Goal: Task Accomplishment & Management: Manage account settings

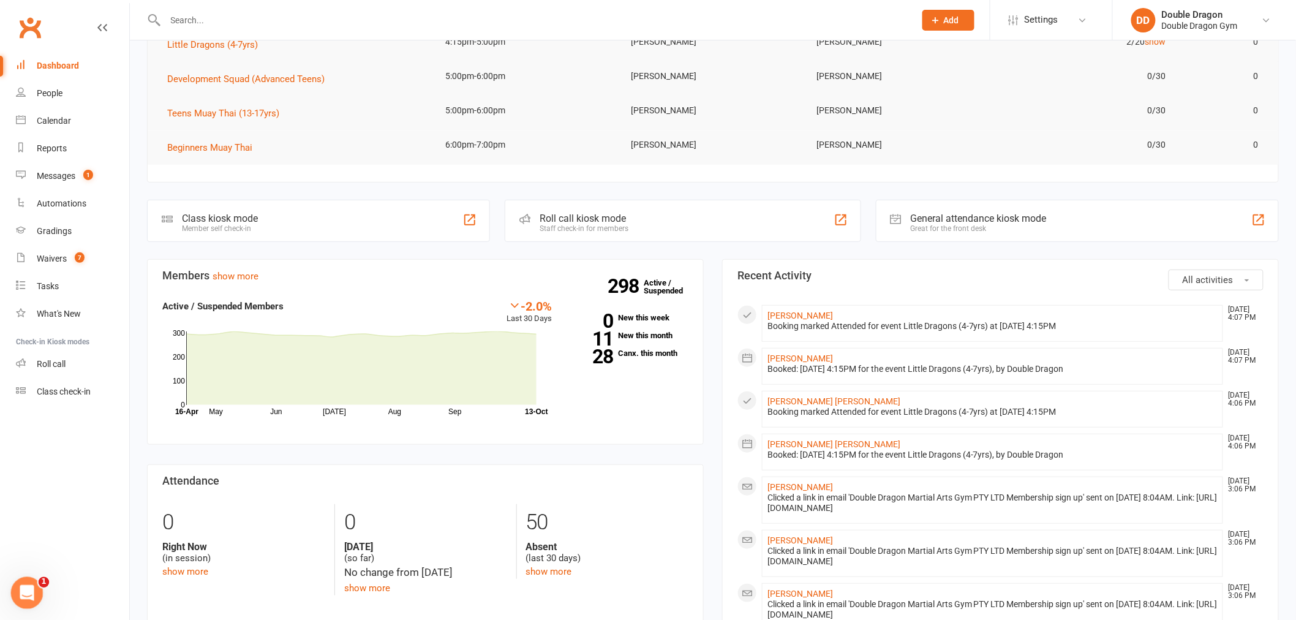
click at [28, 594] on icon "Open Intercom Messenger" at bounding box center [25, 591] width 20 height 20
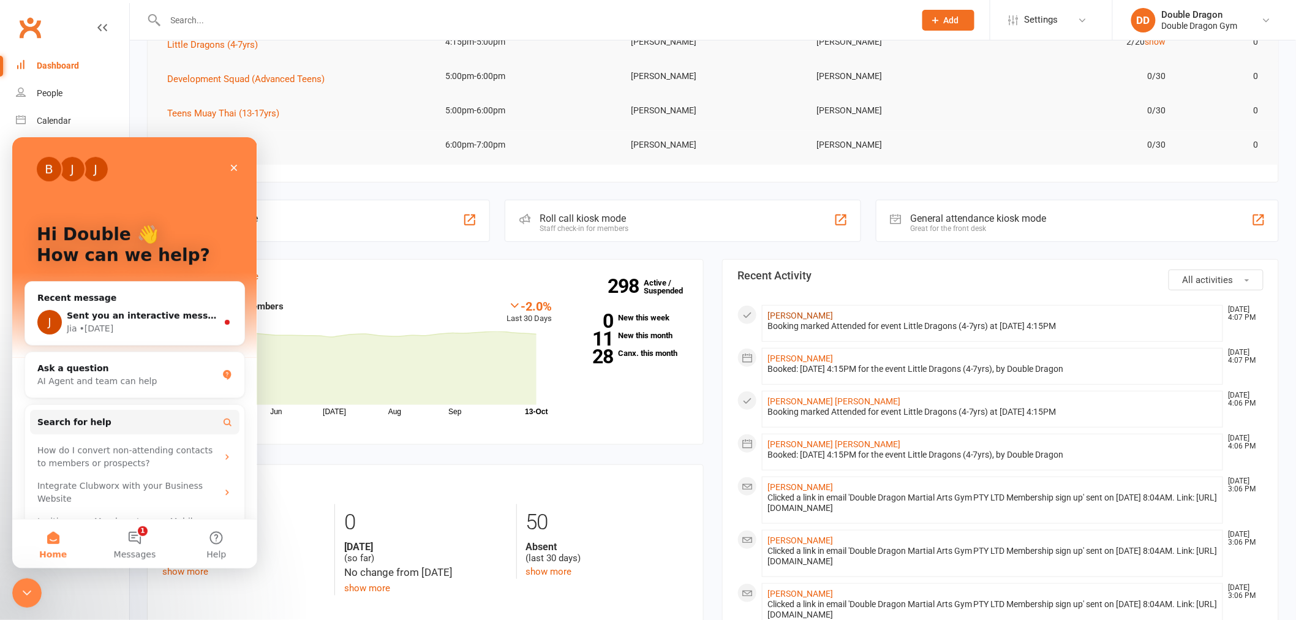
click at [803, 316] on link "Jordan Ncube" at bounding box center [800, 315] width 66 height 10
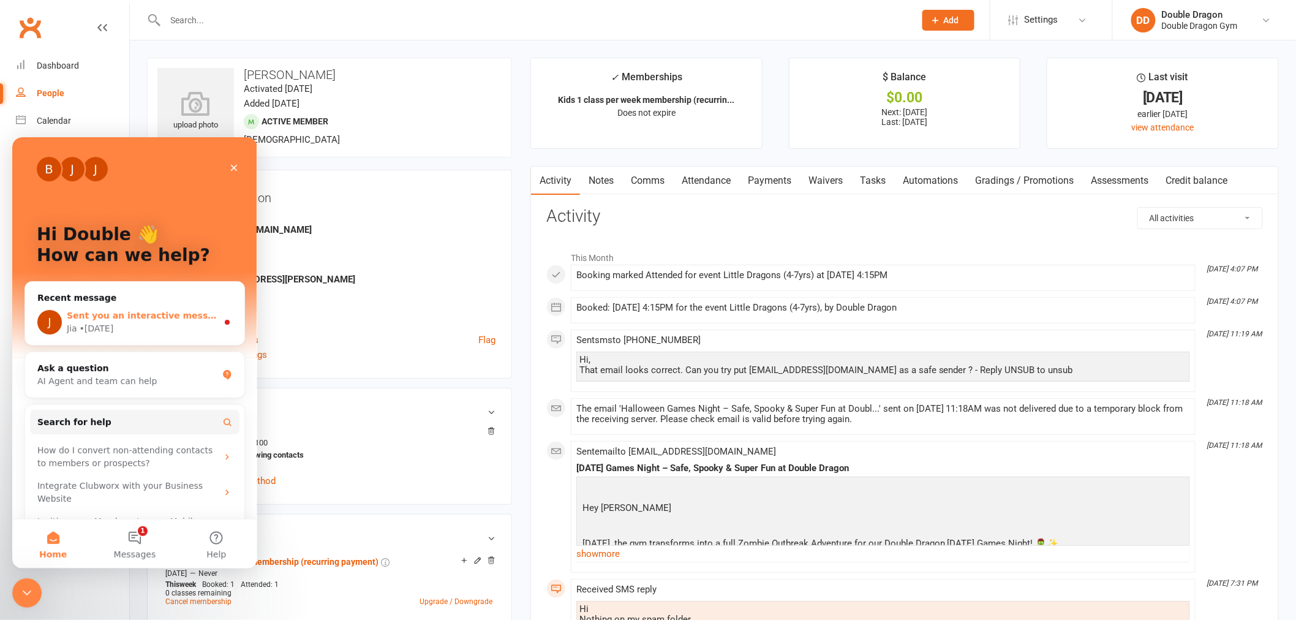
click at [126, 320] on div "Sent you an interactive message" at bounding box center [142, 315] width 151 height 13
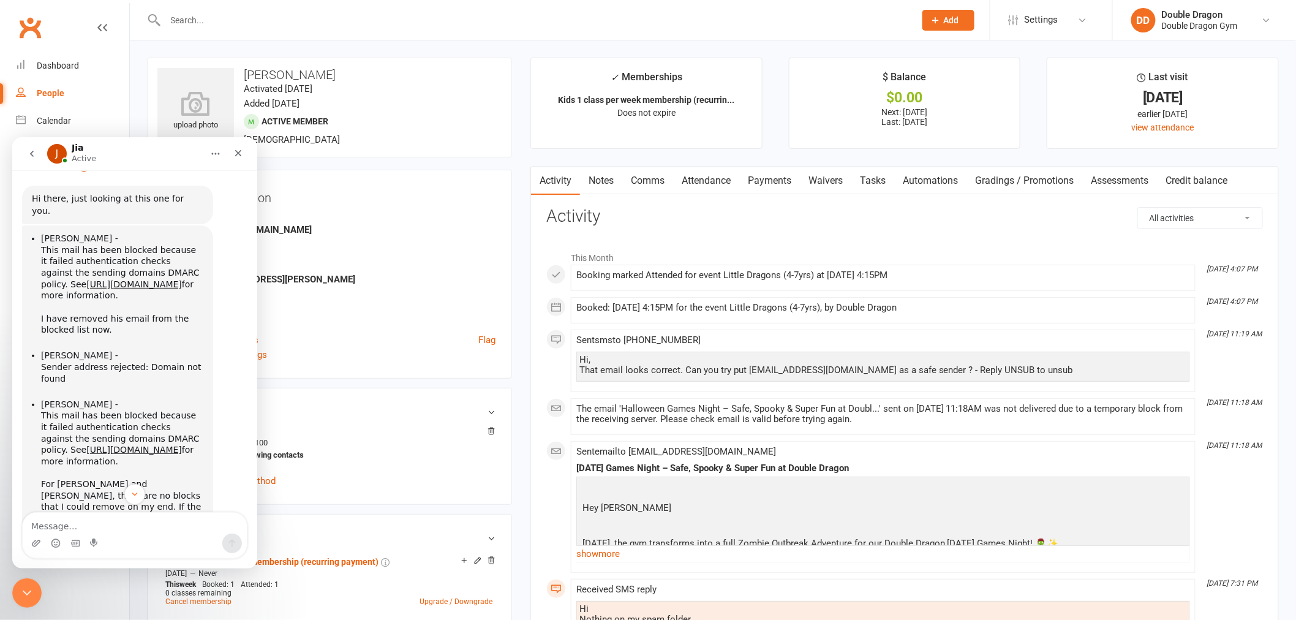
scroll to position [1293, 0]
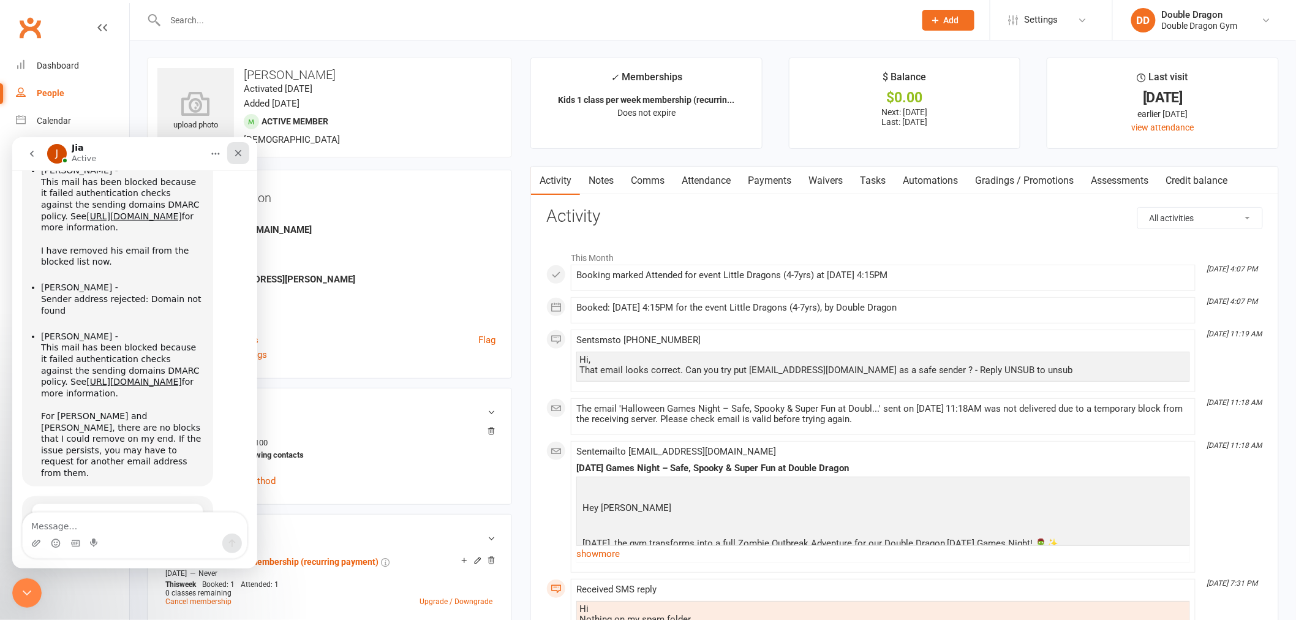
click at [242, 149] on icon "Close" at bounding box center [238, 153] width 10 height 10
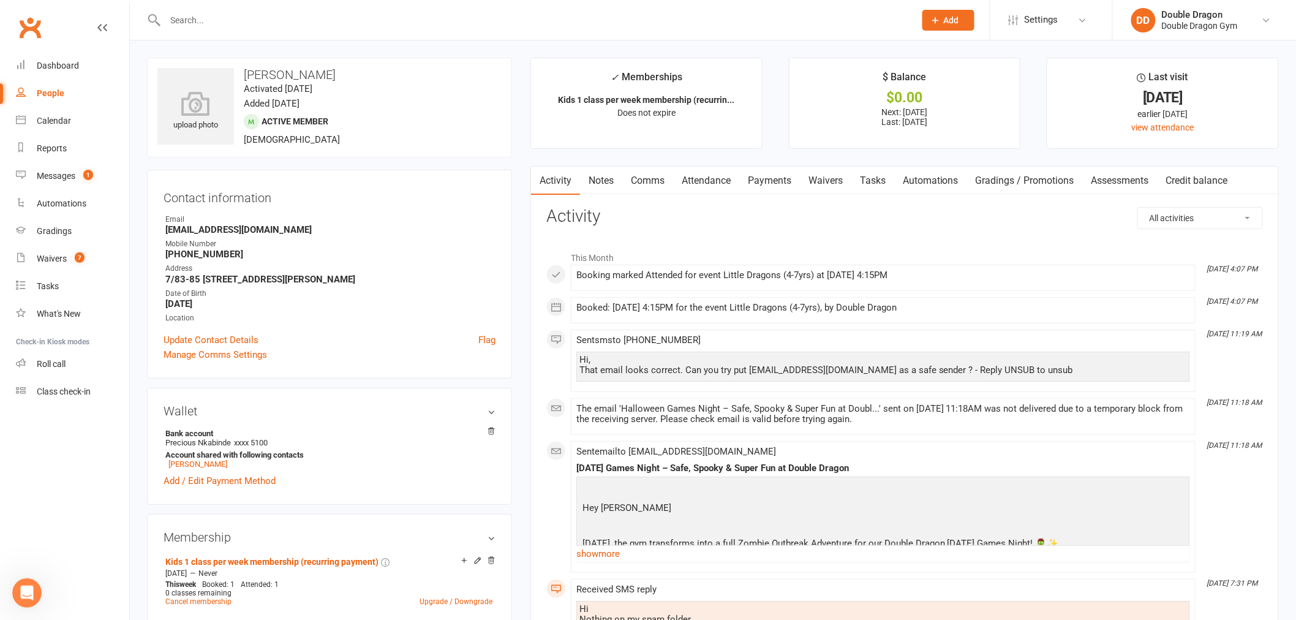
scroll to position [1320, 0]
drag, startPoint x: 332, startPoint y: 9, endPoint x: 337, endPoint y: 13, distance: 7.4
click at [335, 9] on div at bounding box center [526, 20] width 759 height 40
click at [337, 21] on input "text" at bounding box center [534, 20] width 745 height 17
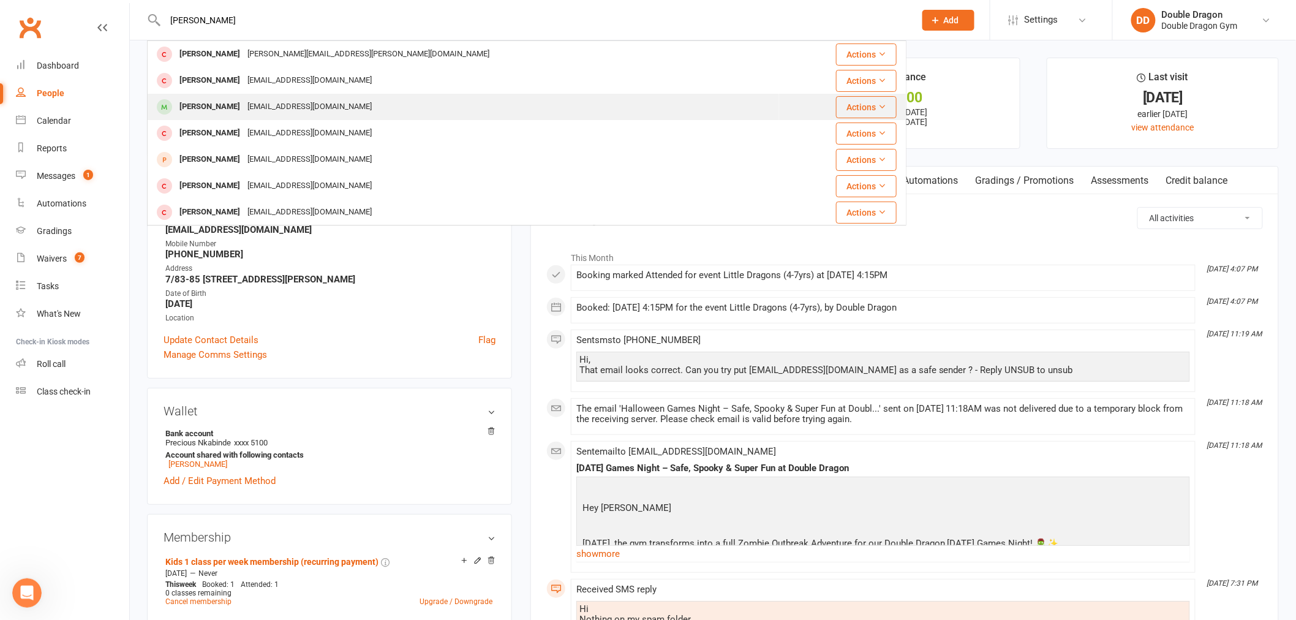
type input "dylan hinch"
click at [277, 107] on div "laurajosephinewilson@yahoo.com.au" at bounding box center [310, 107] width 132 height 18
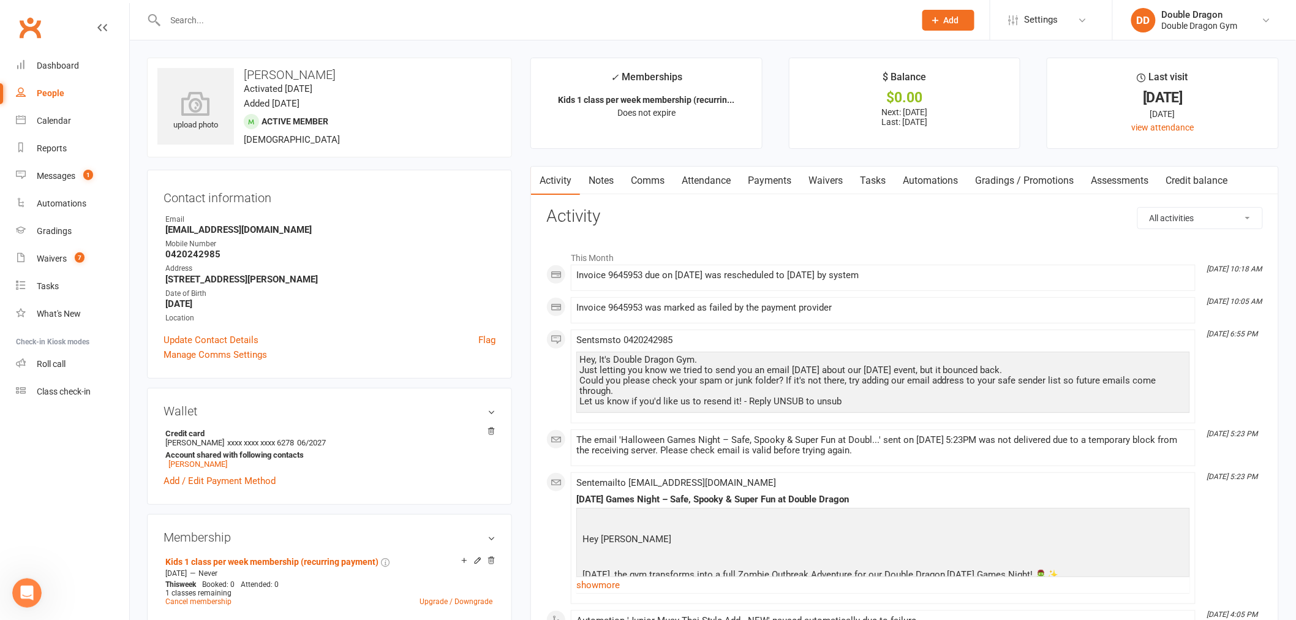
click at [773, 180] on link "Payments" at bounding box center [769, 181] width 61 height 28
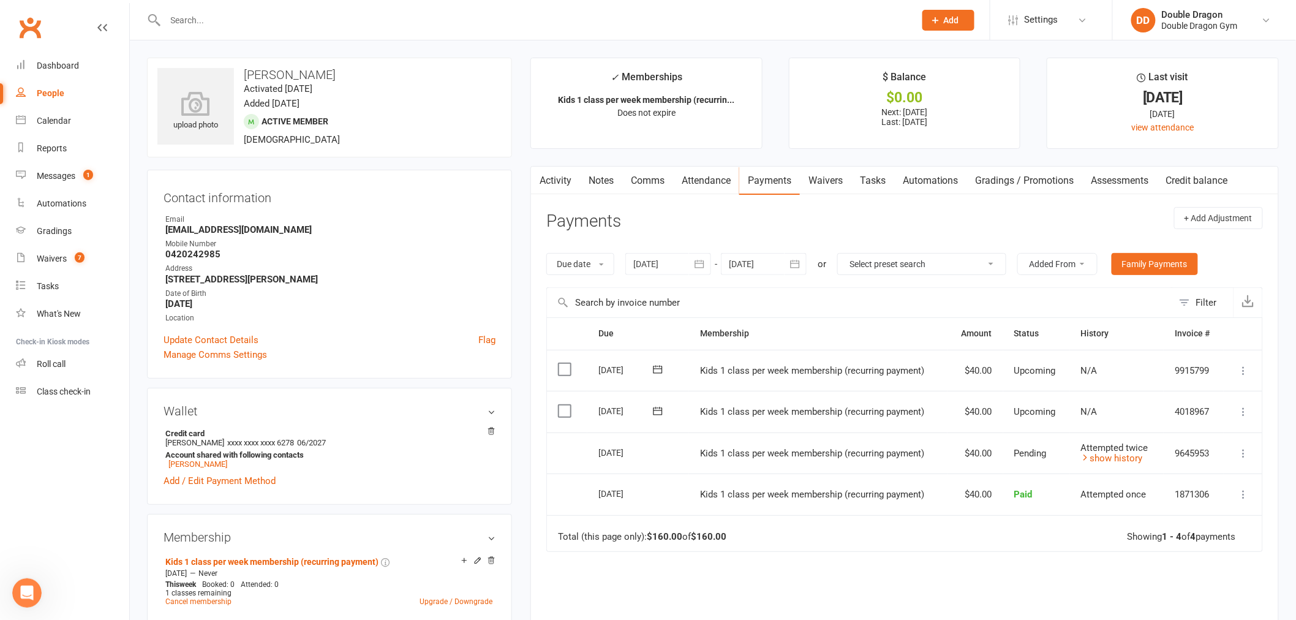
click at [291, 20] on input "text" at bounding box center [534, 20] width 745 height 17
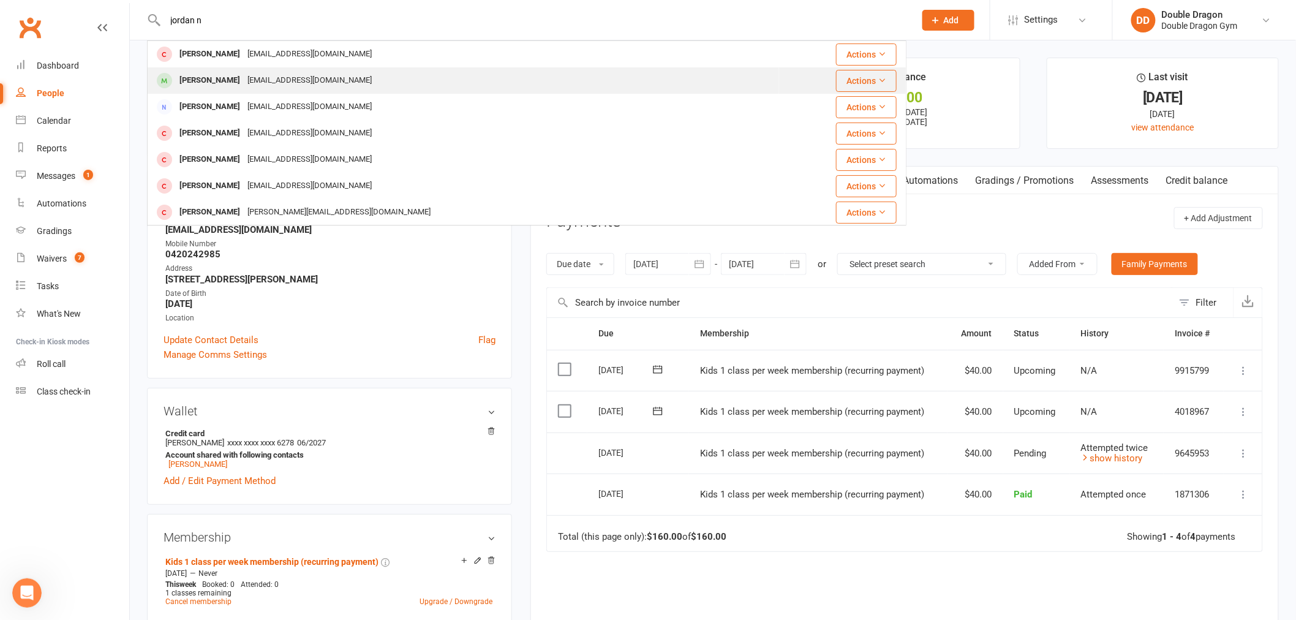
type input "jordan n"
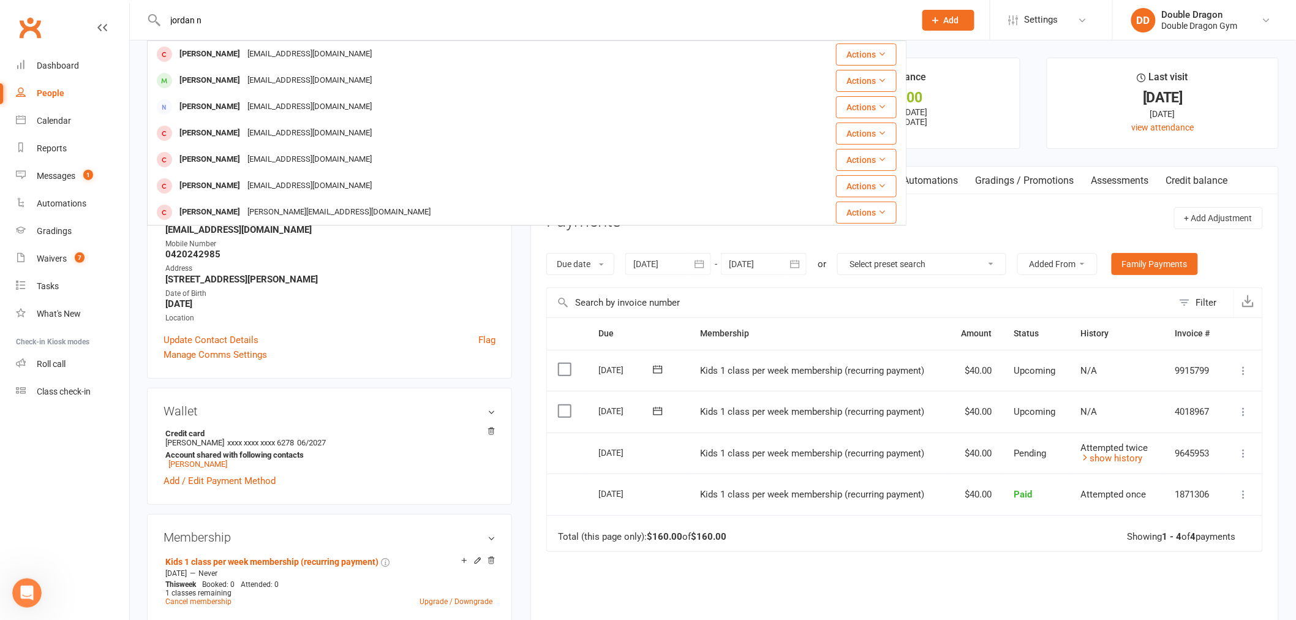
click at [303, 72] on div "ncubeaustin@yahoo.com" at bounding box center [310, 81] width 132 height 18
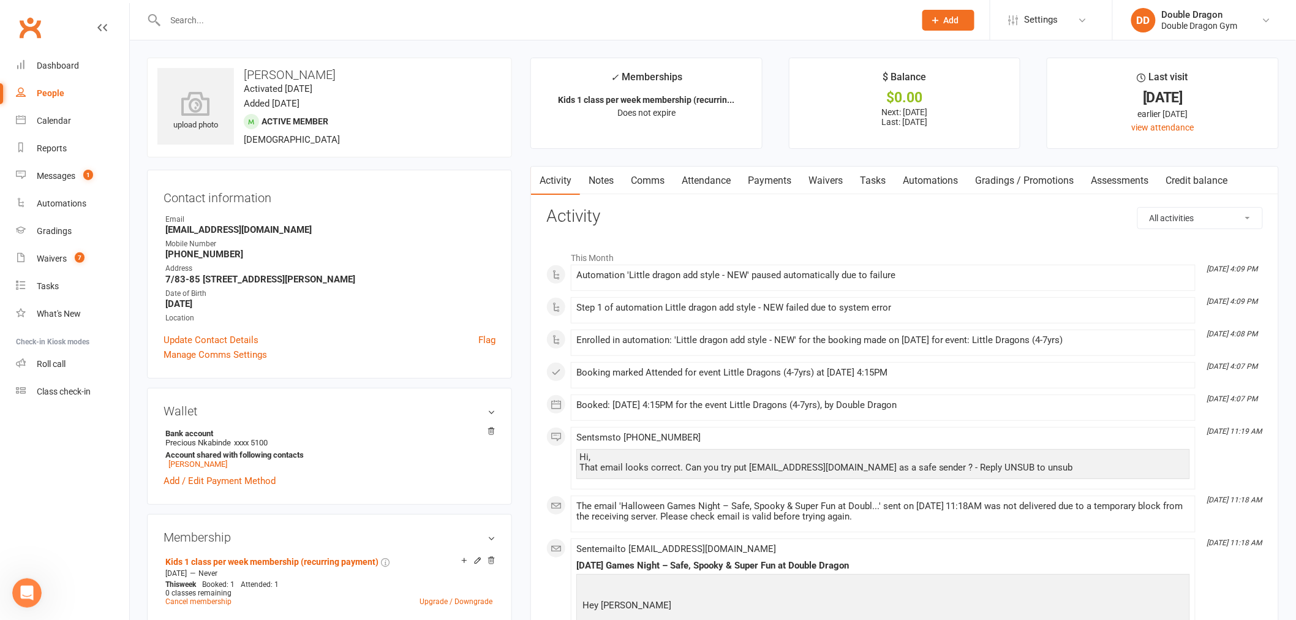
click at [822, 182] on link "Waivers" at bounding box center [825, 181] width 51 height 28
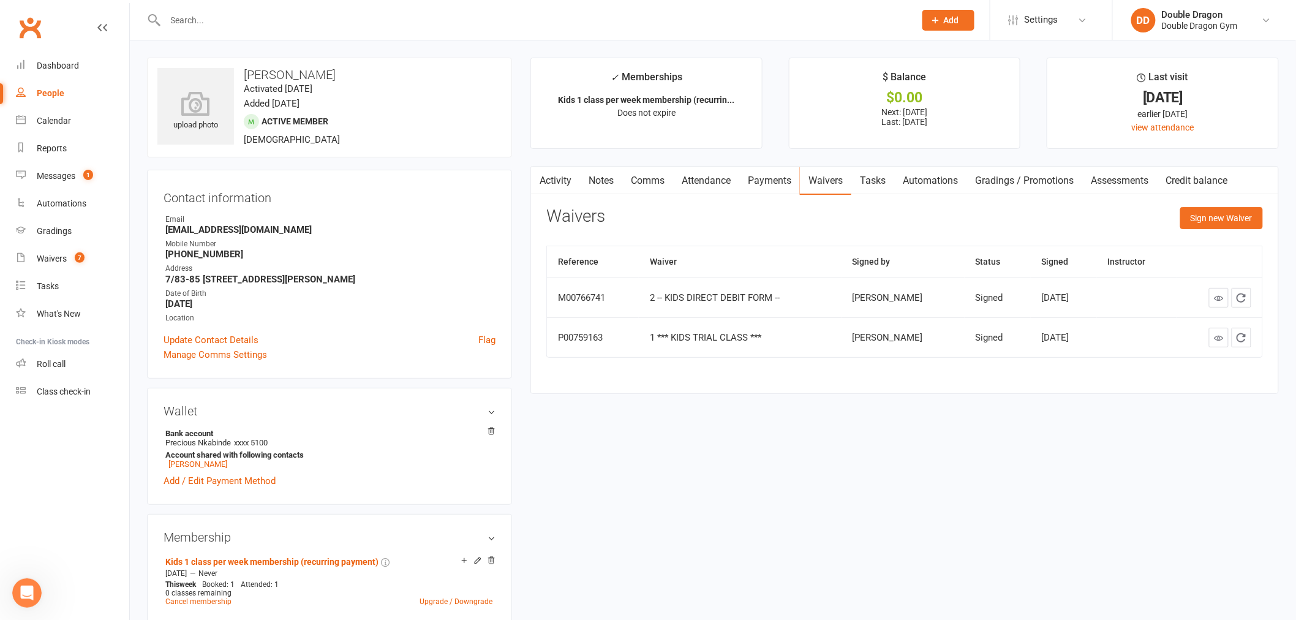
click at [784, 181] on link "Payments" at bounding box center [769, 181] width 61 height 28
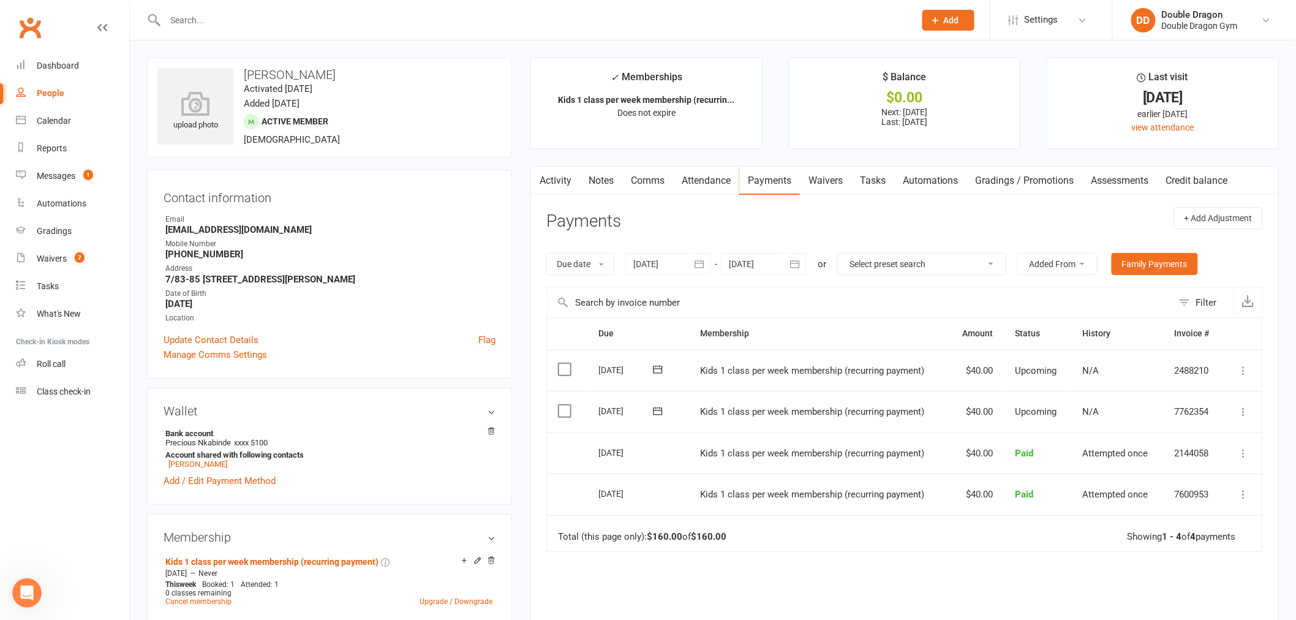
click at [642, 178] on link "Comms" at bounding box center [647, 181] width 51 height 28
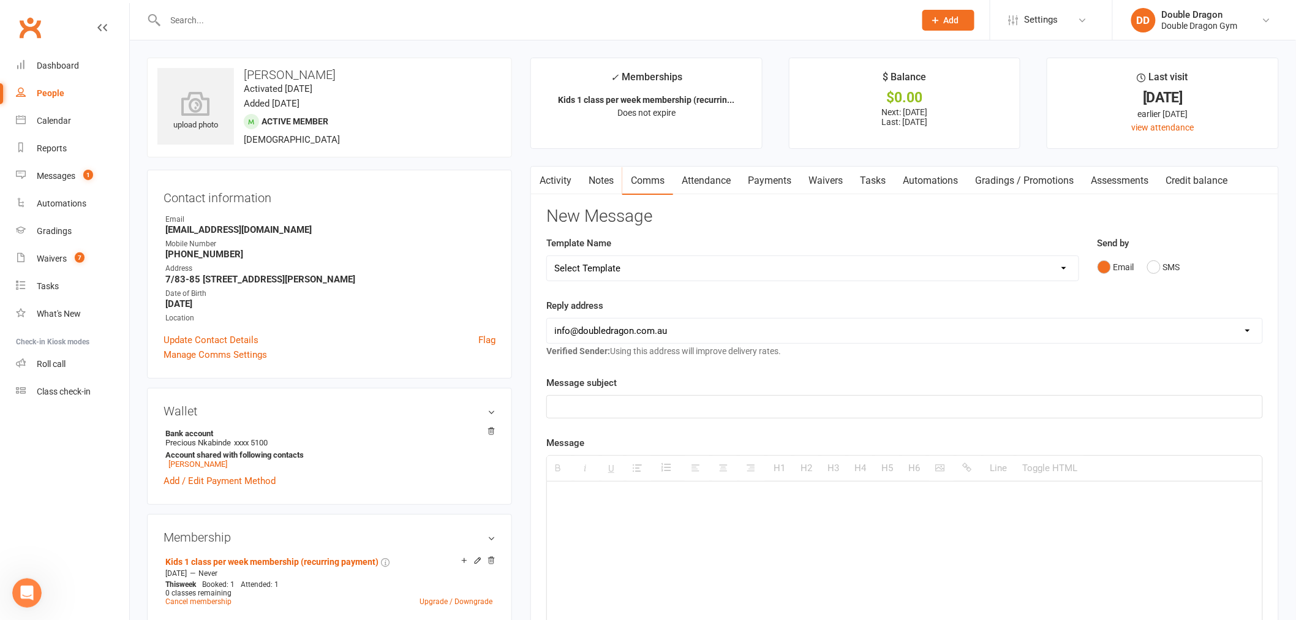
drag, startPoint x: 1018, startPoint y: 265, endPoint x: 1001, endPoint y: 266, distance: 16.5
click at [1018, 265] on select "Select Template [Email] Covid 2 vax re open [Email] COVID cancellation [Email] …" at bounding box center [812, 268] width 531 height 24
click at [755, 265] on select "Select Template [Email] Covid 2 vax re open [Email] COVID cancellation [Email] …" at bounding box center [812, 268] width 531 height 24
select select "18"
click at [547, 256] on select "Select Template [Email] Covid 2 vax re open [Email] COVID cancellation [Email] …" at bounding box center [812, 268] width 531 height 24
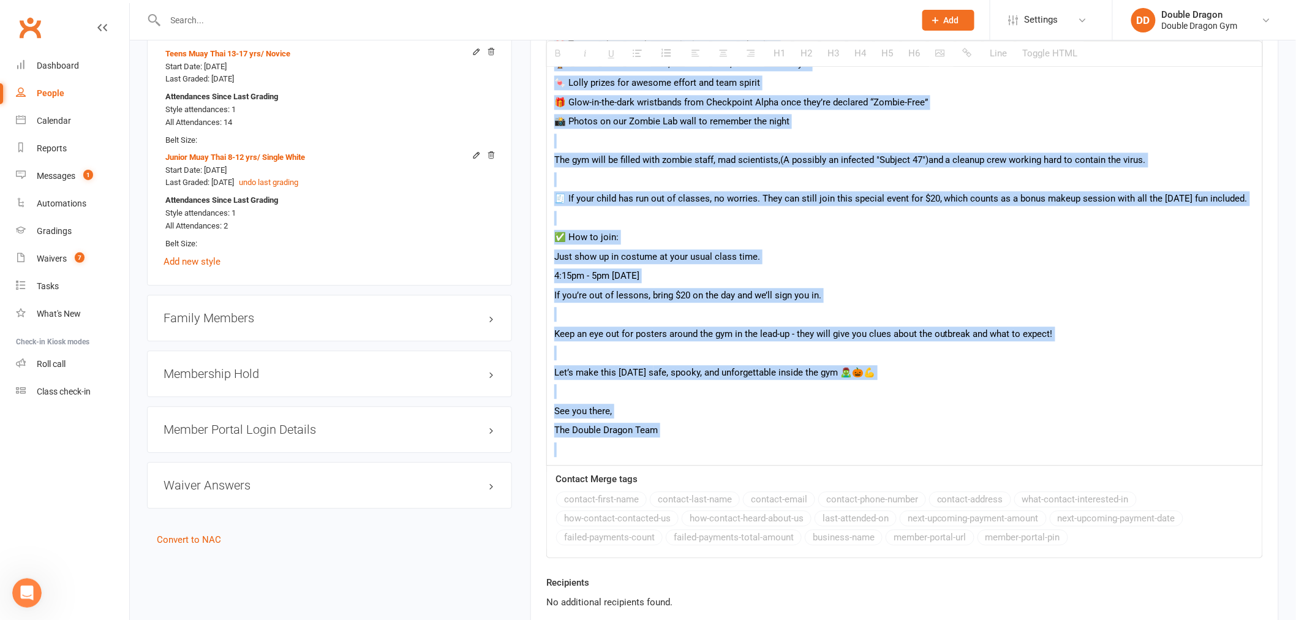
scroll to position [1280, 0]
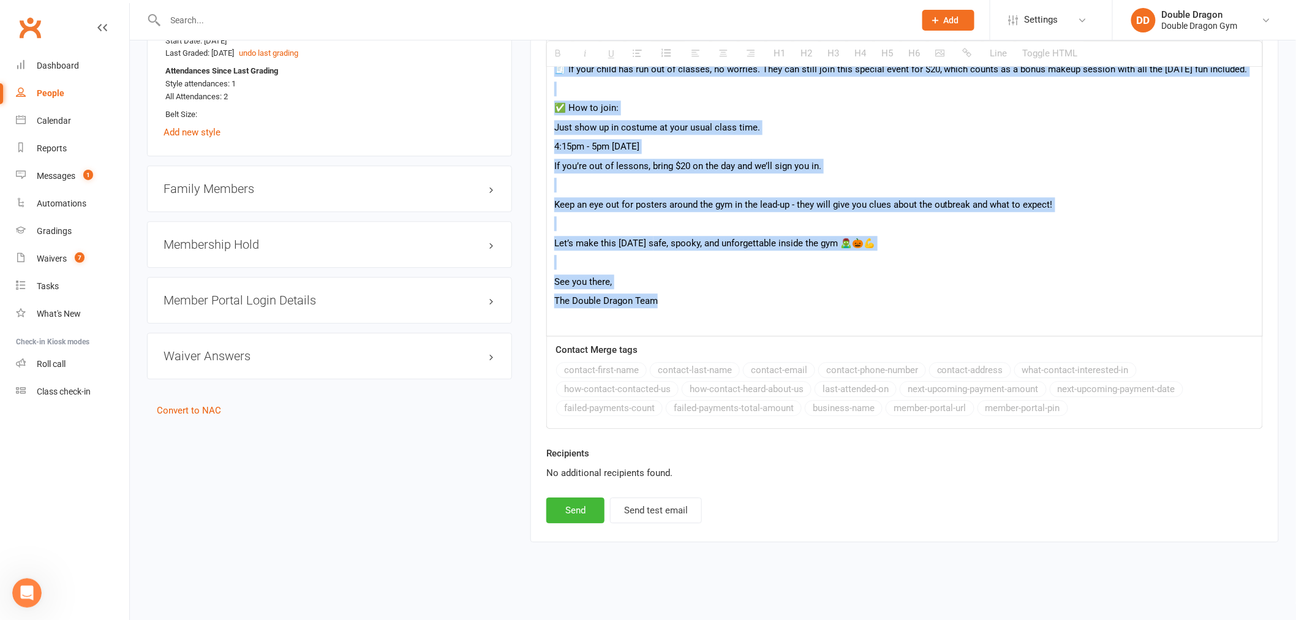
drag, startPoint x: 553, startPoint y: 235, endPoint x: 856, endPoint y: 302, distance: 309.7
copy div "Friday, October 31st, the gym transforms into a full Zombie Outbreak Adventure …"
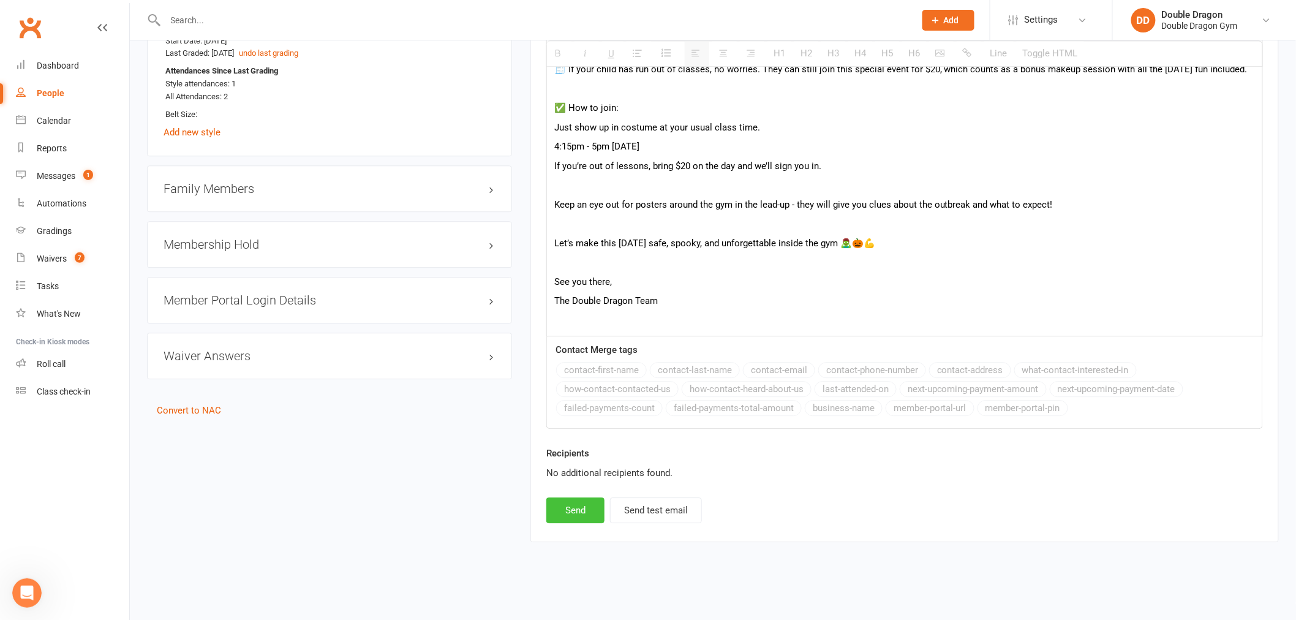
click at [588, 509] on button "Send" at bounding box center [575, 510] width 58 height 26
select select
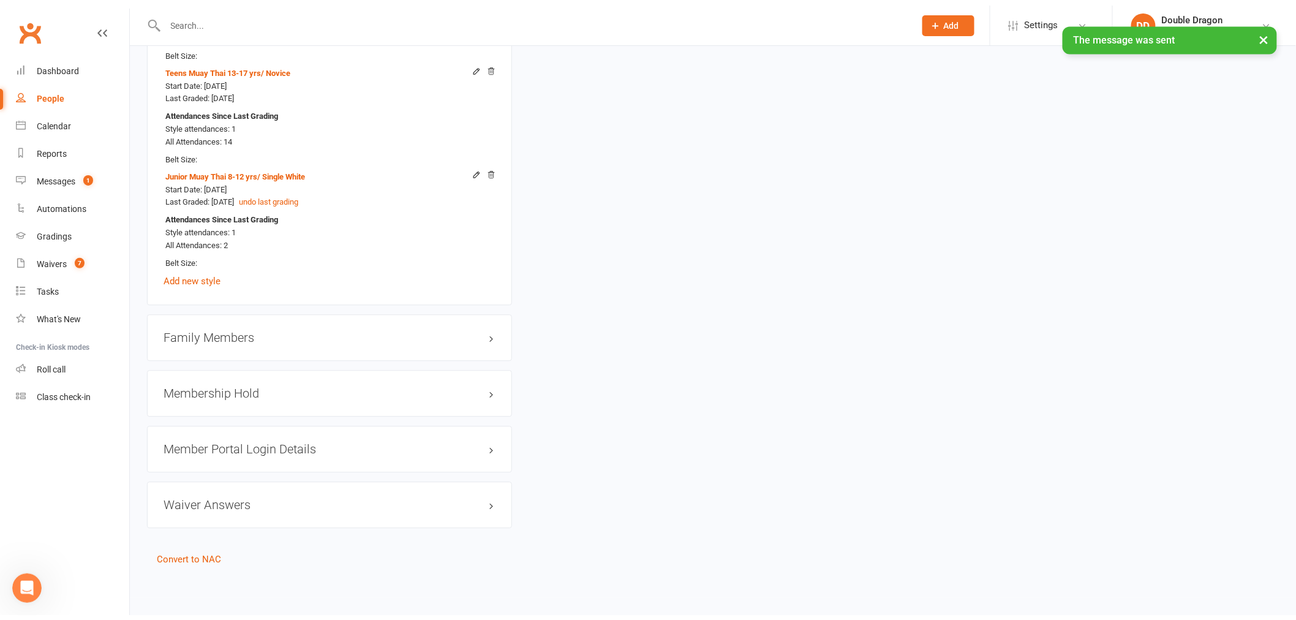
scroll to position [1113, 0]
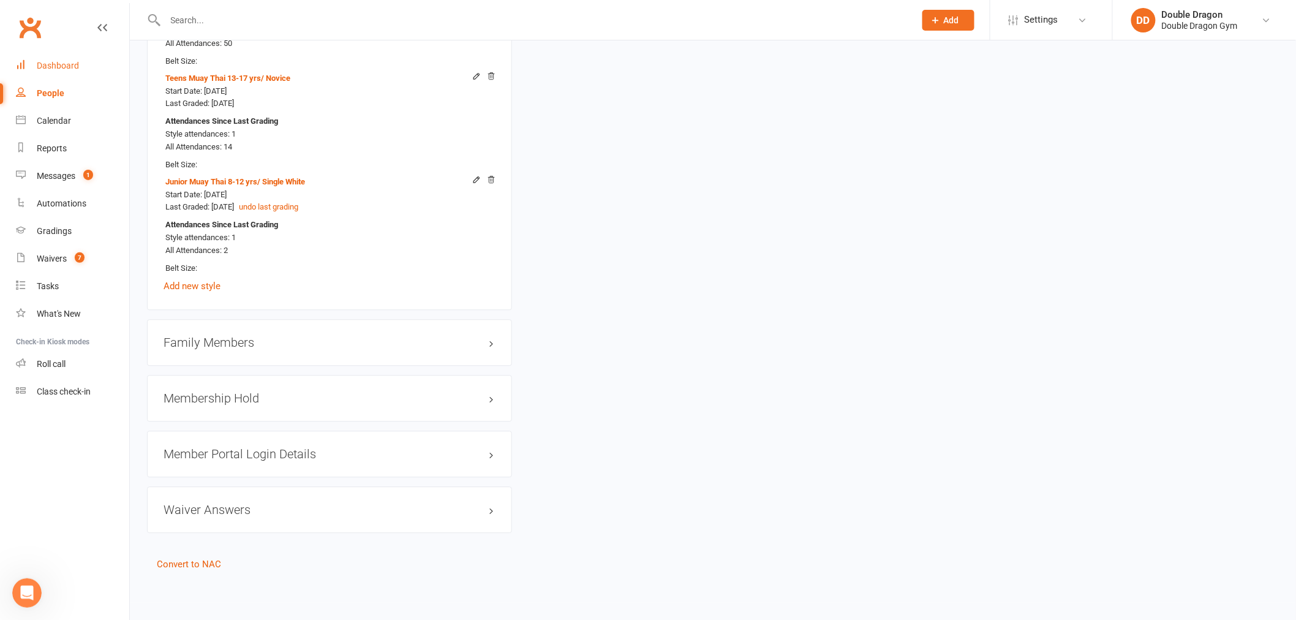
drag, startPoint x: 53, startPoint y: 66, endPoint x: 186, endPoint y: 99, distance: 136.9
click at [53, 66] on div "Dashboard" at bounding box center [58, 66] width 42 height 10
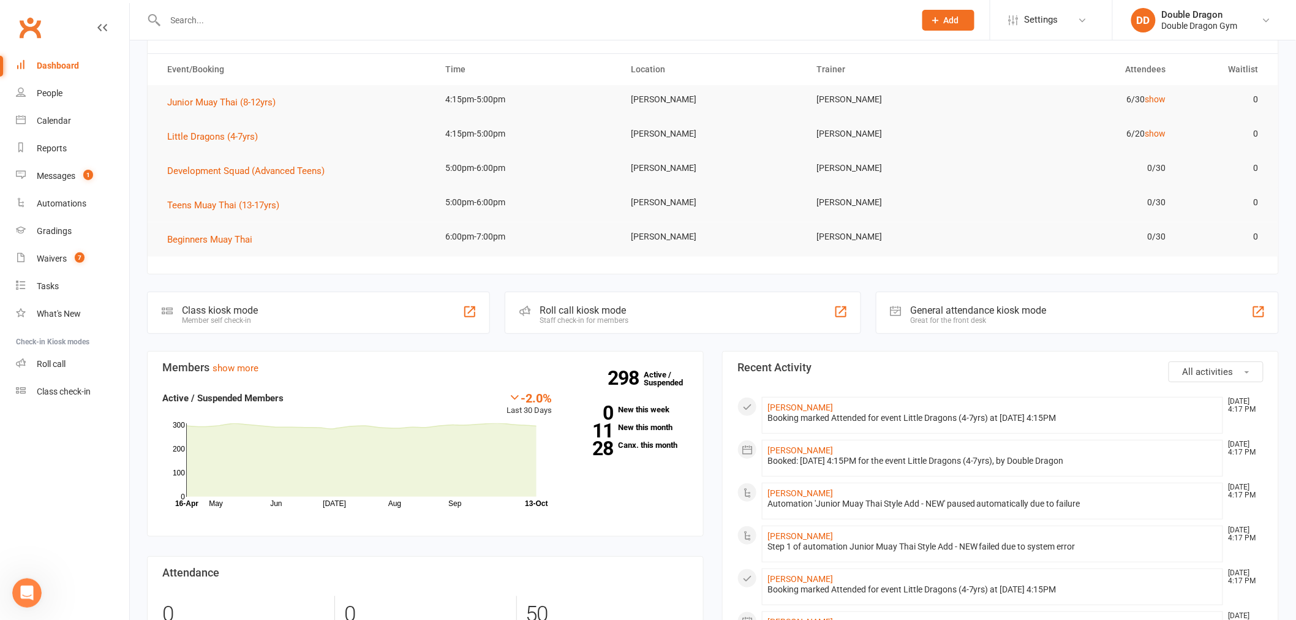
scroll to position [68, 0]
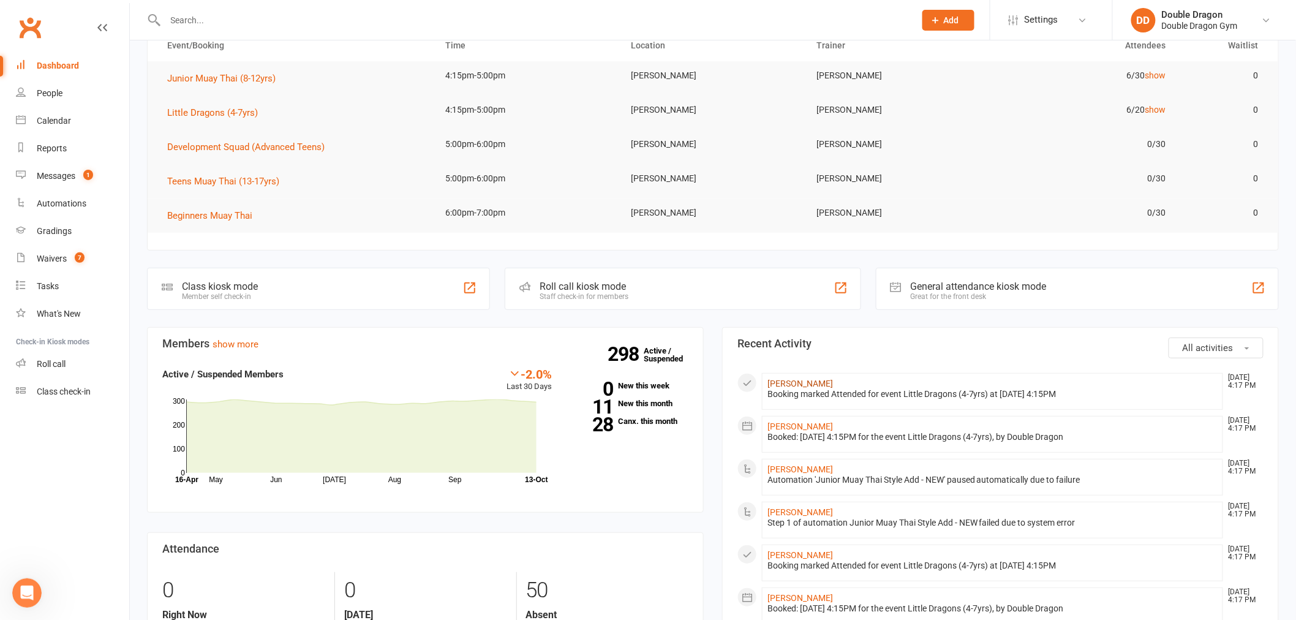
click at [821, 384] on link "Finnegan Walker" at bounding box center [800, 383] width 66 height 10
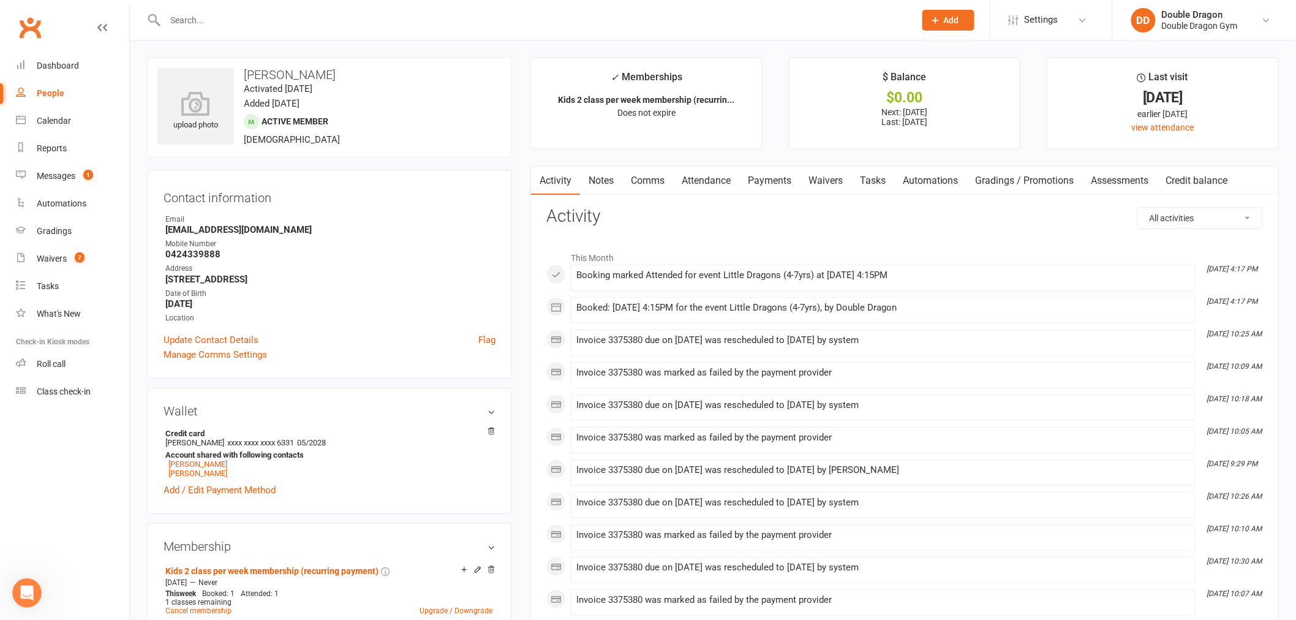
click at [770, 179] on link "Payments" at bounding box center [769, 181] width 61 height 28
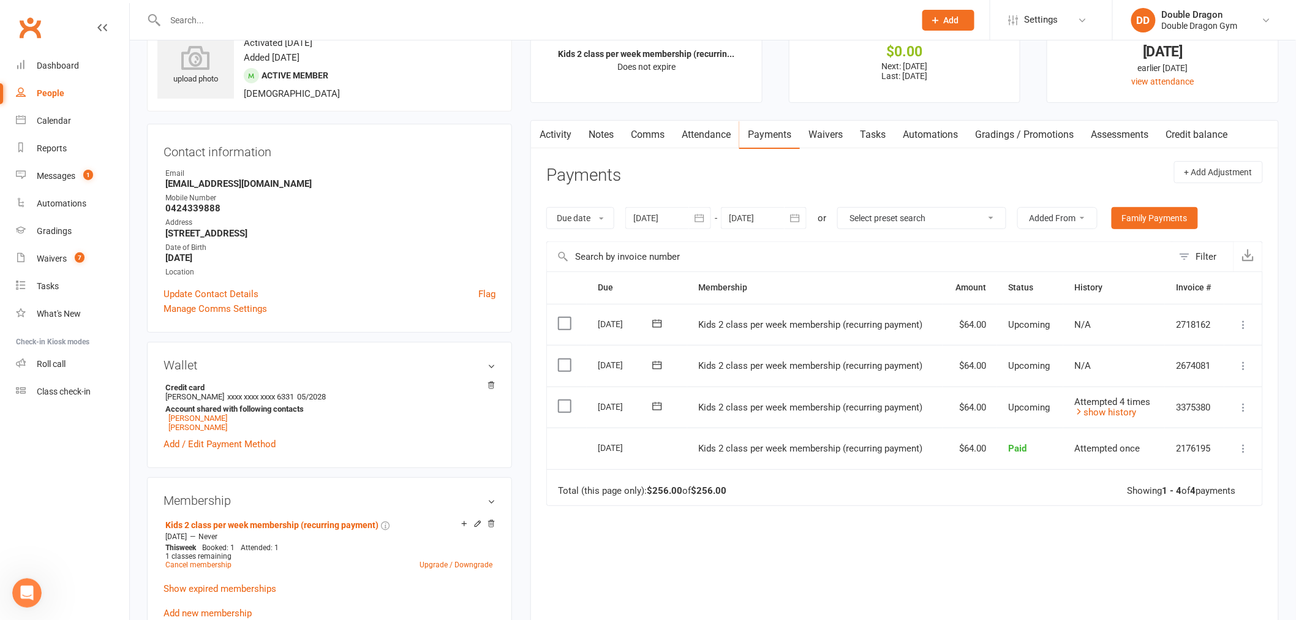
scroll to position [68, 0]
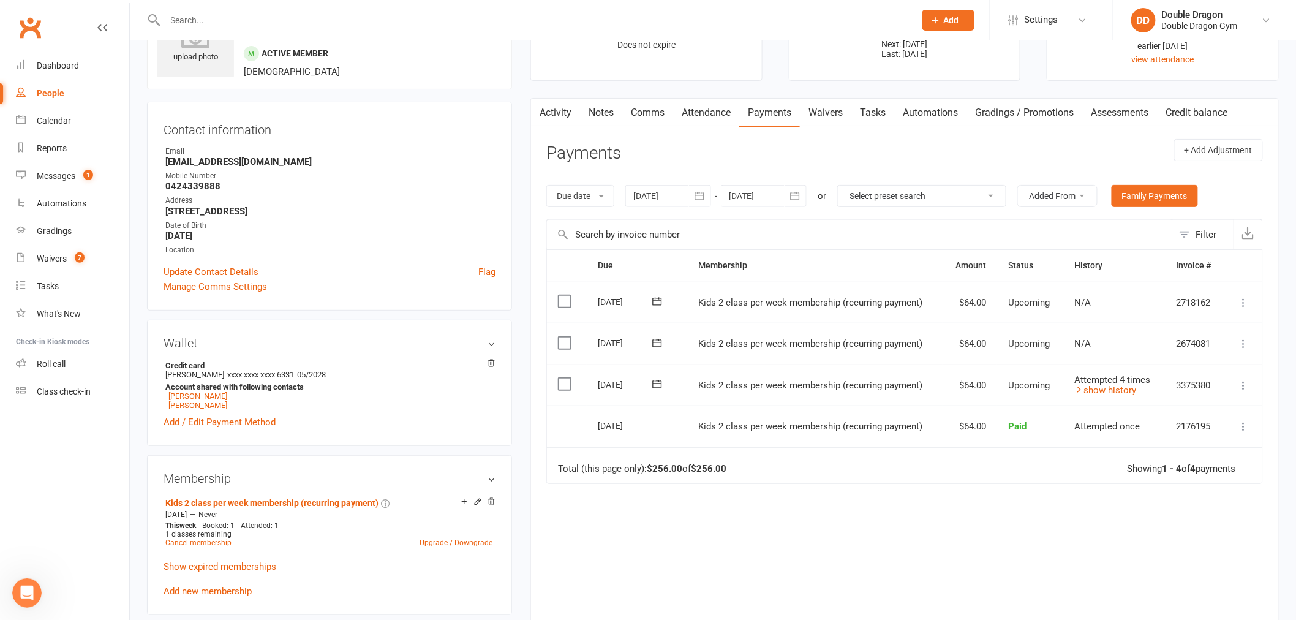
click at [1240, 386] on icon at bounding box center [1243, 385] width 12 height 12
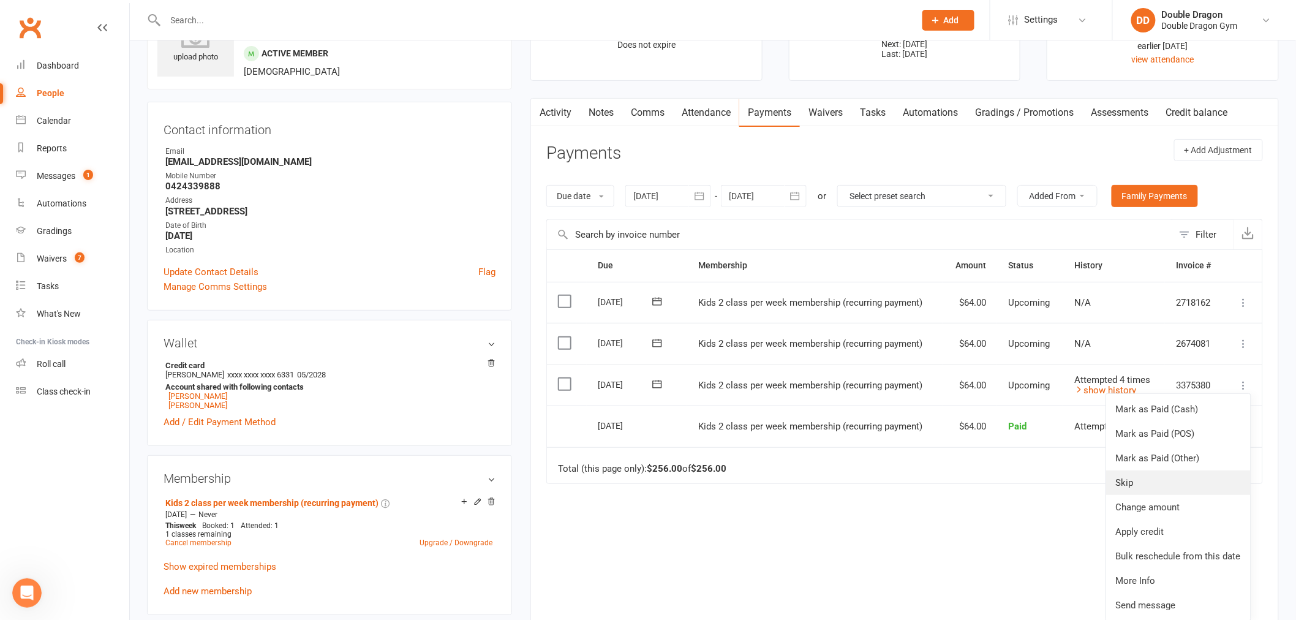
click at [1137, 484] on link "Skip" at bounding box center [1178, 482] width 144 height 24
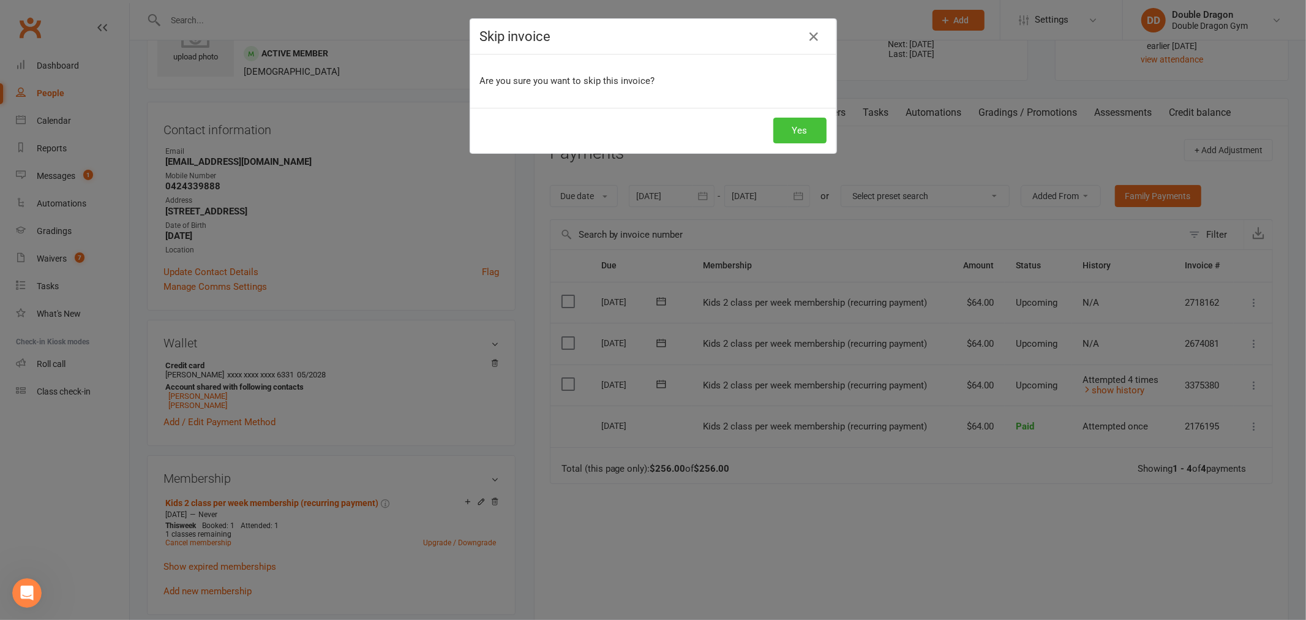
click at [794, 129] on button "Yes" at bounding box center [799, 131] width 53 height 26
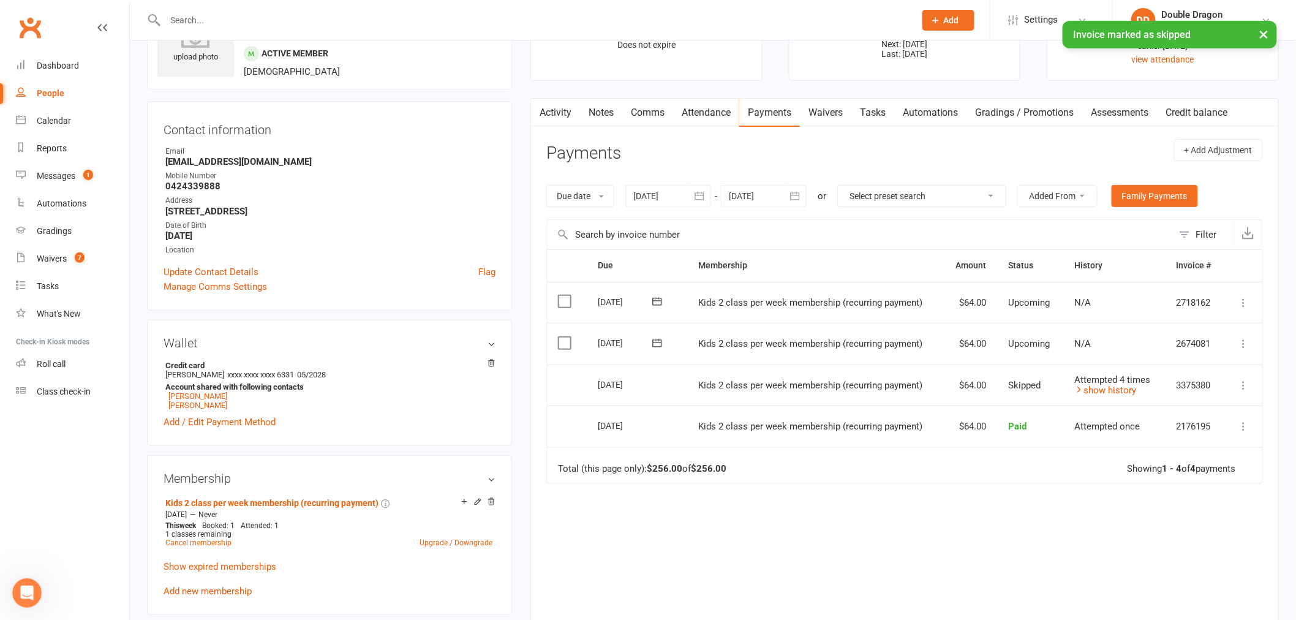
click at [1245, 390] on icon at bounding box center [1243, 385] width 12 height 12
click at [1195, 429] on link "Mark as Paid (POS)" at bounding box center [1189, 433] width 121 height 24
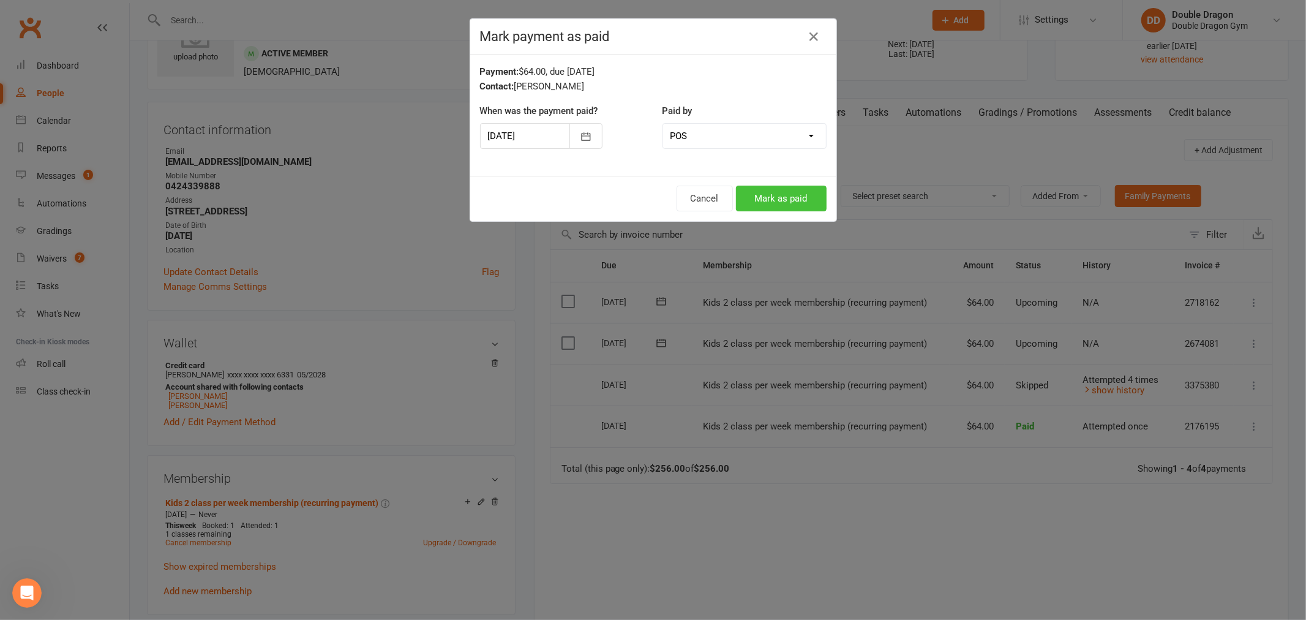
click at [773, 198] on button "Mark as paid" at bounding box center [781, 199] width 91 height 26
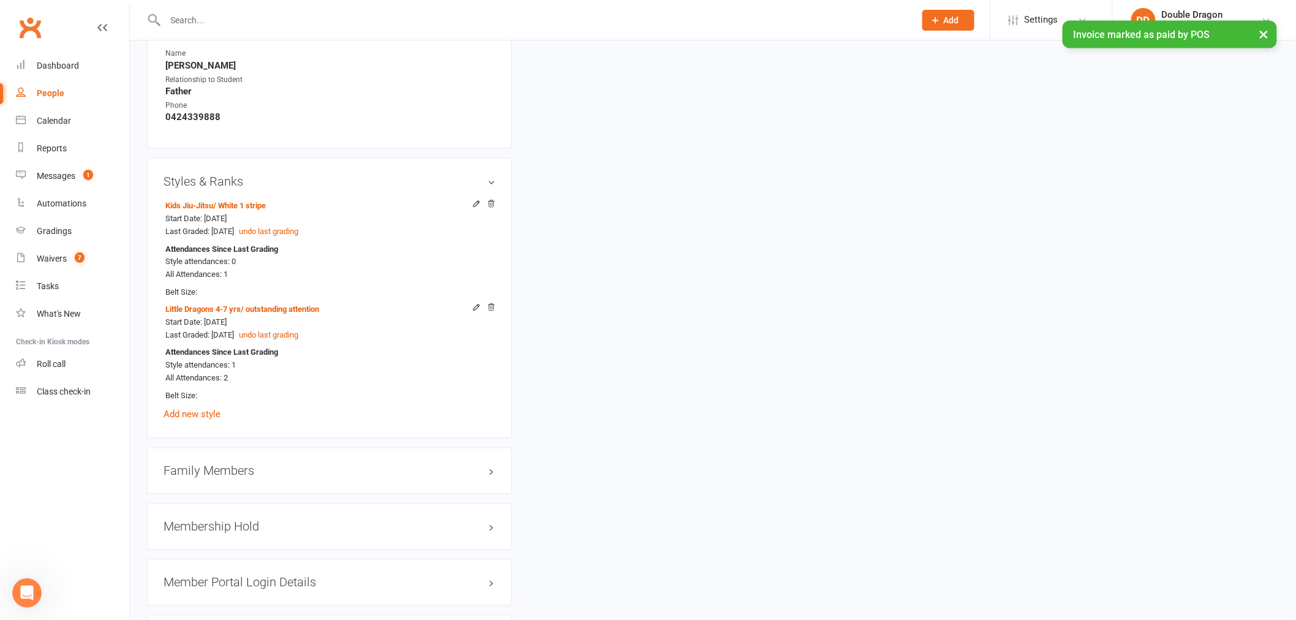
scroll to position [915, 0]
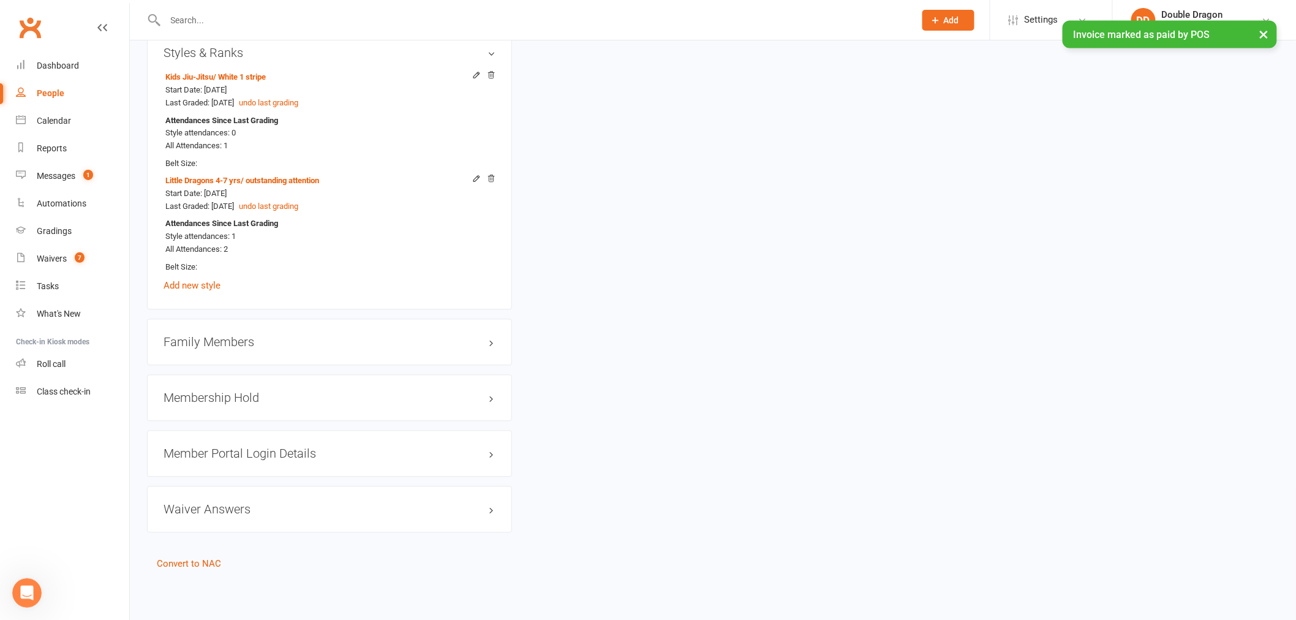
click at [225, 344] on h3 "Family Members" at bounding box center [329, 342] width 332 height 13
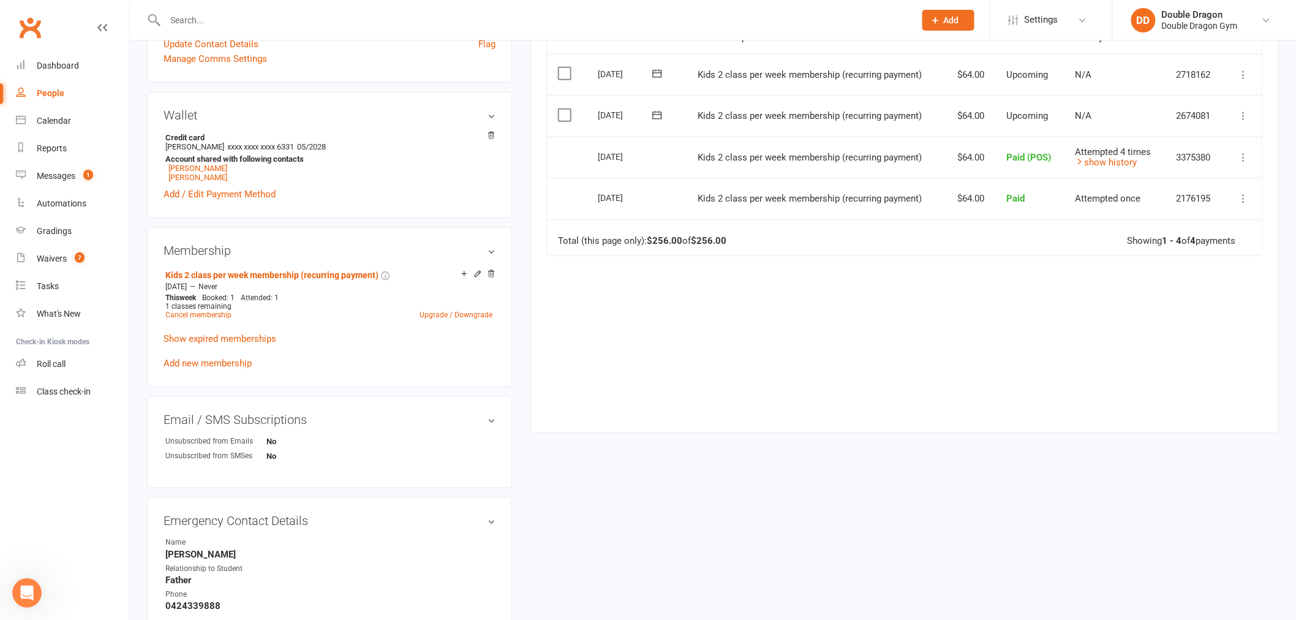
scroll to position [0, 0]
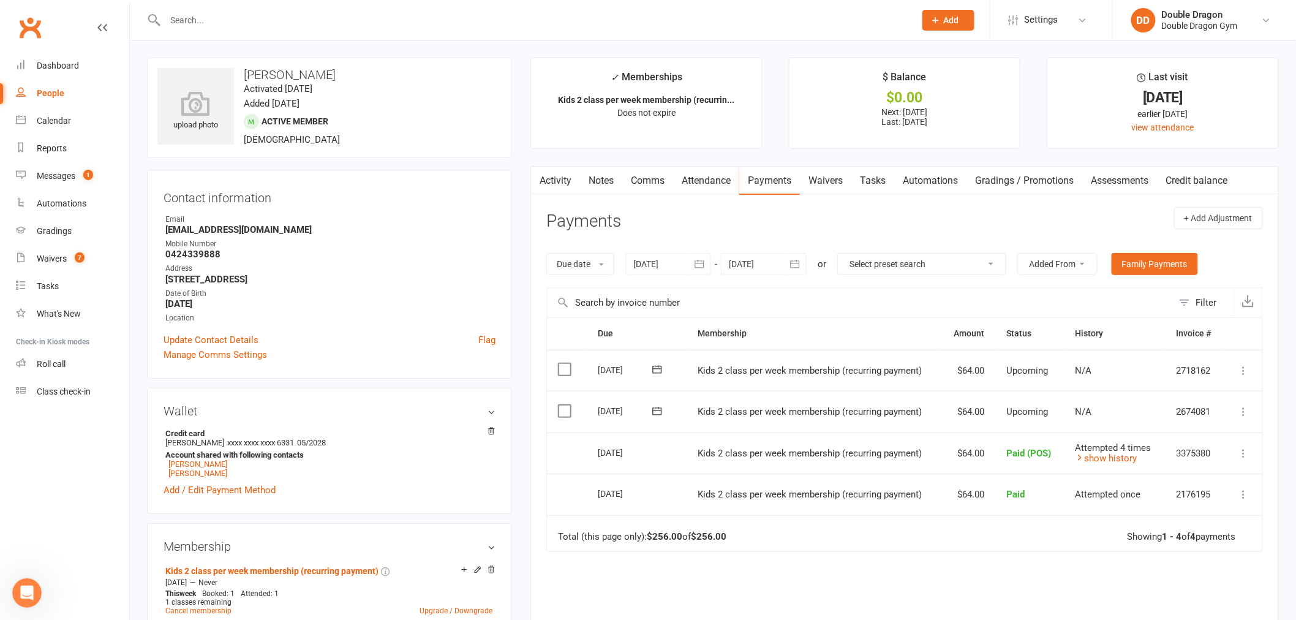
click at [647, 179] on link "Comms" at bounding box center [647, 181] width 51 height 28
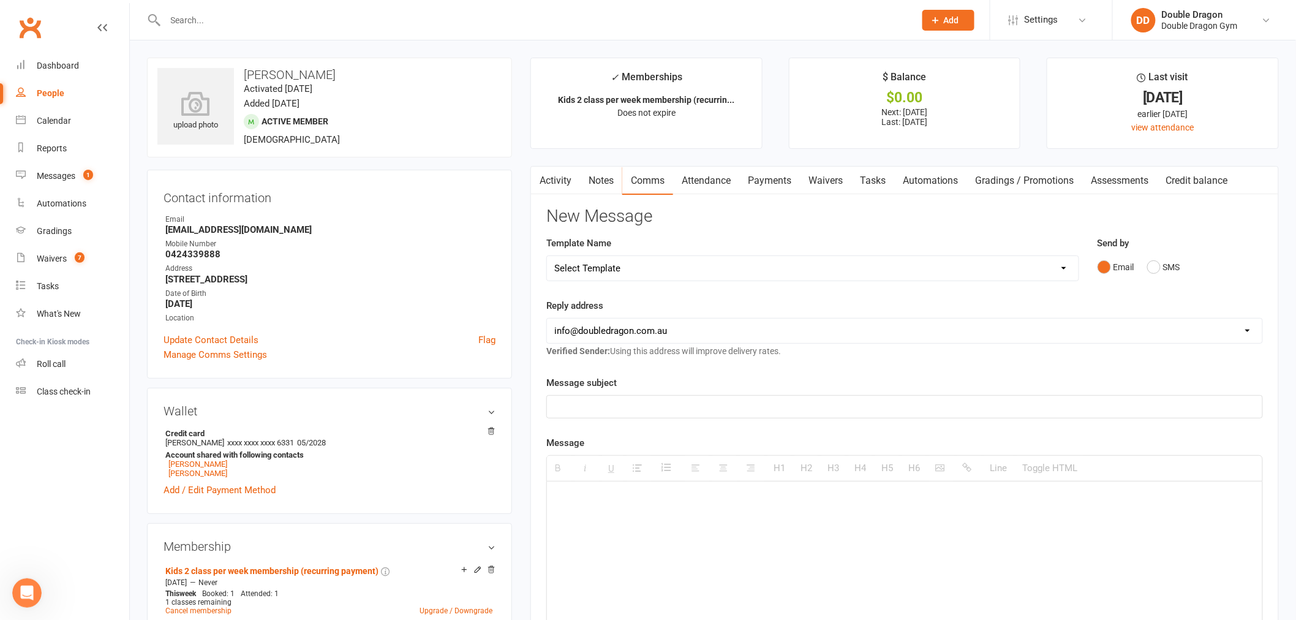
click at [733, 411] on p at bounding box center [904, 406] width 700 height 15
click at [893, 339] on select "hello@clubworx.com info@doubledragon.com.au duncan@dteedigital.com.au" at bounding box center [904, 330] width 715 height 24
click at [859, 311] on div "Reply address hello@clubworx.com info@doubledragon.com.au duncan@dteedigital.co…" at bounding box center [904, 328] width 716 height 60
click at [827, 265] on select "Select Template [Email] Covid 2 vax re open [Email] COVID cancellation [Email] …" at bounding box center [812, 268] width 531 height 24
select select "18"
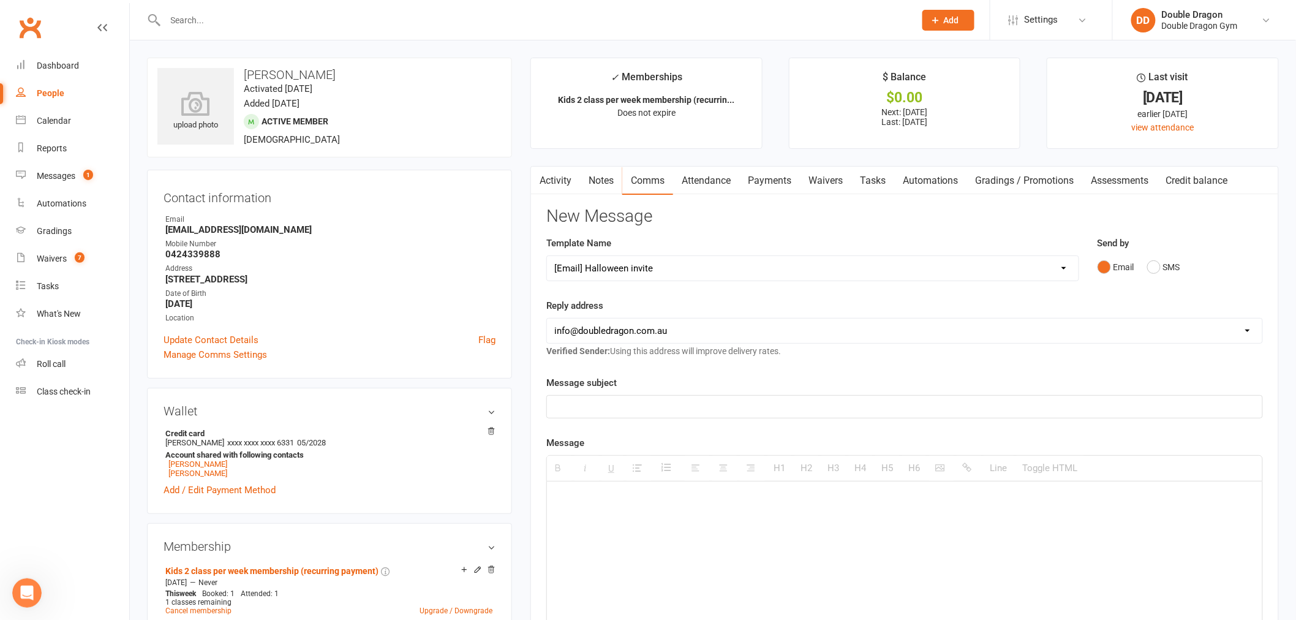
click at [547, 256] on select "Select Template [Email] Covid 2 vax re open [Email] COVID cancellation [Email] …" at bounding box center [812, 268] width 531 height 24
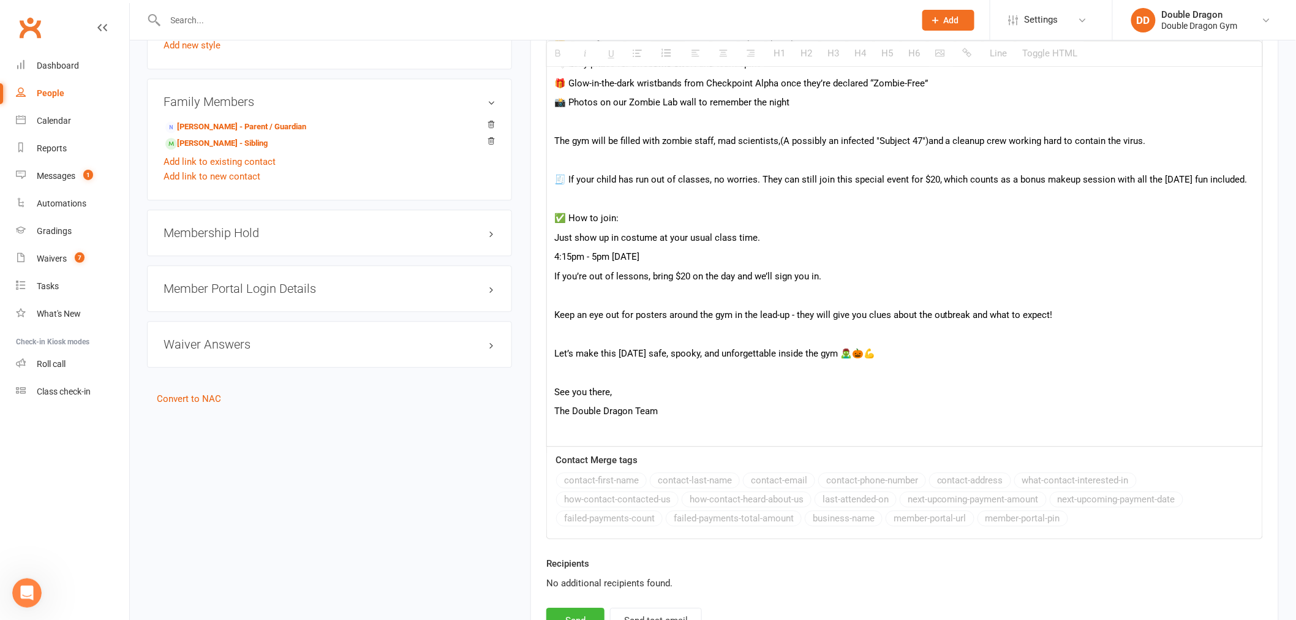
scroll to position [1225, 0]
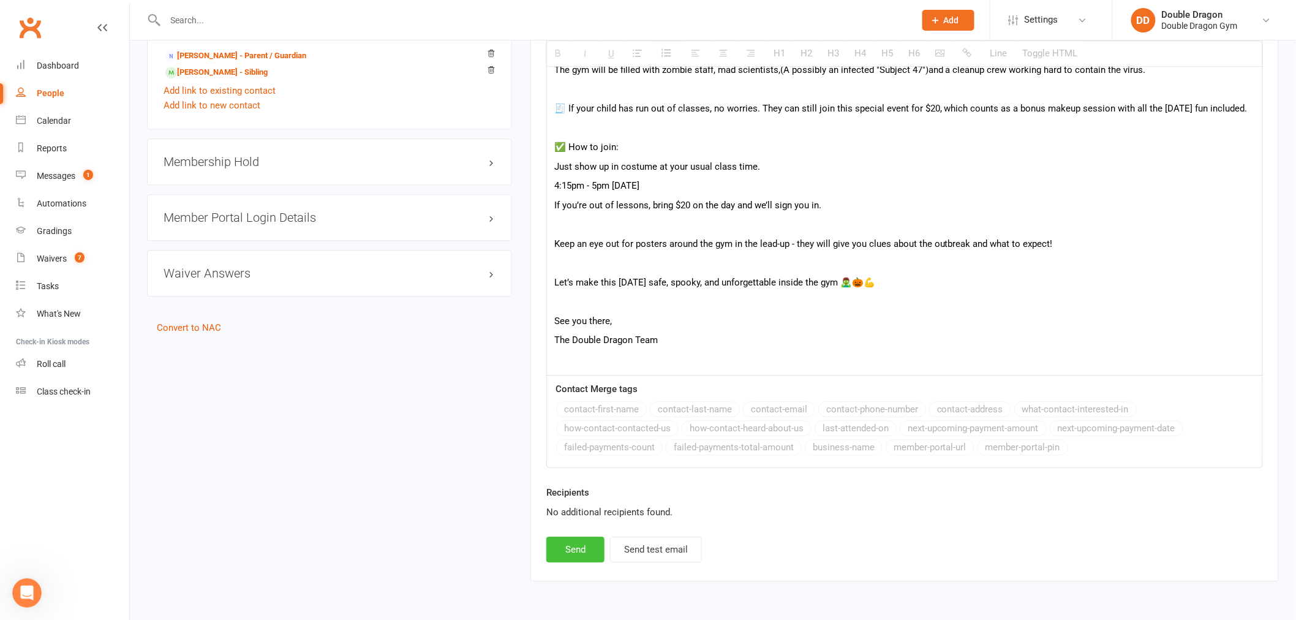
click at [576, 562] on button "Send" at bounding box center [575, 549] width 58 height 26
select select
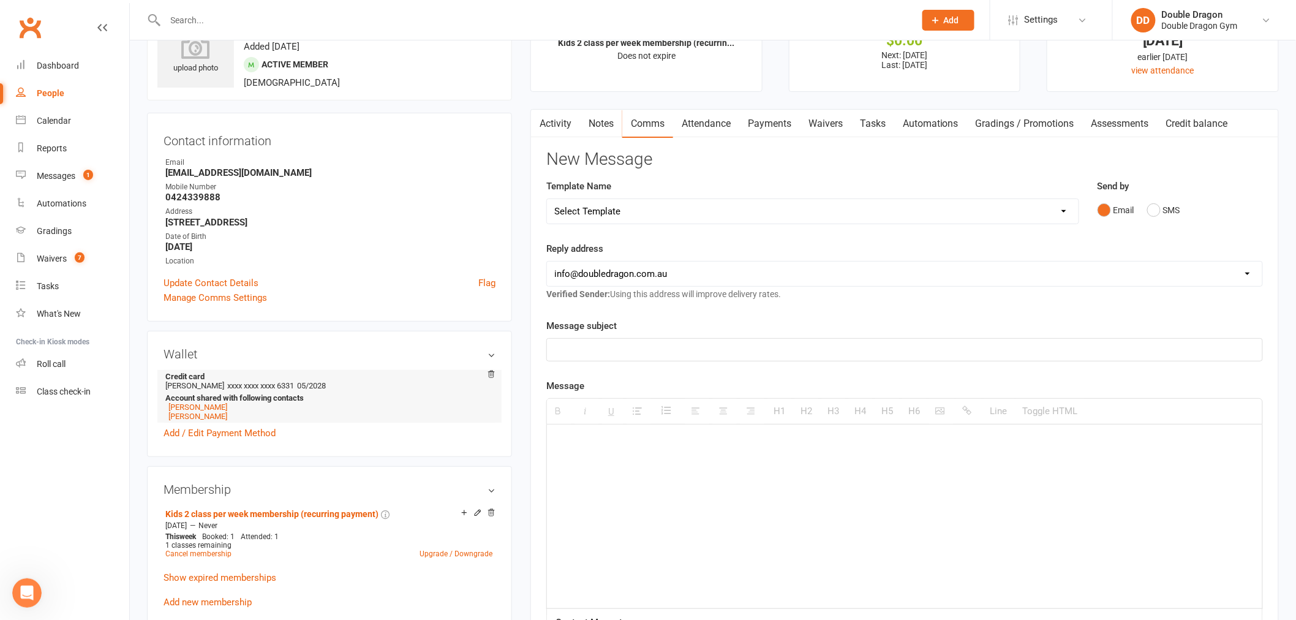
scroll to position [136, 0]
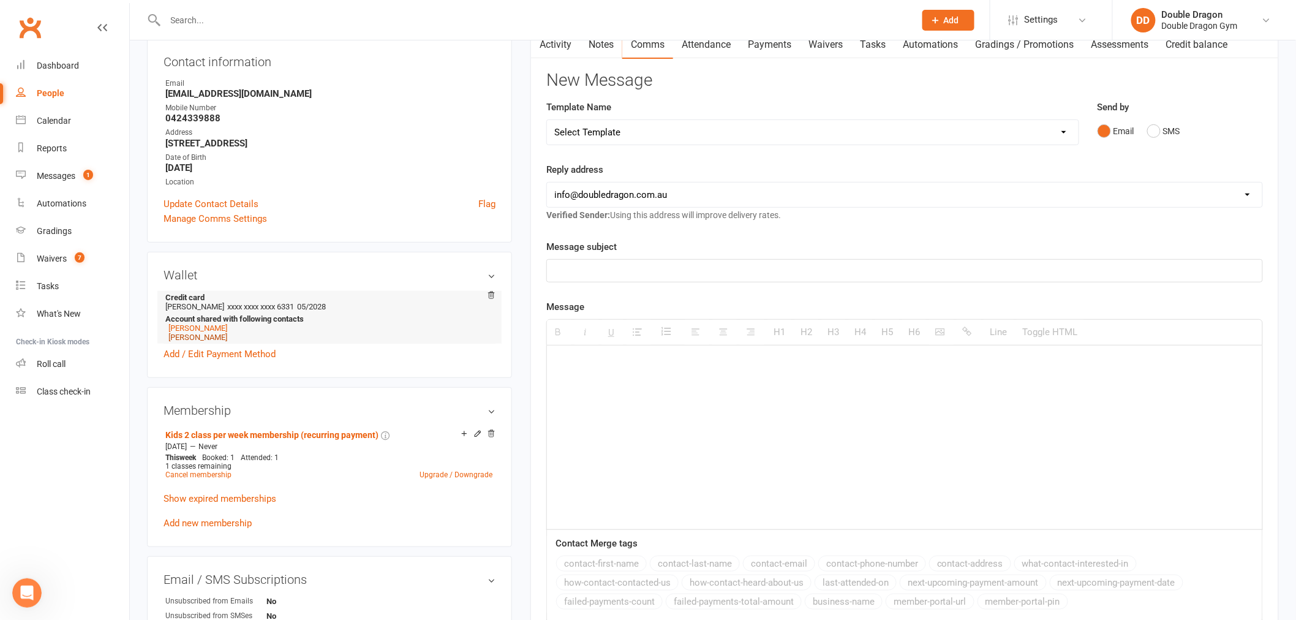
click at [195, 339] on link "Maeve Walker" at bounding box center [197, 336] width 59 height 9
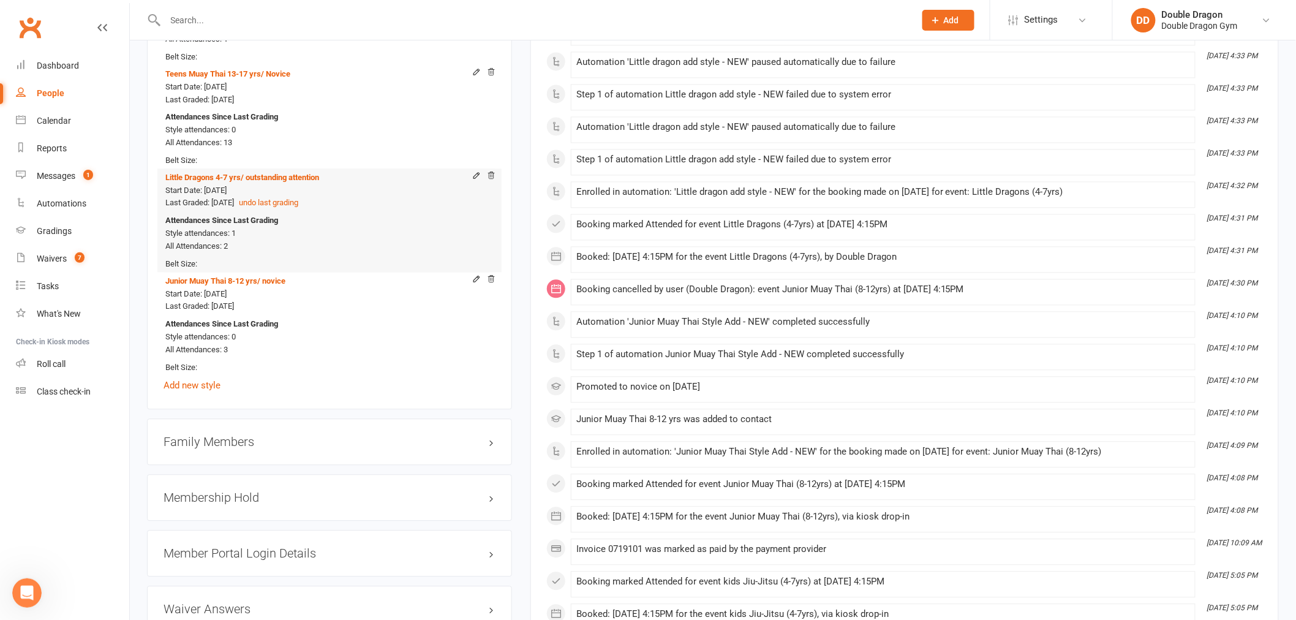
scroll to position [1088, 0]
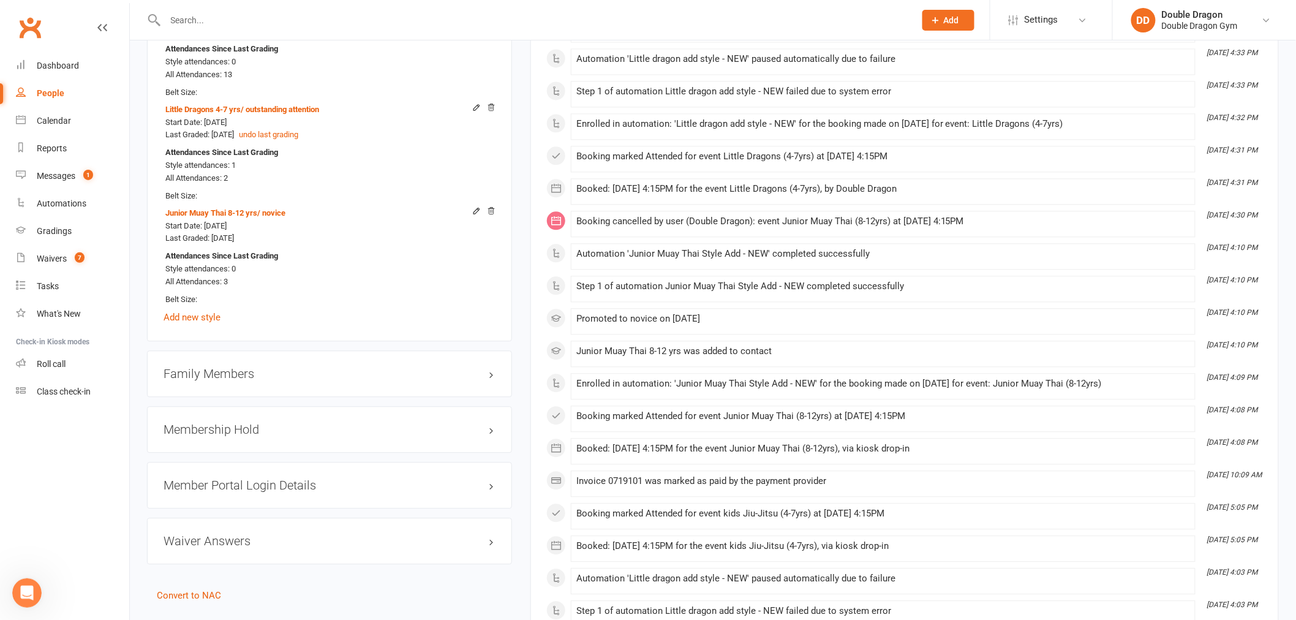
click at [219, 377] on h3 "Family Members" at bounding box center [329, 373] width 332 height 13
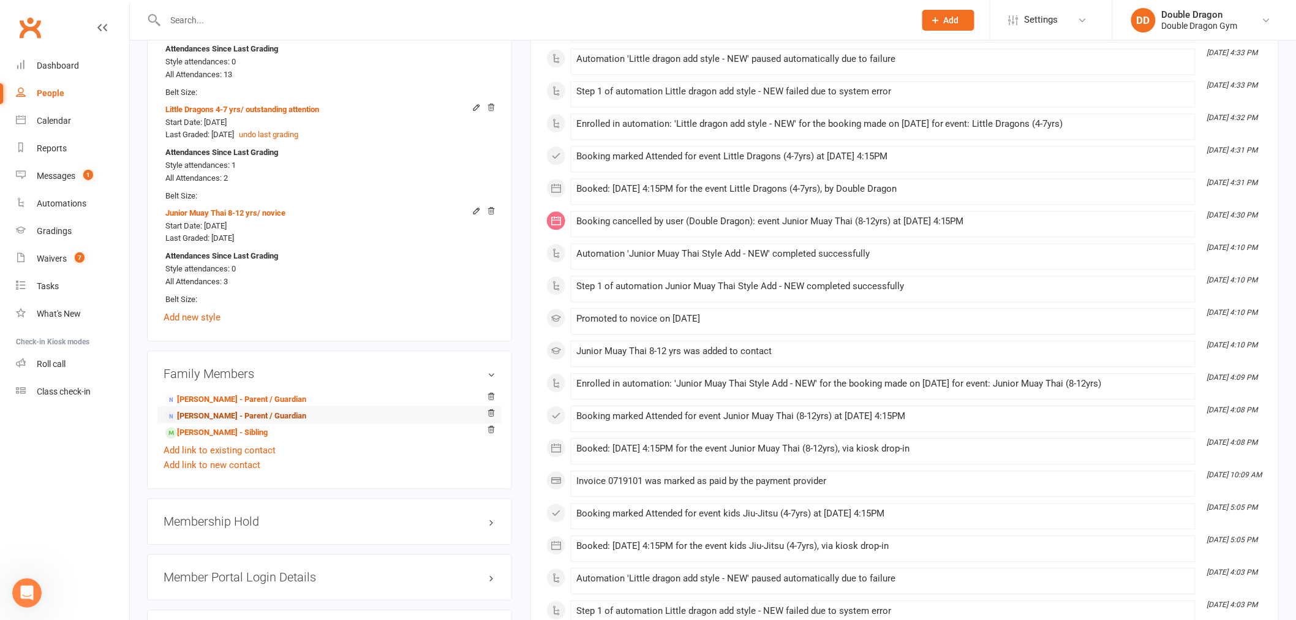
click at [227, 416] on link "Eleanor Hillard - Parent / Guardian" at bounding box center [235, 416] width 141 height 13
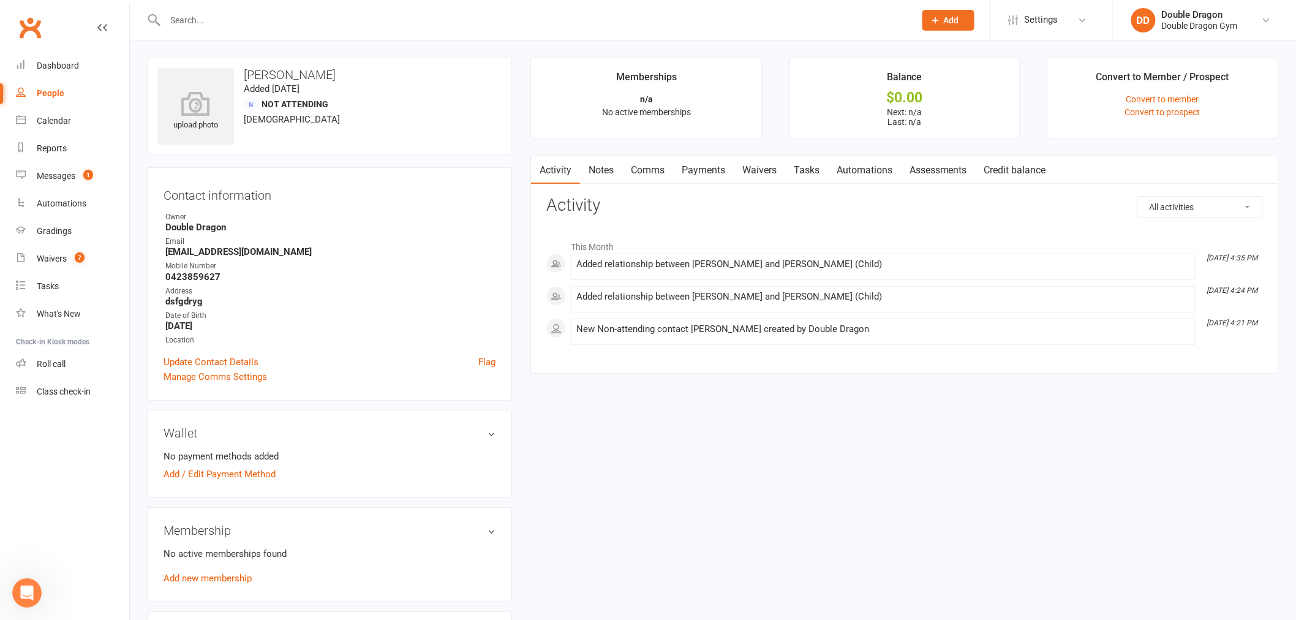
click at [765, 168] on link "Waivers" at bounding box center [759, 170] width 51 height 28
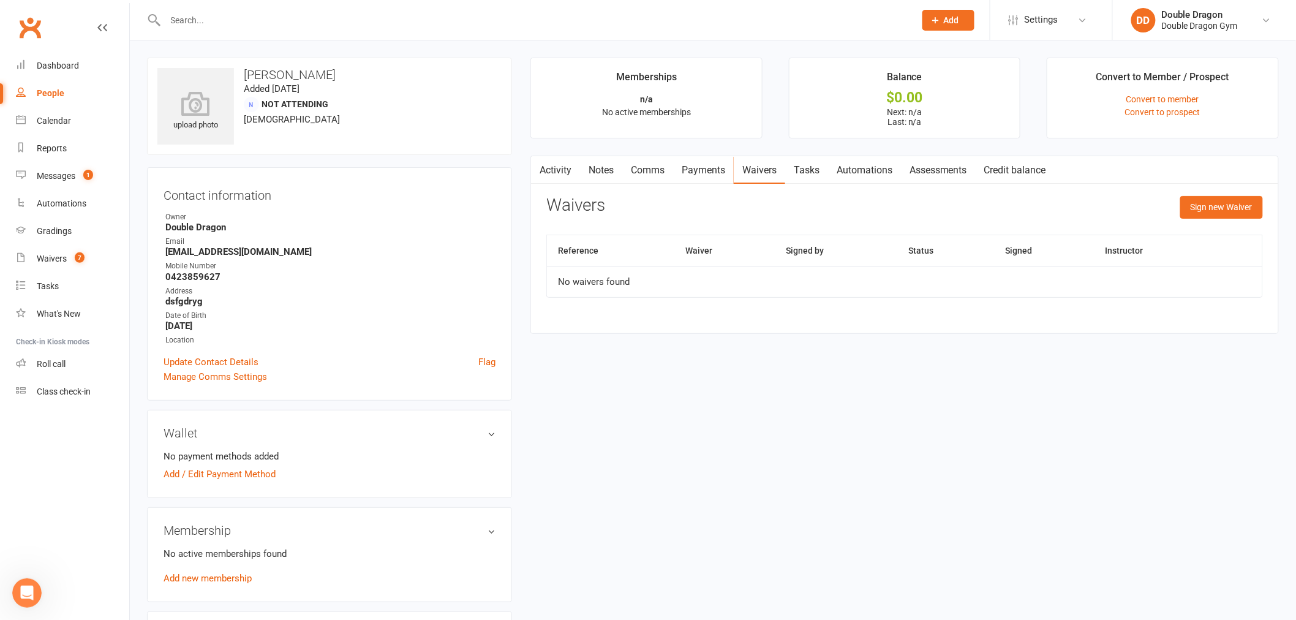
click at [644, 163] on link "Comms" at bounding box center [647, 170] width 51 height 28
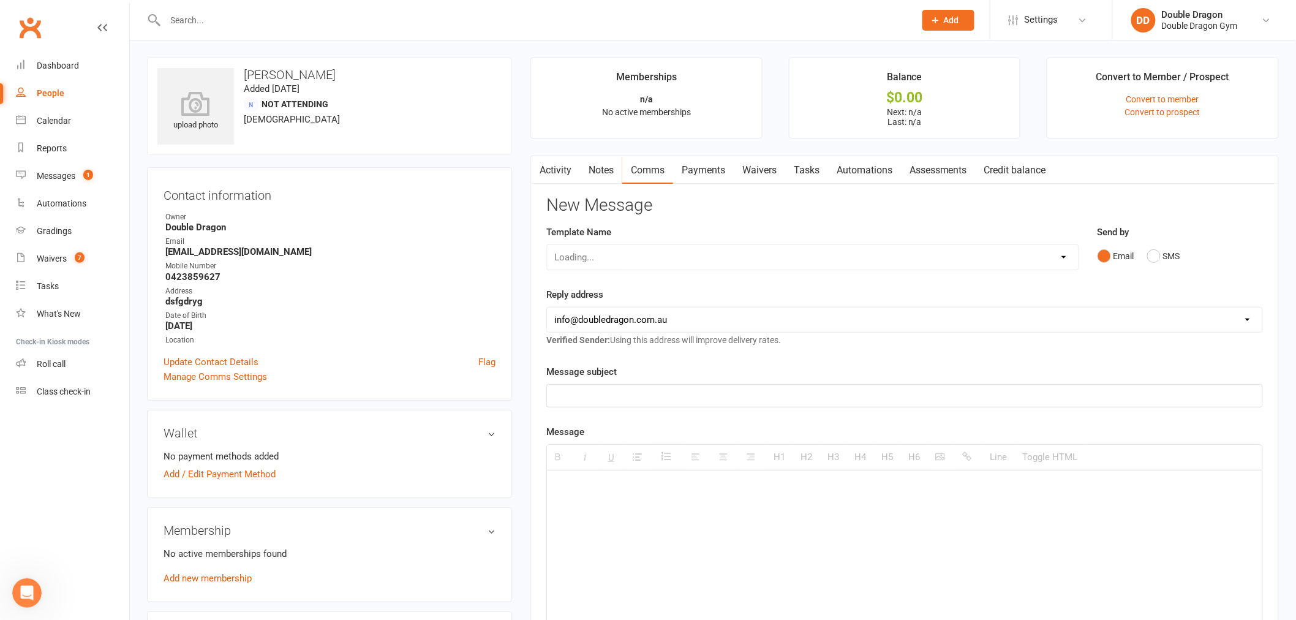
click at [1056, 258] on select "Loading..." at bounding box center [812, 257] width 531 height 24
select select "18"
click at [547, 245] on select "Select Template [Email] Covid 2 vax re open [Email] COVID cancellation [Email] …" at bounding box center [812, 257] width 531 height 24
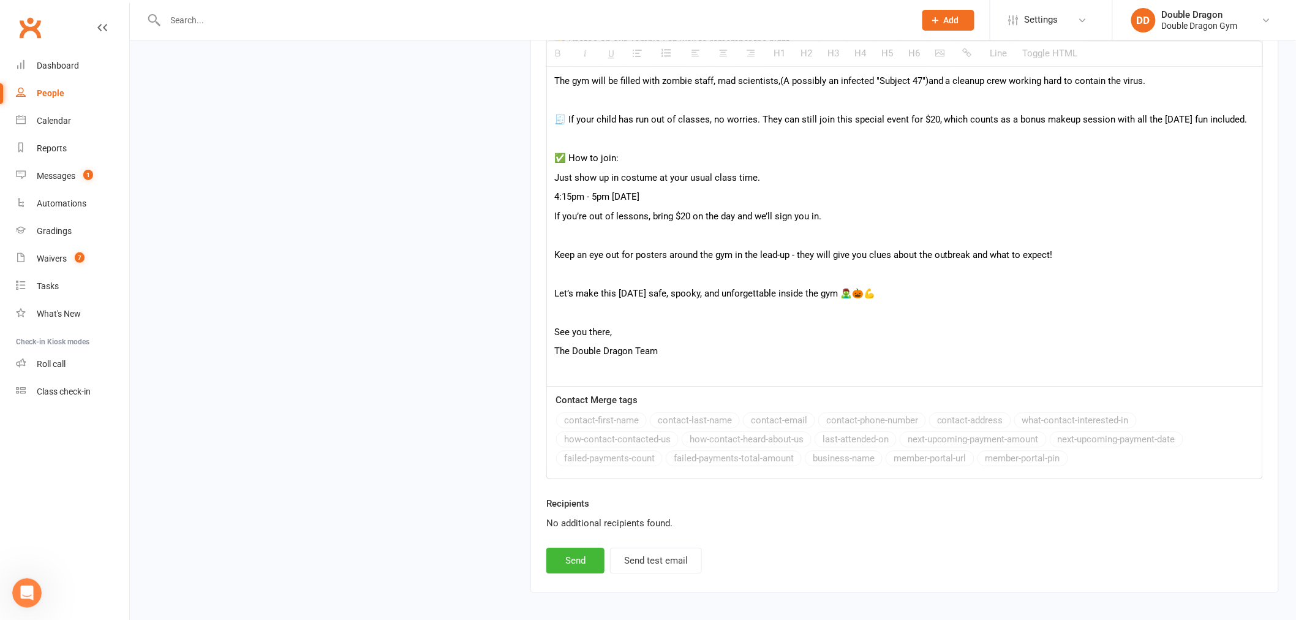
scroll to position [1269, 0]
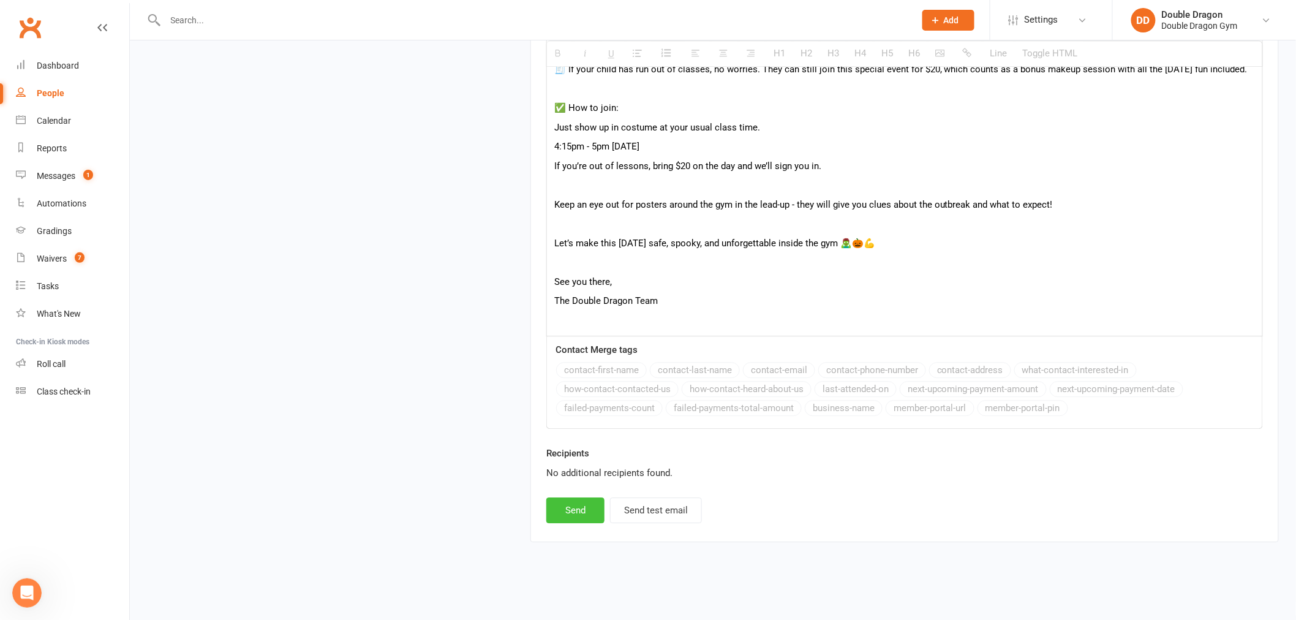
click at [567, 511] on button "Send" at bounding box center [575, 510] width 58 height 26
select select
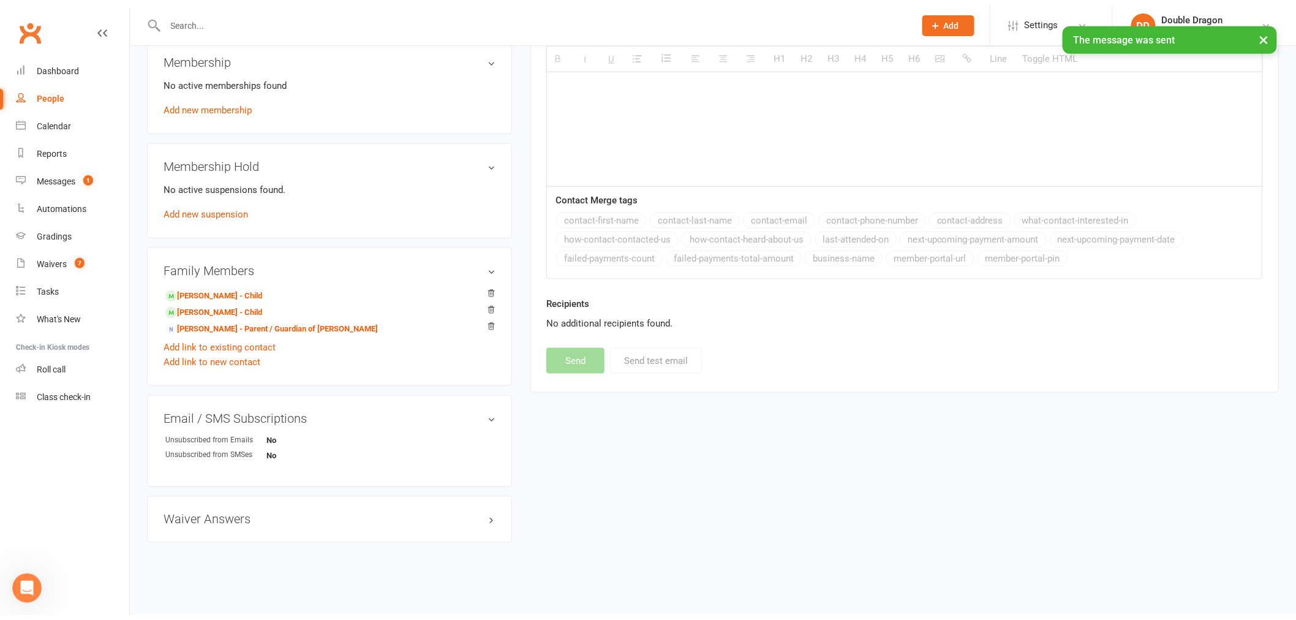
scroll to position [463, 0]
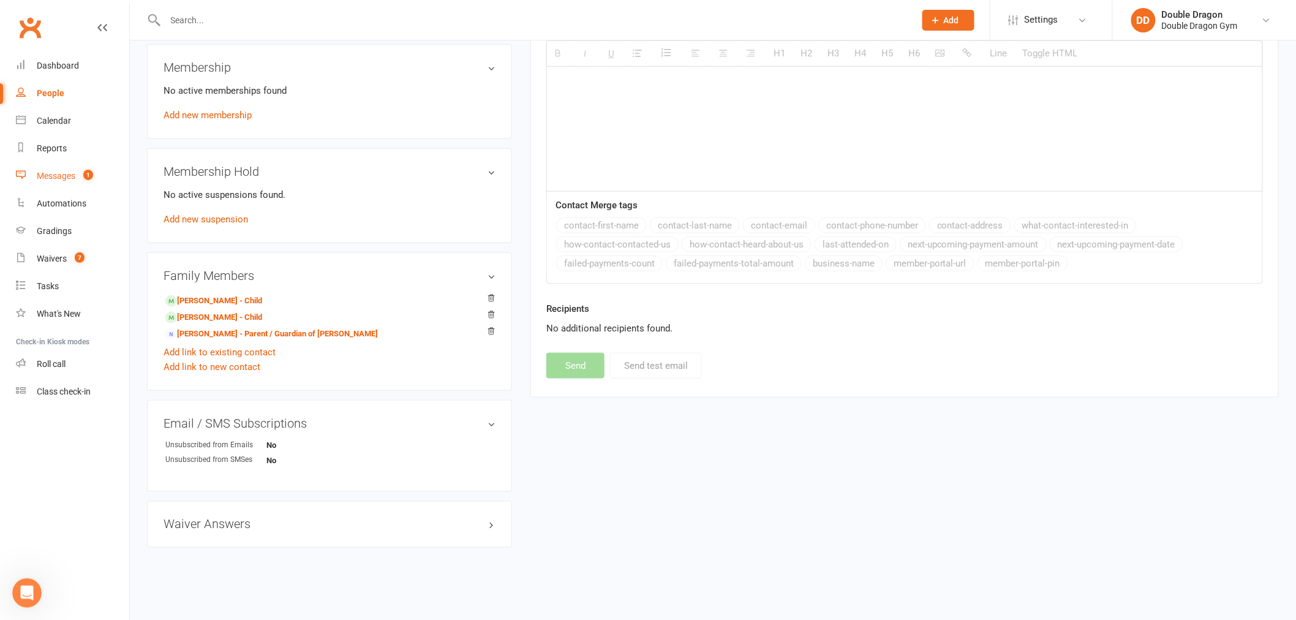
click at [58, 176] on div "Messages" at bounding box center [56, 176] width 39 height 10
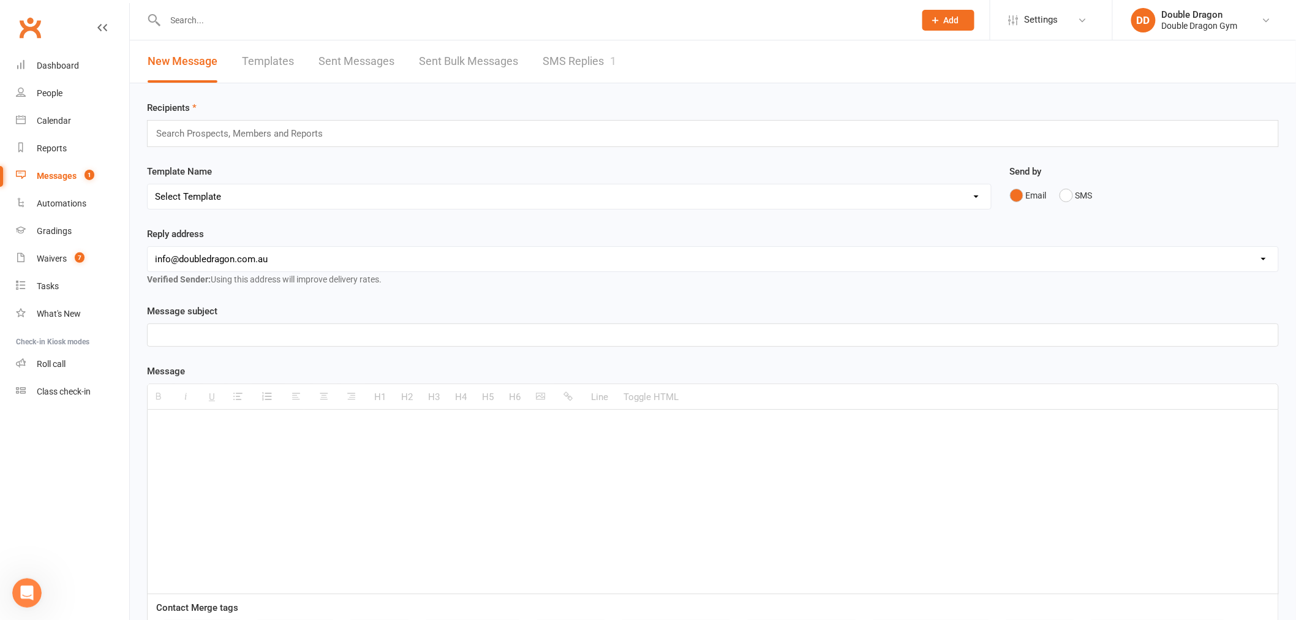
click at [586, 60] on link "SMS Replies 1" at bounding box center [578, 61] width 73 height 42
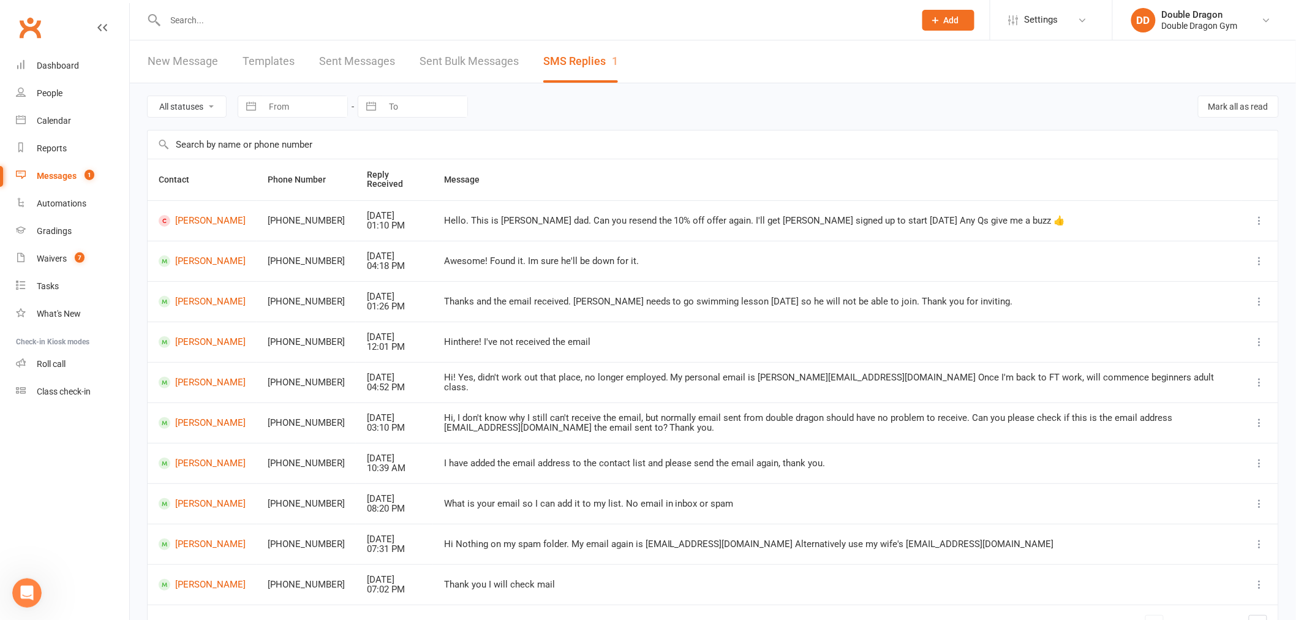
click at [282, 12] on input "text" at bounding box center [534, 20] width 745 height 17
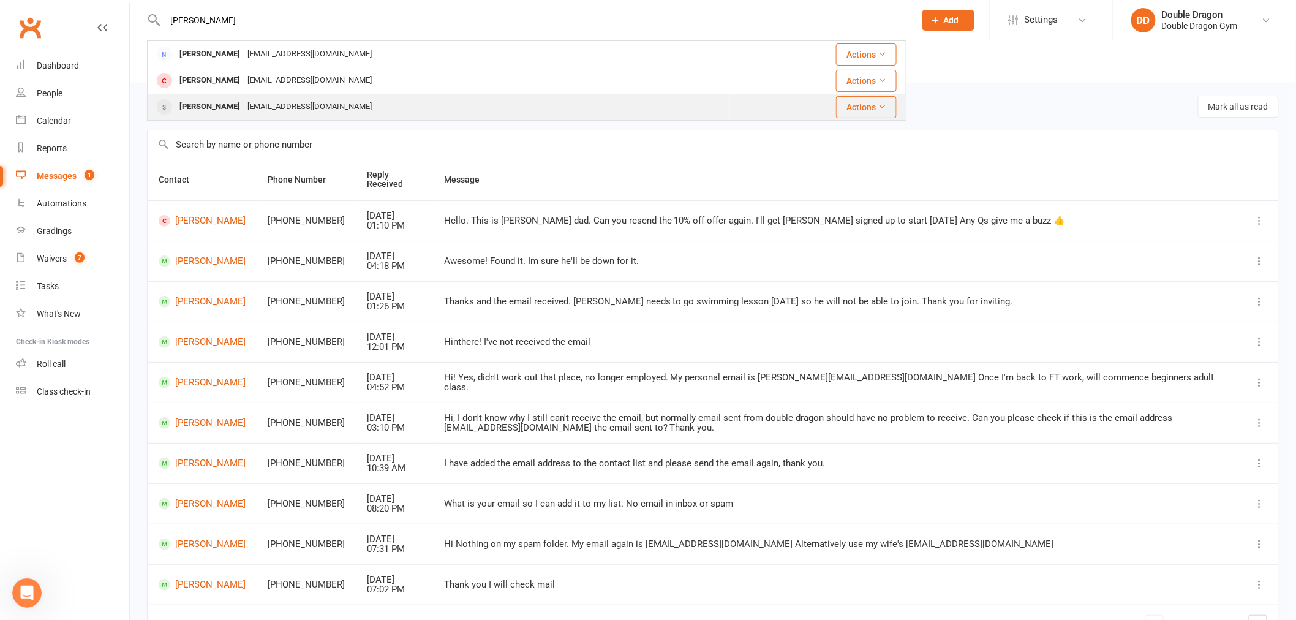
type input "sergey"
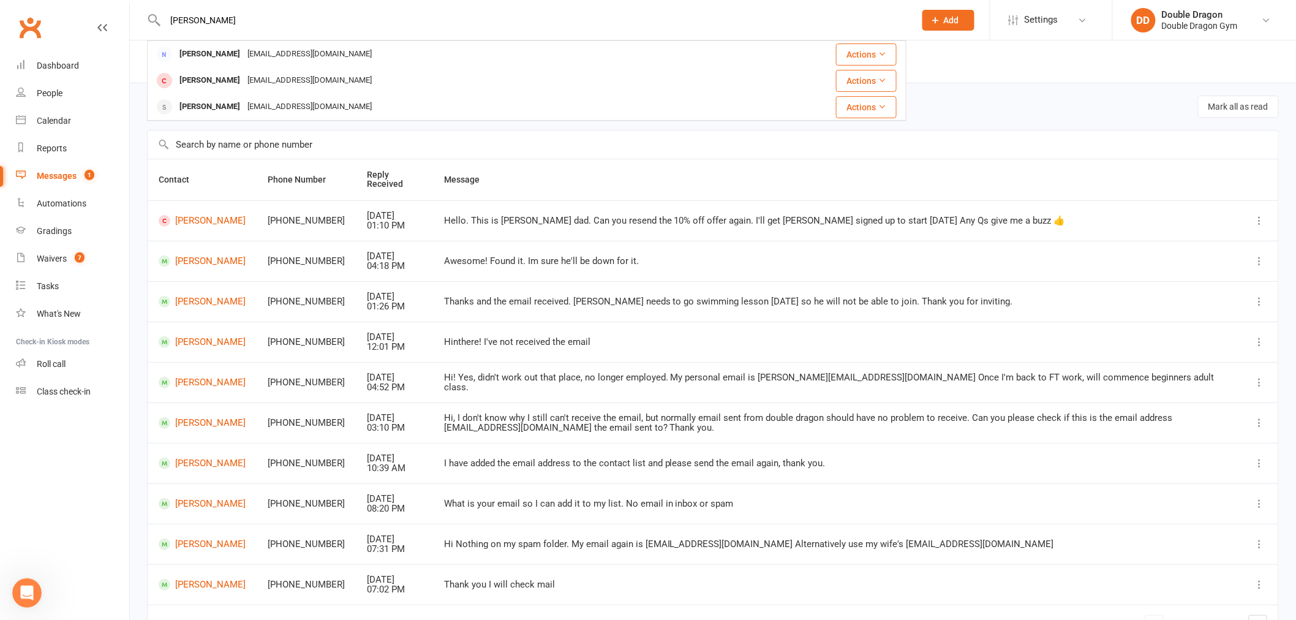
click at [273, 106] on div "s.pashaly75@gmail.com" at bounding box center [310, 107] width 132 height 18
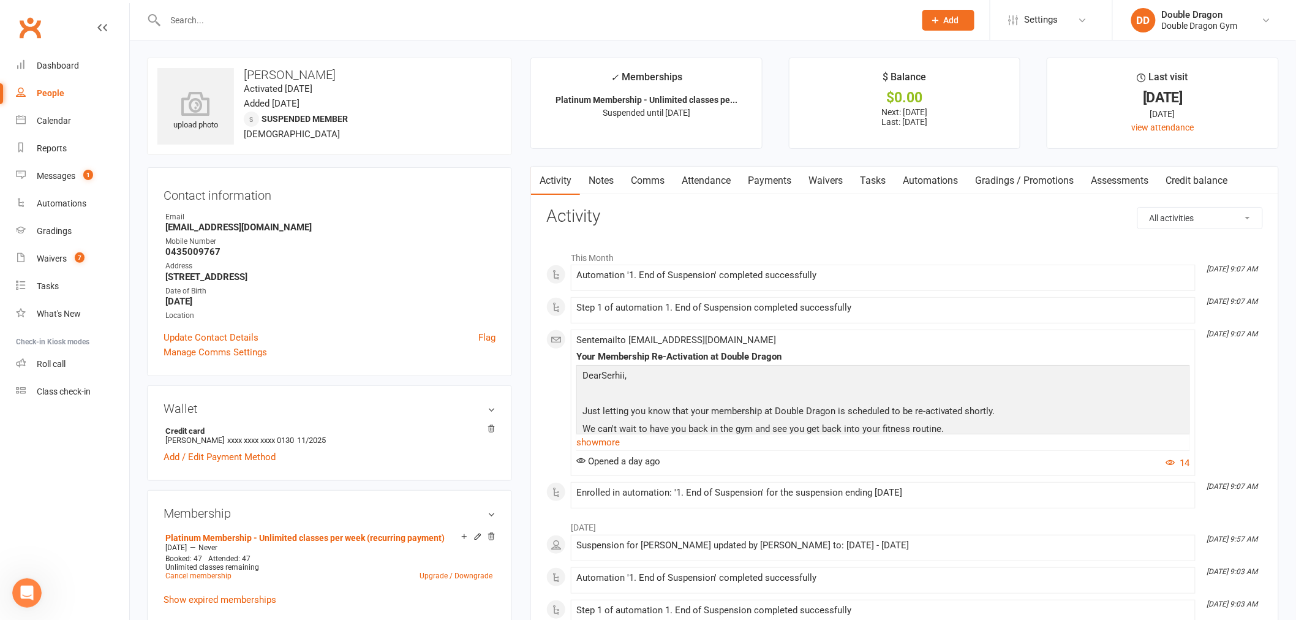
click at [778, 182] on link "Payments" at bounding box center [769, 181] width 61 height 28
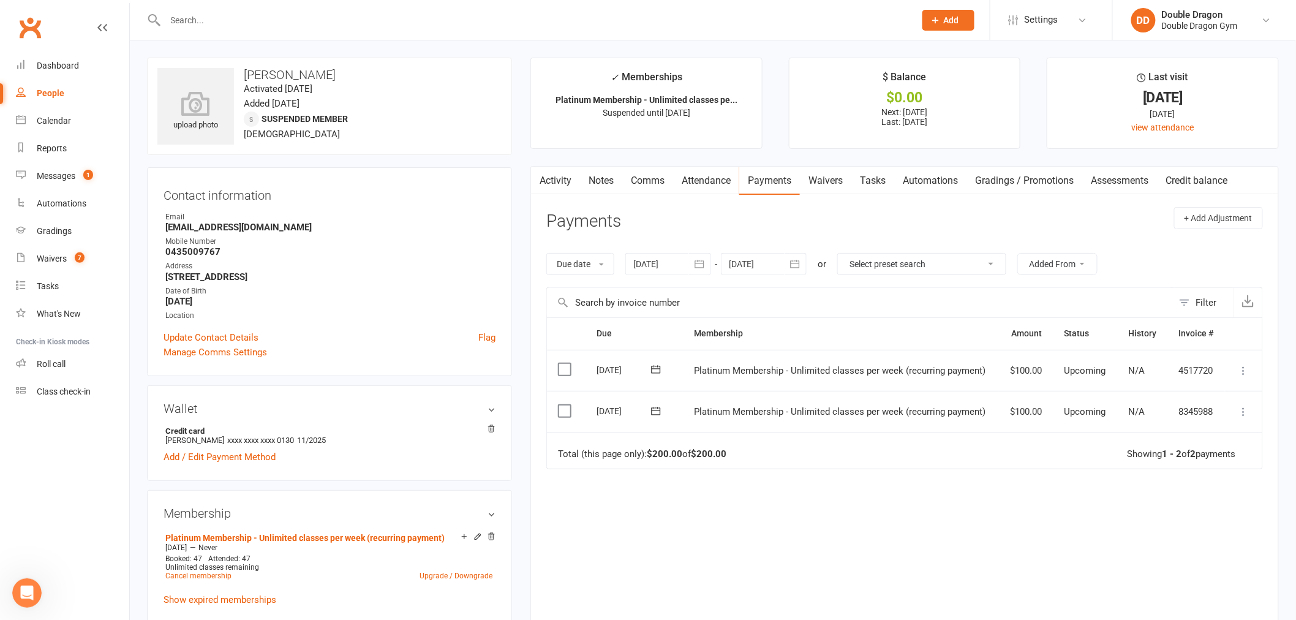
click at [836, 178] on link "Waivers" at bounding box center [825, 181] width 51 height 28
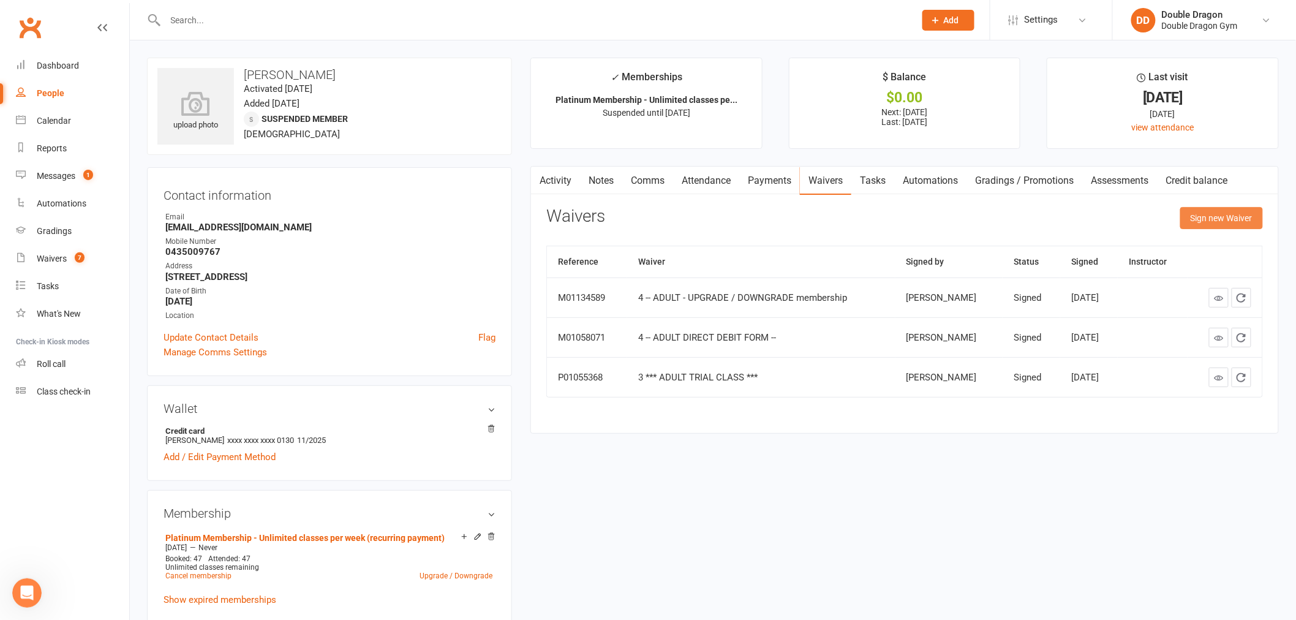
click at [1215, 212] on button "Sign new Waiver" at bounding box center [1221, 218] width 83 height 22
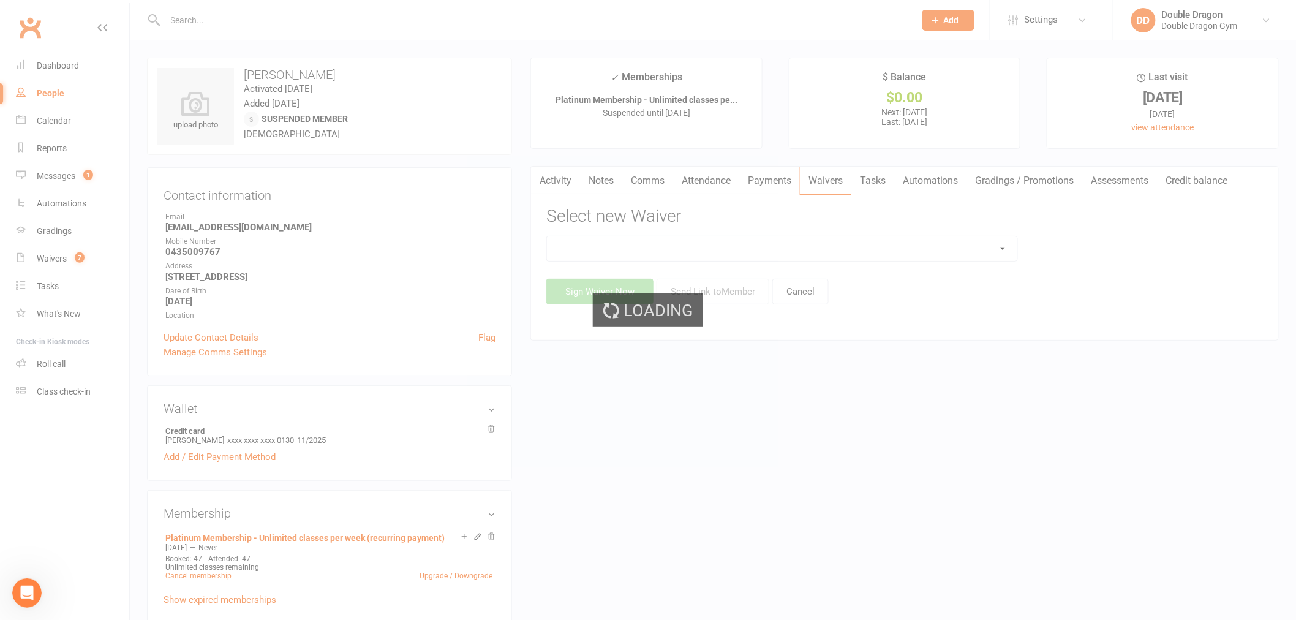
click at [944, 253] on div "Loading" at bounding box center [648, 310] width 1296 height 620
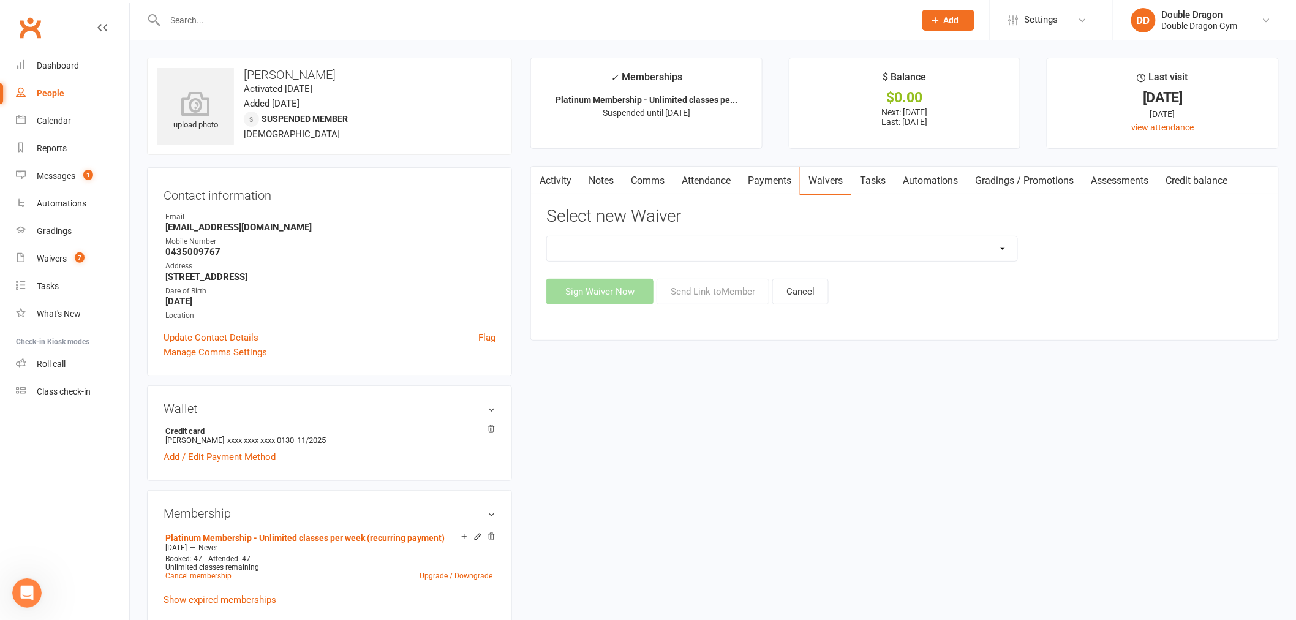
click at [994, 255] on select "1 *** KIDS TRIAL CLASS *** 1 *** KIDS TRIAL CLASS *** (DRAFT) 2 -- KIDS DIRECT …" at bounding box center [782, 248] width 470 height 24
select select "9536"
click at [547, 236] on select "1 *** KIDS TRIAL CLASS *** 1 *** KIDS TRIAL CLASS *** (DRAFT) 2 -- KIDS DIRECT …" at bounding box center [782, 248] width 470 height 24
click at [722, 293] on button "Send Link to Member" at bounding box center [712, 292] width 113 height 26
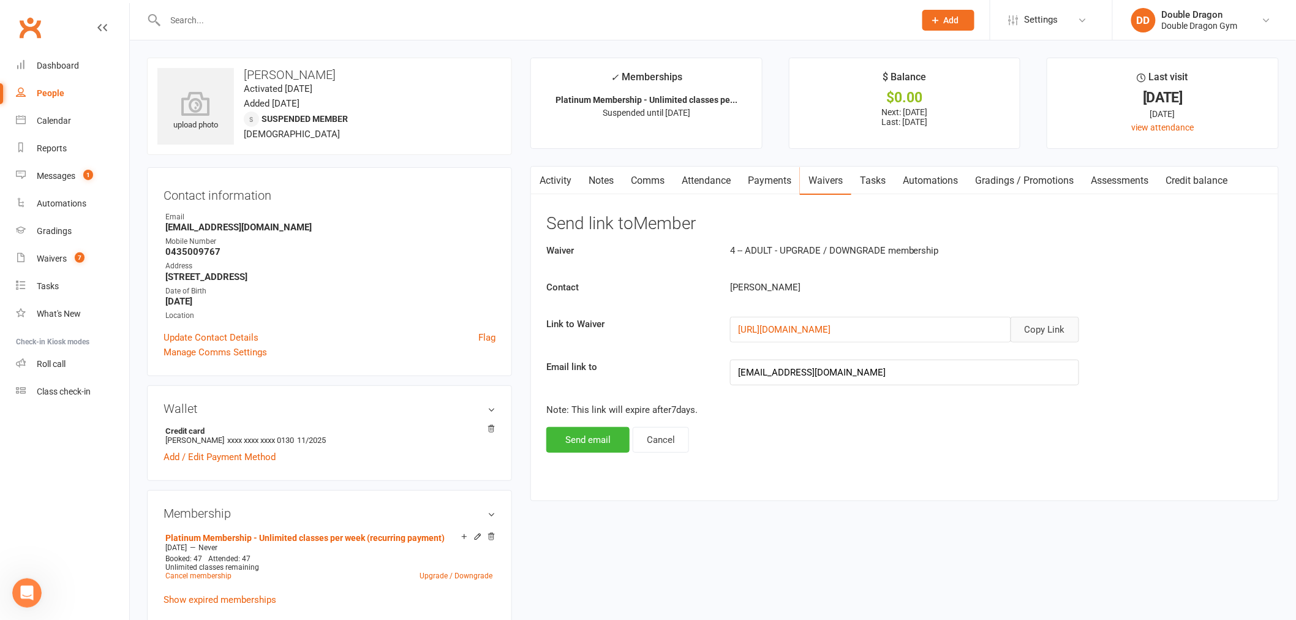
click at [1063, 323] on button "Copy Link" at bounding box center [1044, 330] width 69 height 26
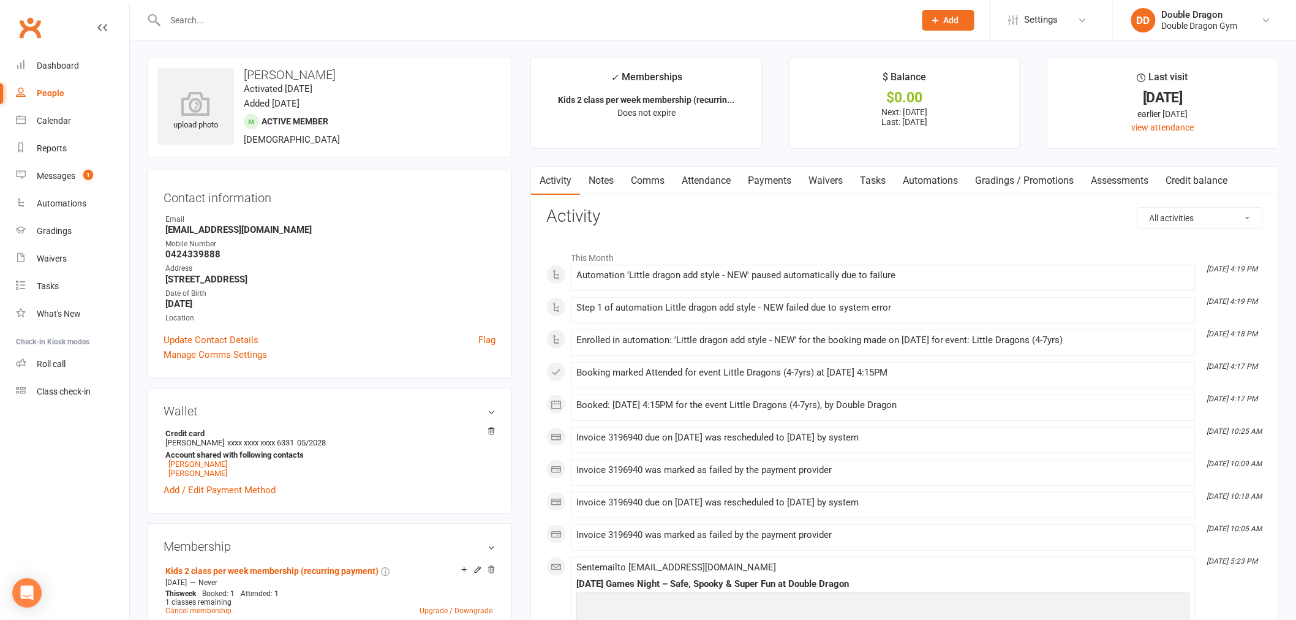
scroll to position [68, 0]
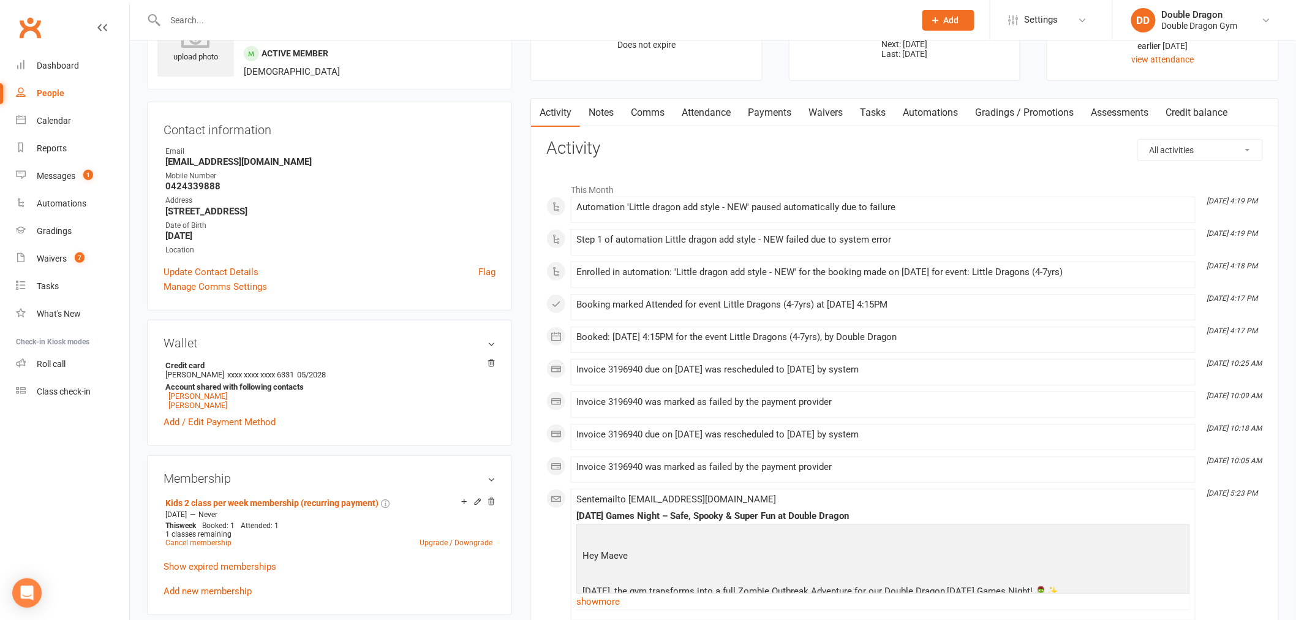
click at [778, 115] on link "Payments" at bounding box center [769, 113] width 61 height 28
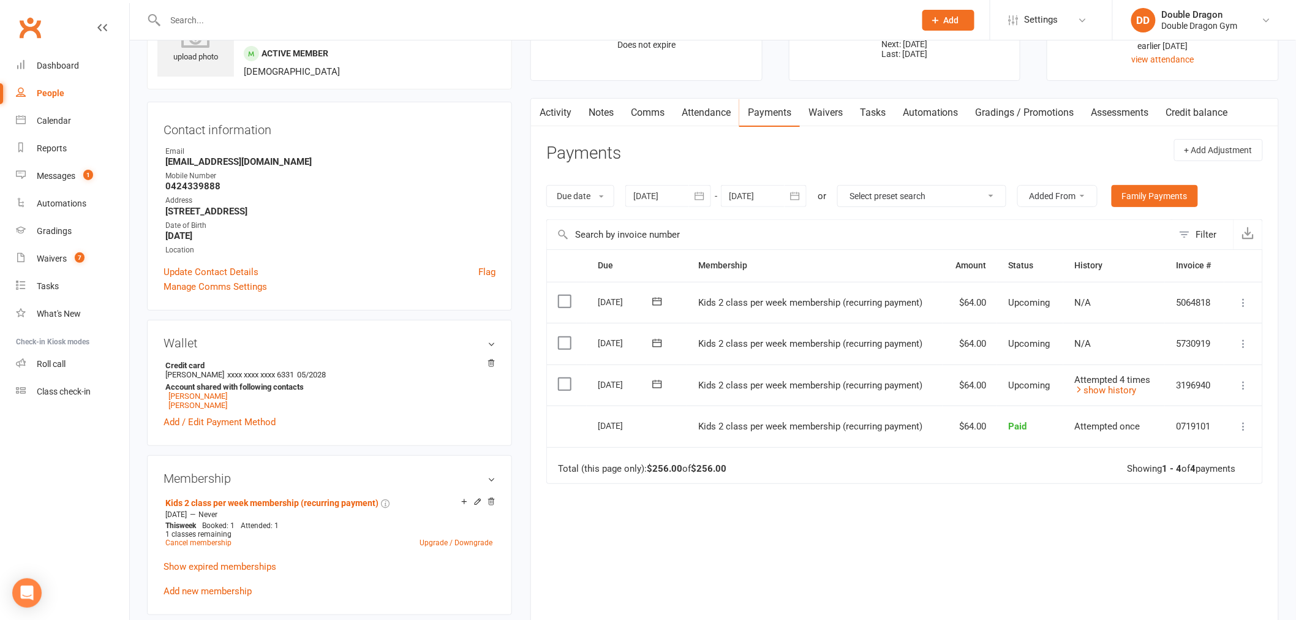
click at [1243, 384] on icon at bounding box center [1243, 385] width 12 height 12
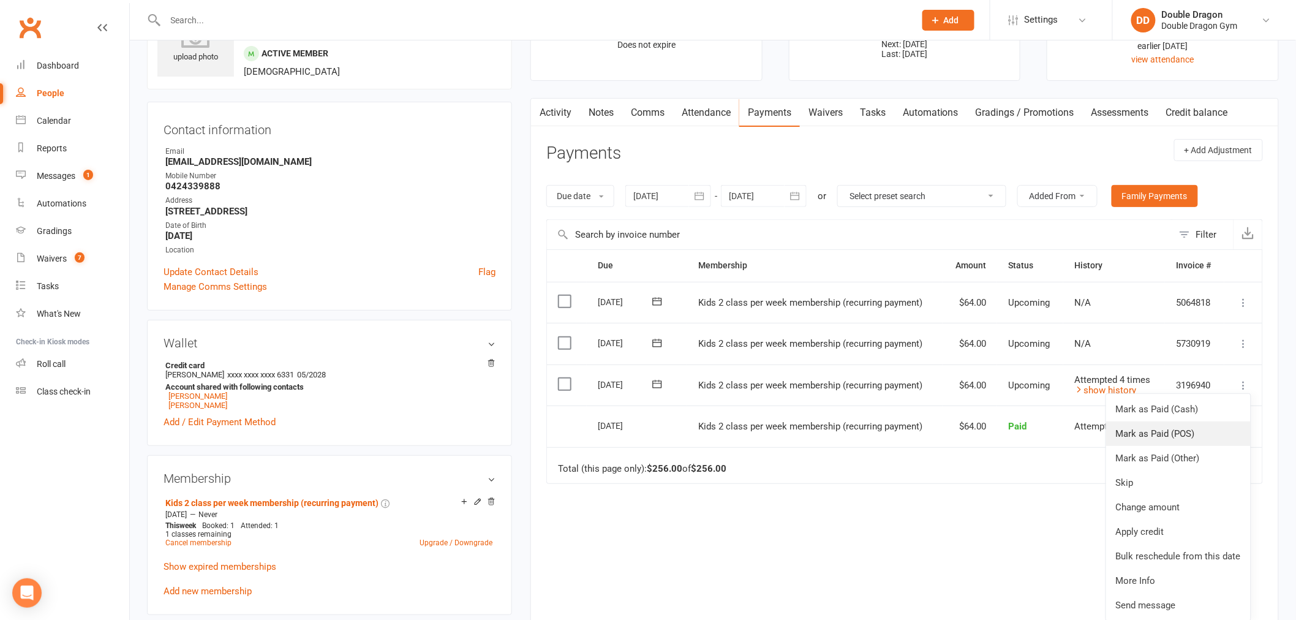
click at [1164, 431] on link "Mark as Paid (POS)" at bounding box center [1178, 433] width 144 height 24
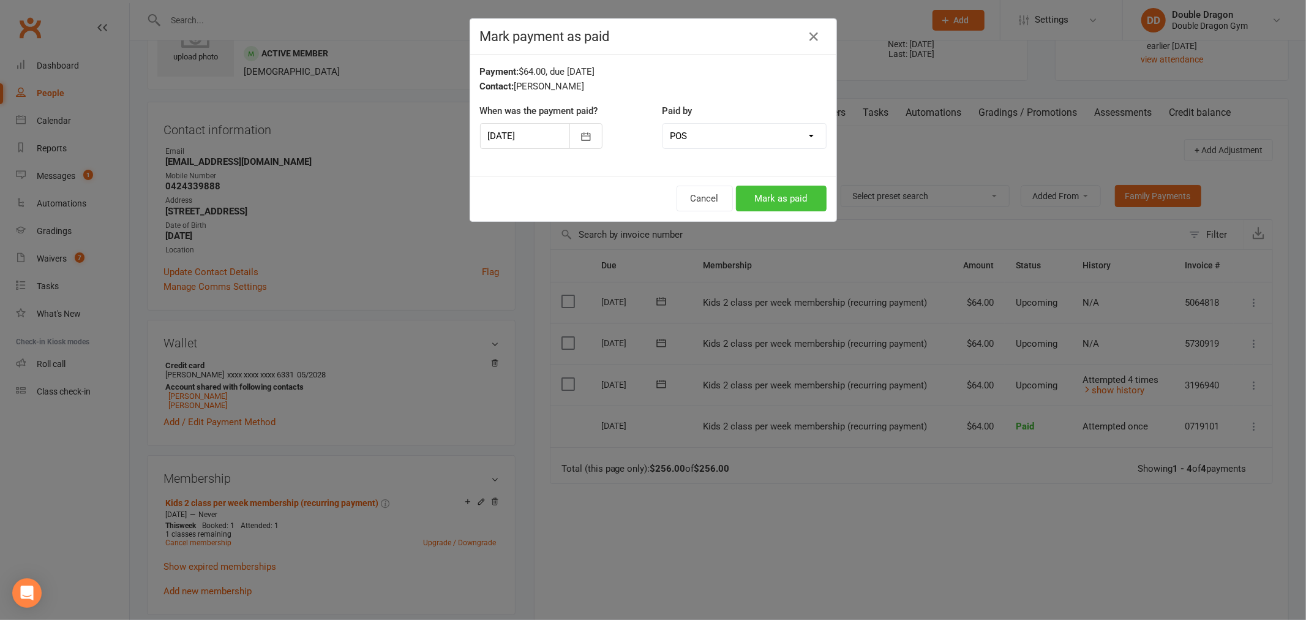
click at [761, 197] on button "Mark as paid" at bounding box center [781, 199] width 91 height 26
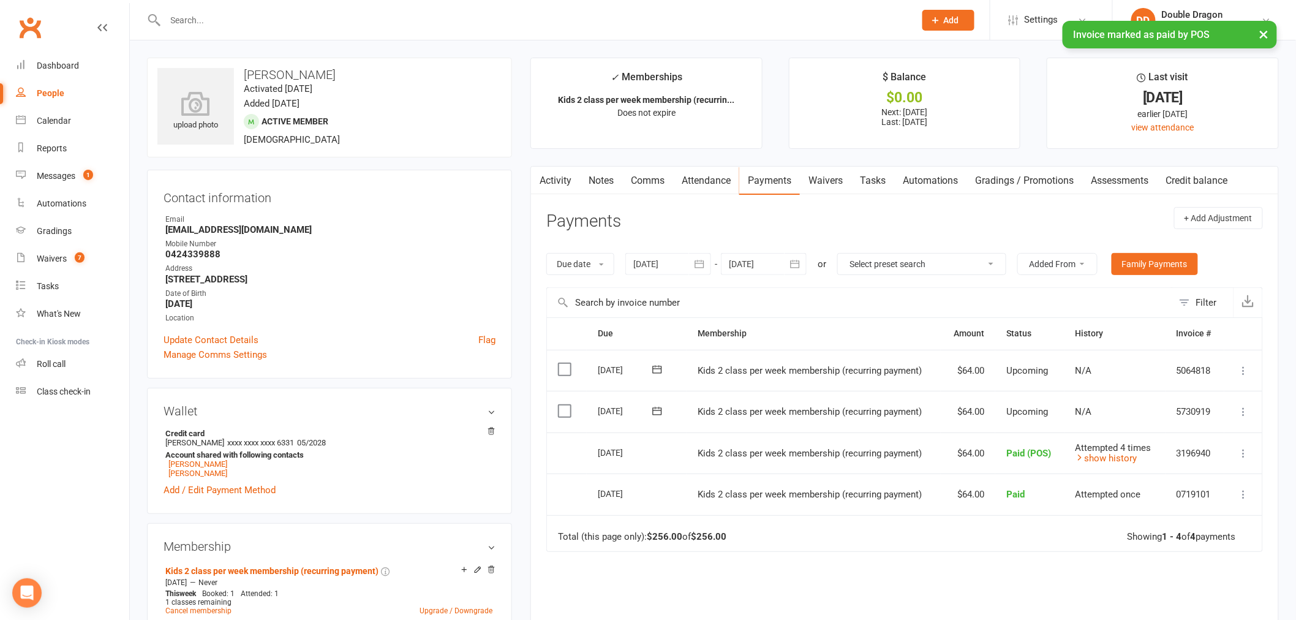
click at [949, 21] on div "× Invoice marked as paid by POS" at bounding box center [640, 21] width 1280 height 0
click at [953, 18] on span "Add" at bounding box center [951, 20] width 15 height 10
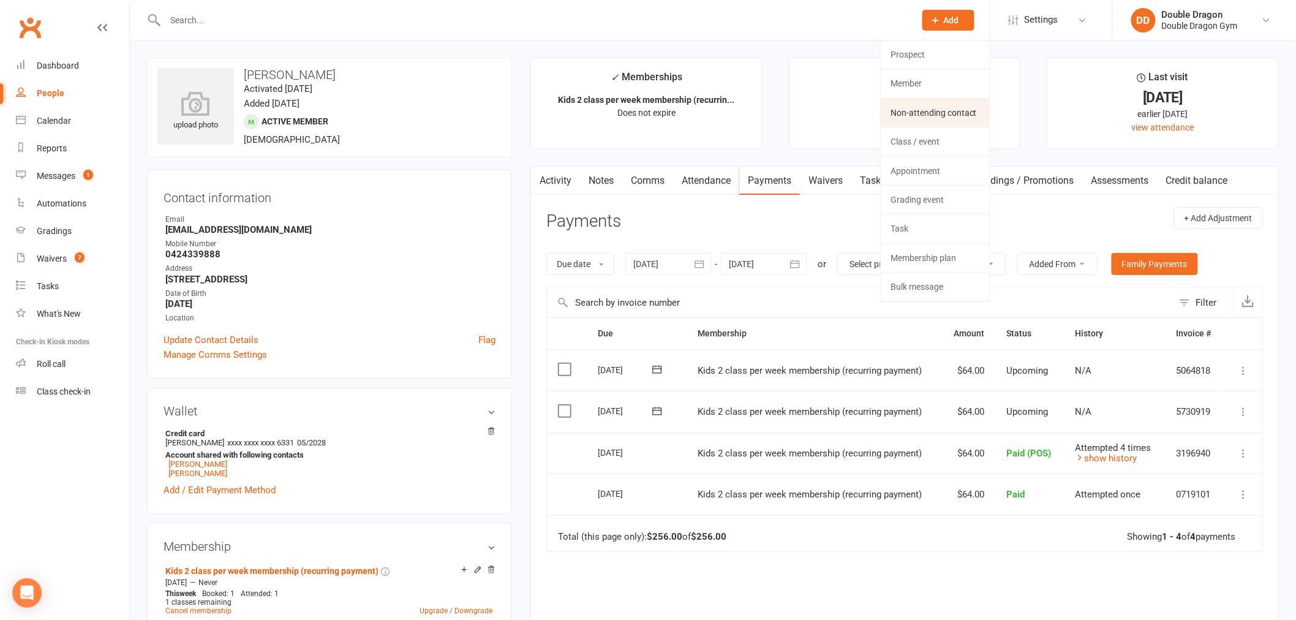
click at [945, 113] on link "Non-attending contact" at bounding box center [934, 113] width 109 height 28
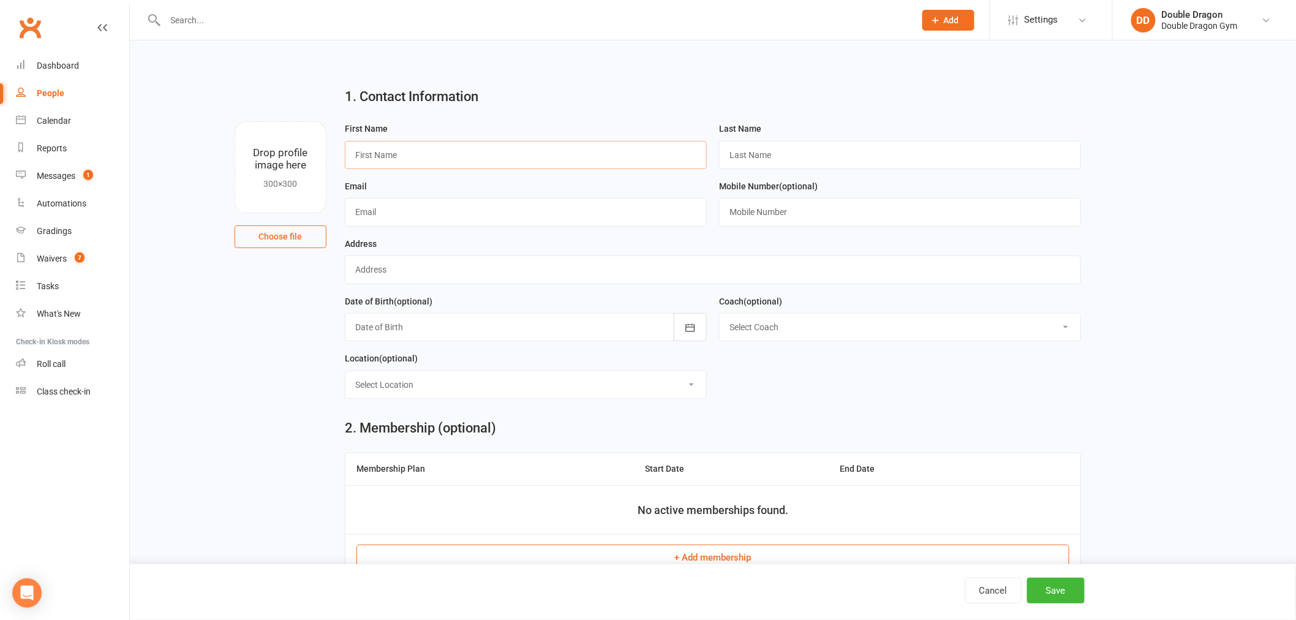
click at [465, 156] on input "text" at bounding box center [526, 155] width 362 height 28
type input "Eleanor"
click at [846, 160] on input "text" at bounding box center [900, 155] width 362 height 28
type input "Hillard"
click at [598, 217] on input "text" at bounding box center [526, 212] width 362 height 28
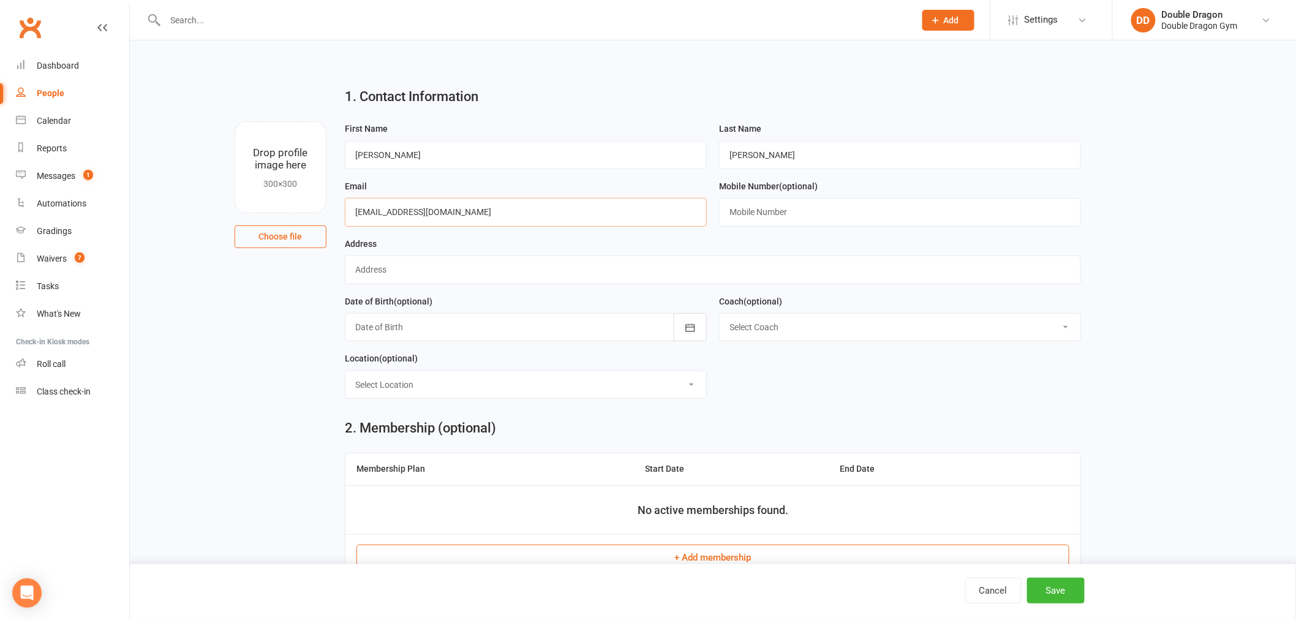
type input "ehilly82@hotmail.com"
click at [799, 212] on input "text" at bounding box center [900, 212] width 362 height 28
type input "0423859627"
click at [689, 321] on button "button" at bounding box center [690, 327] width 33 height 28
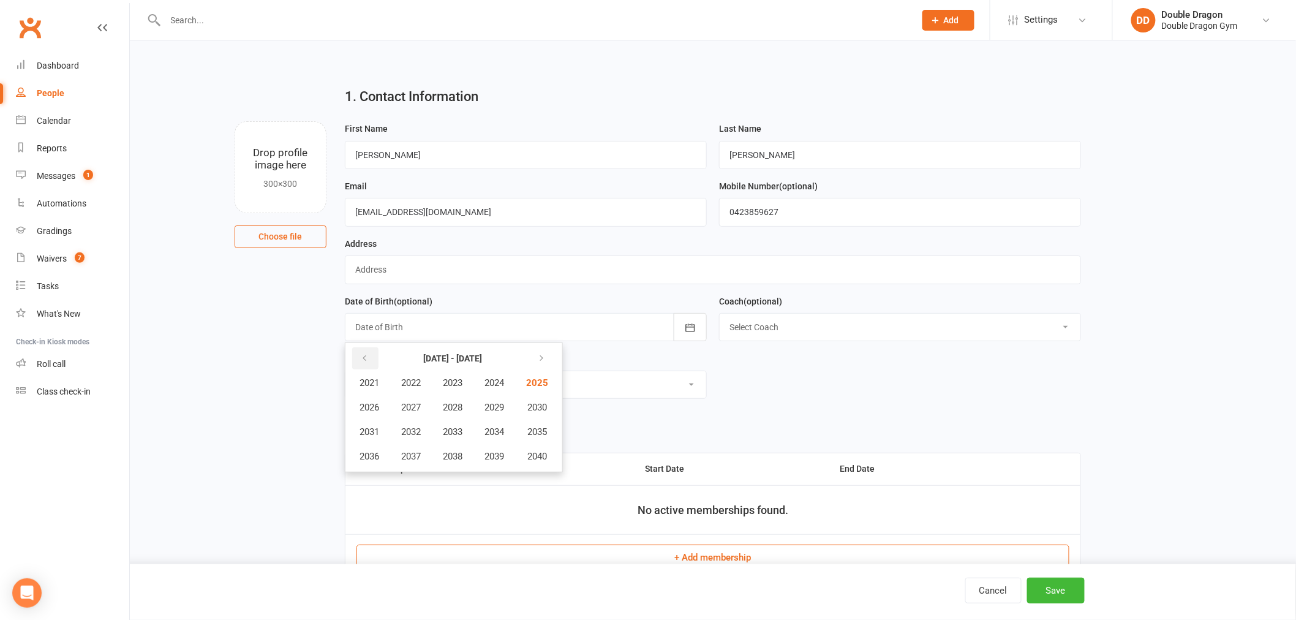
click at [360, 353] on icon "button" at bounding box center [364, 358] width 9 height 10
click at [549, 359] on button "button" at bounding box center [540, 358] width 26 height 22
click at [415, 381] on span "1982" at bounding box center [411, 382] width 20 height 11
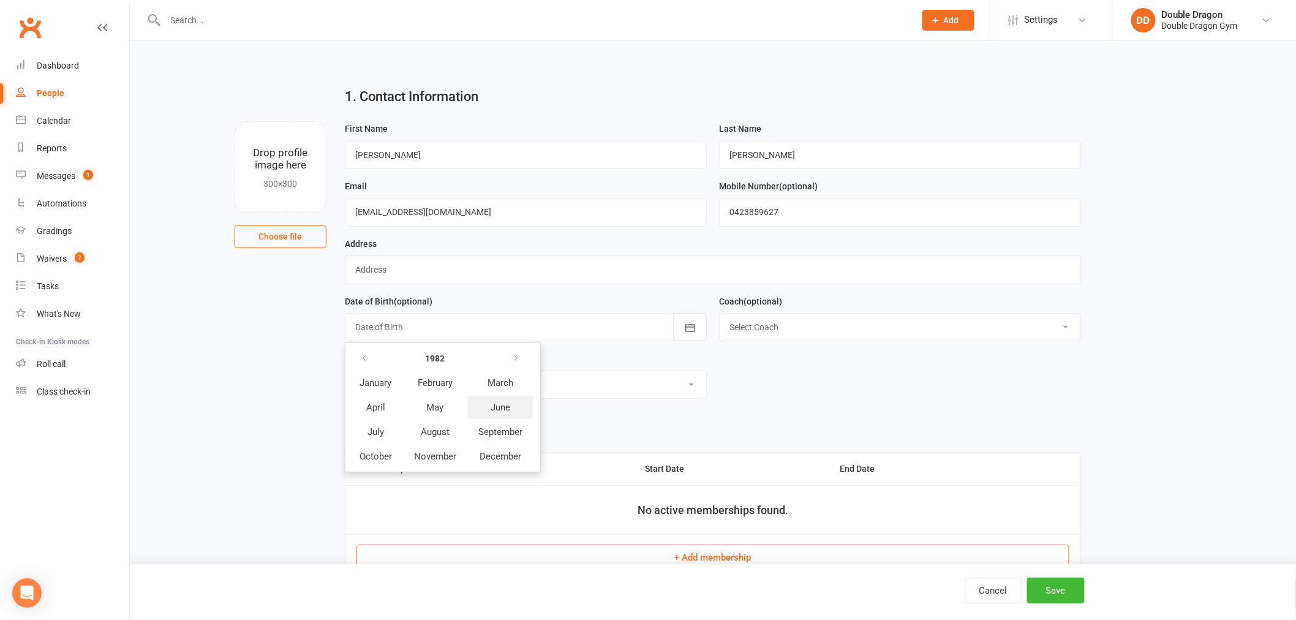
click at [500, 413] on button "June" at bounding box center [500, 407] width 65 height 23
click at [528, 450] on span "18" at bounding box center [529, 453] width 10 height 10
type input "18 Jun 1982"
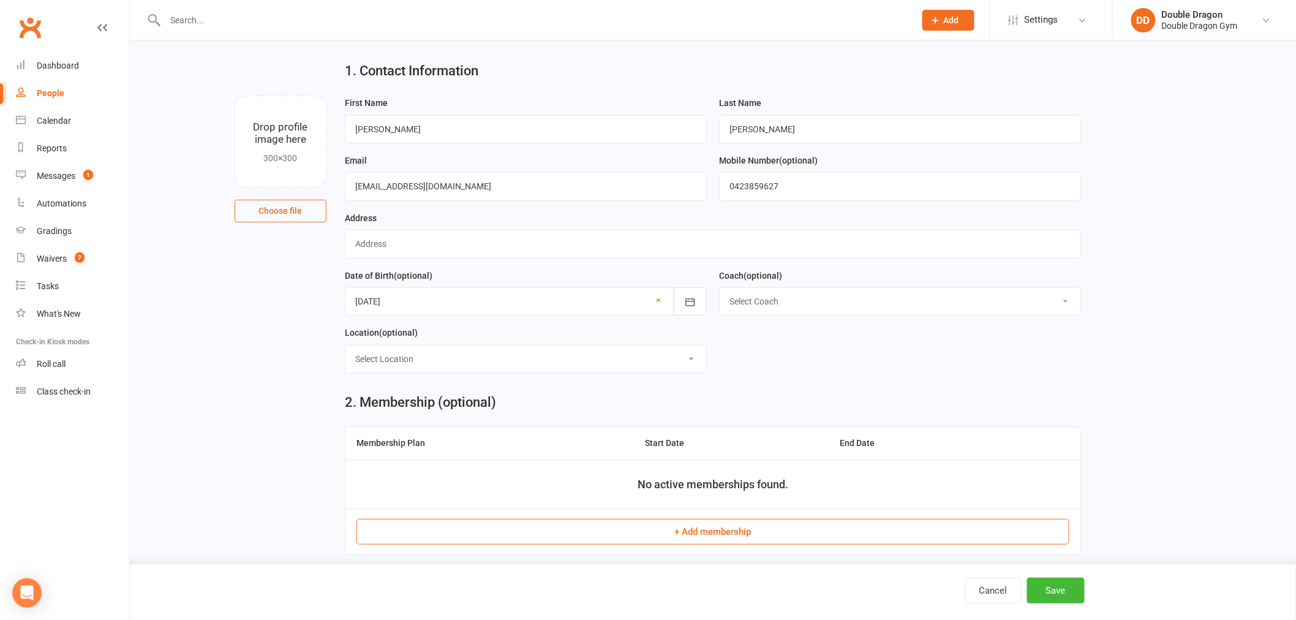
scroll to position [47, 0]
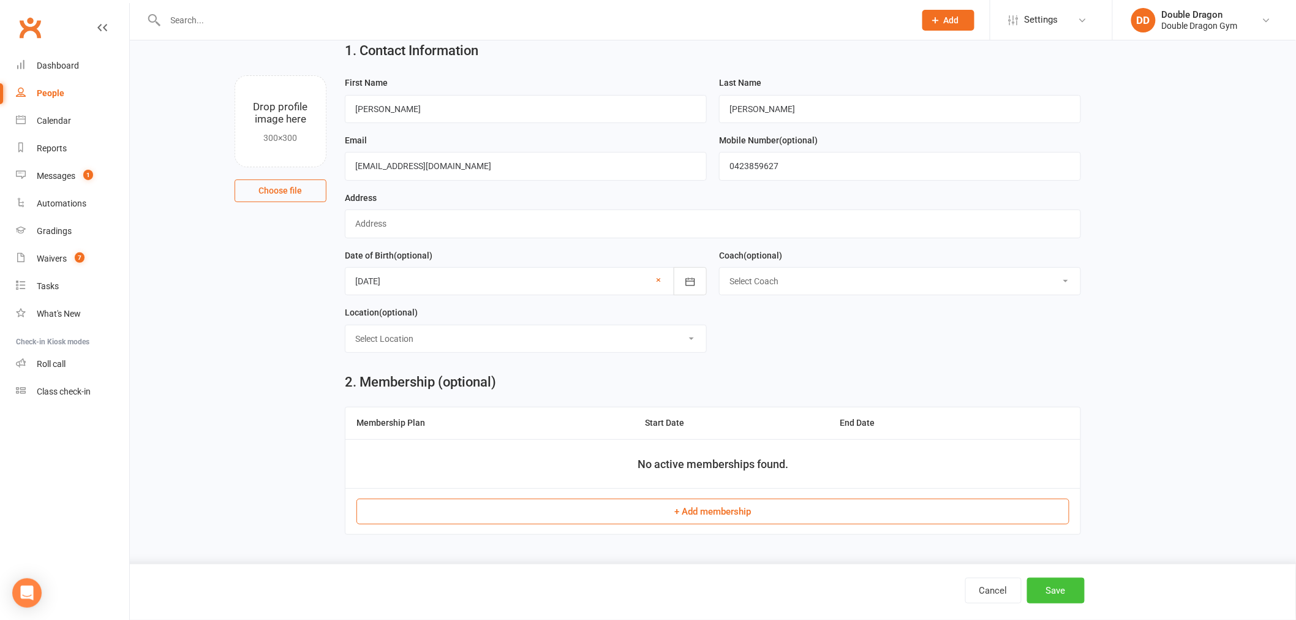
click at [1068, 593] on button "Save" at bounding box center [1056, 590] width 58 height 26
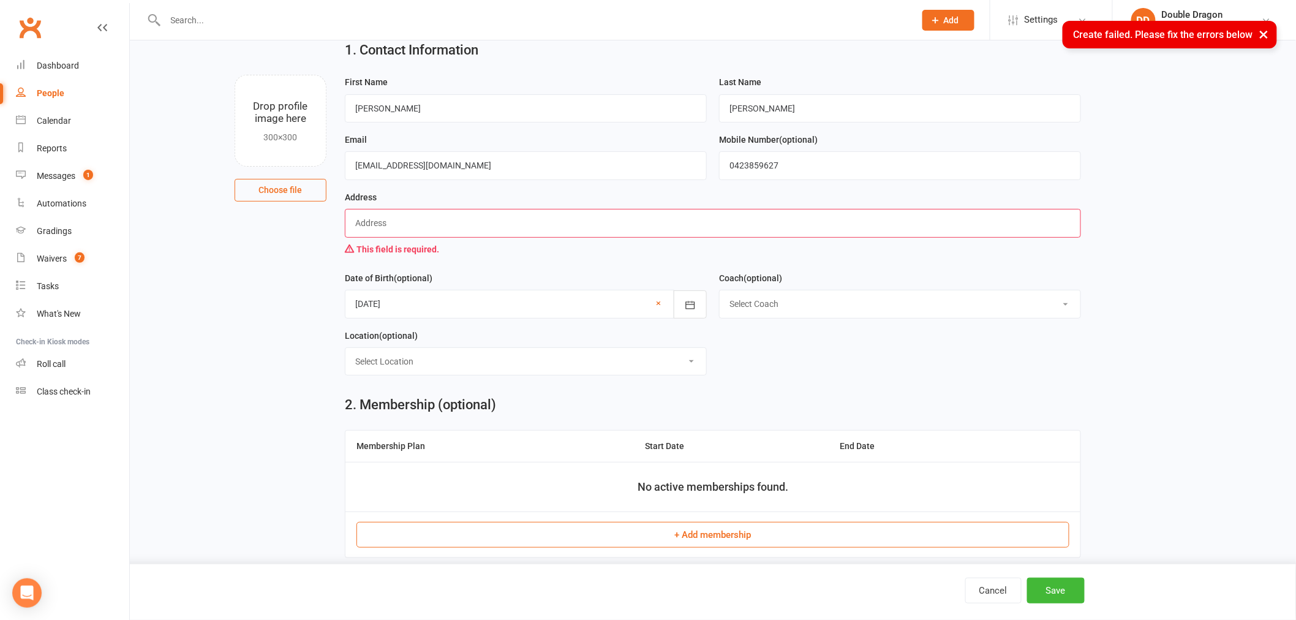
click at [417, 222] on input "text" at bounding box center [713, 223] width 736 height 28
type input "dsfgdryg"
click at [1065, 600] on button "Save" at bounding box center [1056, 590] width 58 height 26
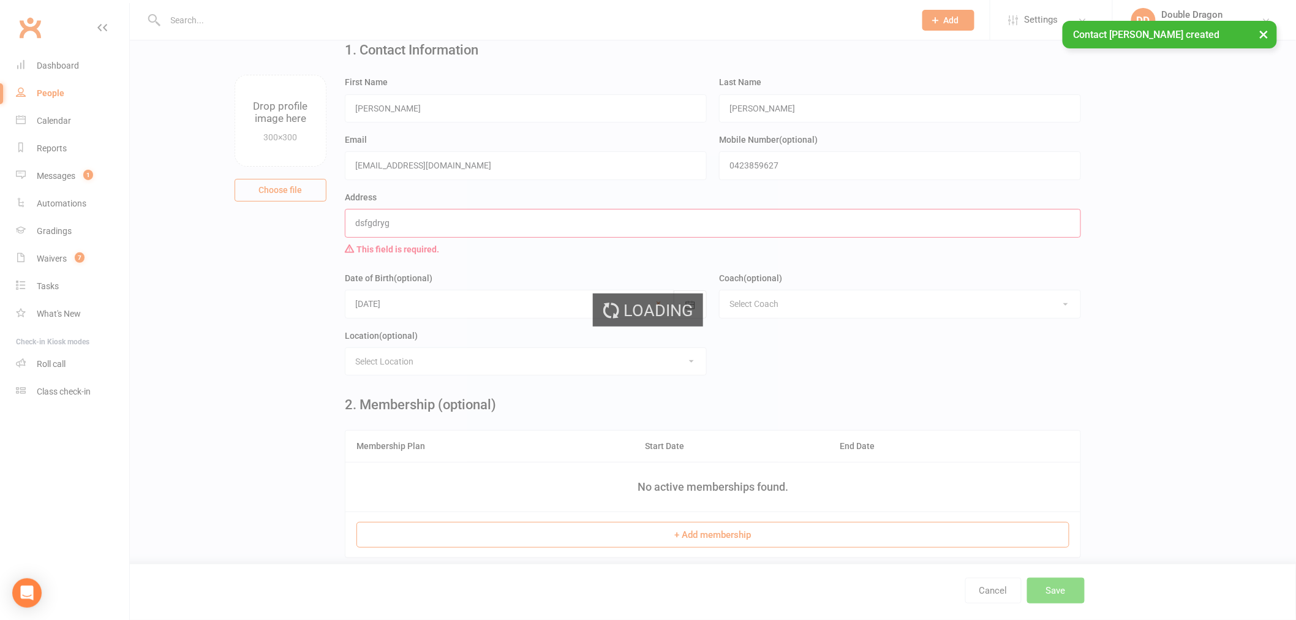
scroll to position [0, 0]
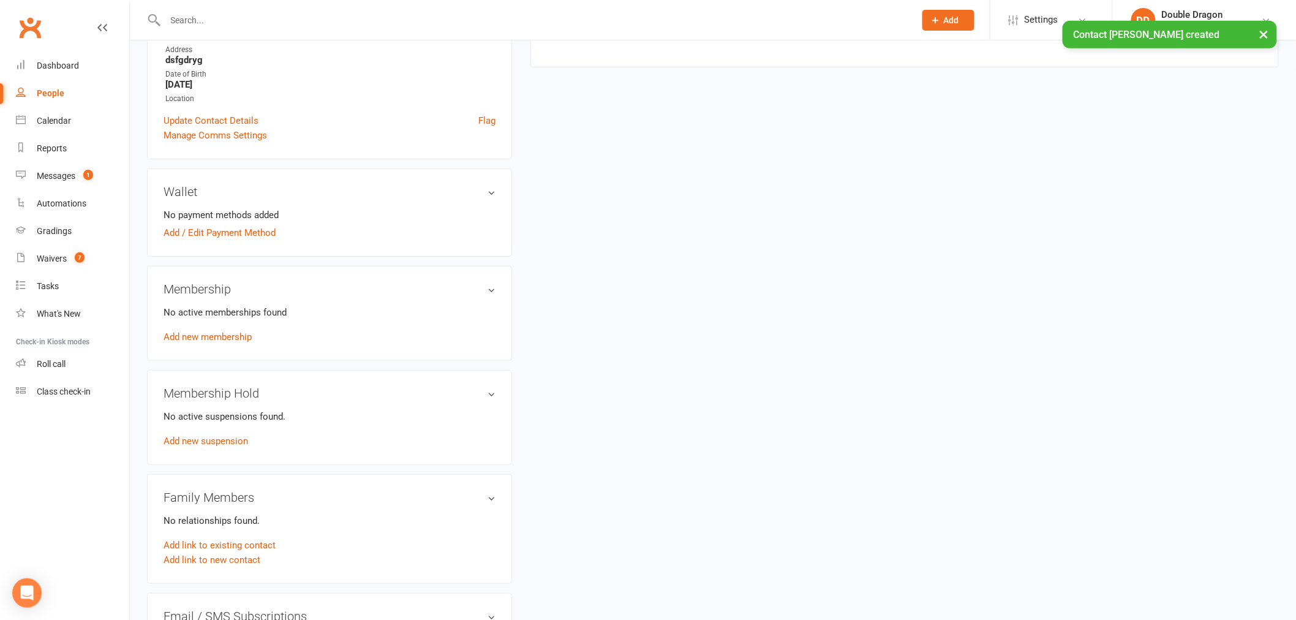
scroll to position [340, 0]
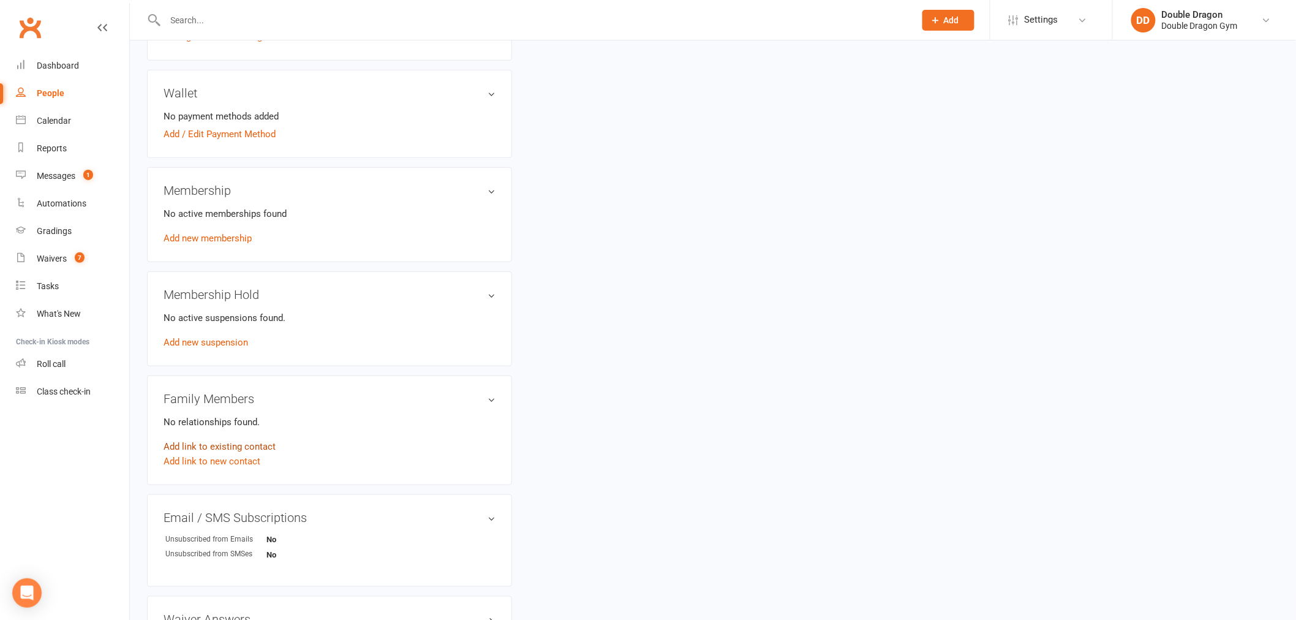
click at [219, 446] on link "Add link to existing contact" at bounding box center [219, 446] width 112 height 15
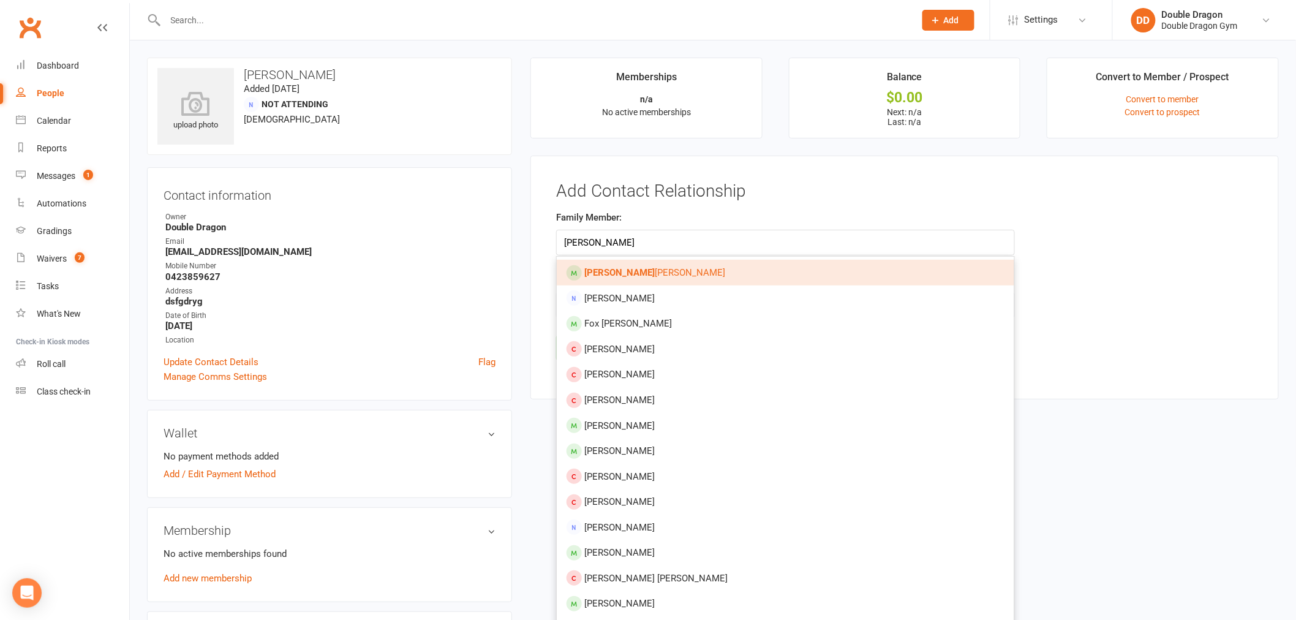
type input "finnegan"
click at [656, 276] on link "Finnegan Walker" at bounding box center [785, 273] width 457 height 26
type input "Finnegan Walker"
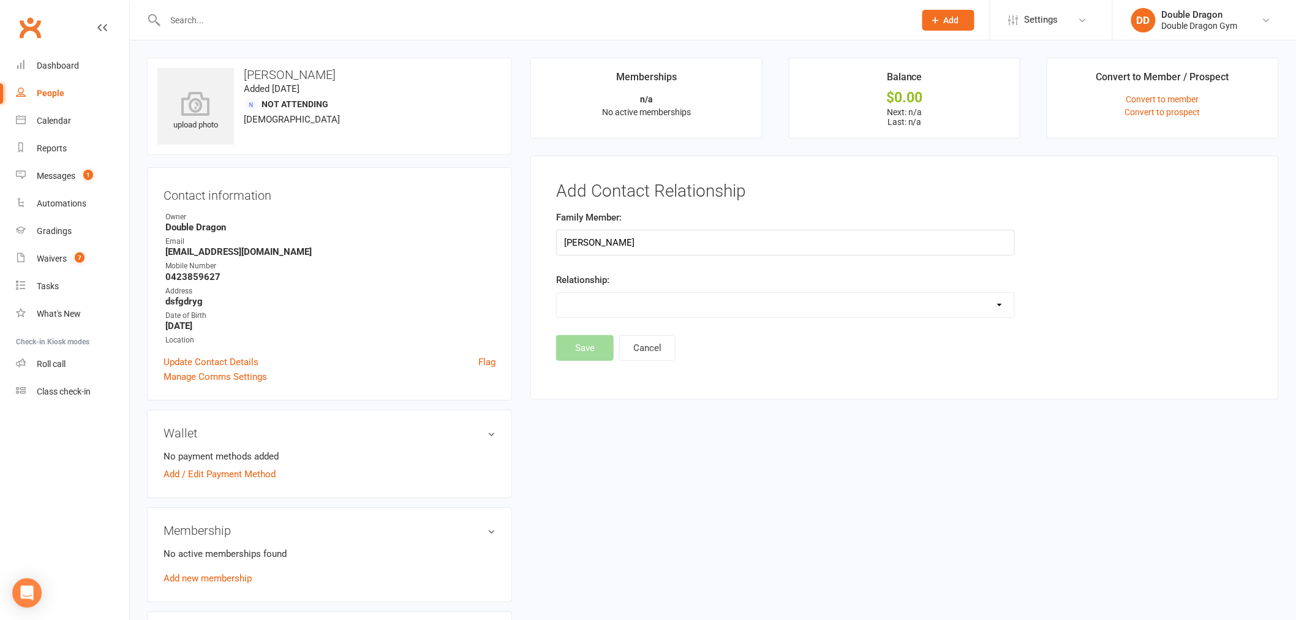
click at [682, 302] on select "Parent / Guardian Child Sibling (parent not in system) Spouse / Partner Cousin …" at bounding box center [785, 305] width 457 height 24
select select "1"
click at [557, 293] on select "Parent / Guardian Child Sibling (parent not in system) Spouse / Partner Cousin …" at bounding box center [785, 305] width 457 height 24
click at [585, 378] on button "Save" at bounding box center [585, 380] width 58 height 26
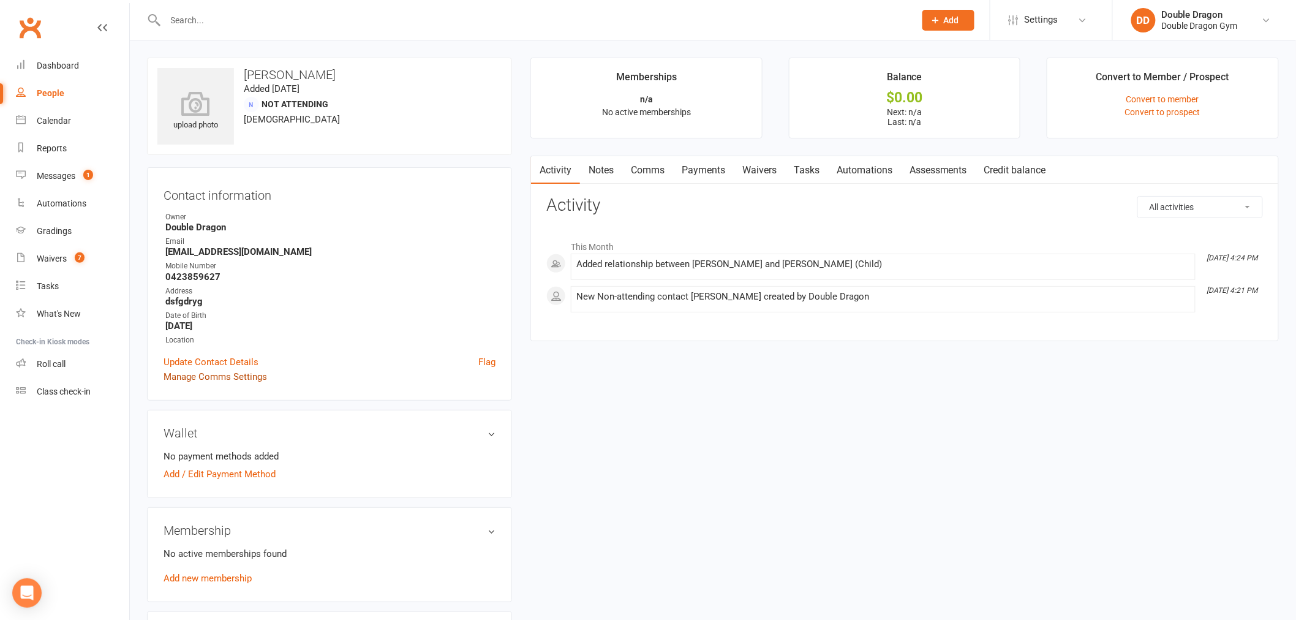
click at [228, 378] on link "Manage Comms Settings" at bounding box center [214, 376] width 103 height 15
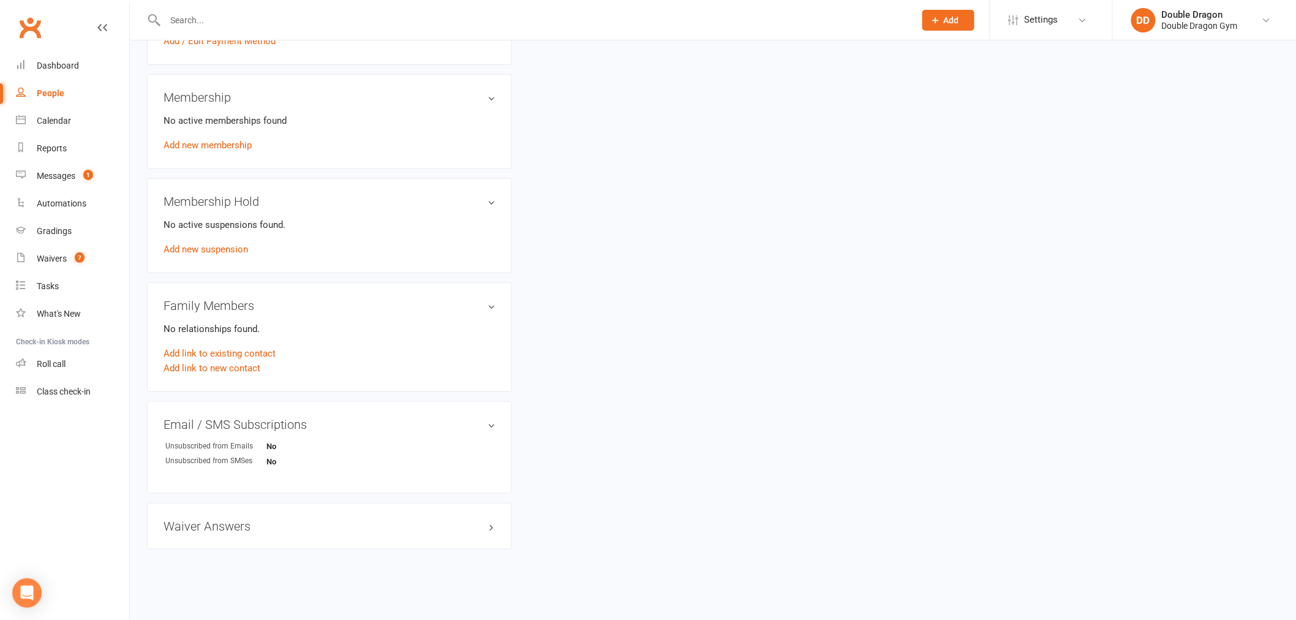
scroll to position [435, 0]
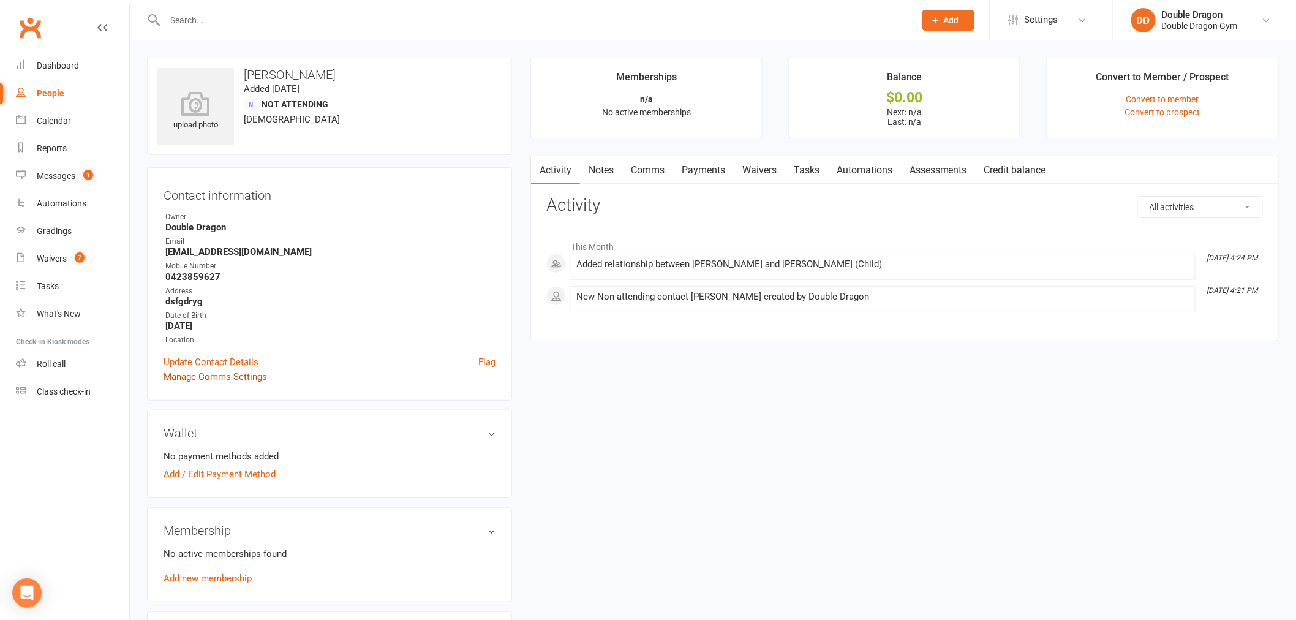
click at [227, 377] on link "Manage Comms Settings" at bounding box center [214, 376] width 103 height 15
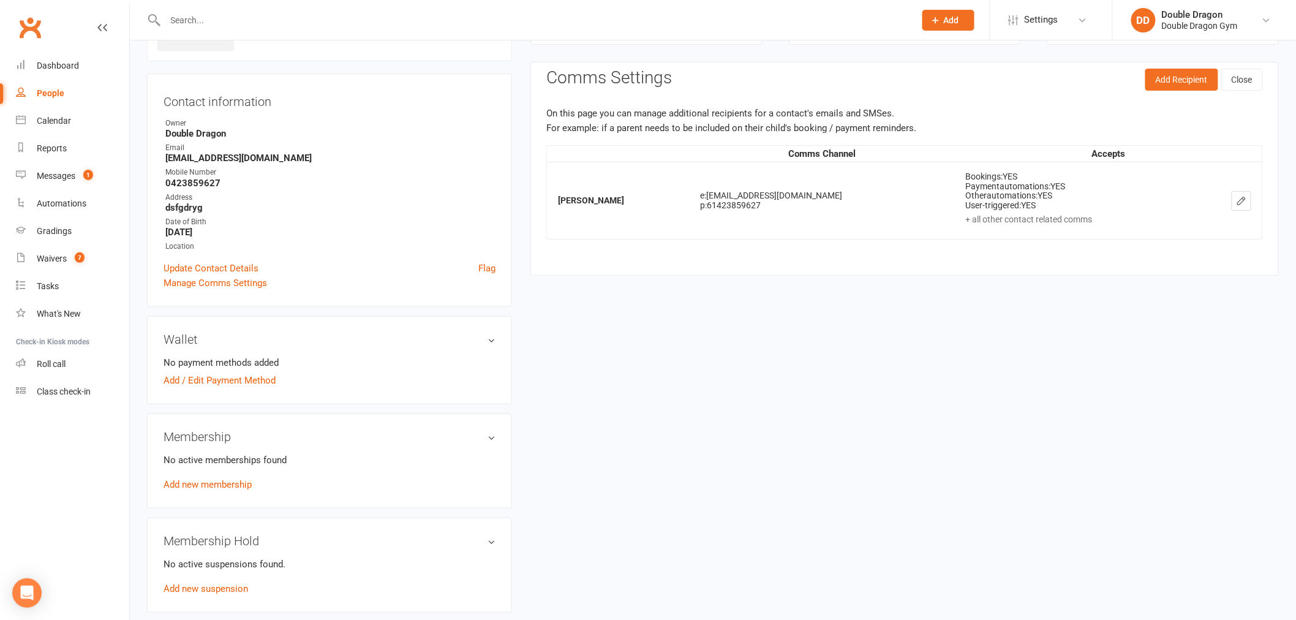
scroll to position [433, 0]
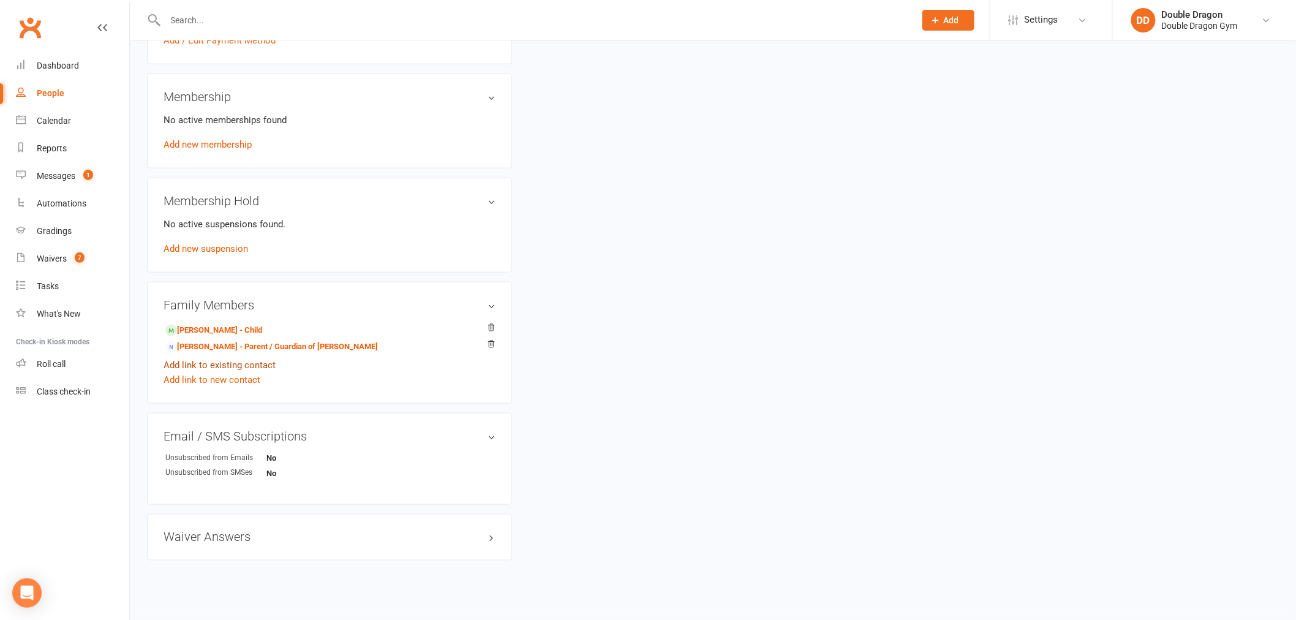
click at [231, 363] on link "Add link to existing contact" at bounding box center [219, 365] width 112 height 15
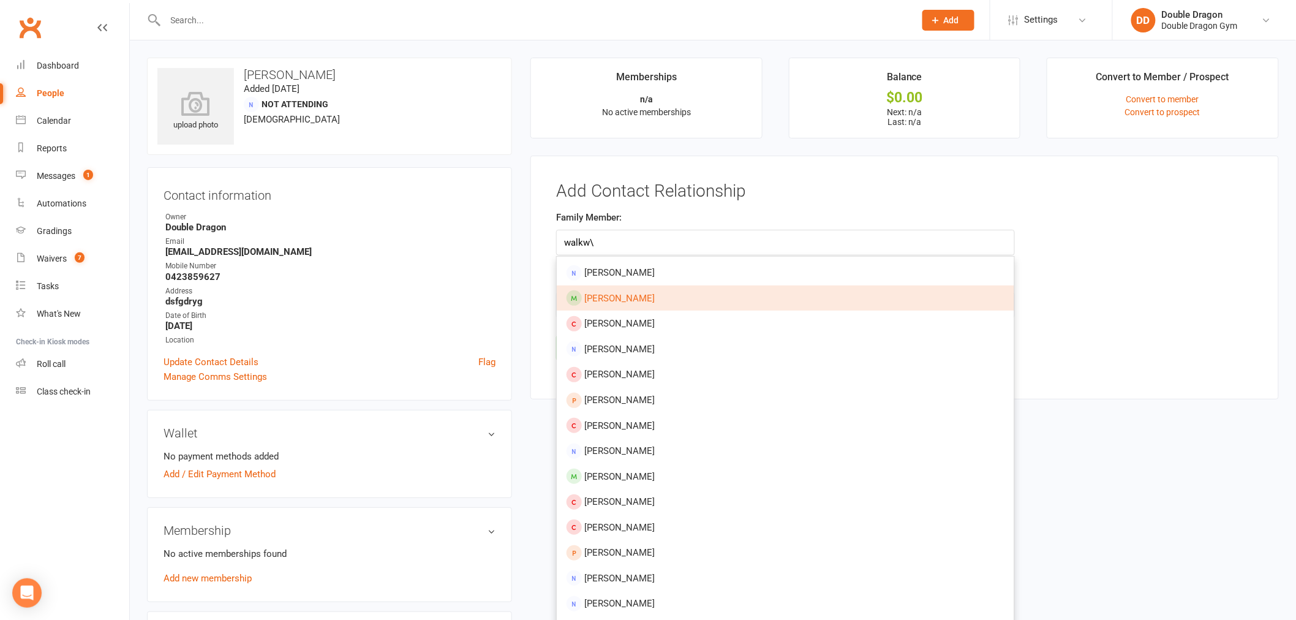
type input "walkw\"
click at [652, 302] on link "[PERSON_NAME]" at bounding box center [785, 298] width 457 height 26
type input "[PERSON_NAME]"
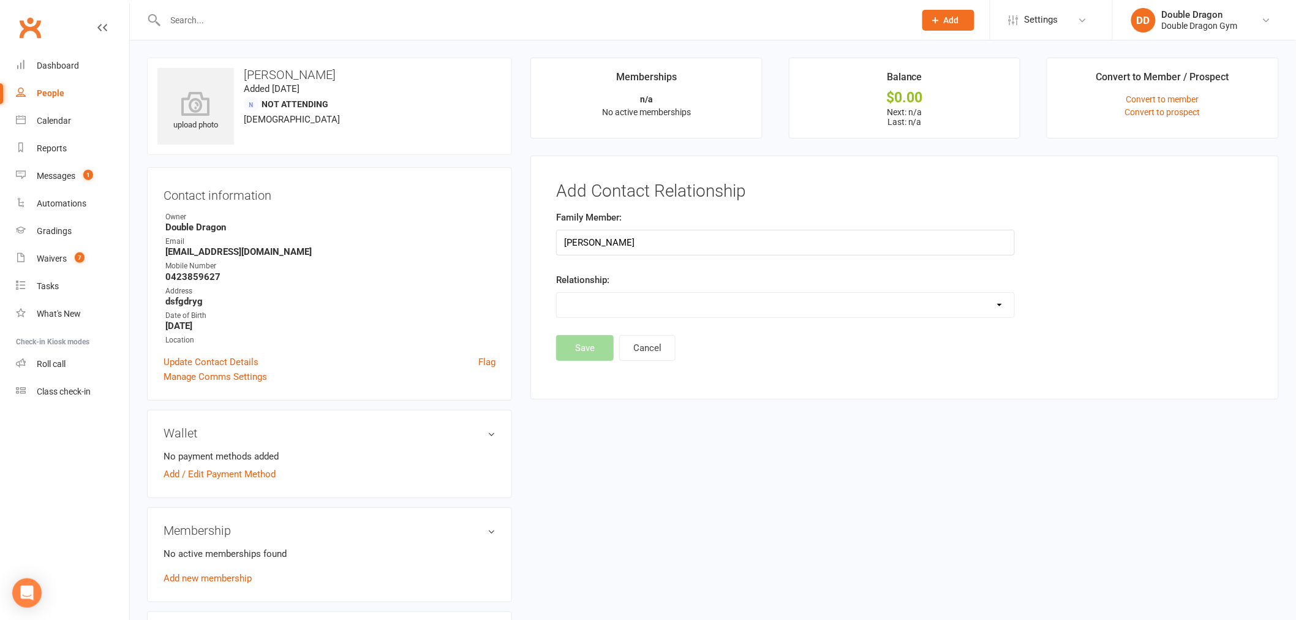
click at [600, 306] on select "Parent / Guardian Child Sibling (parent not in system) Spouse / Partner Cousin …" at bounding box center [785, 305] width 457 height 24
select select "1"
click at [557, 293] on select "Parent / Guardian Child Sibling (parent not in system) Spouse / Partner Cousin …" at bounding box center [785, 305] width 457 height 24
click at [586, 380] on button "Save" at bounding box center [585, 380] width 58 height 26
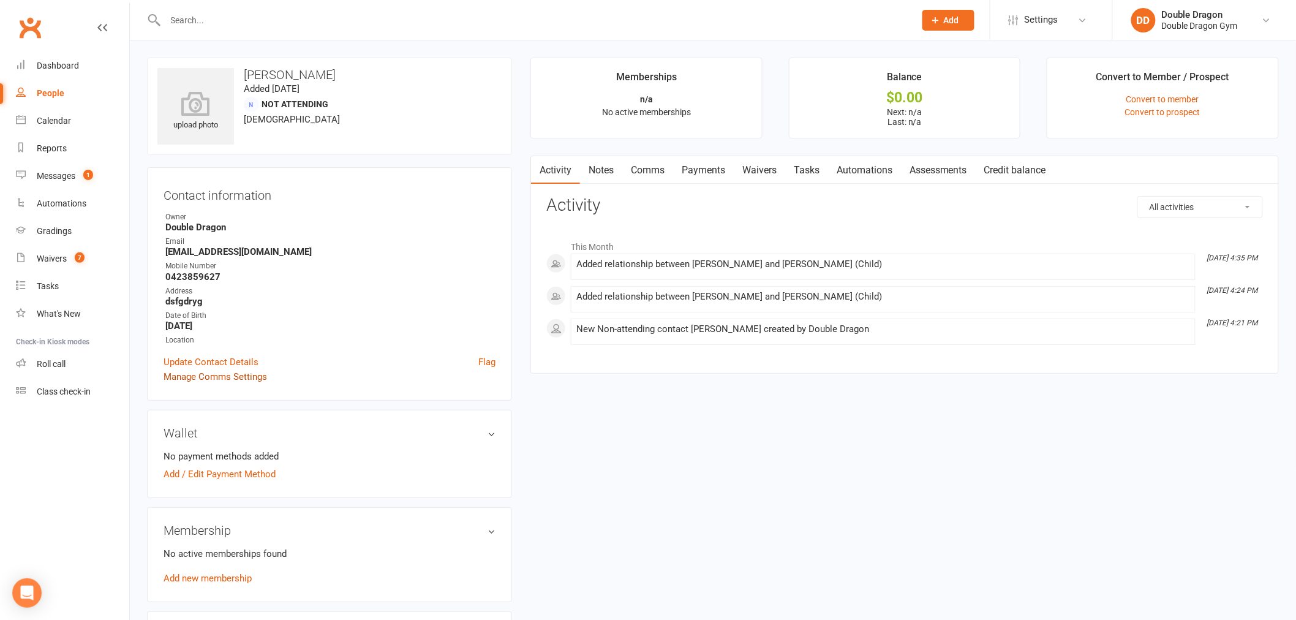
click at [228, 372] on link "Manage Comms Settings" at bounding box center [214, 376] width 103 height 15
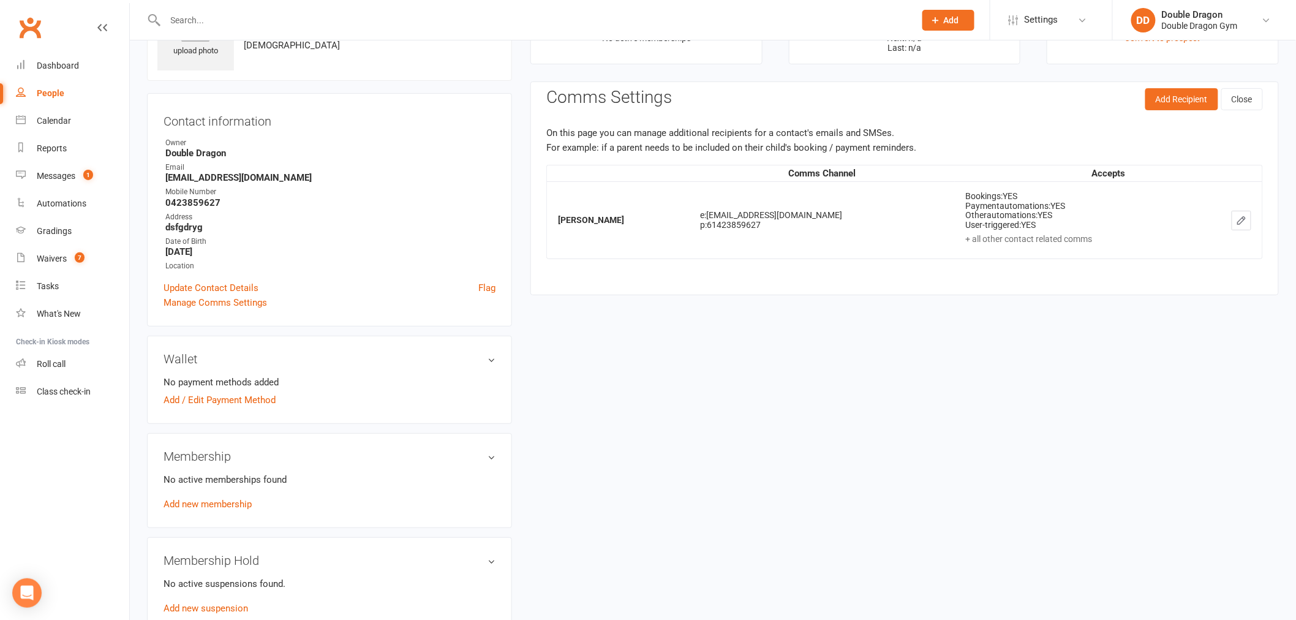
scroll to position [94, 0]
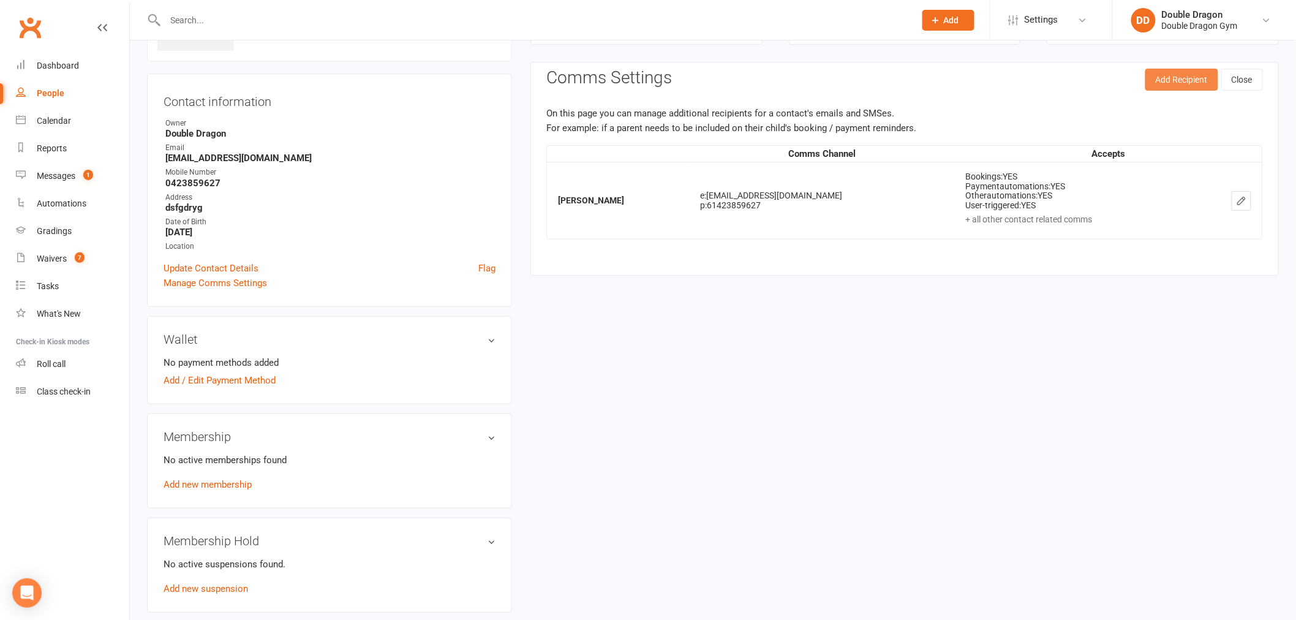
click at [1182, 81] on button "Add Recipient" at bounding box center [1181, 80] width 73 height 22
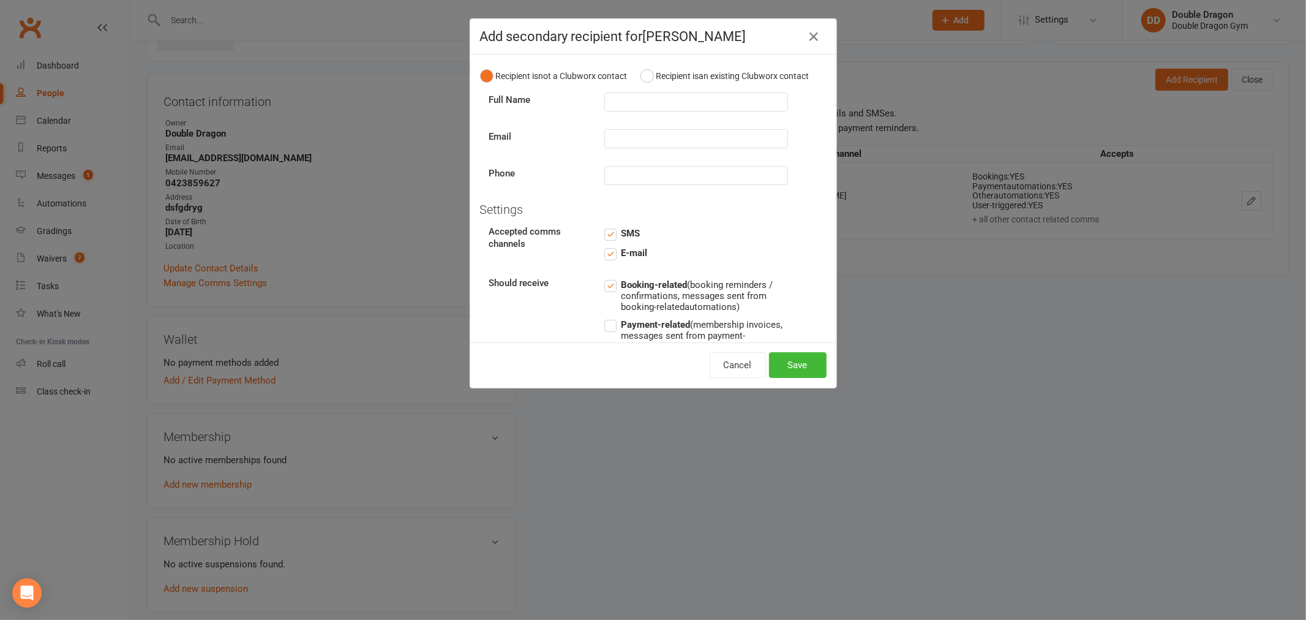
click at [880, 356] on div "Add secondary recipient for Eleanor Hillard Recipient is not a Clubworx contact…" at bounding box center [653, 310] width 1306 height 620
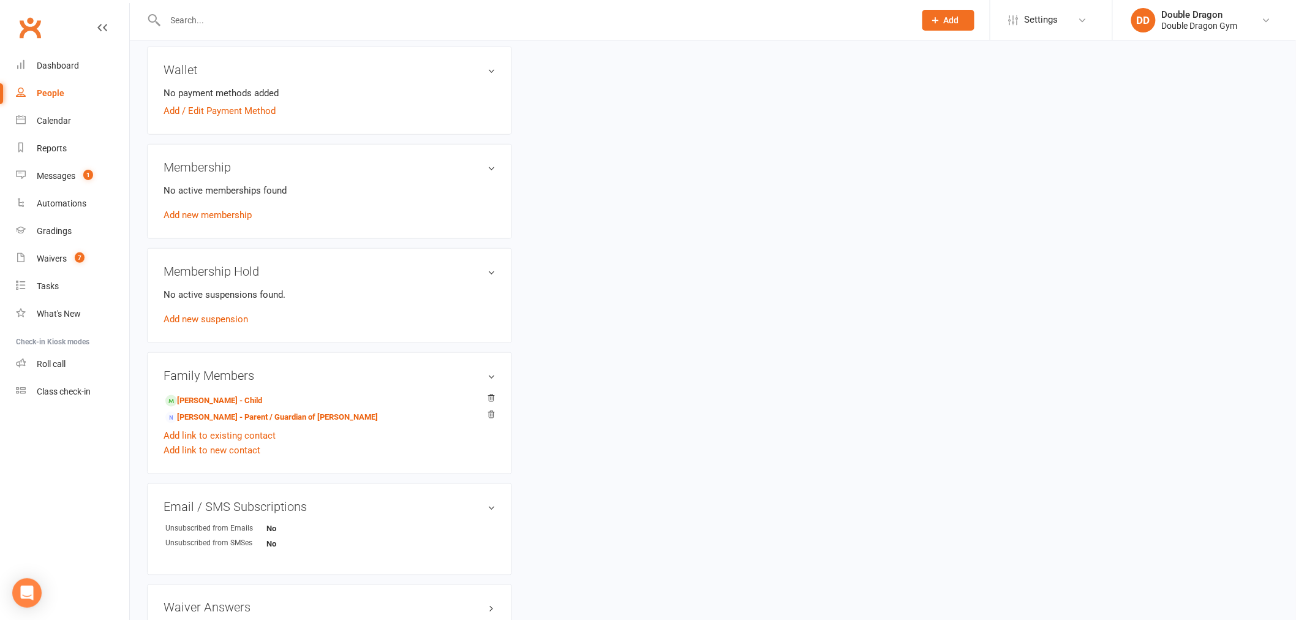
scroll to position [366, 0]
click at [222, 410] on link "Evan Walker - Parent / Guardian of Finnegan Walker" at bounding box center [271, 414] width 212 height 13
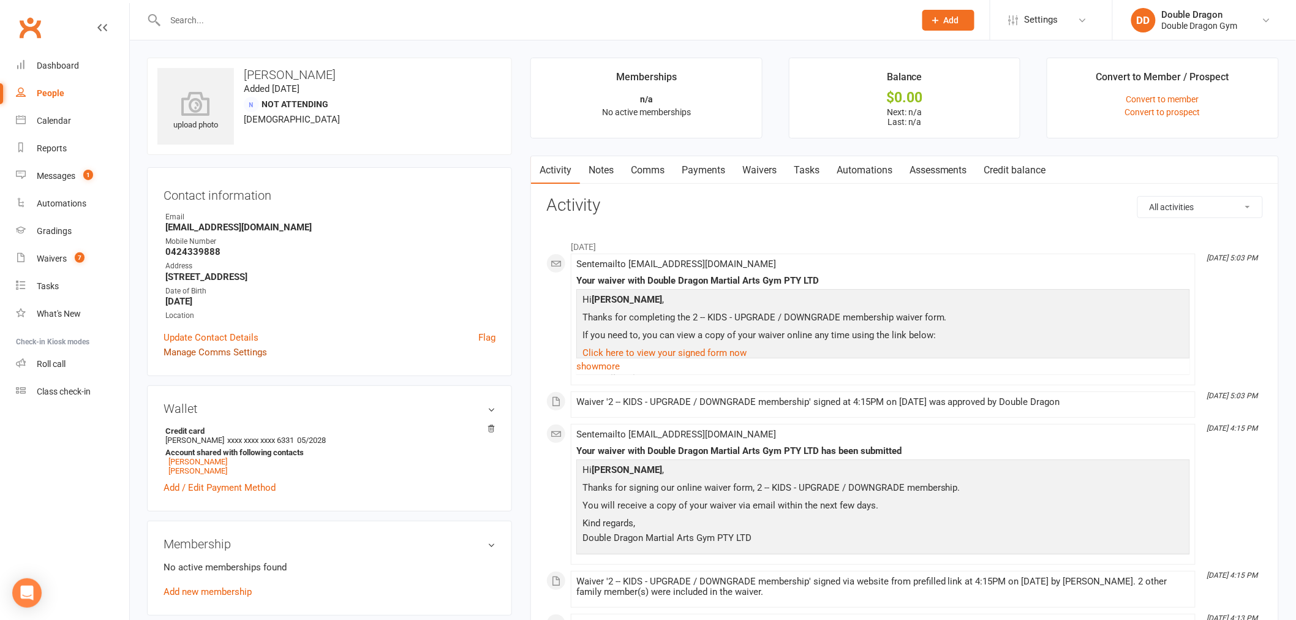
click at [208, 351] on link "Manage Comms Settings" at bounding box center [214, 352] width 103 height 15
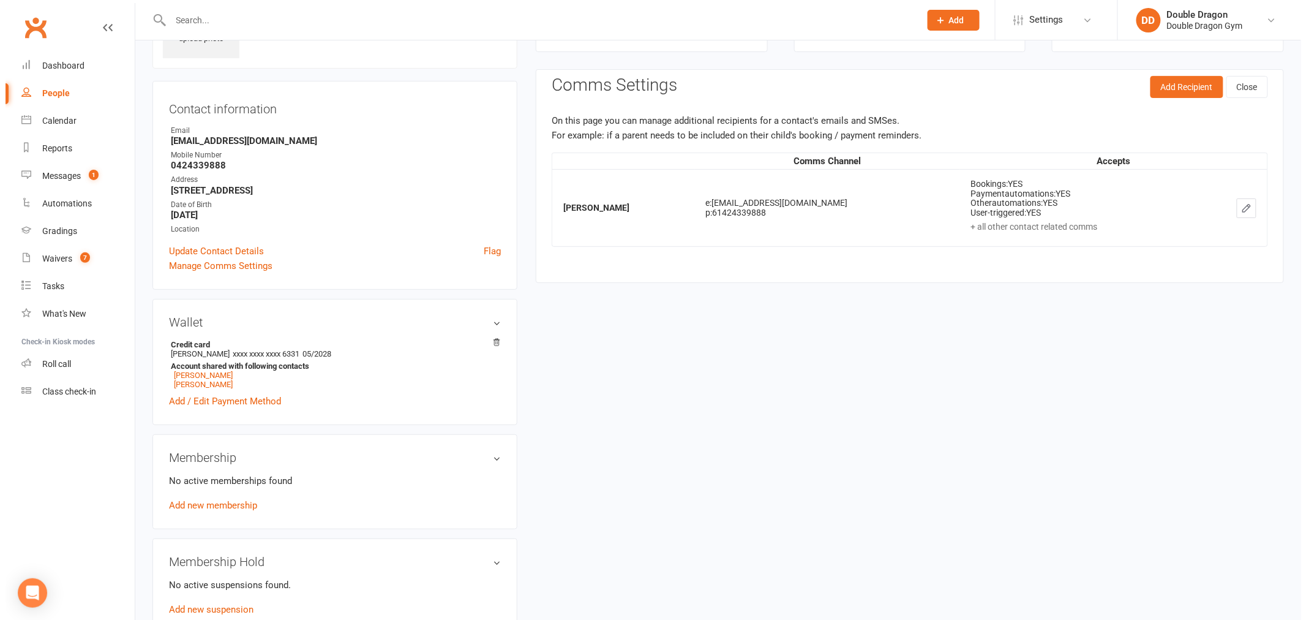
scroll to position [94, 0]
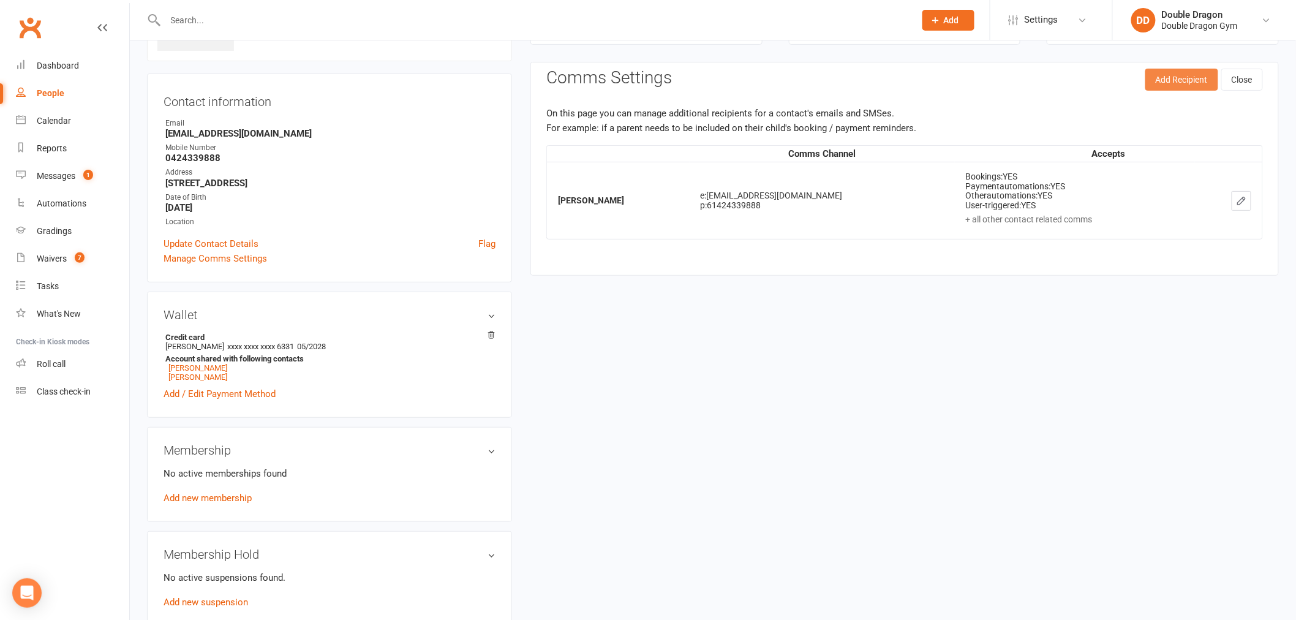
click at [1165, 83] on button "Add Recipient" at bounding box center [1181, 80] width 73 height 22
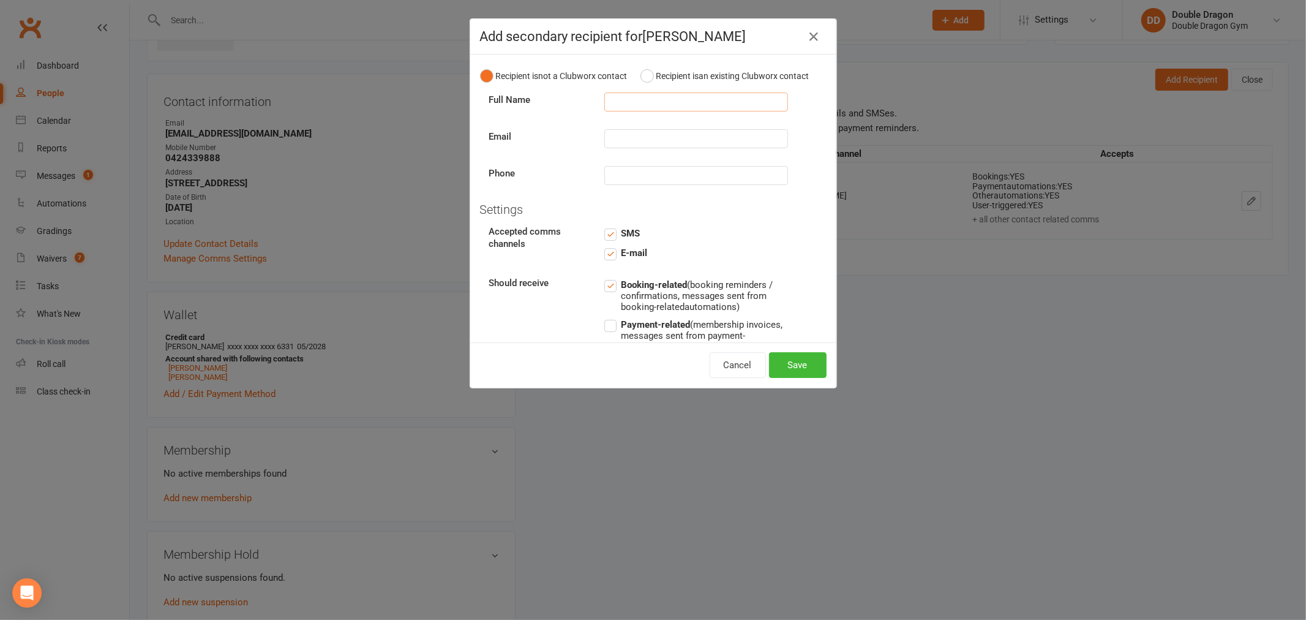
click at [641, 111] on input "text" at bounding box center [696, 101] width 184 height 19
click at [640, 83] on button "Recipient is an existing Clubworx contact" at bounding box center [724, 75] width 169 height 23
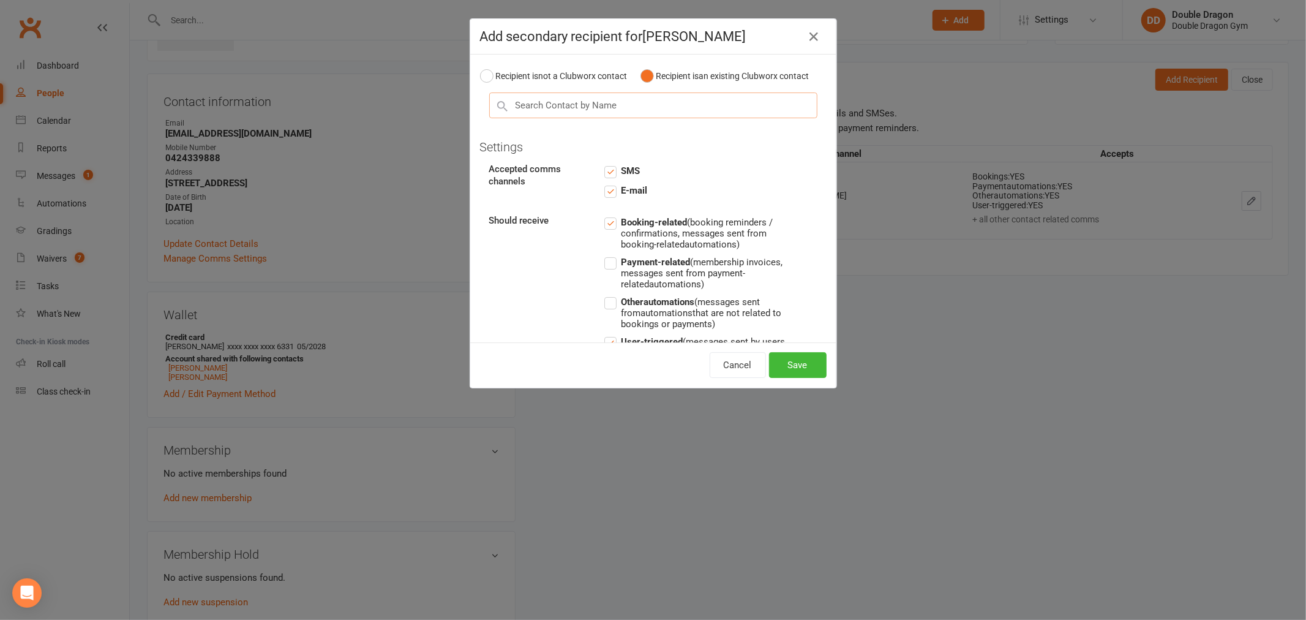
click at [644, 118] on input "text" at bounding box center [653, 105] width 328 height 26
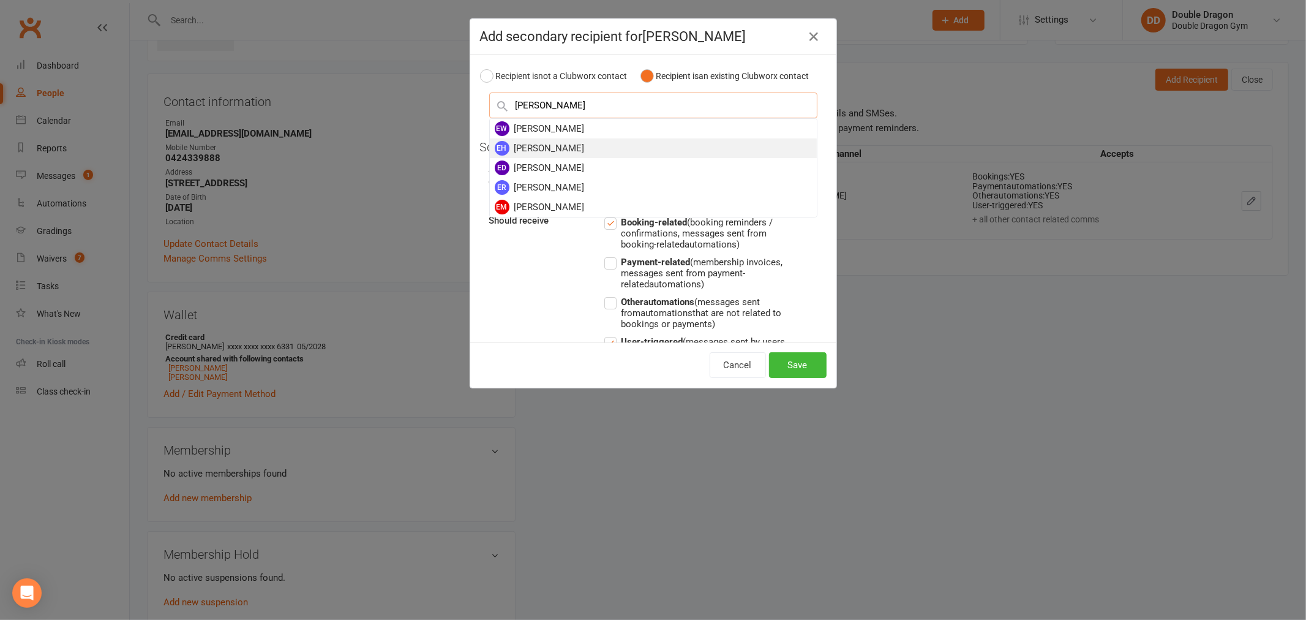
type input "eleanor"
click at [568, 158] on div "EH Eleanor Hillard" at bounding box center [653, 148] width 327 height 20
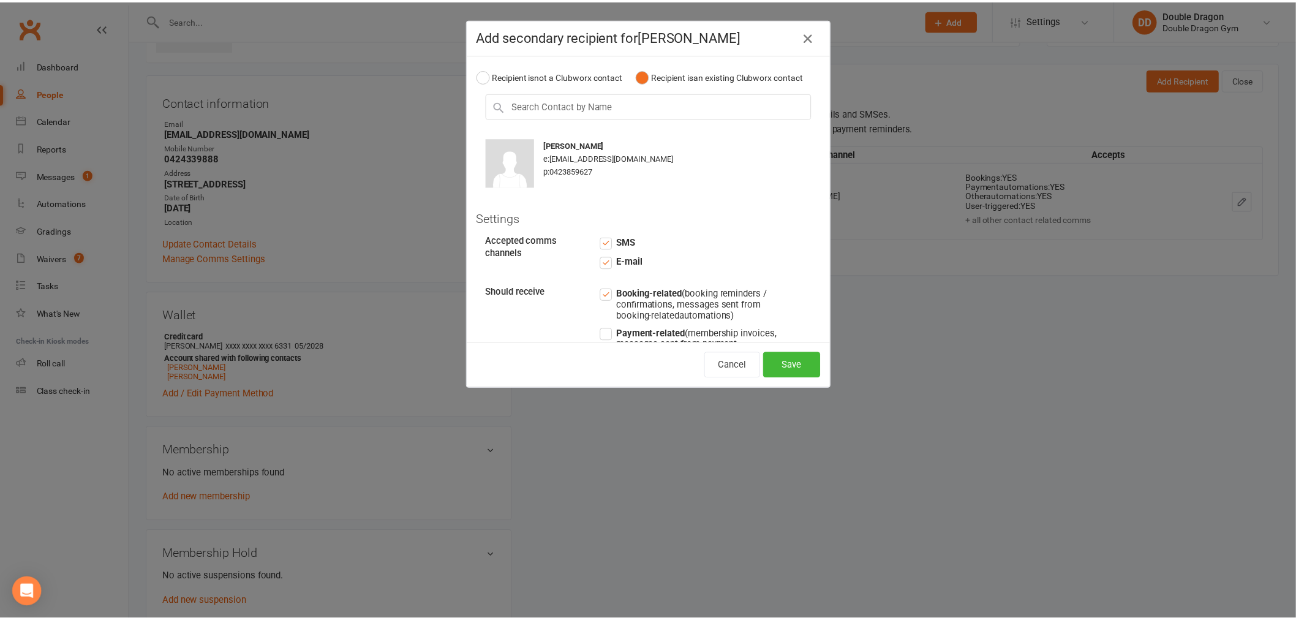
scroll to position [131, 0]
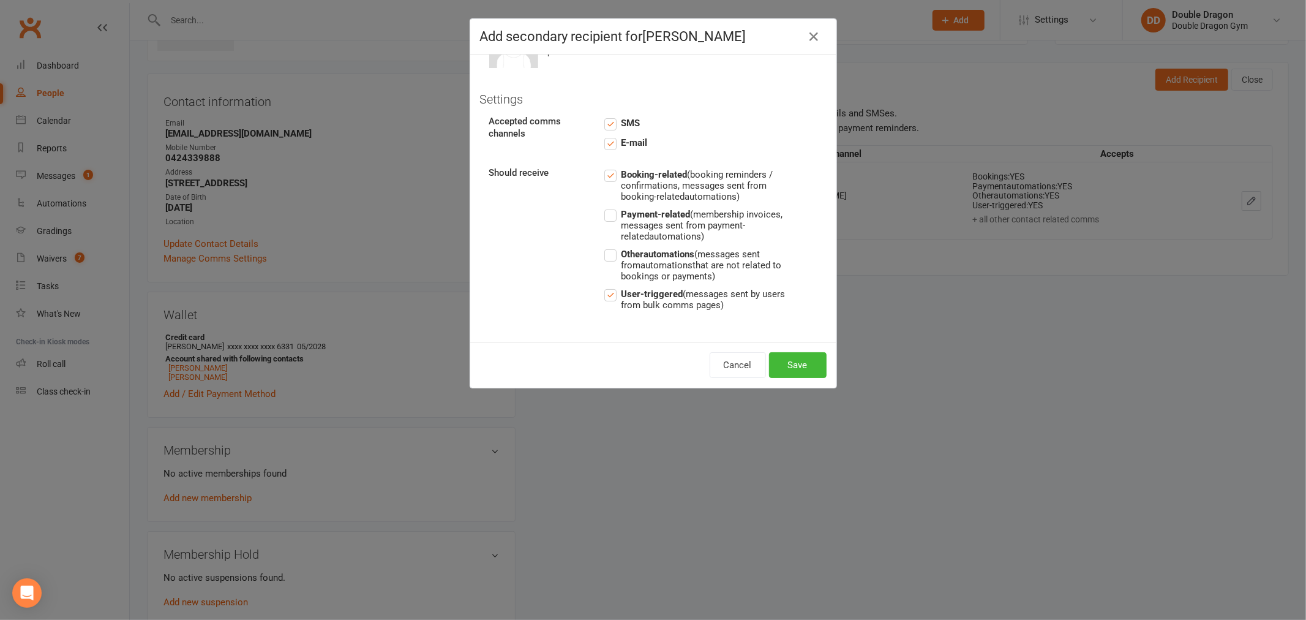
click at [604, 217] on label "Payment-related (membership invoices, messages sent from payment-related automa…" at bounding box center [696, 224] width 184 height 35
click at [604, 207] on input "Payment-related (membership invoices, messages sent from payment-related automa…" at bounding box center [696, 207] width 184 height 0
drag, startPoint x: 602, startPoint y: 260, endPoint x: 657, endPoint y: 279, distance: 58.3
click at [604, 260] on label "Other automations (messages sent from automations that are not related to booki…" at bounding box center [696, 264] width 184 height 35
click at [604, 247] on input "Other automations (messages sent from automations that are not related to booki…" at bounding box center [696, 247] width 184 height 0
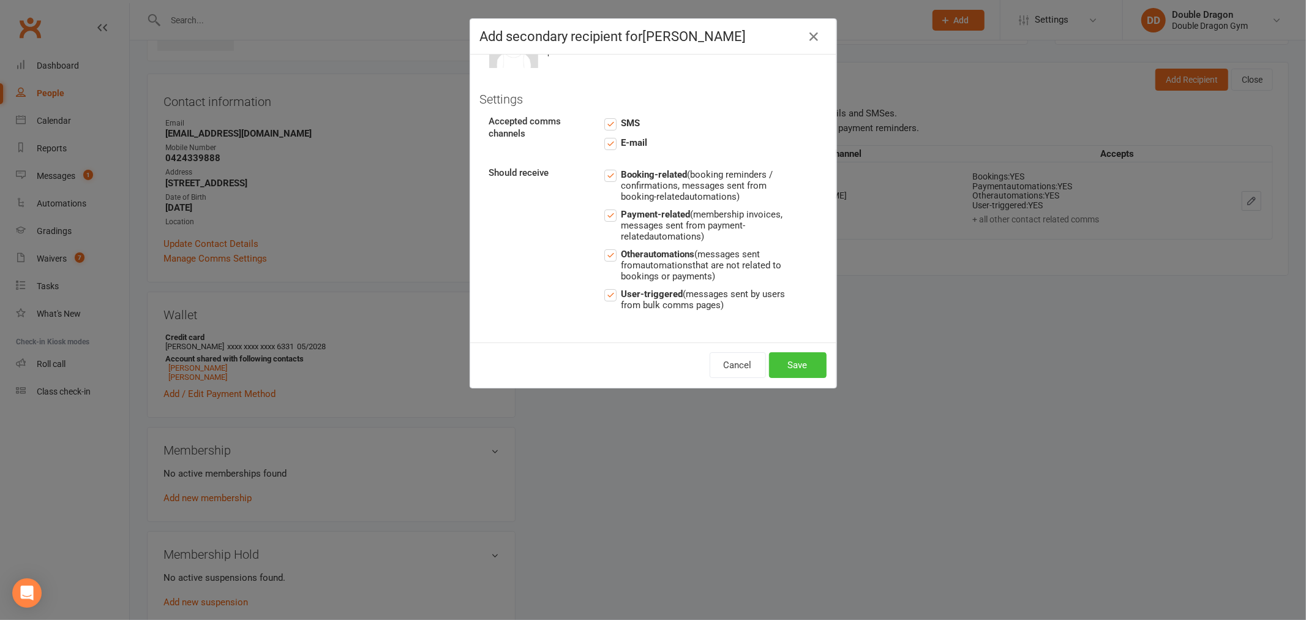
click at [786, 365] on button "Save" at bounding box center [798, 365] width 58 height 26
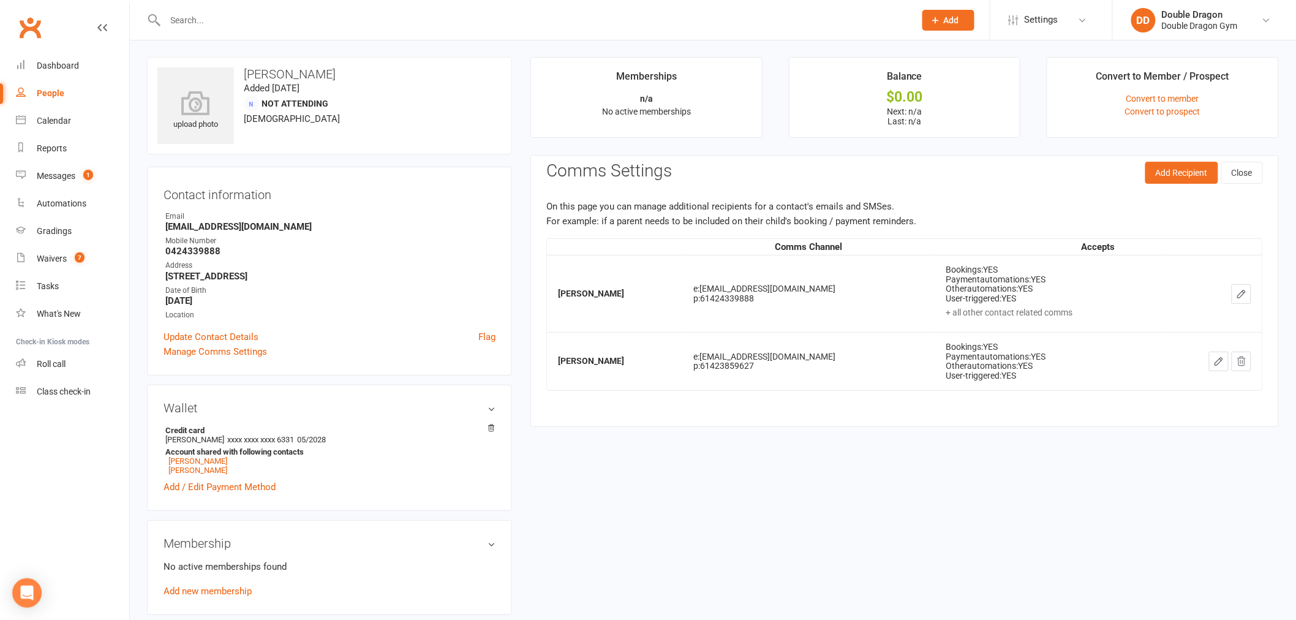
scroll to position [0, 0]
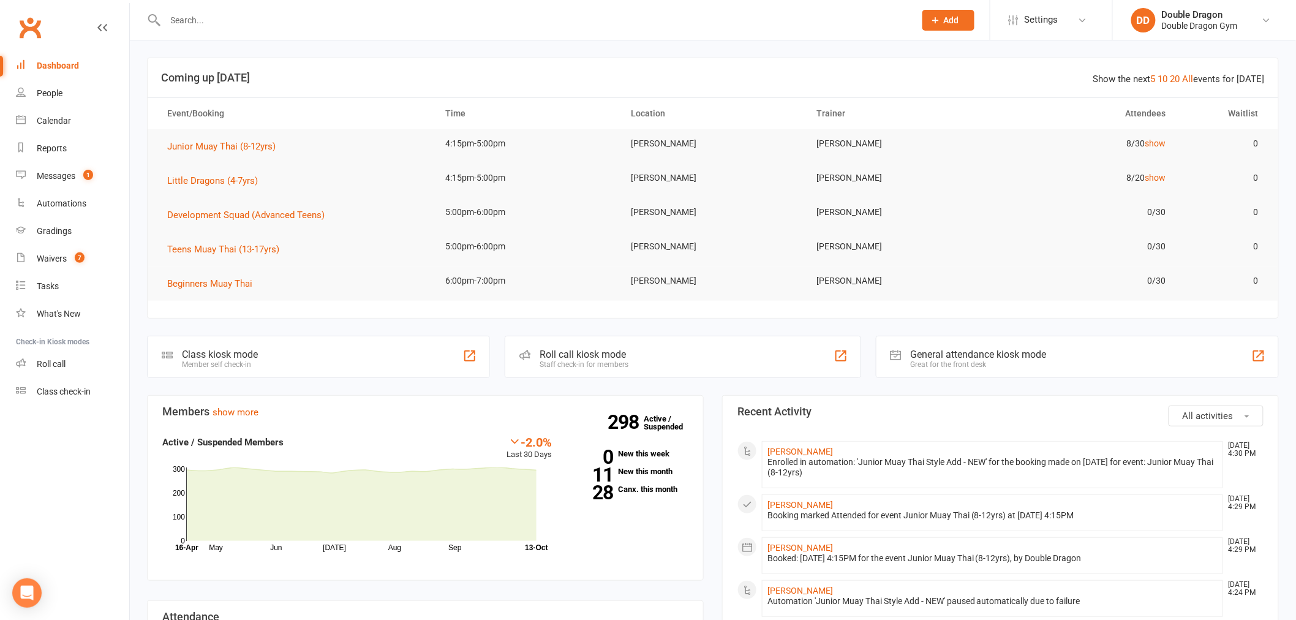
drag, startPoint x: 408, startPoint y: 17, endPoint x: 416, endPoint y: 16, distance: 8.0
click at [416, 16] on input "text" at bounding box center [534, 20] width 745 height 17
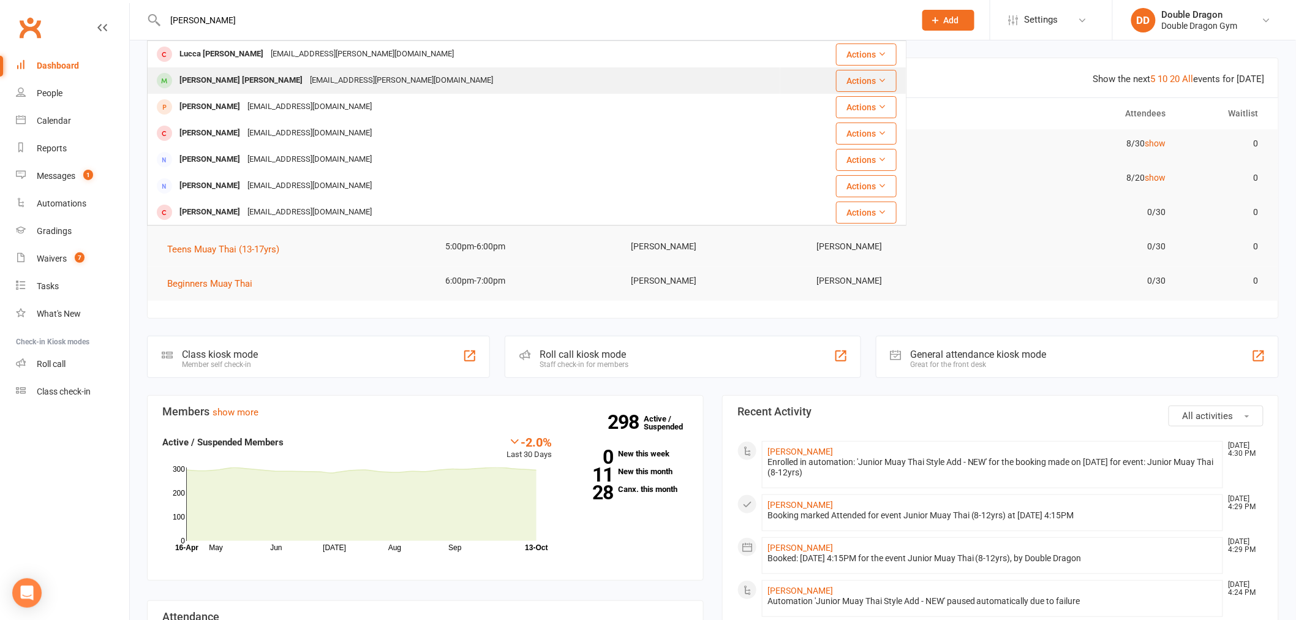
type input "spang"
click at [306, 77] on div "Chloe.r.lindow@gmail.com" at bounding box center [401, 81] width 190 height 18
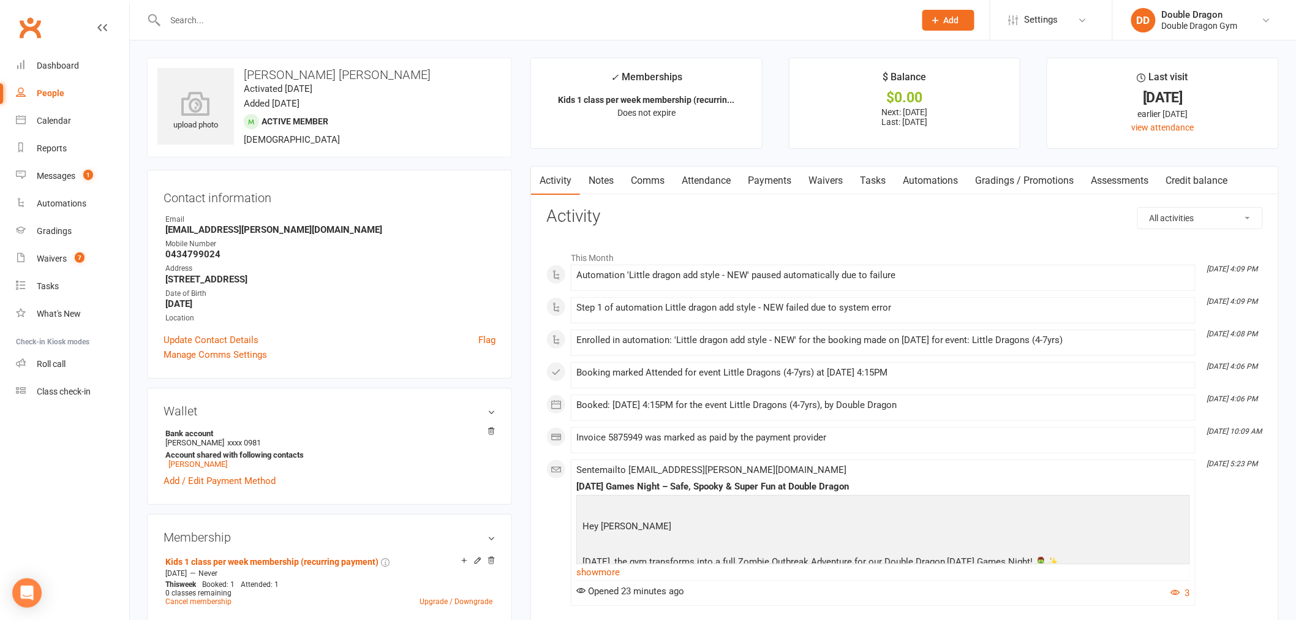
drag, startPoint x: 645, startPoint y: 179, endPoint x: 626, endPoint y: 184, distance: 19.6
click at [645, 179] on link "Comms" at bounding box center [647, 181] width 51 height 28
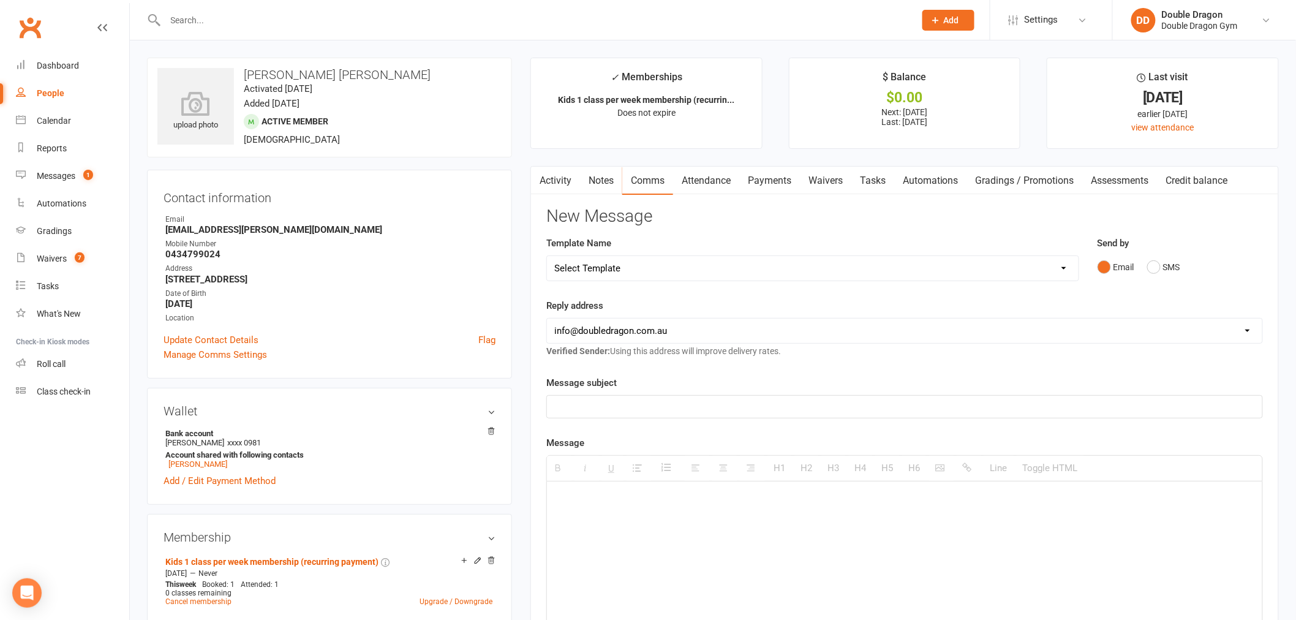
click at [1078, 273] on select "Select Template [Email] Covid 2 vax re open [Email] COVID cancellation [Email] …" at bounding box center [812, 268] width 531 height 24
click at [61, 174] on div "Messages" at bounding box center [56, 176] width 39 height 10
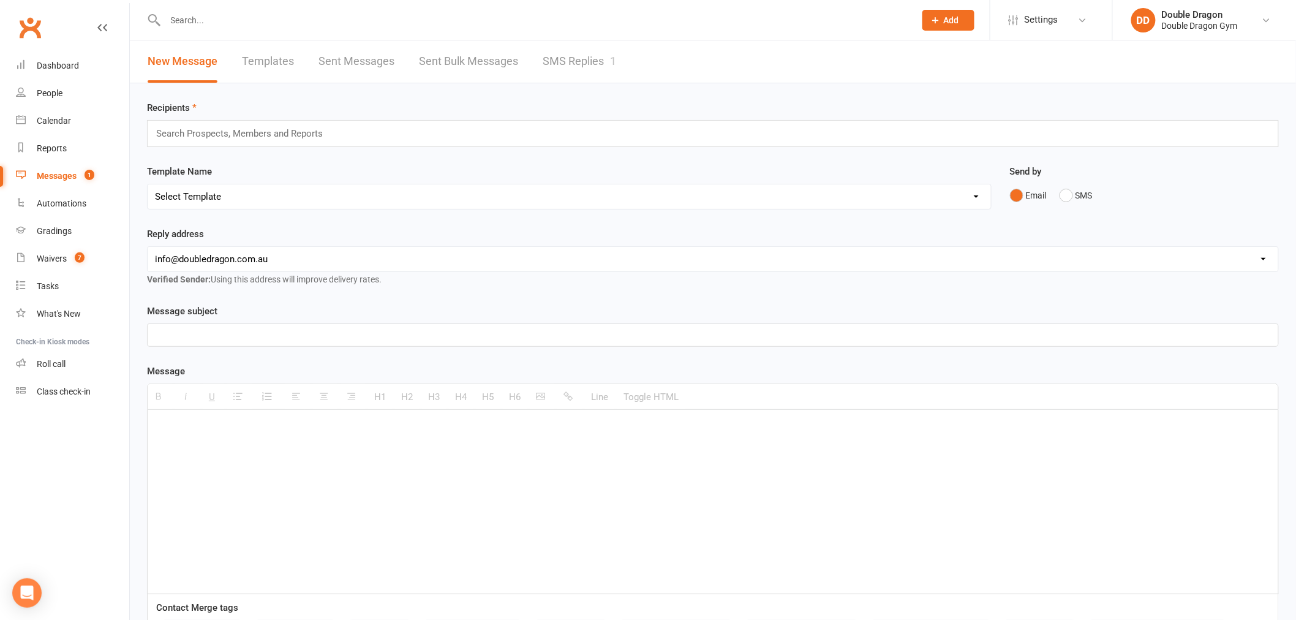
click at [554, 49] on link "SMS Replies 1" at bounding box center [578, 61] width 73 height 42
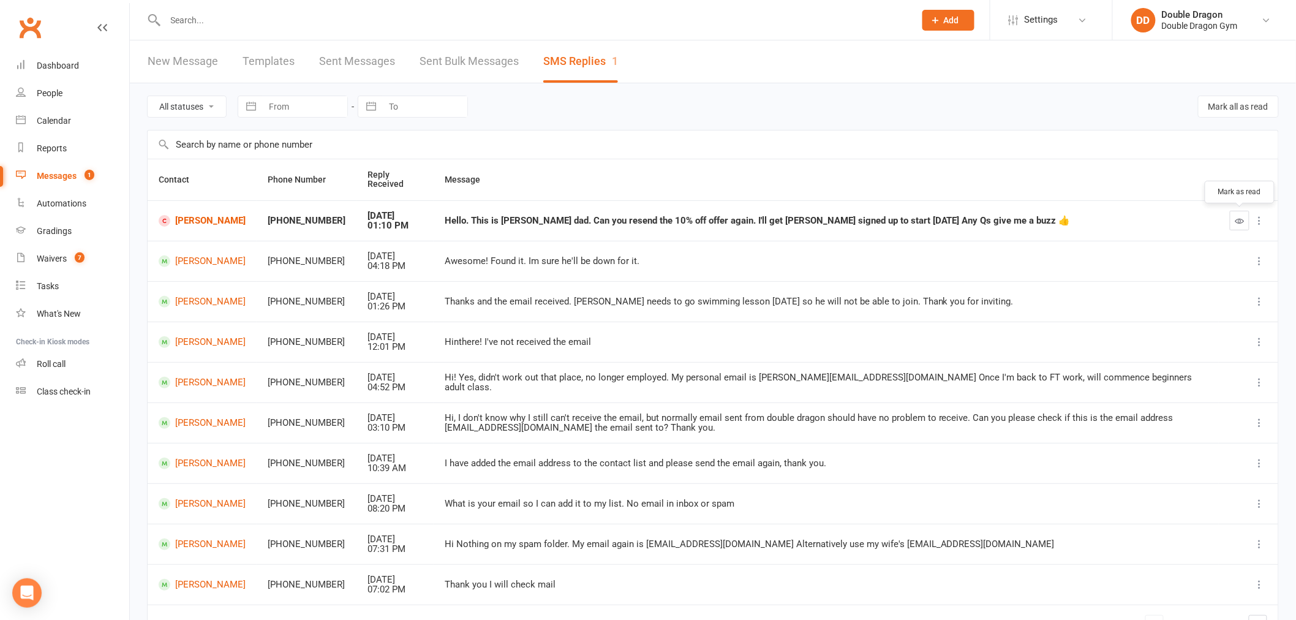
click at [1237, 222] on icon "button" at bounding box center [1239, 220] width 9 height 9
click at [446, 19] on input "text" at bounding box center [534, 20] width 745 height 17
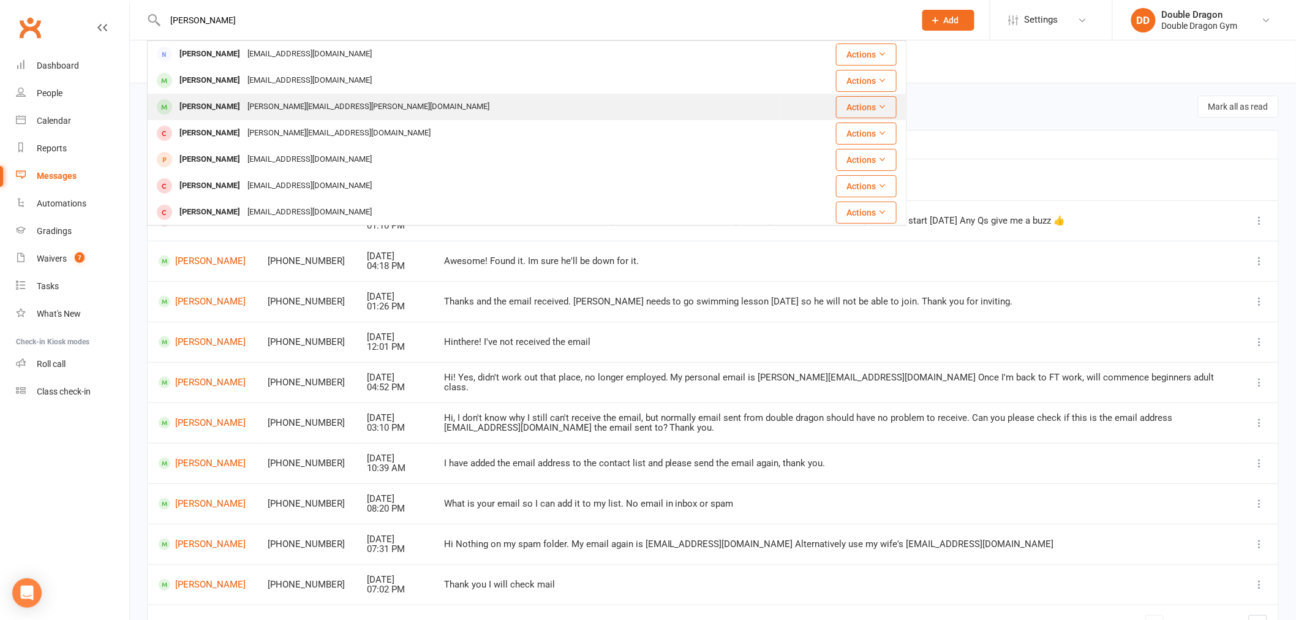
type input "jarred"
click at [295, 110] on div "jarrad.gallagher@gmail.com" at bounding box center [368, 107] width 249 height 18
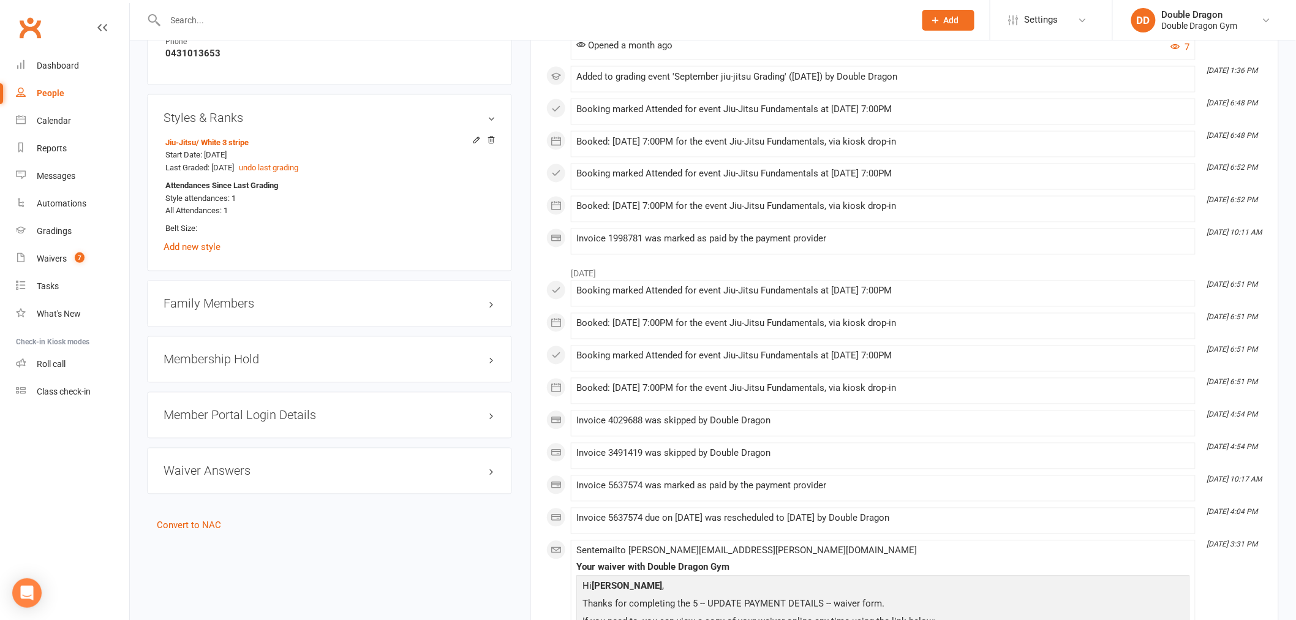
scroll to position [816, 0]
click at [218, 299] on h3 "Family Members" at bounding box center [329, 302] width 332 height 13
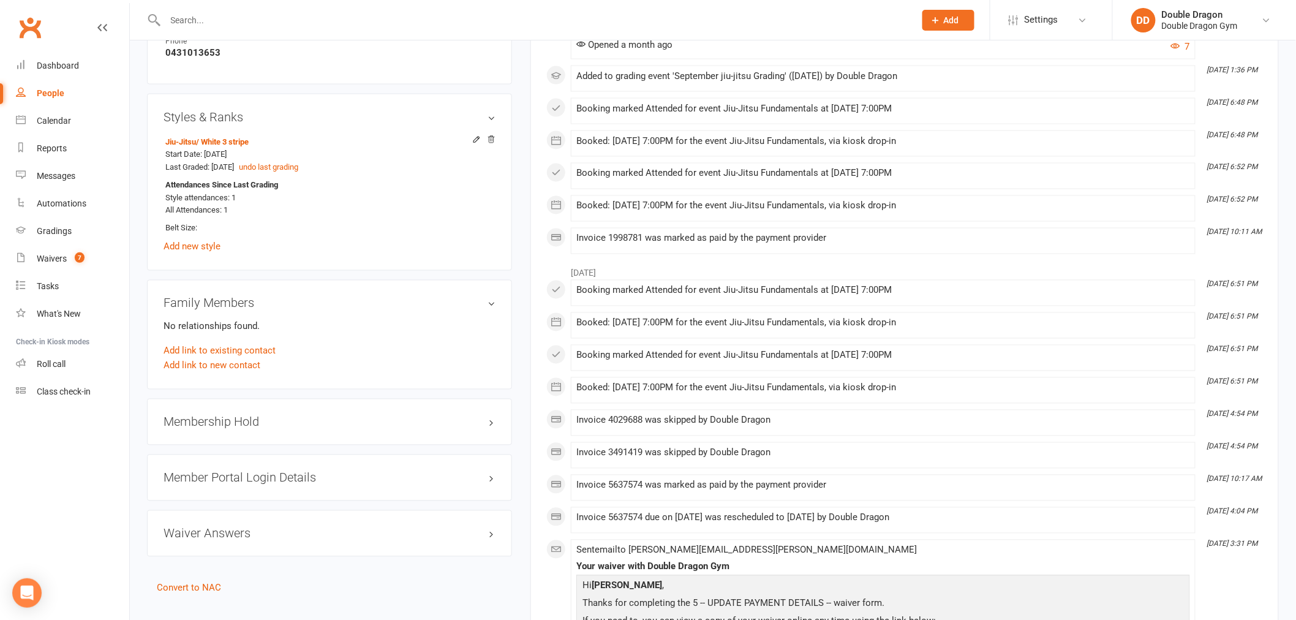
click at [235, 425] on h3 "Membership Hold" at bounding box center [329, 421] width 332 height 13
click at [245, 294] on div "Family Members No relationships found. Add link to existing contact Add link to…" at bounding box center [329, 335] width 365 height 110
click at [256, 493] on div "Membership Hold No active suspensions found. Add new suspension" at bounding box center [329, 446] width 365 height 95
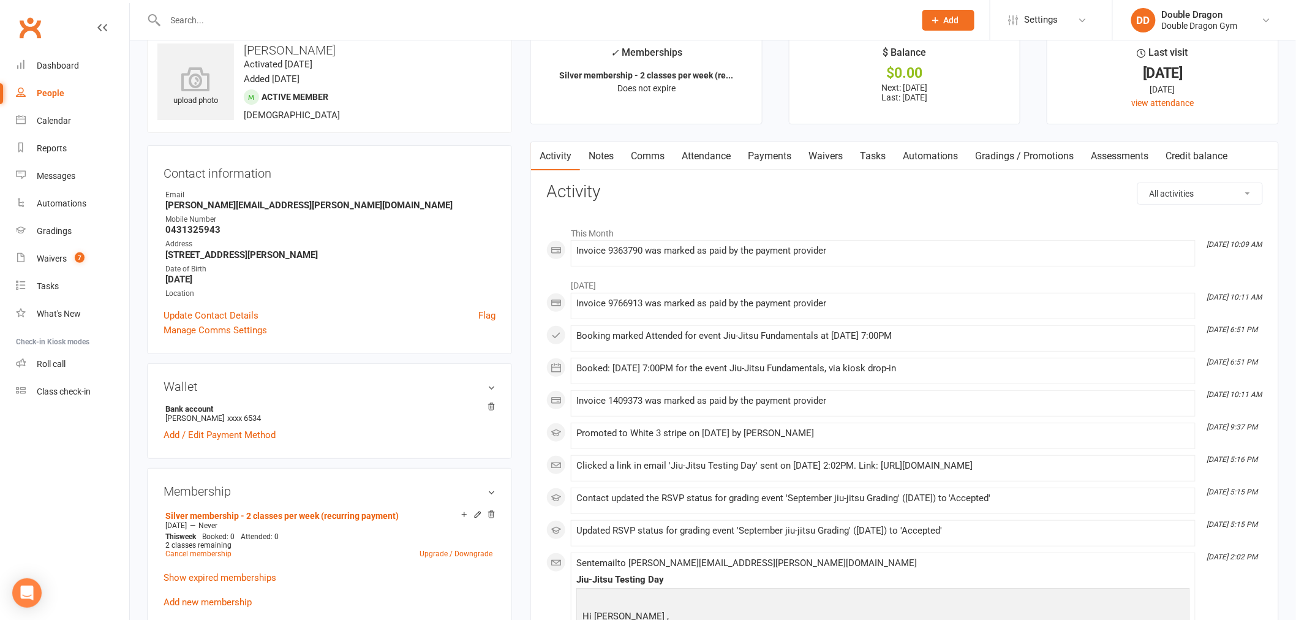
scroll to position [0, 0]
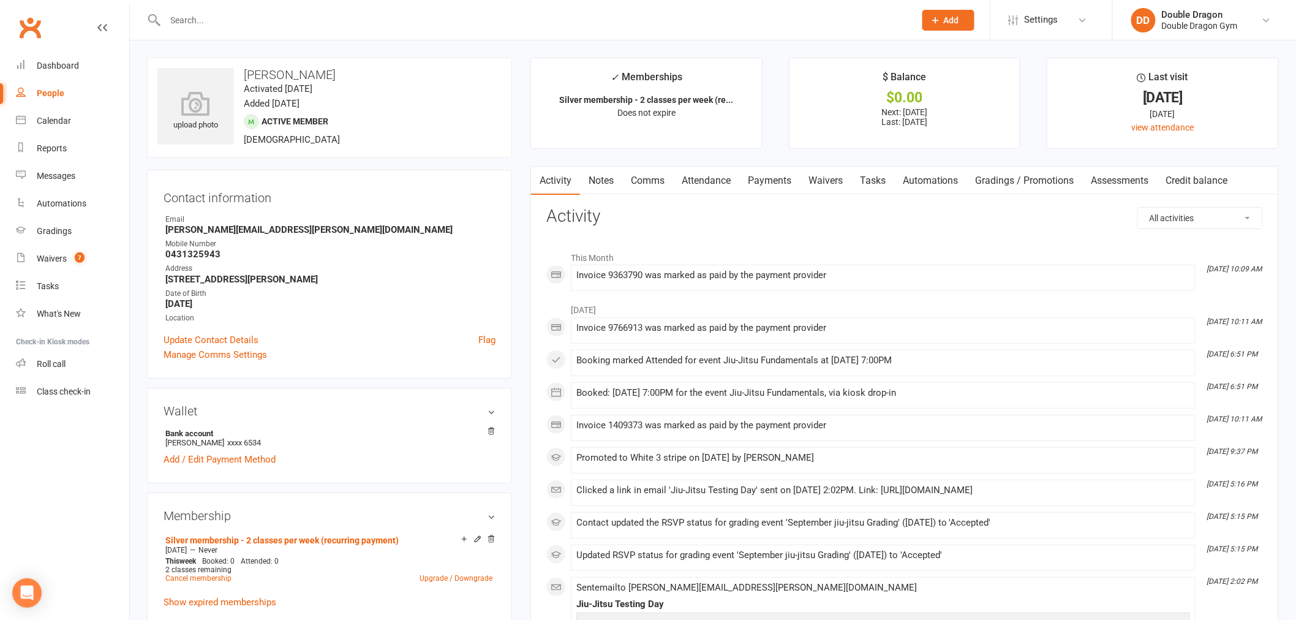
click at [830, 189] on link "Waivers" at bounding box center [825, 181] width 51 height 28
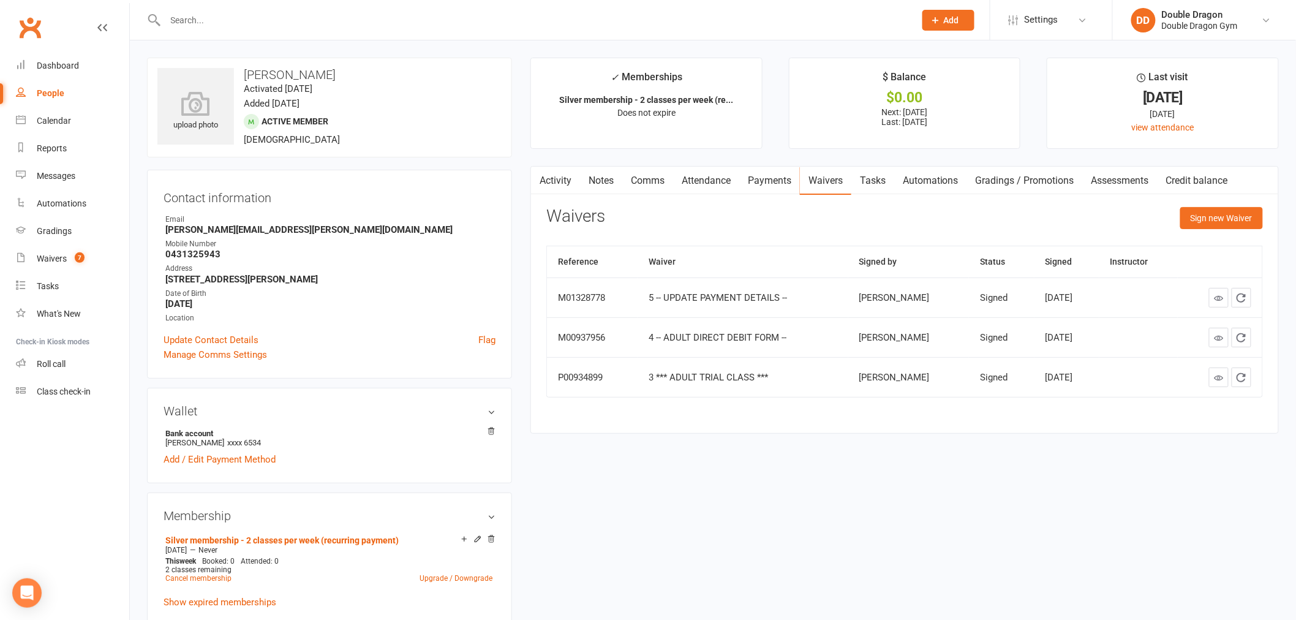
click at [775, 181] on link "Payments" at bounding box center [769, 181] width 61 height 28
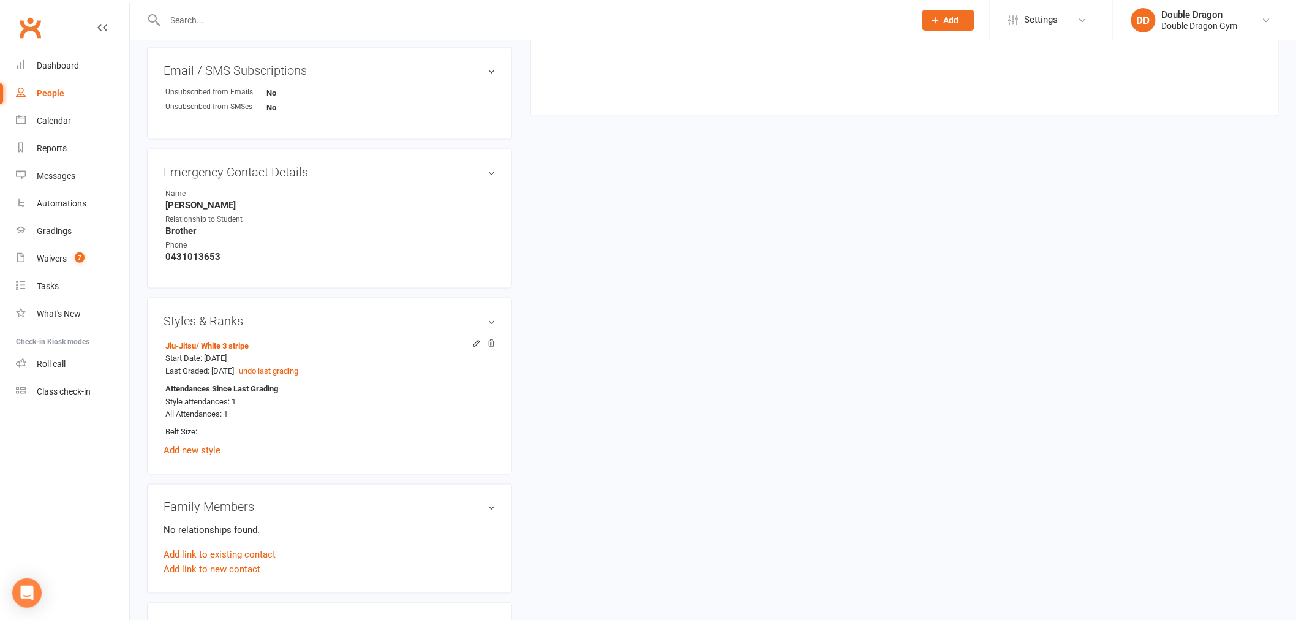
scroll to position [889, 0]
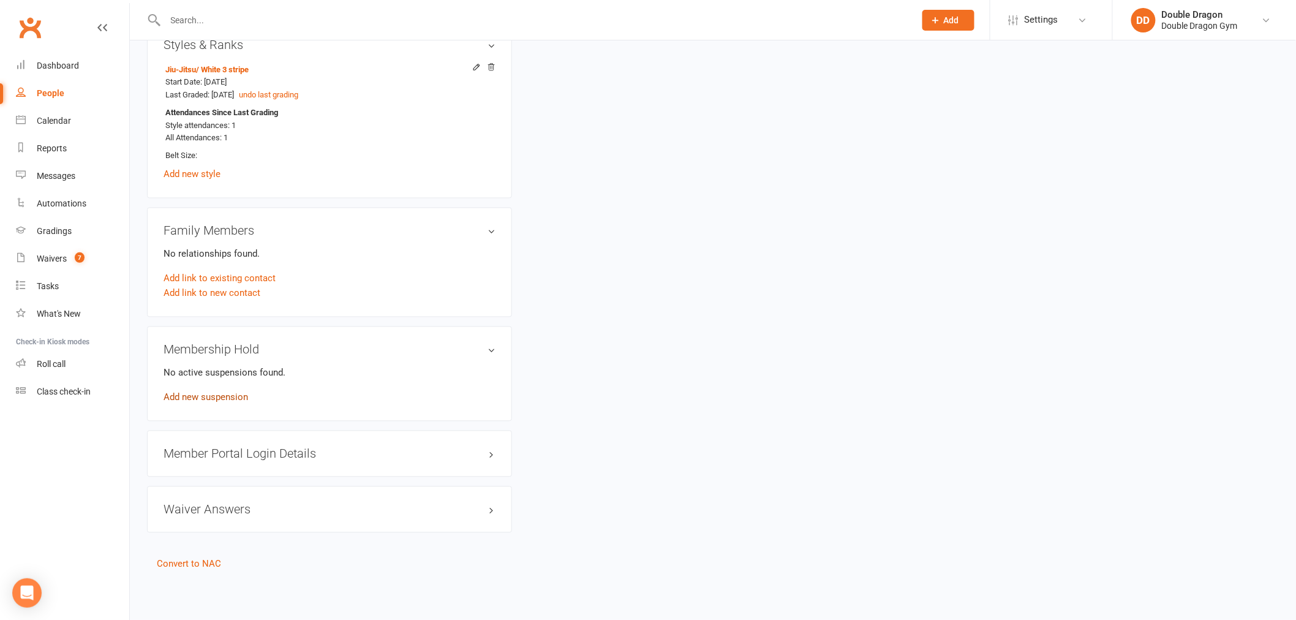
drag, startPoint x: 224, startPoint y: 397, endPoint x: 239, endPoint y: 397, distance: 15.3
click at [224, 397] on link "Add new suspension" at bounding box center [205, 397] width 84 height 11
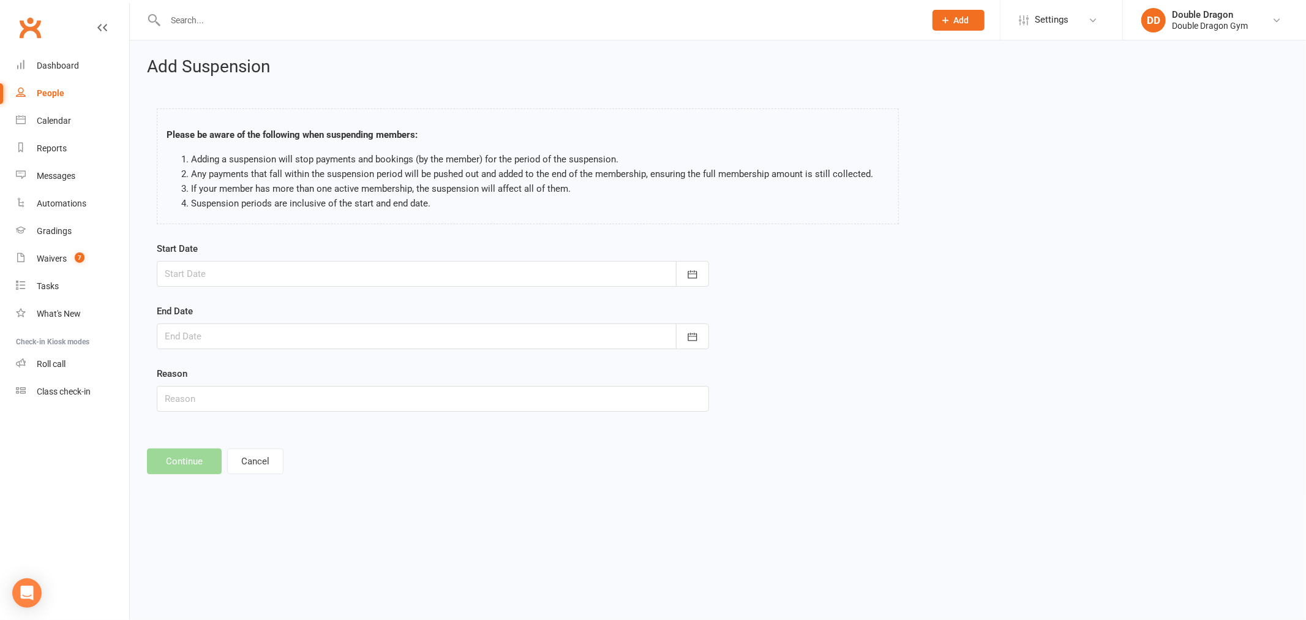
click at [329, 277] on div at bounding box center [433, 274] width 552 height 26
click at [237, 394] on button "13" at bounding box center [233, 398] width 26 height 22
type input "13 Oct 2025"
click at [272, 335] on div at bounding box center [433, 336] width 552 height 26
click at [372, 368] on button "button" at bounding box center [371, 367] width 26 height 22
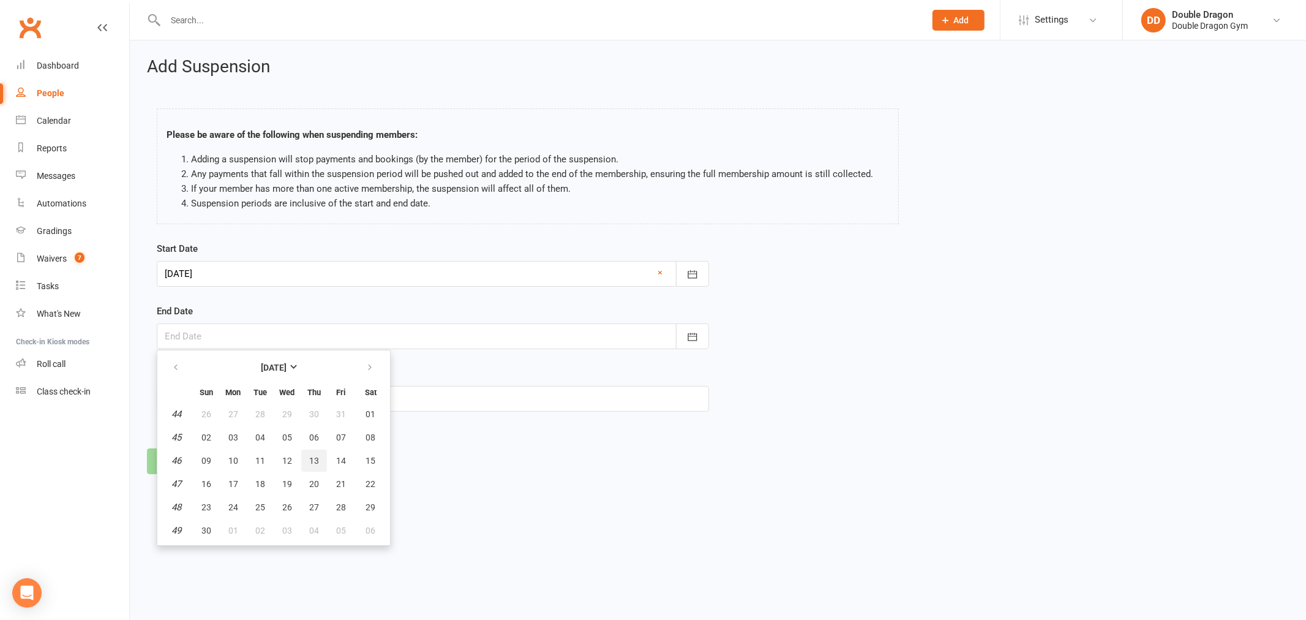
click at [310, 457] on span "13" at bounding box center [314, 461] width 10 height 10
type input "13 Nov 2025"
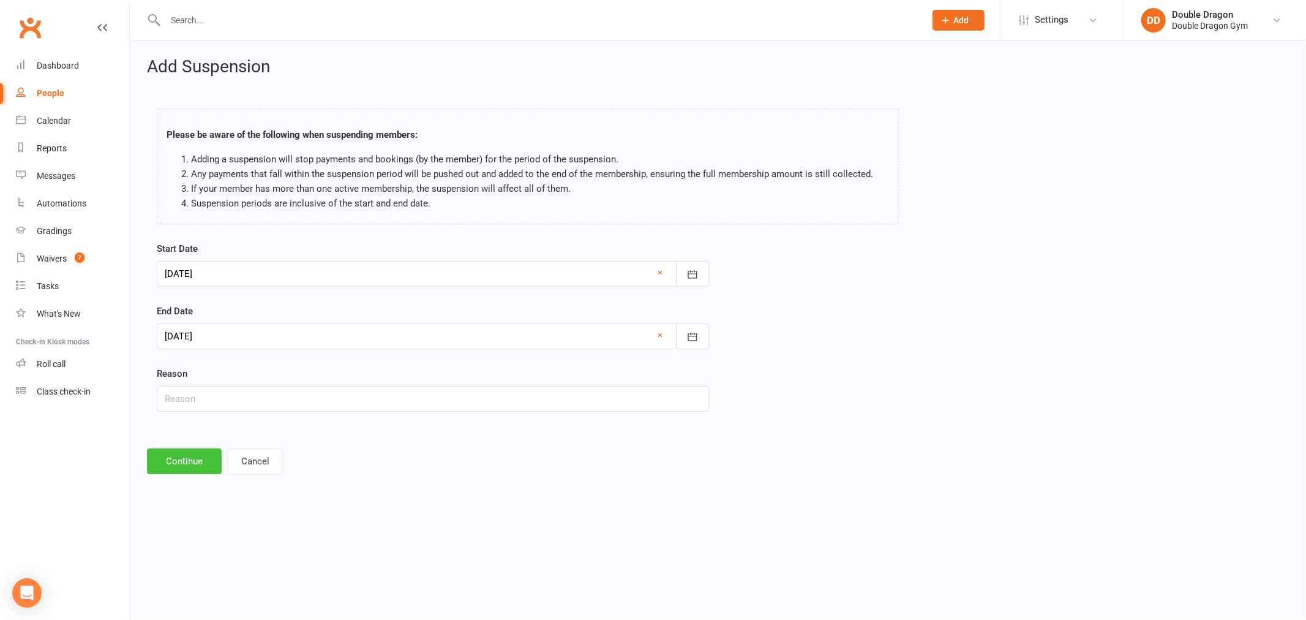
click at [200, 456] on button "Continue" at bounding box center [184, 461] width 75 height 26
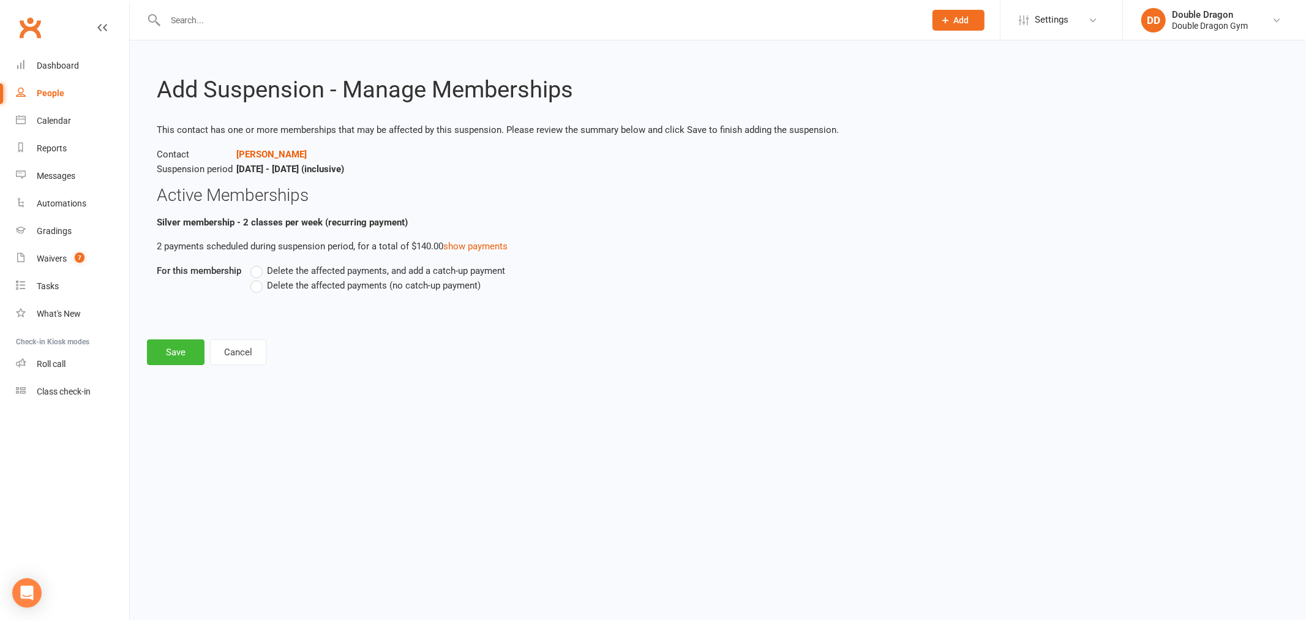
click at [260, 283] on label "Delete the affected payments (no catch-up payment)" at bounding box center [365, 285] width 230 height 15
click at [258, 278] on input "Delete the affected payments (no catch-up payment)" at bounding box center [254, 278] width 8 height 0
click at [161, 356] on button "Save" at bounding box center [176, 352] width 58 height 26
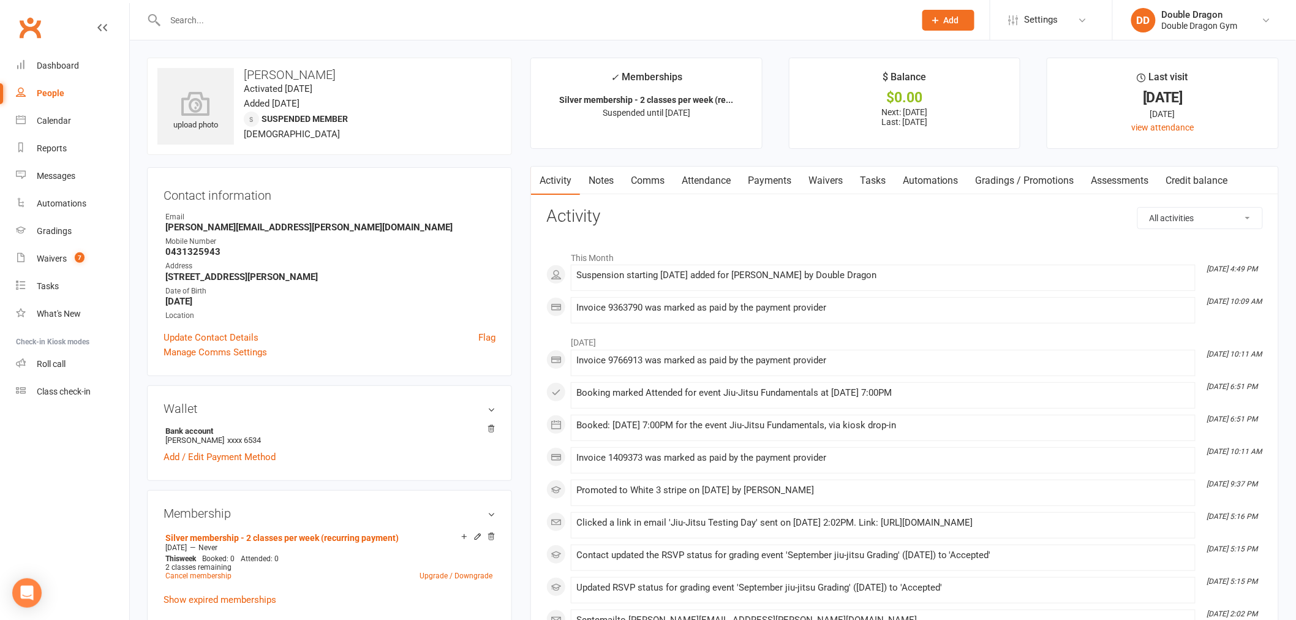
click at [315, 16] on input "text" at bounding box center [534, 20] width 745 height 17
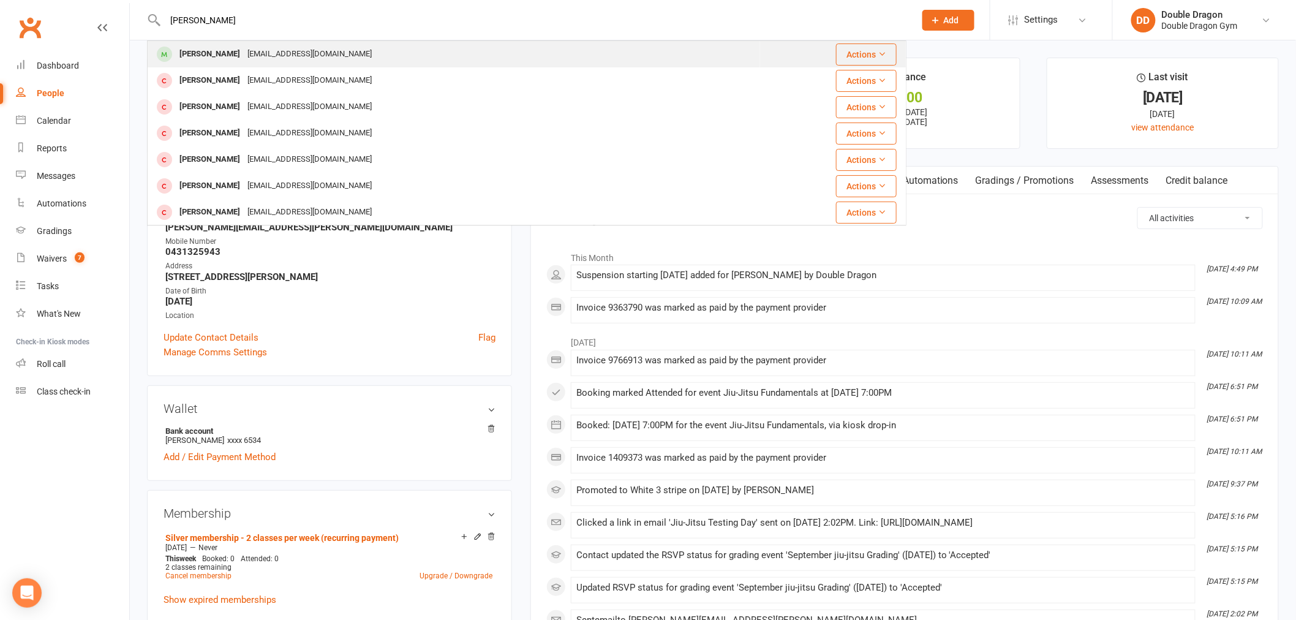
type input "ethan hadden"
click at [339, 57] on div "aphadden@redcrossblood.org.au" at bounding box center [310, 54] width 132 height 18
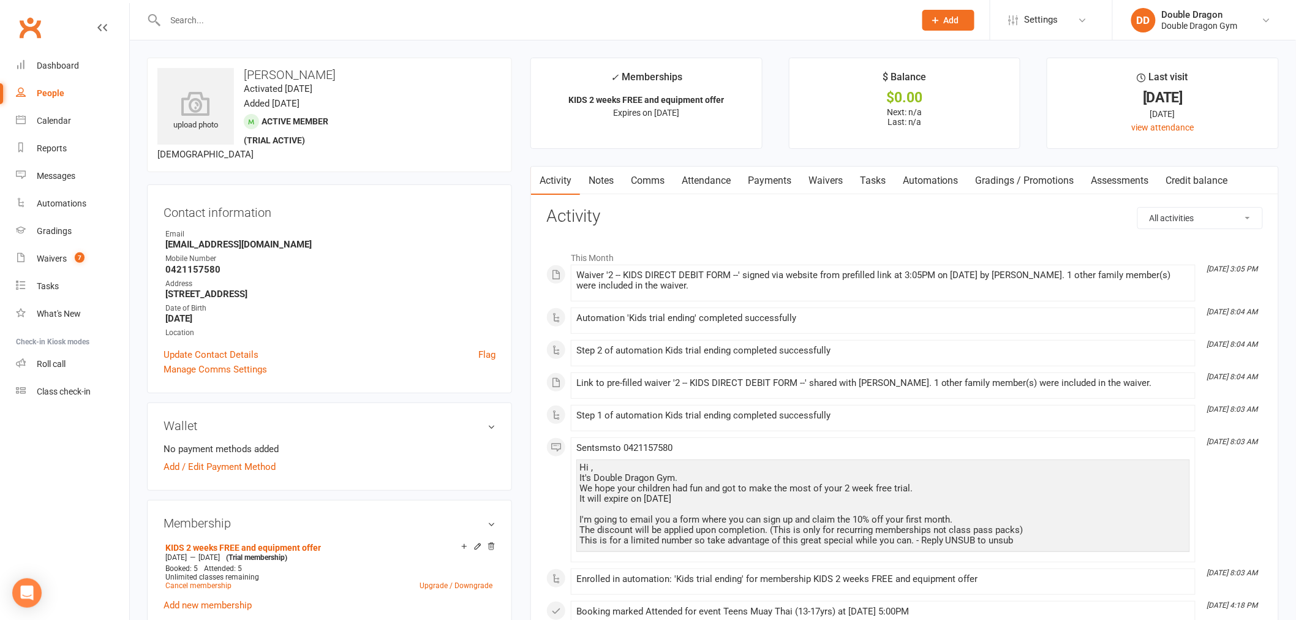
click at [950, 20] on span "Add" at bounding box center [951, 20] width 15 height 10
click at [934, 118] on link "Non-attending contact" at bounding box center [934, 113] width 109 height 28
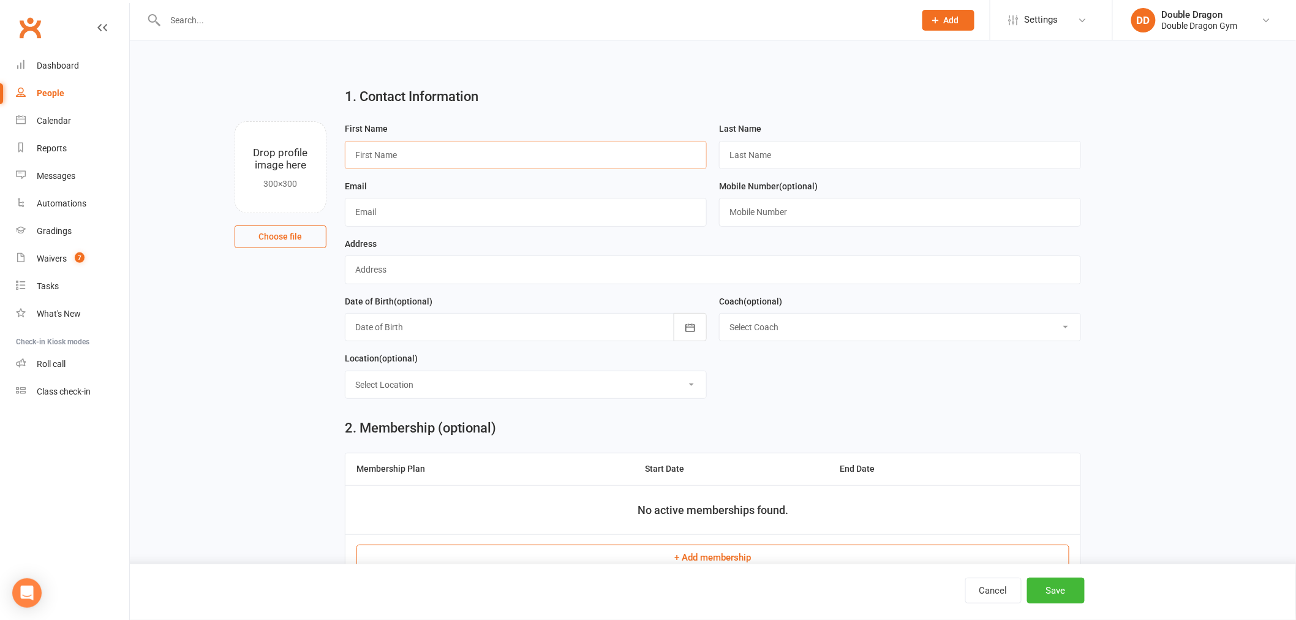
click at [497, 156] on input "text" at bounding box center [526, 155] width 362 height 28
type input "Mark"
click at [748, 162] on input "text" at bounding box center [900, 155] width 362 height 28
type input "Hadden"
click at [583, 217] on input "text" at bounding box center [526, 212] width 362 height 28
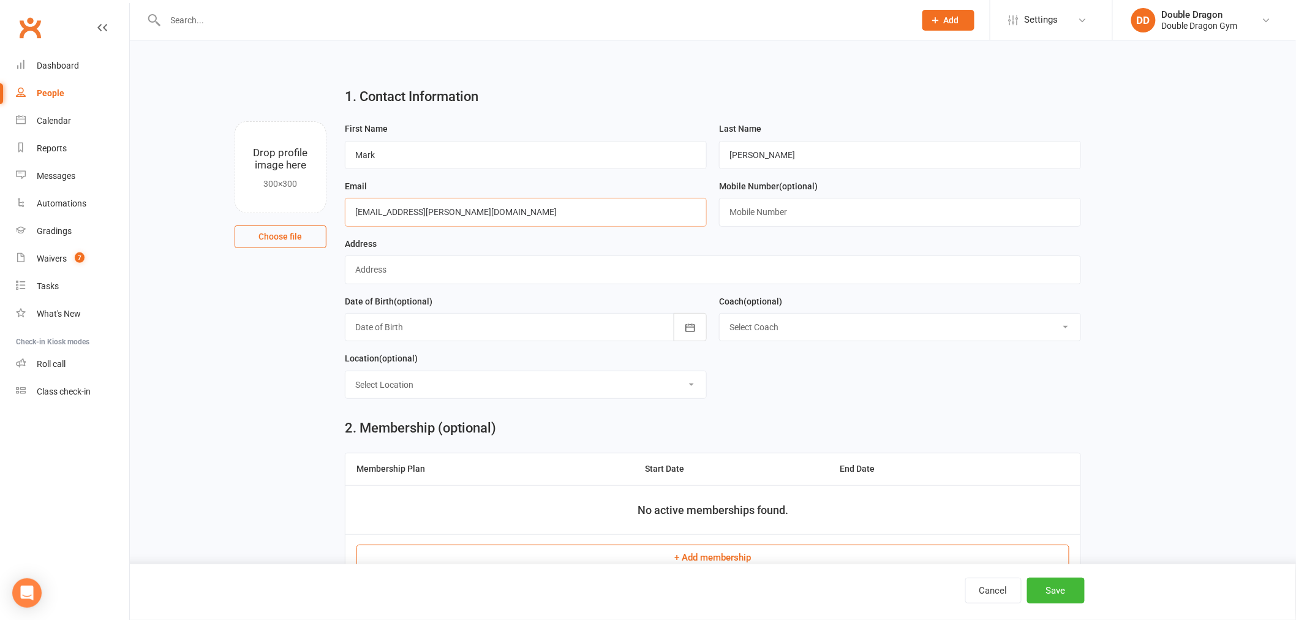
type input "markh@lear-siegler.com.au"
click at [767, 211] on input "text" at bounding box center [900, 212] width 362 height 28
type input "0478779839"
click at [572, 262] on input "text" at bounding box center [713, 269] width 736 height 28
type input "ethan hadden"
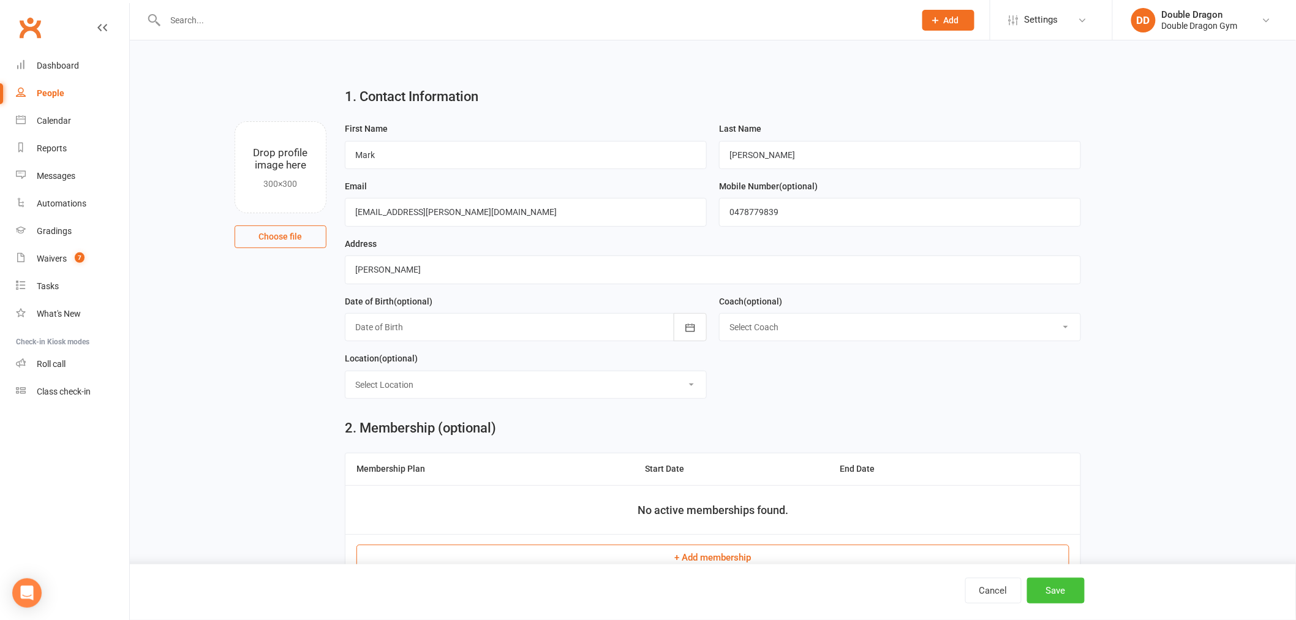
click at [1062, 593] on button "Save" at bounding box center [1056, 590] width 58 height 26
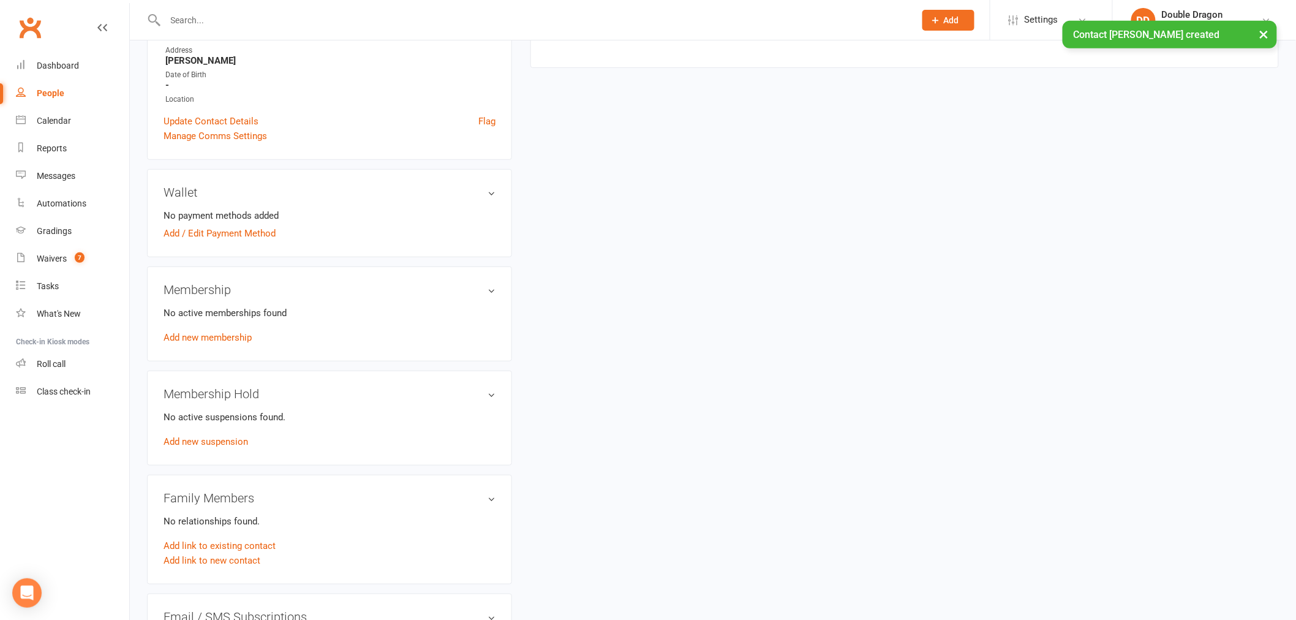
scroll to position [272, 0]
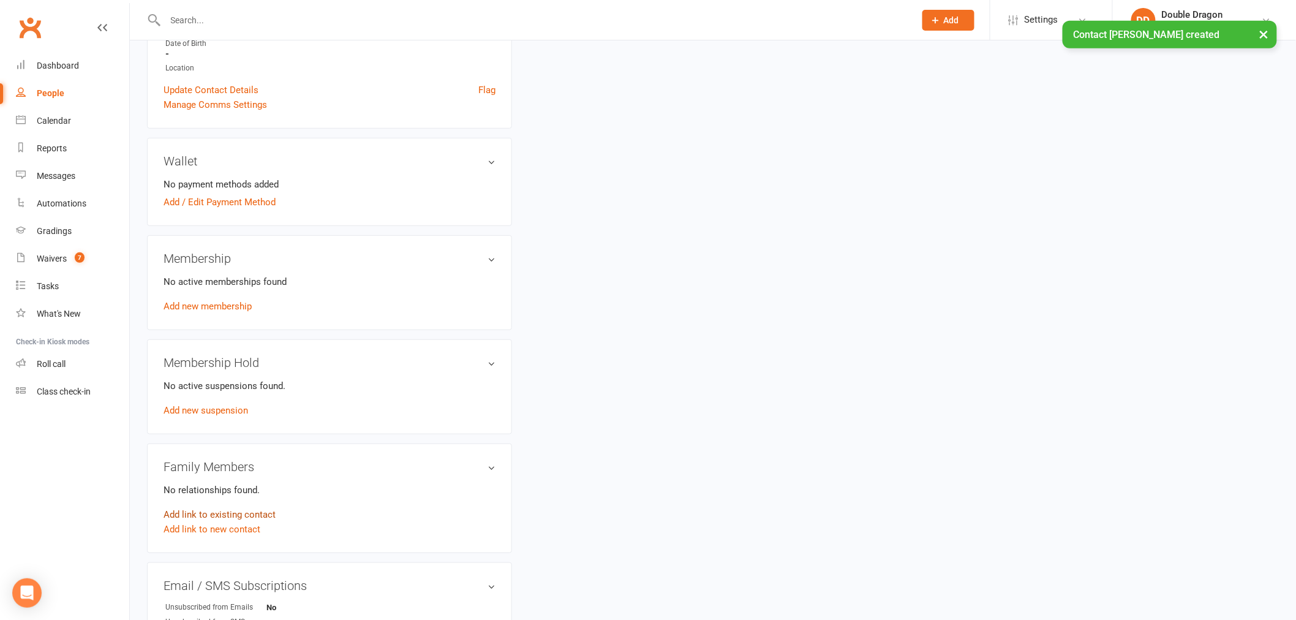
click at [222, 512] on link "Add link to existing contact" at bounding box center [219, 514] width 112 height 15
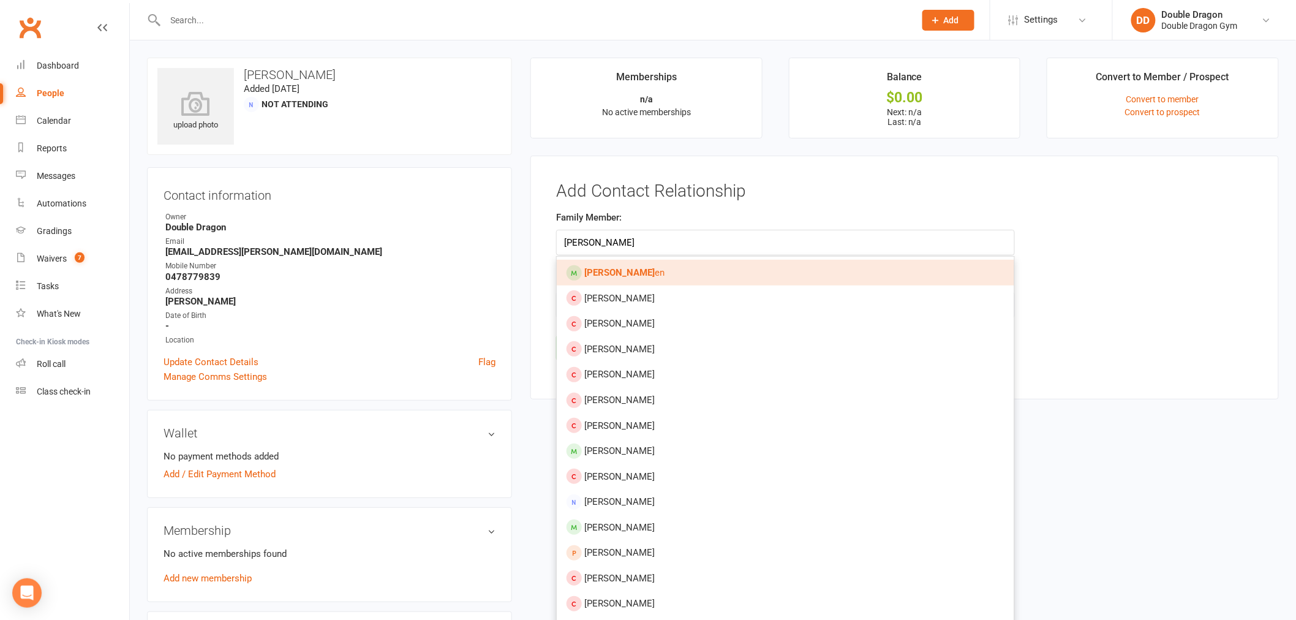
type input "ethan hadd"
click at [650, 271] on link "Ethan Hadd en" at bounding box center [785, 273] width 457 height 26
type input "Ethan Hadden"
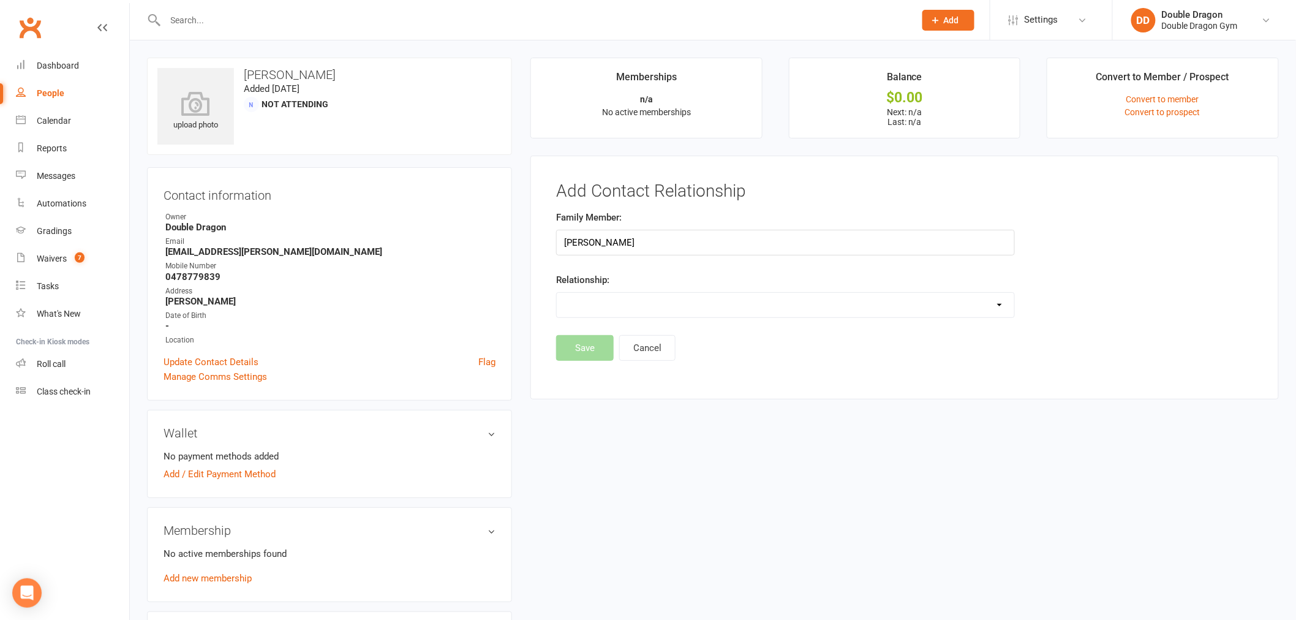
click at [651, 301] on select "Parent / Guardian Child Sibling (parent not in system) Spouse / Partner Cousin …" at bounding box center [785, 305] width 457 height 24
select select "1"
click at [557, 293] on select "Parent / Guardian Child Sibling (parent not in system) Spouse / Partner Cousin …" at bounding box center [785, 305] width 457 height 24
click at [586, 384] on button "Save" at bounding box center [585, 380] width 58 height 26
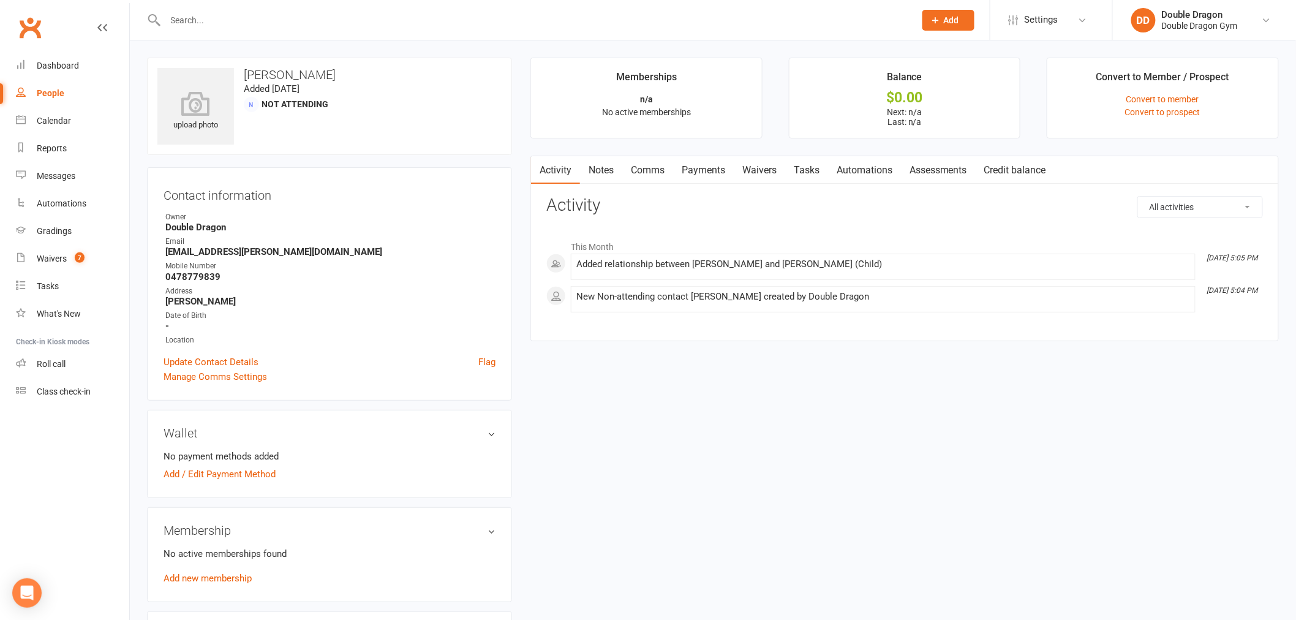
click at [762, 168] on link "Waivers" at bounding box center [759, 170] width 51 height 28
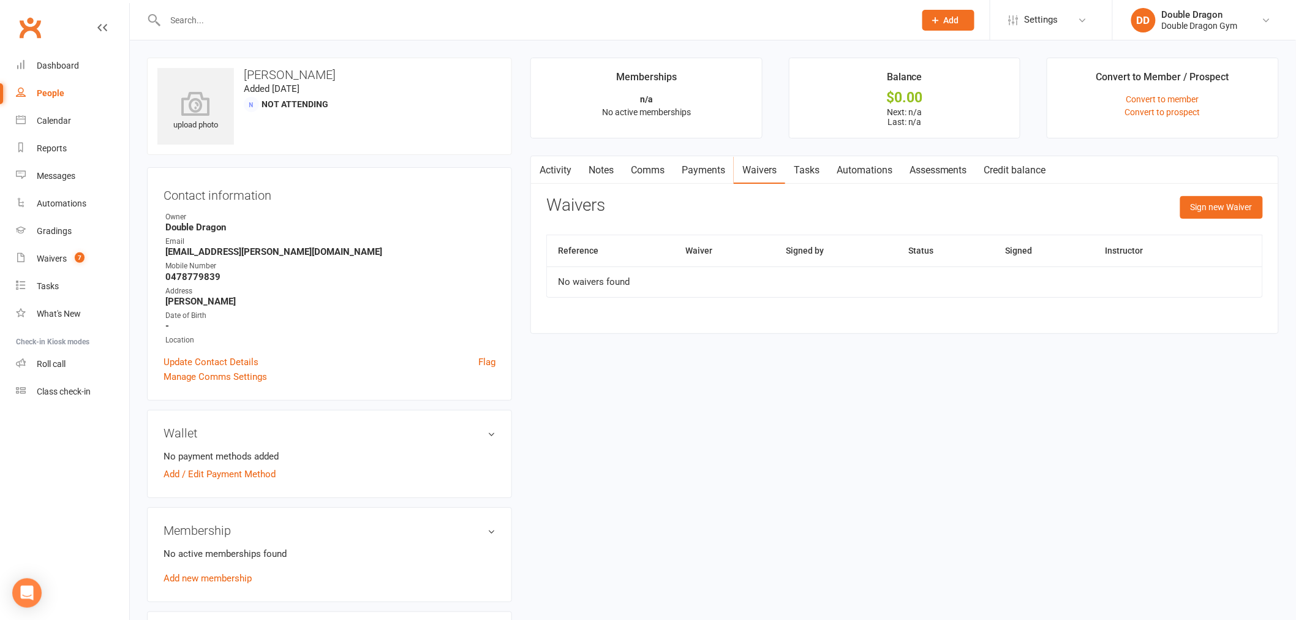
click at [702, 168] on link "Payments" at bounding box center [703, 170] width 61 height 28
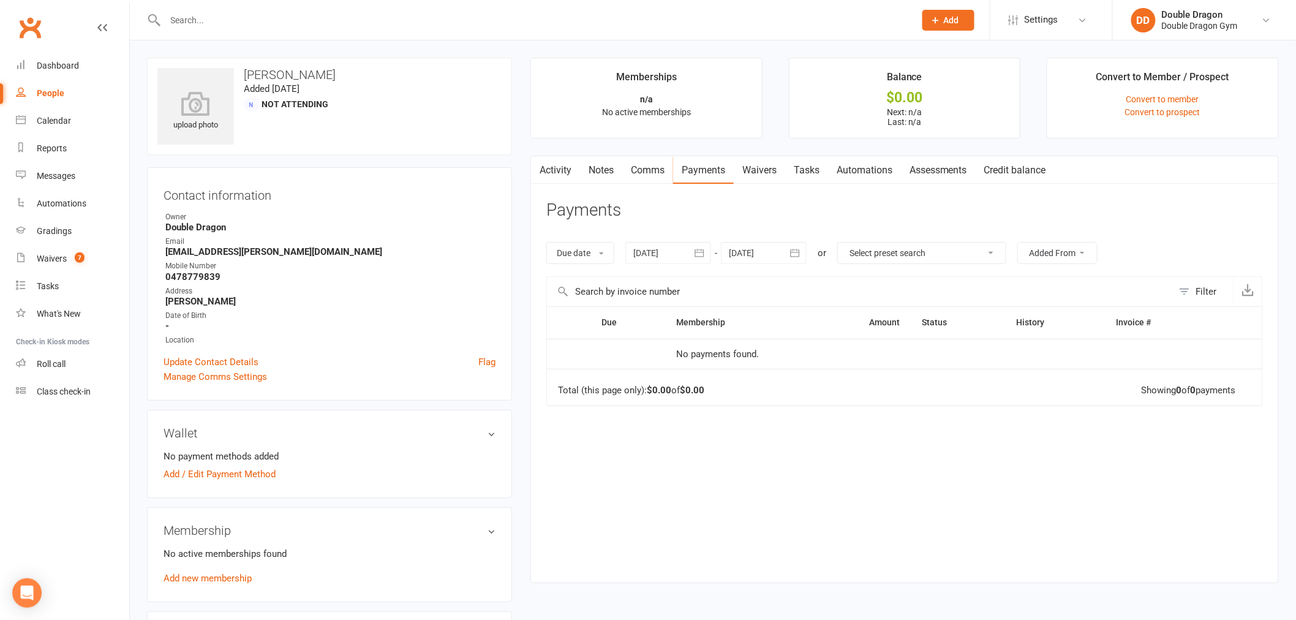
click at [762, 171] on link "Waivers" at bounding box center [759, 170] width 51 height 28
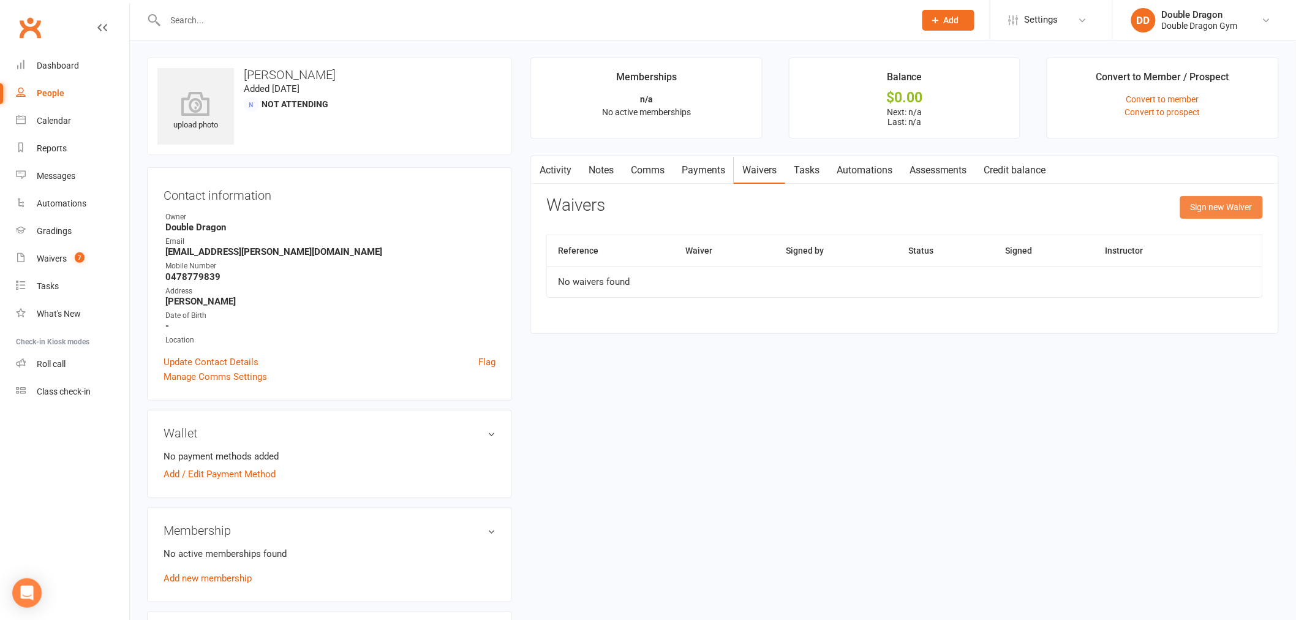
click at [1207, 213] on button "Sign new Waiver" at bounding box center [1221, 207] width 83 height 22
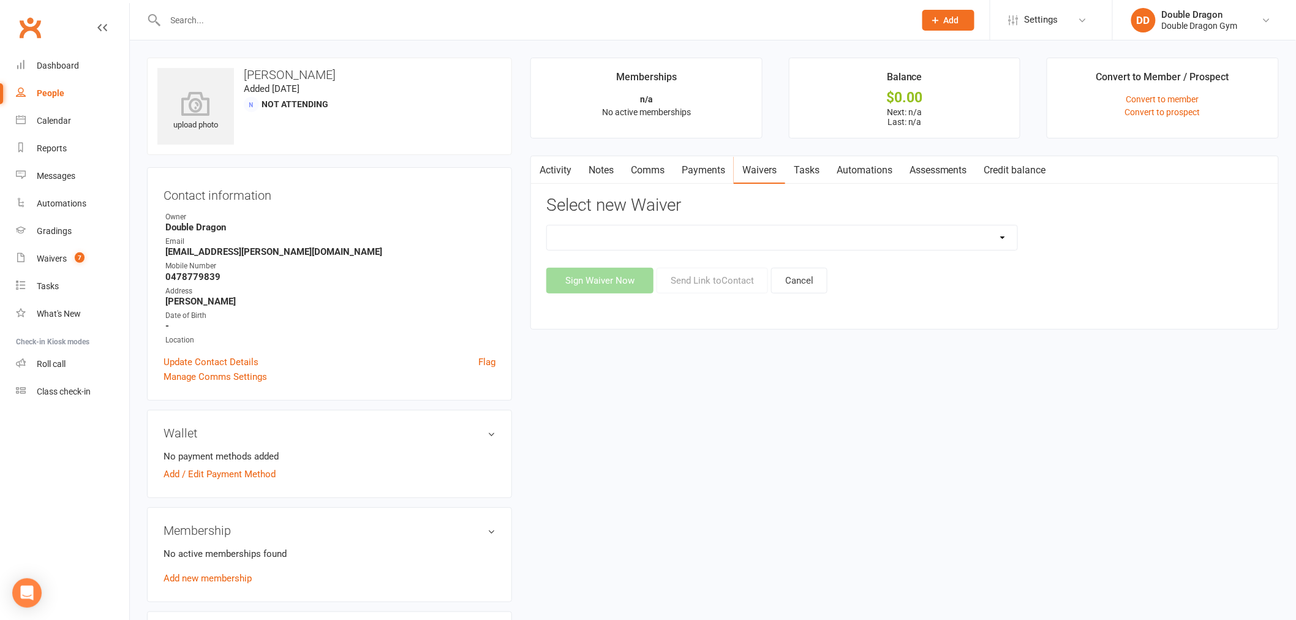
drag, startPoint x: 824, startPoint y: 240, endPoint x: 825, endPoint y: 249, distance: 9.4
click at [824, 240] on select "2 -- KIDS DIRECT DEBIT FORM -- 2 -- KIDS - UPGRADE / DOWNGRADE membership 4 -- …" at bounding box center [782, 237] width 470 height 24
select select "1955"
click at [547, 225] on select "2 -- KIDS DIRECT DEBIT FORM -- 2 -- KIDS - UPGRADE / DOWNGRADE membership 4 -- …" at bounding box center [782, 237] width 470 height 24
click at [711, 282] on button "Send Link to Contact" at bounding box center [711, 281] width 111 height 26
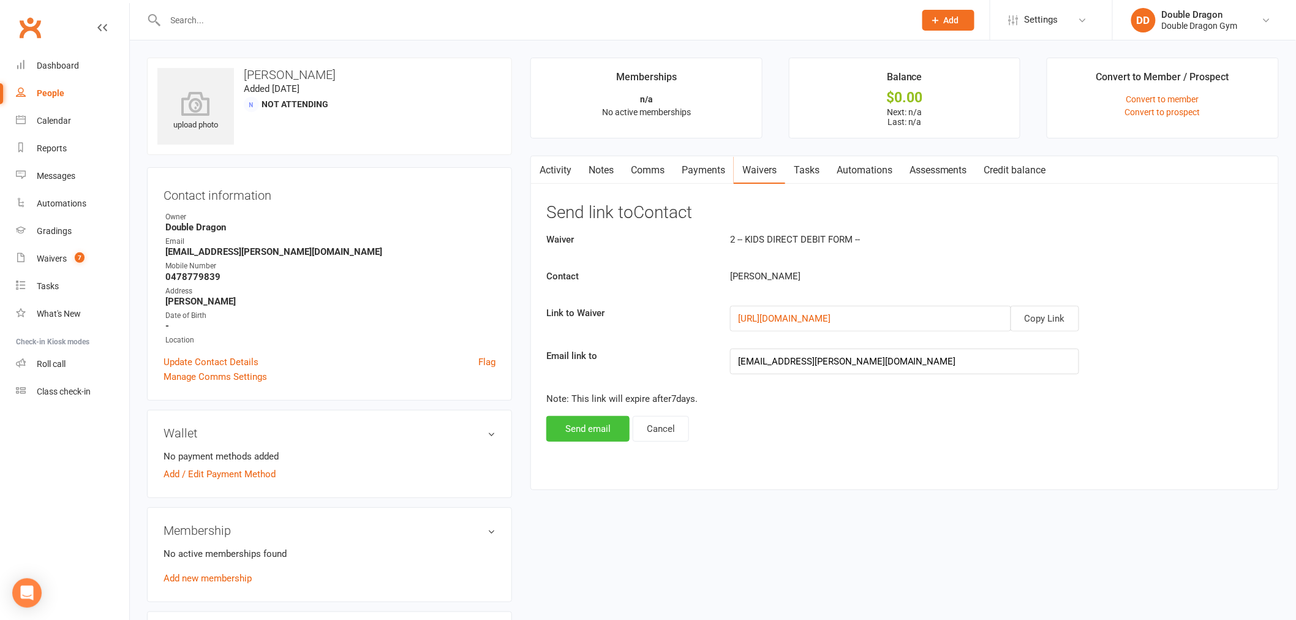
click at [582, 432] on button "Send email" at bounding box center [587, 429] width 83 height 26
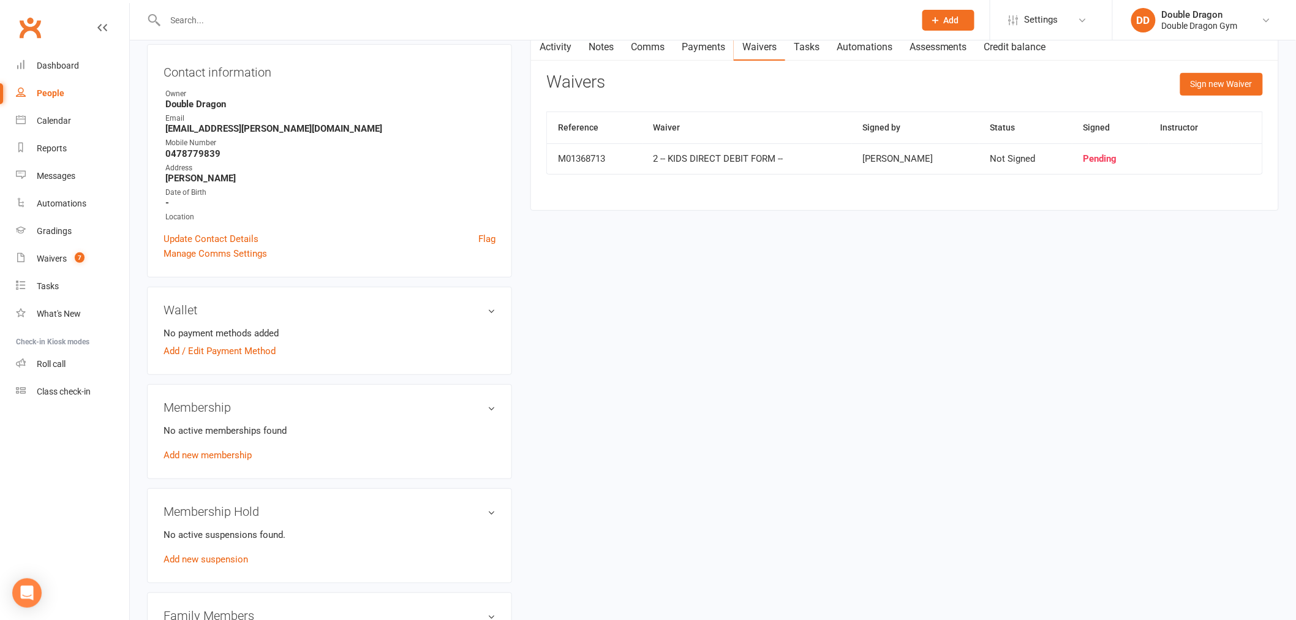
scroll to position [435, 0]
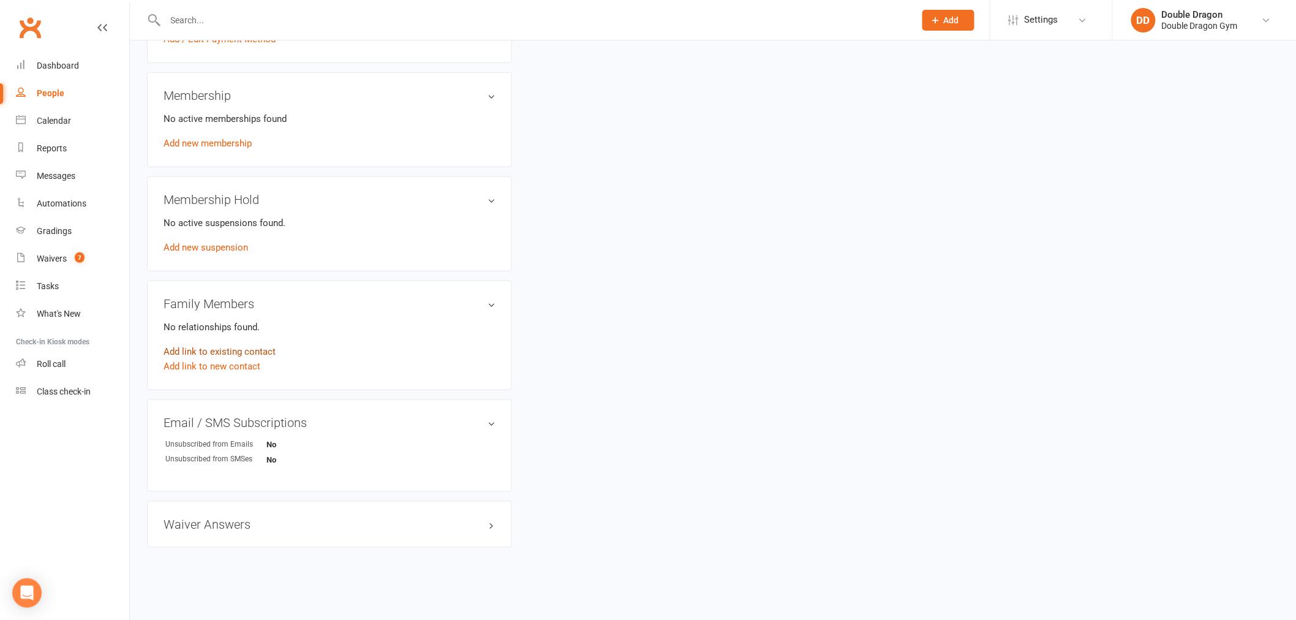
click at [233, 352] on link "Add link to existing contact" at bounding box center [219, 351] width 112 height 15
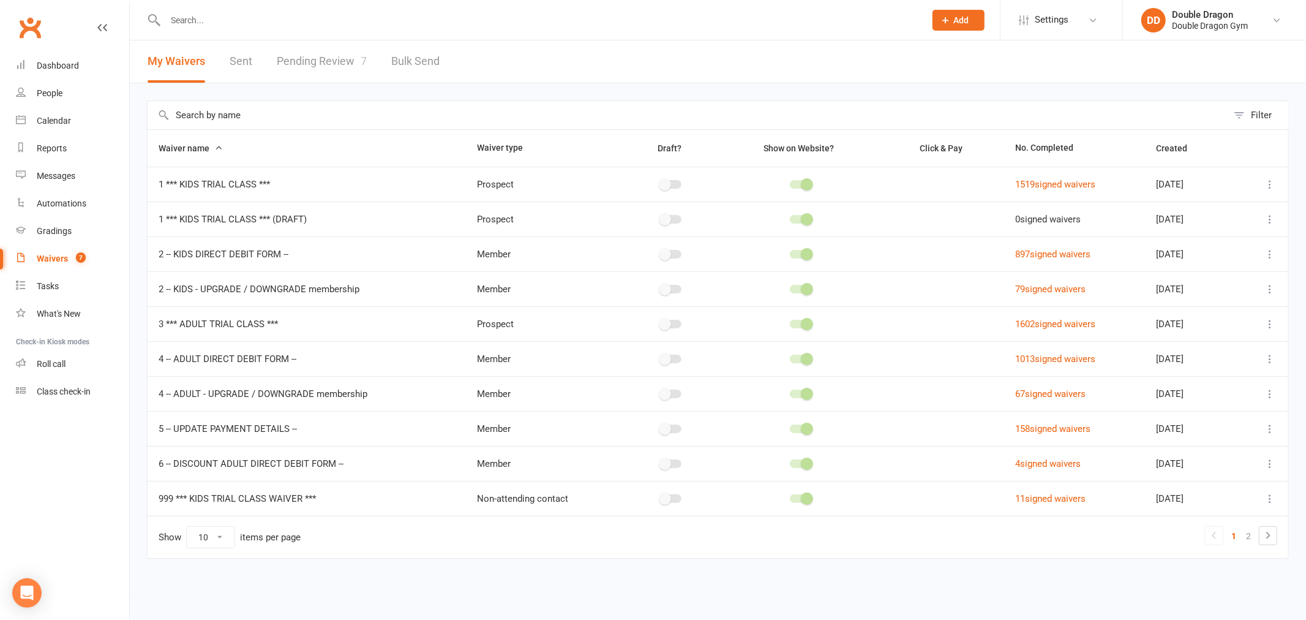
click at [320, 64] on link "Pending Review 7" at bounding box center [322, 61] width 90 height 42
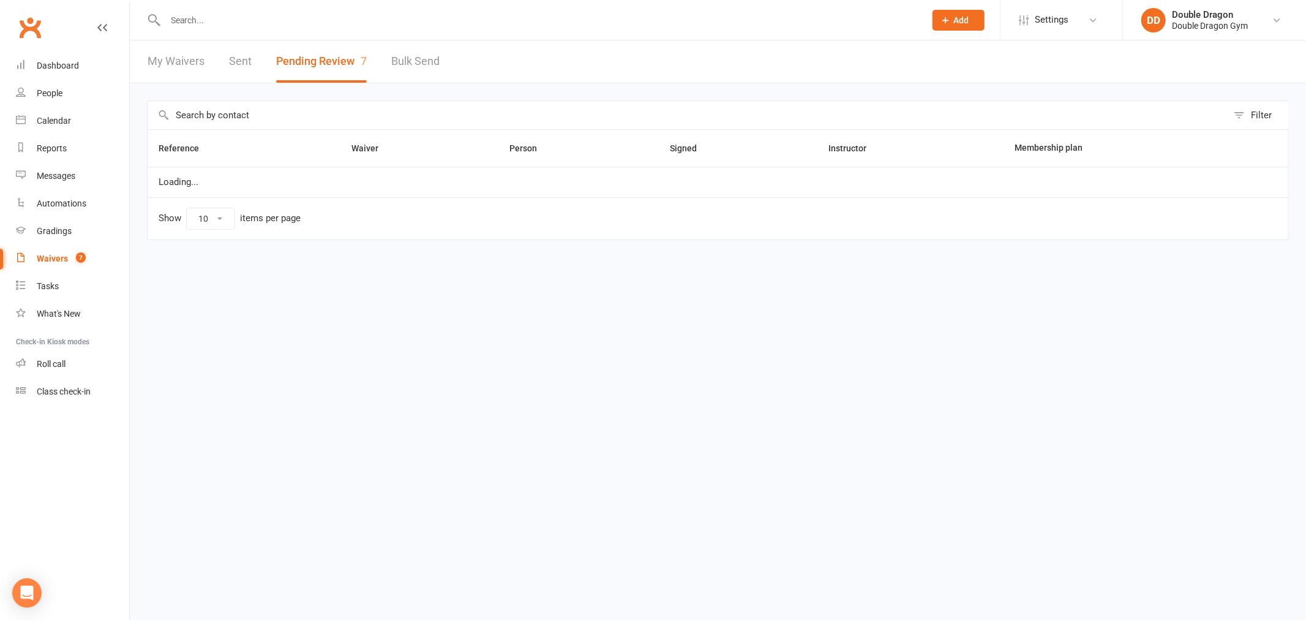
select select "100"
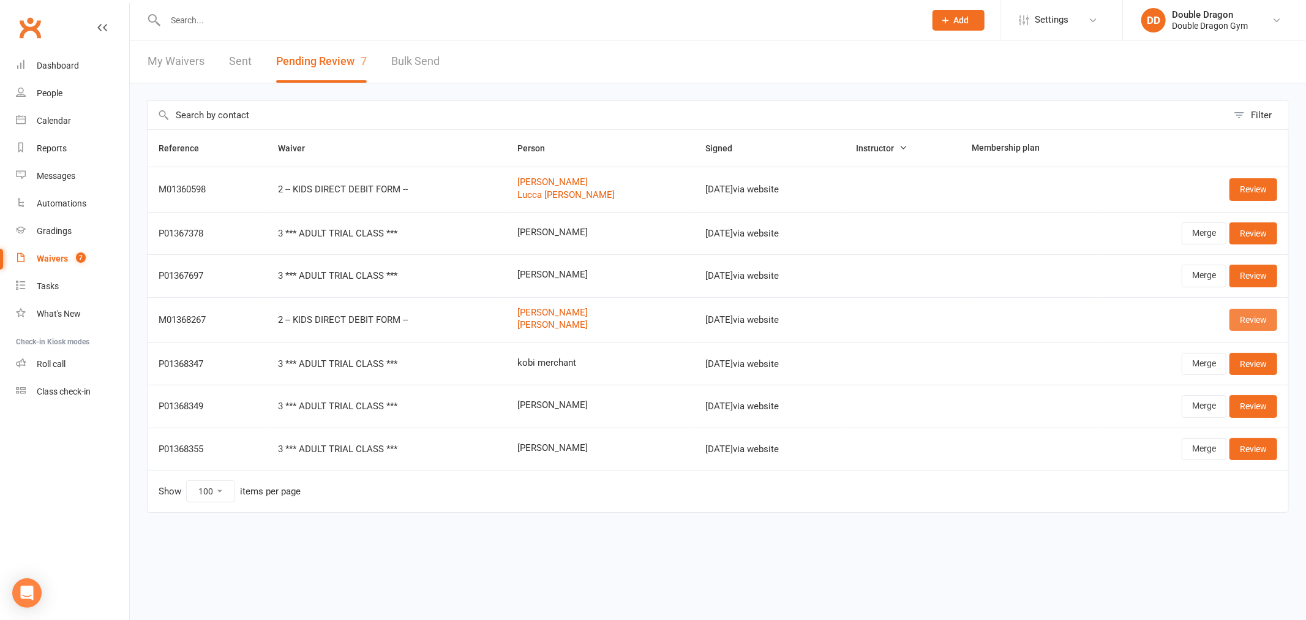
click at [1247, 321] on link "Review" at bounding box center [1253, 320] width 48 height 22
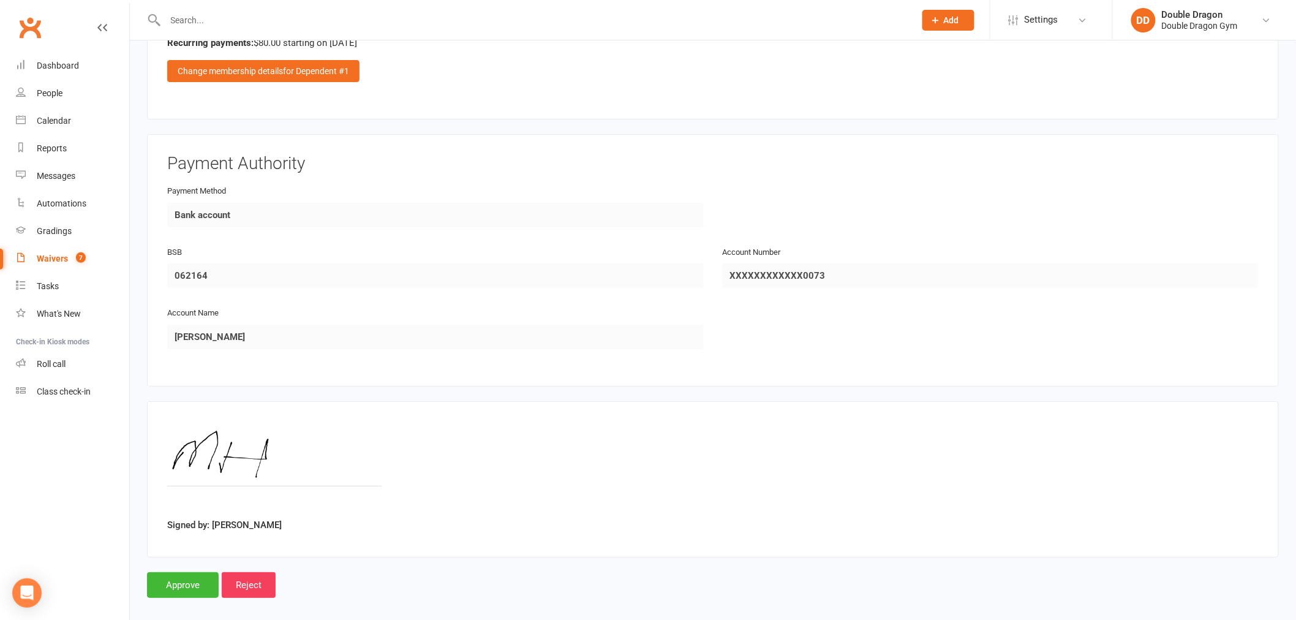
scroll to position [1803, 0]
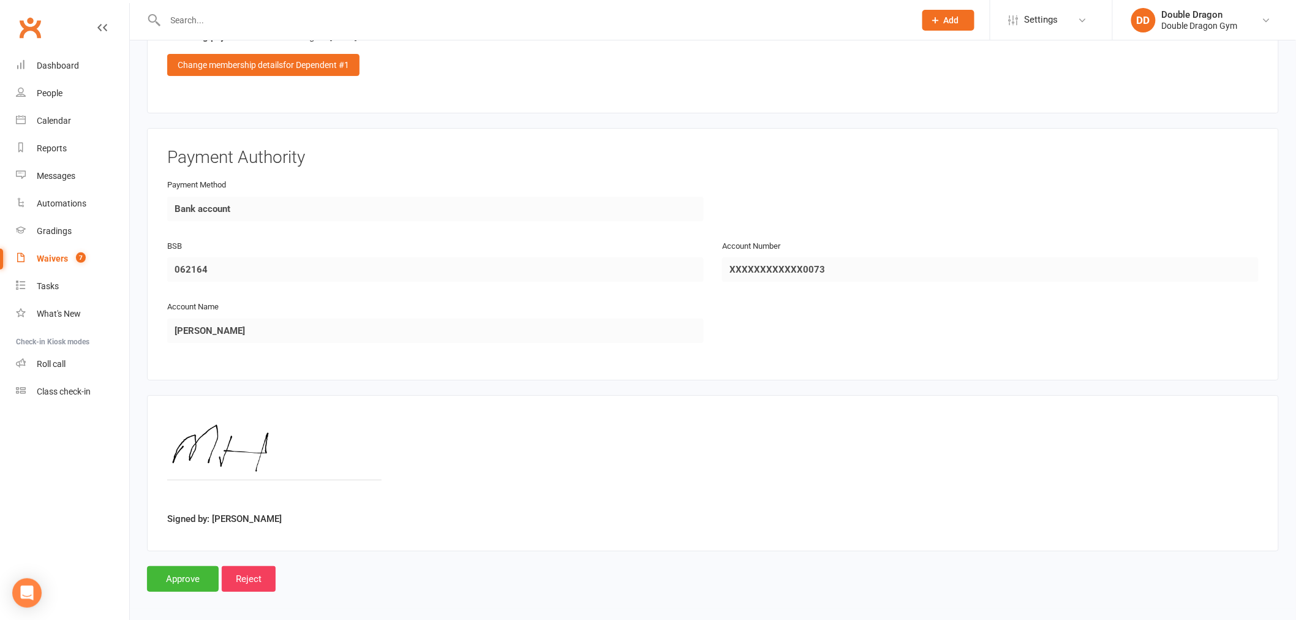
click at [757, 356] on fieldset "Payment Authority Payment Method Bank account BSB [FINANCIAL_ID] Account Number…" at bounding box center [712, 254] width 1131 height 252
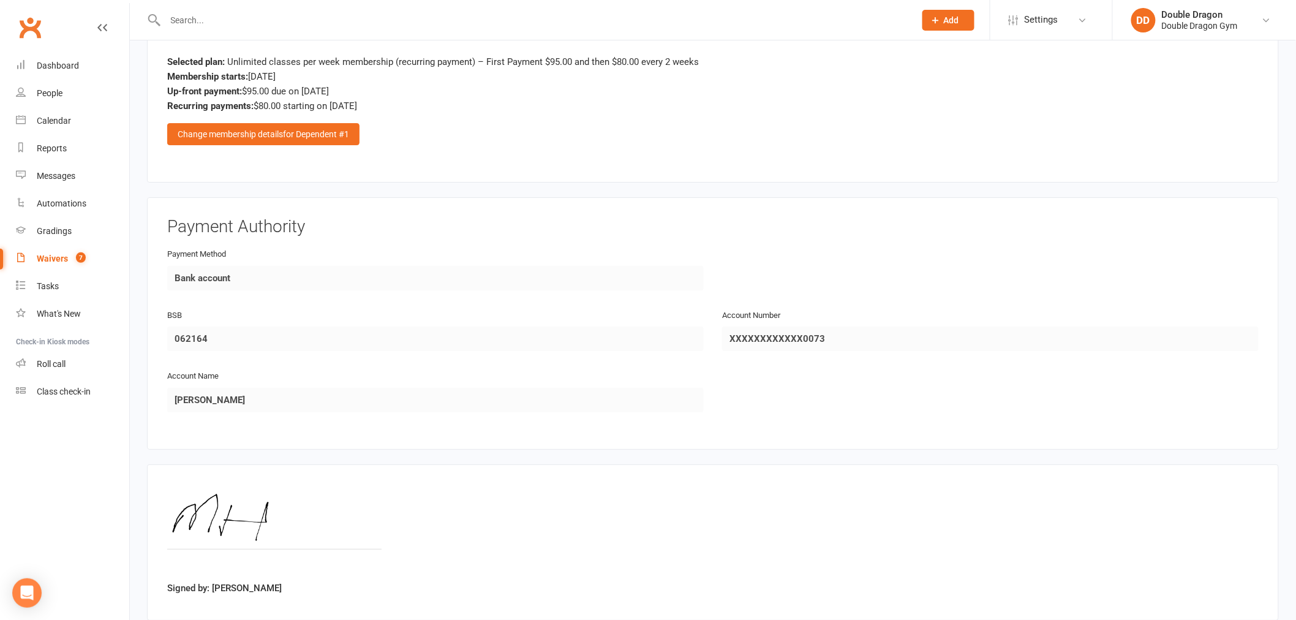
scroll to position [0, 0]
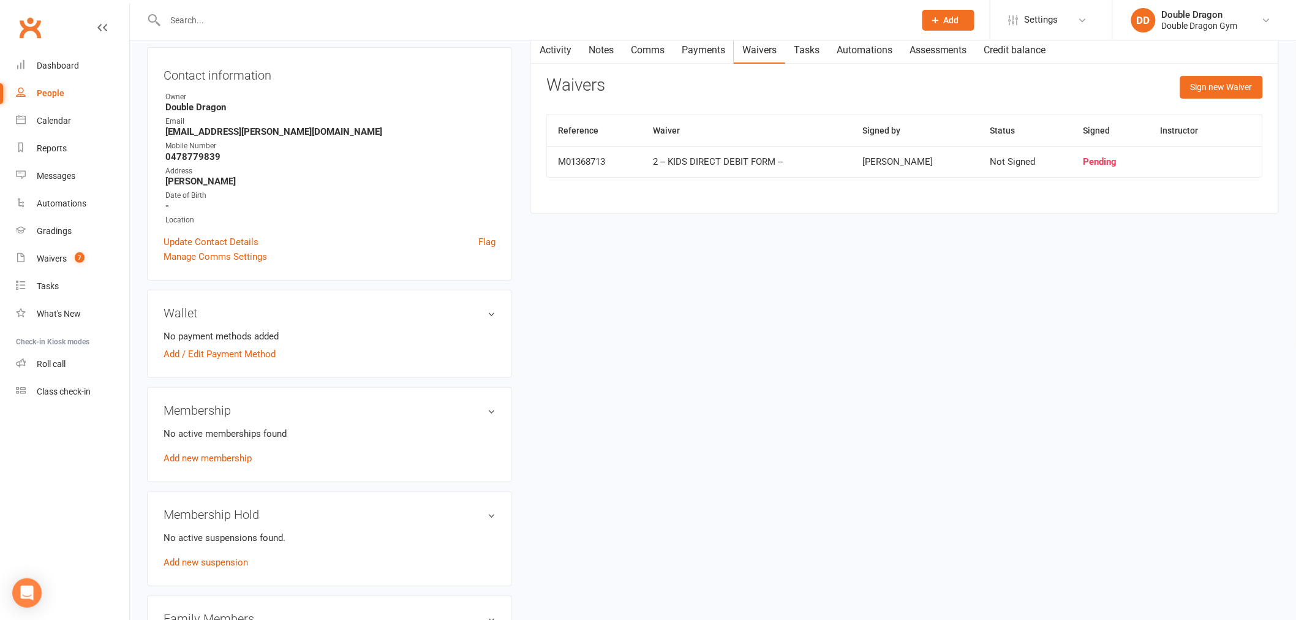
scroll to position [272, 0]
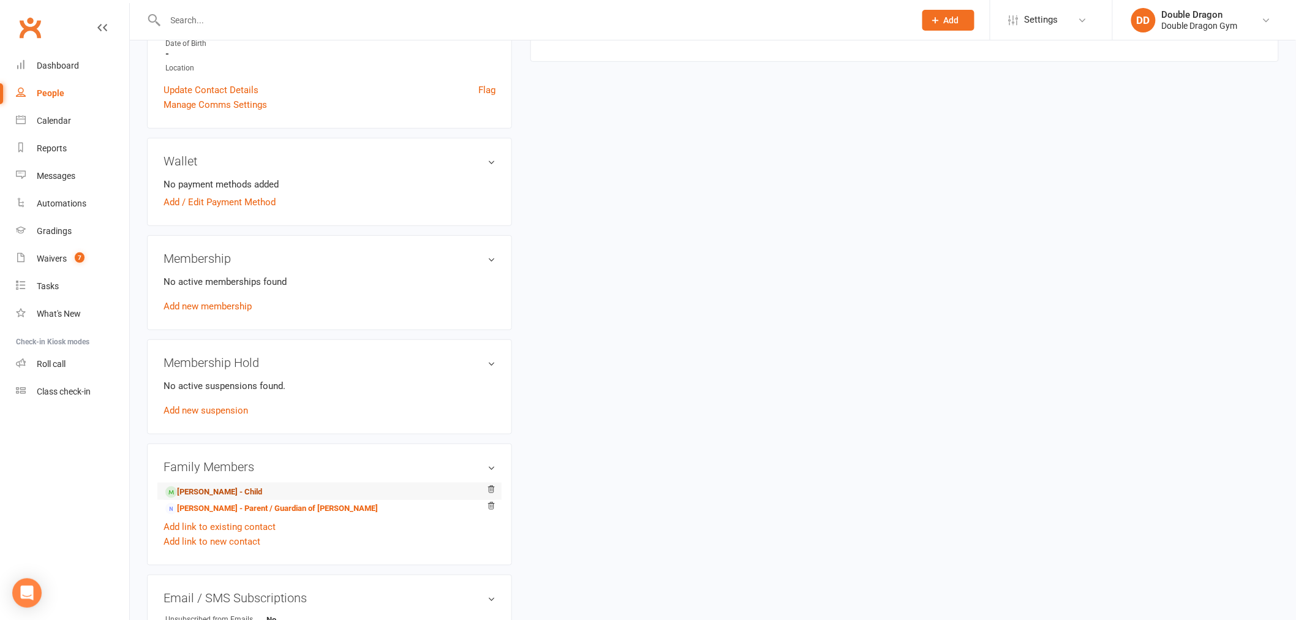
click at [227, 493] on link "[PERSON_NAME] - Child" at bounding box center [213, 492] width 97 height 13
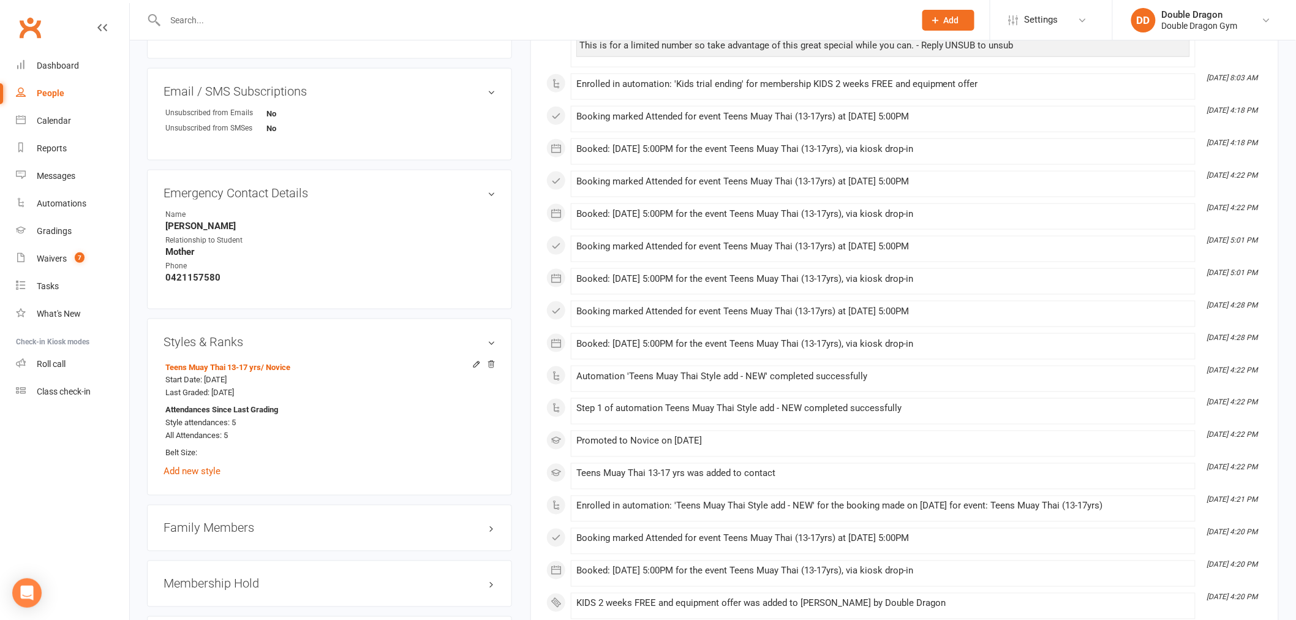
scroll to position [680, 0]
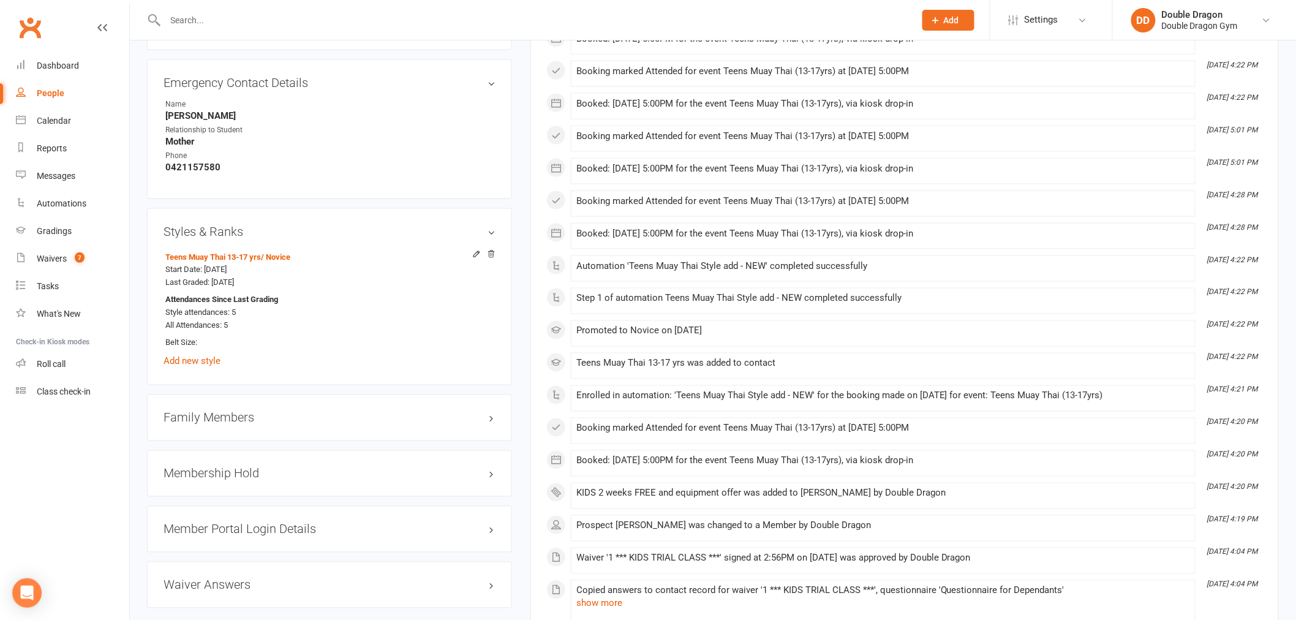
click at [219, 418] on h3 "Family Members" at bounding box center [329, 417] width 332 height 13
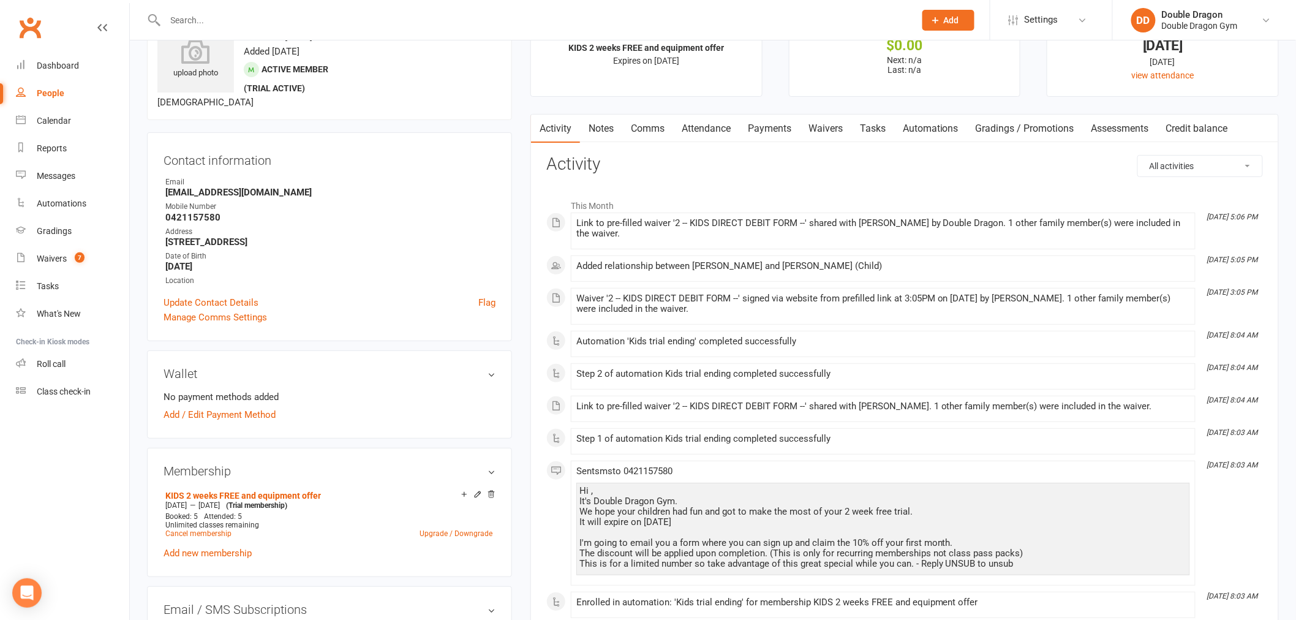
scroll to position [0, 0]
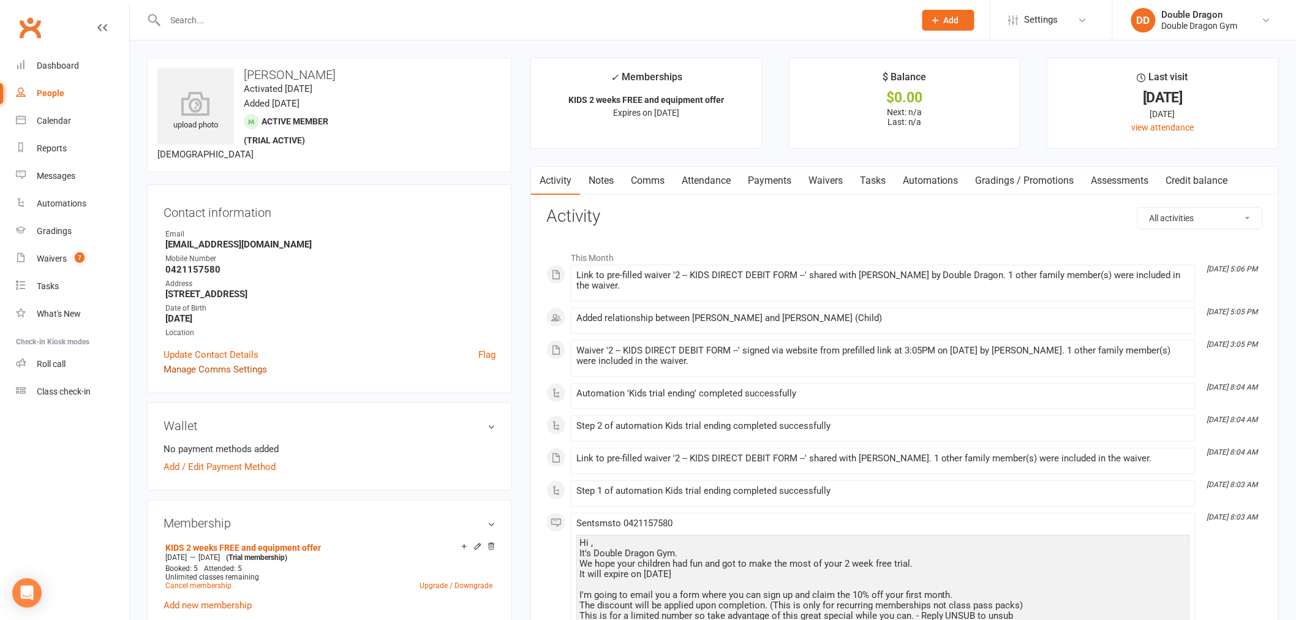
click at [230, 366] on link "Manage Comms Settings" at bounding box center [214, 369] width 103 height 15
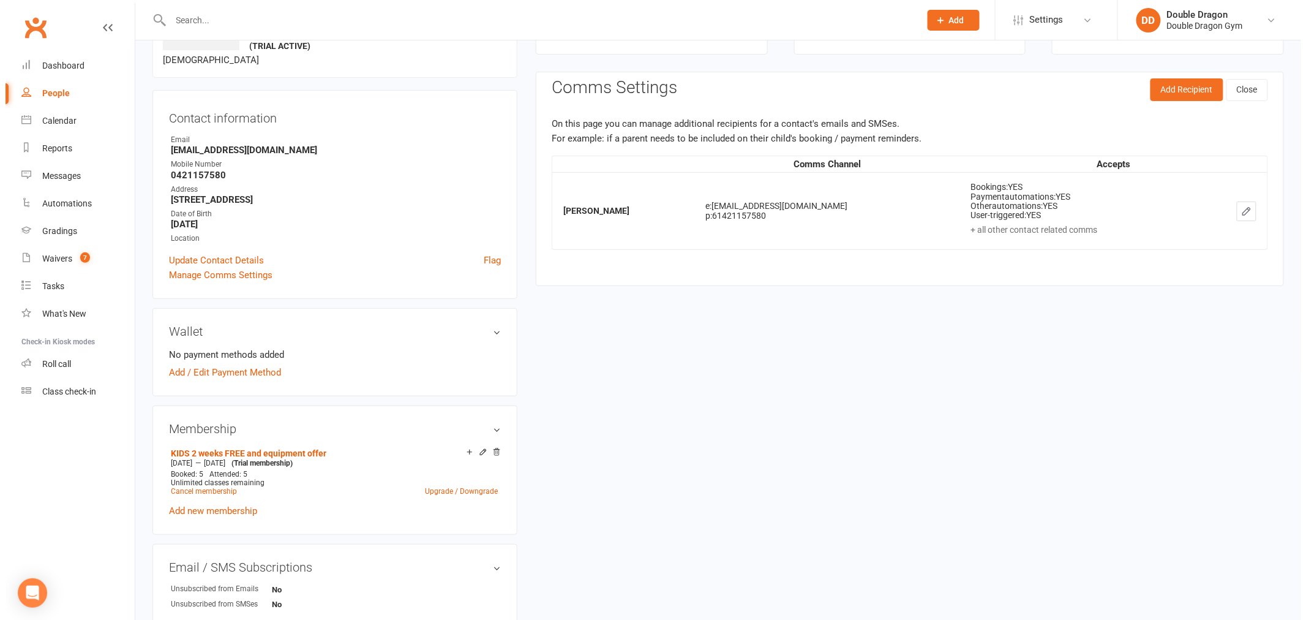
scroll to position [105, 0]
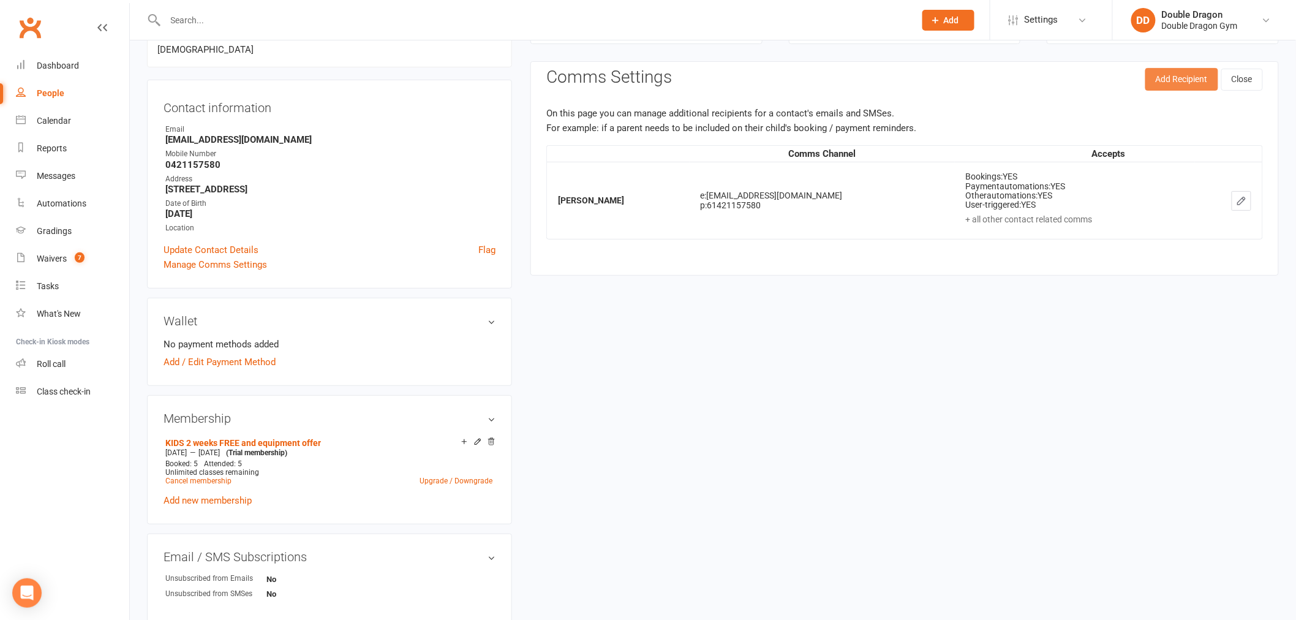
click at [1169, 75] on button "Add Recipient" at bounding box center [1181, 79] width 73 height 22
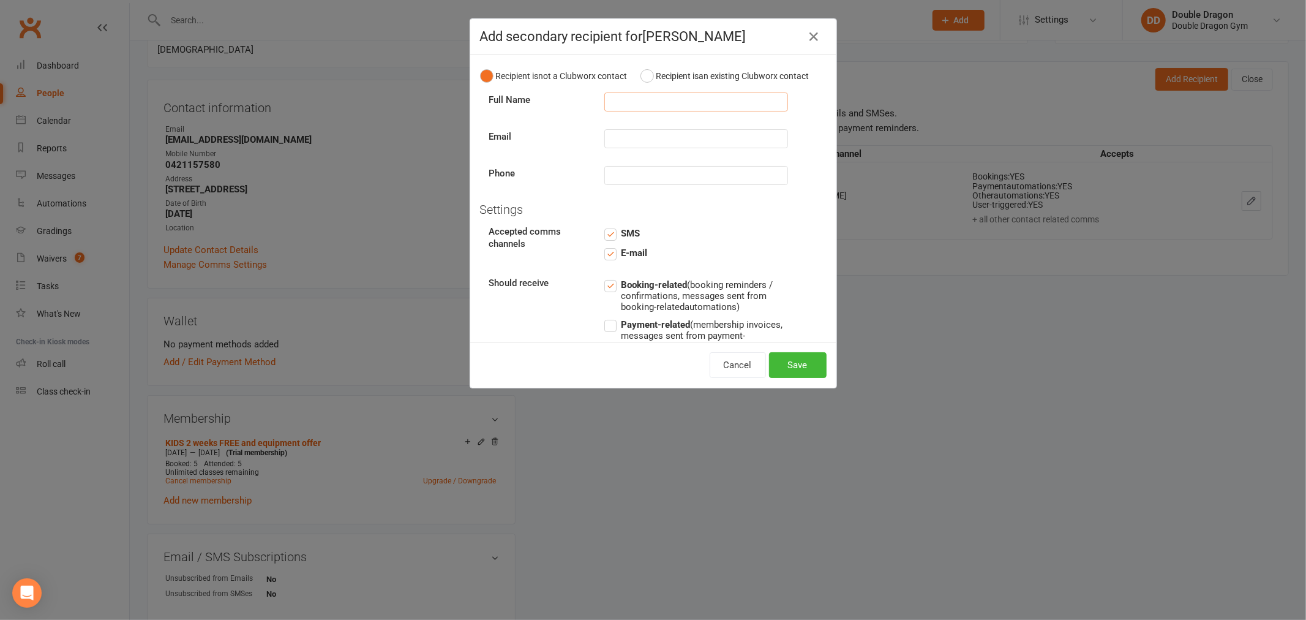
click at [651, 111] on input "text" at bounding box center [696, 101] width 184 height 19
type input "mar"
click at [642, 81] on button "Recipient is an existing Clubworx contact" at bounding box center [724, 75] width 169 height 23
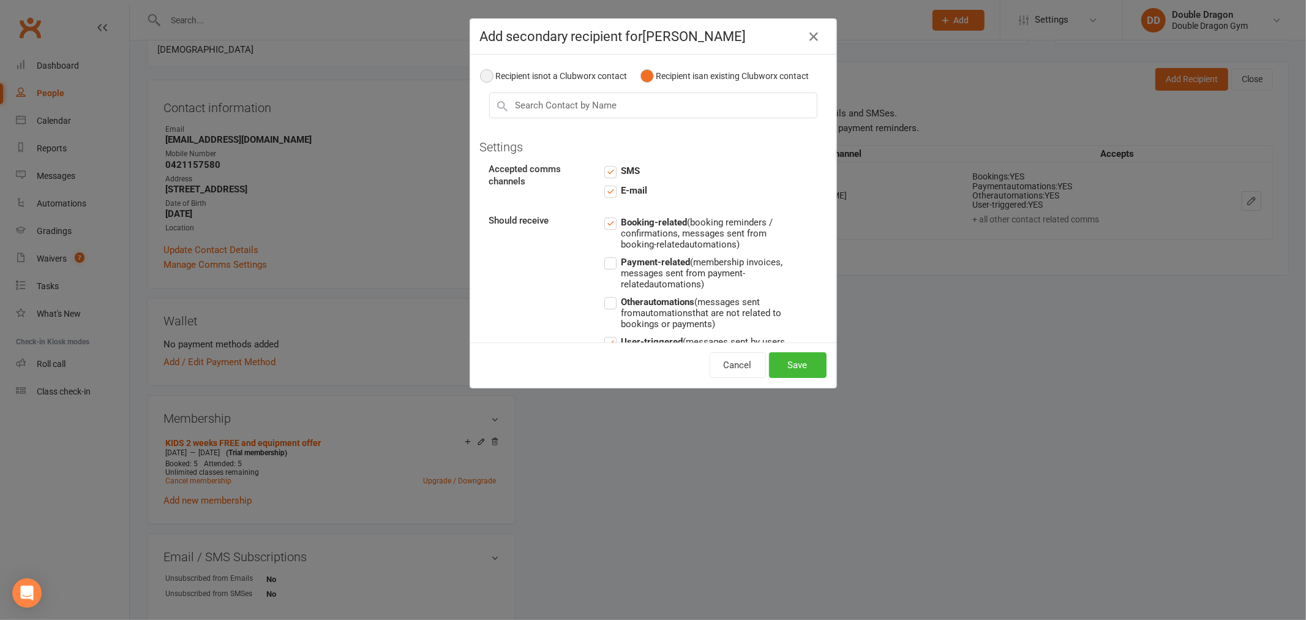
click at [484, 86] on button "Recipient is not a Clubworx contact" at bounding box center [554, 75] width 148 height 23
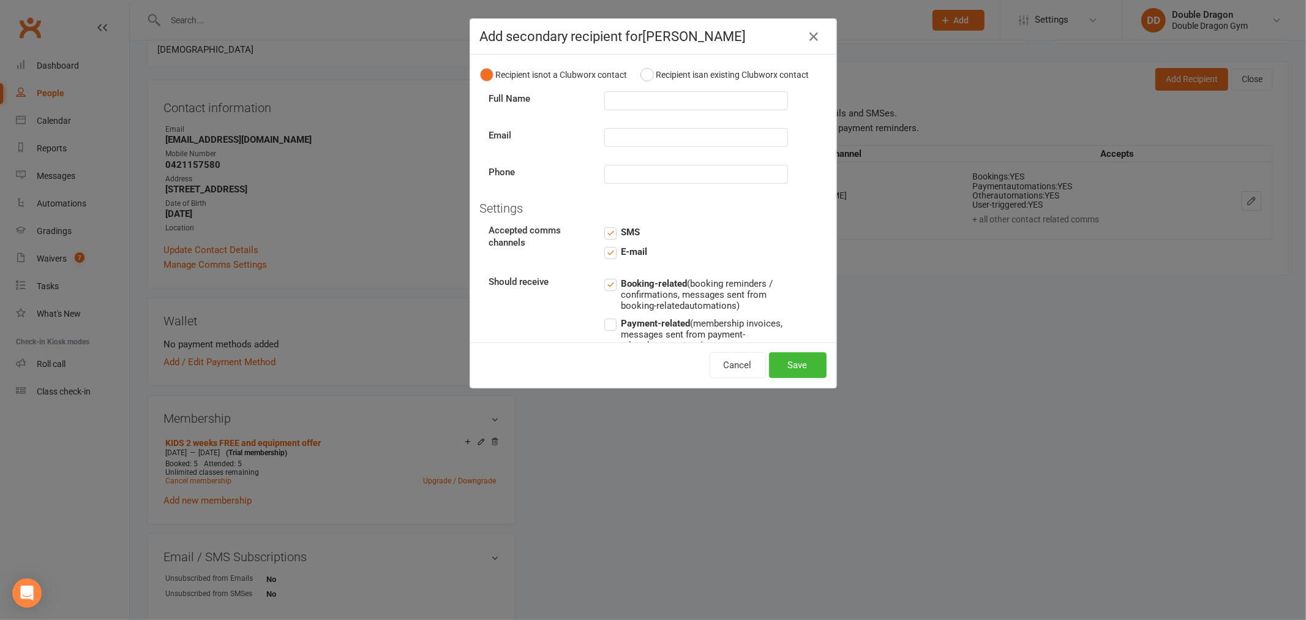
scroll to position [0, 0]
click at [640, 81] on button "Recipient is an existing Clubworx contact" at bounding box center [724, 75] width 169 height 23
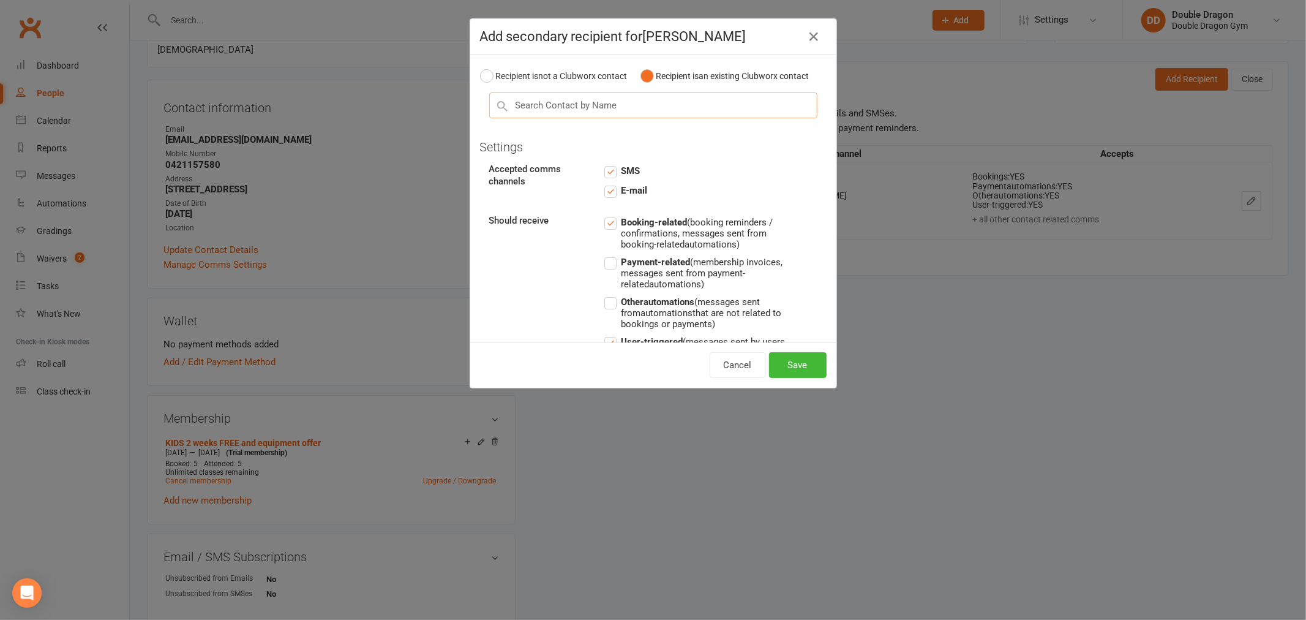
click at [674, 118] on input "text" at bounding box center [653, 105] width 328 height 26
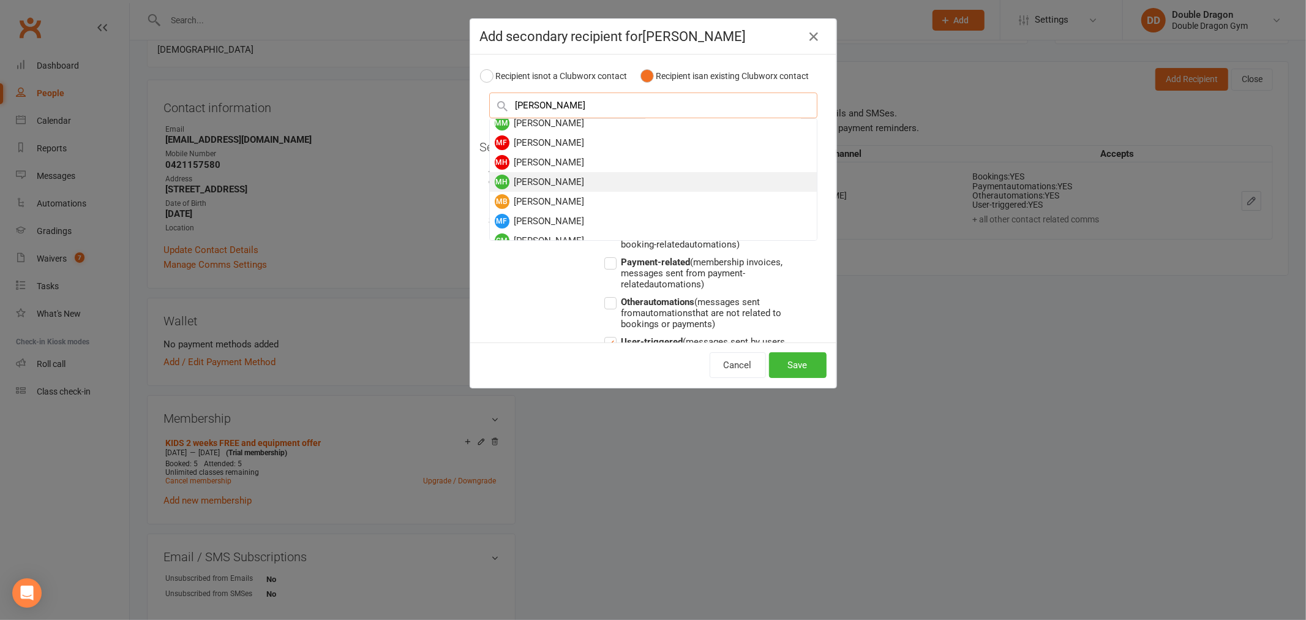
scroll to position [68, 0]
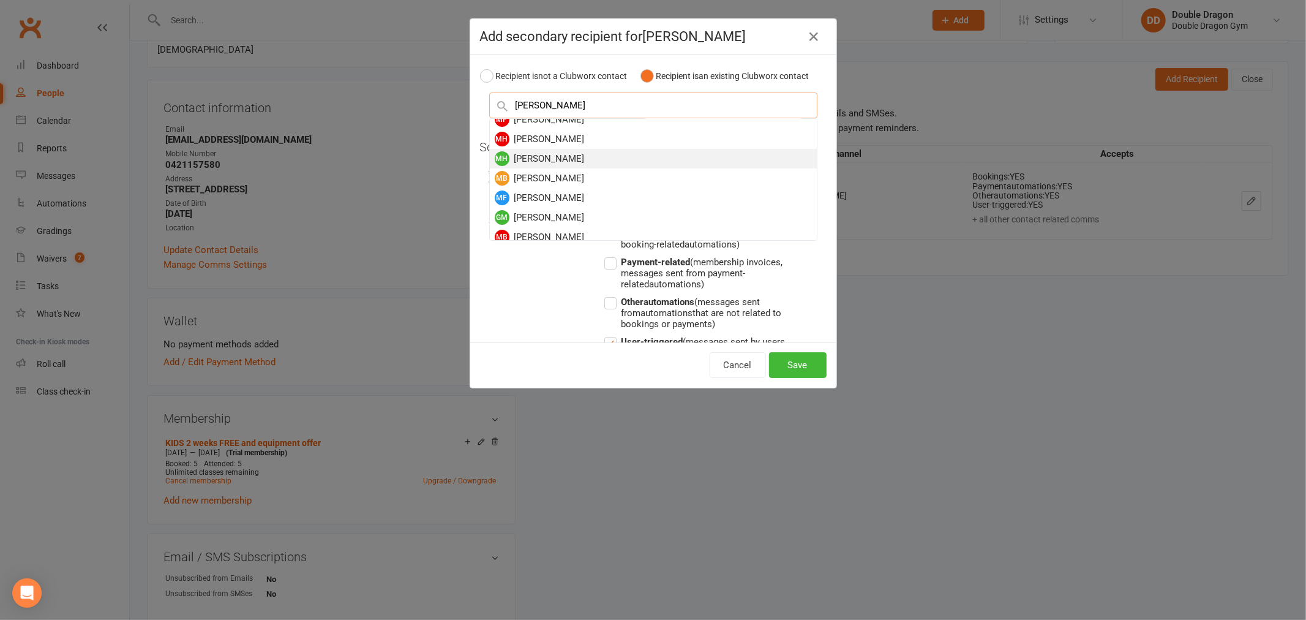
type input "mark ha"
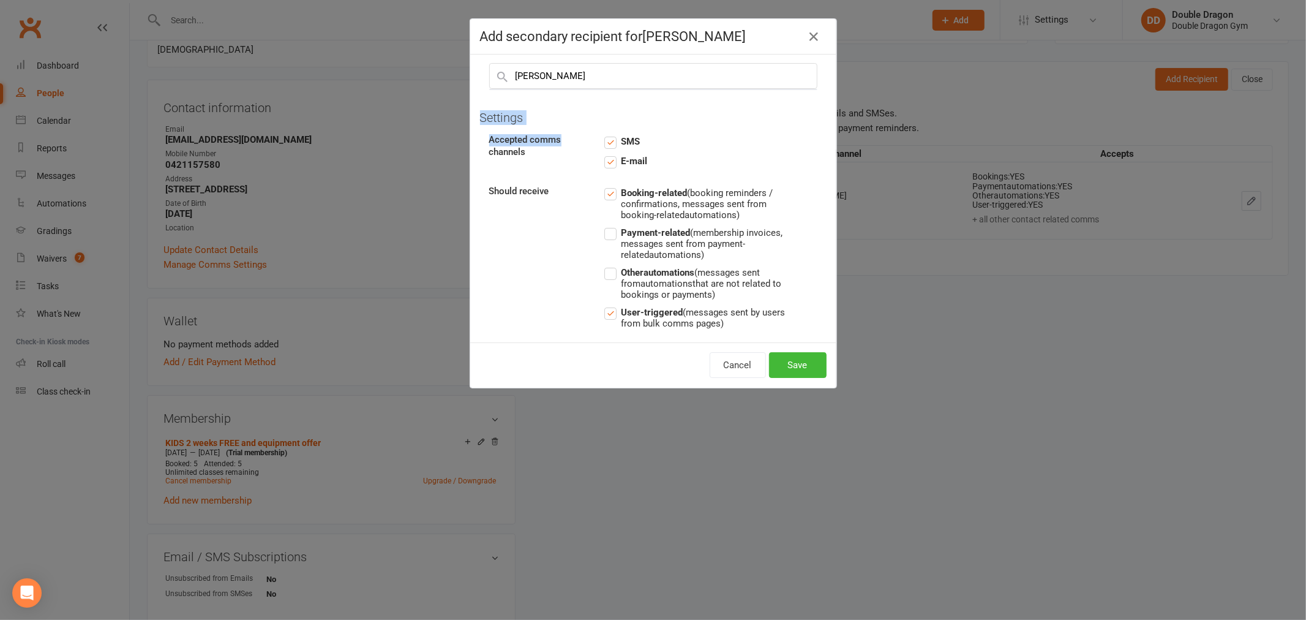
scroll to position [0, 0]
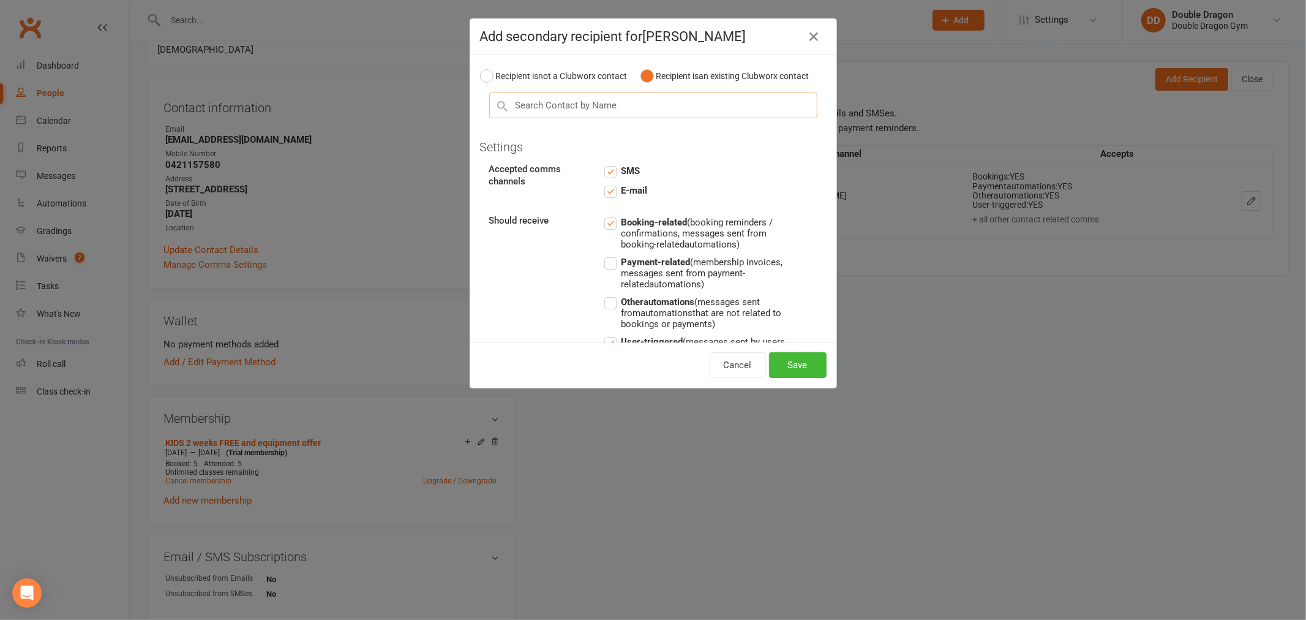
click at [574, 118] on input "text" at bounding box center [653, 105] width 328 height 26
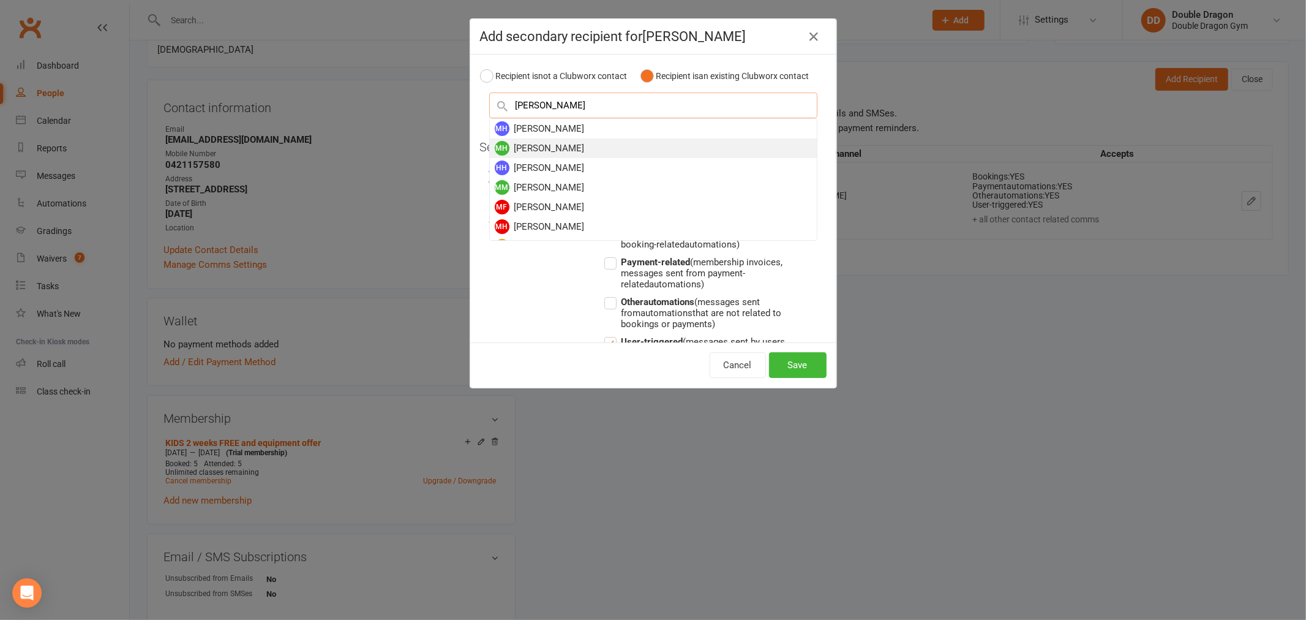
type input "mark hadd"
click at [553, 158] on div "MH Mark Hadden" at bounding box center [653, 148] width 327 height 20
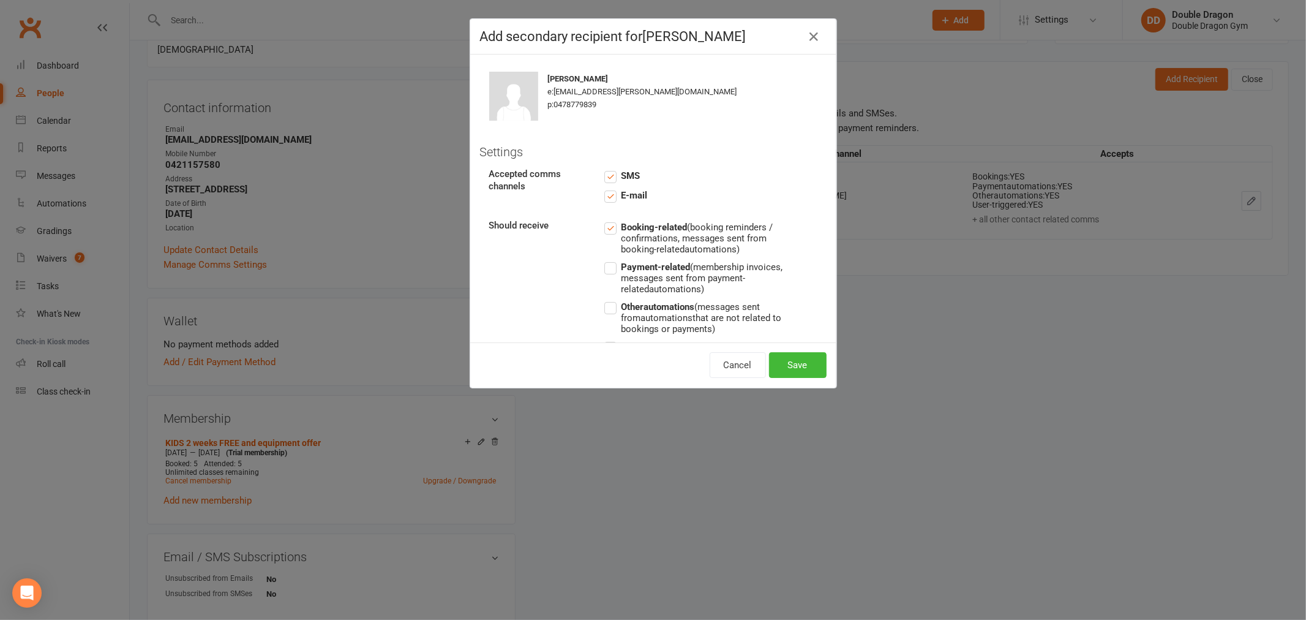
scroll to position [131, 0]
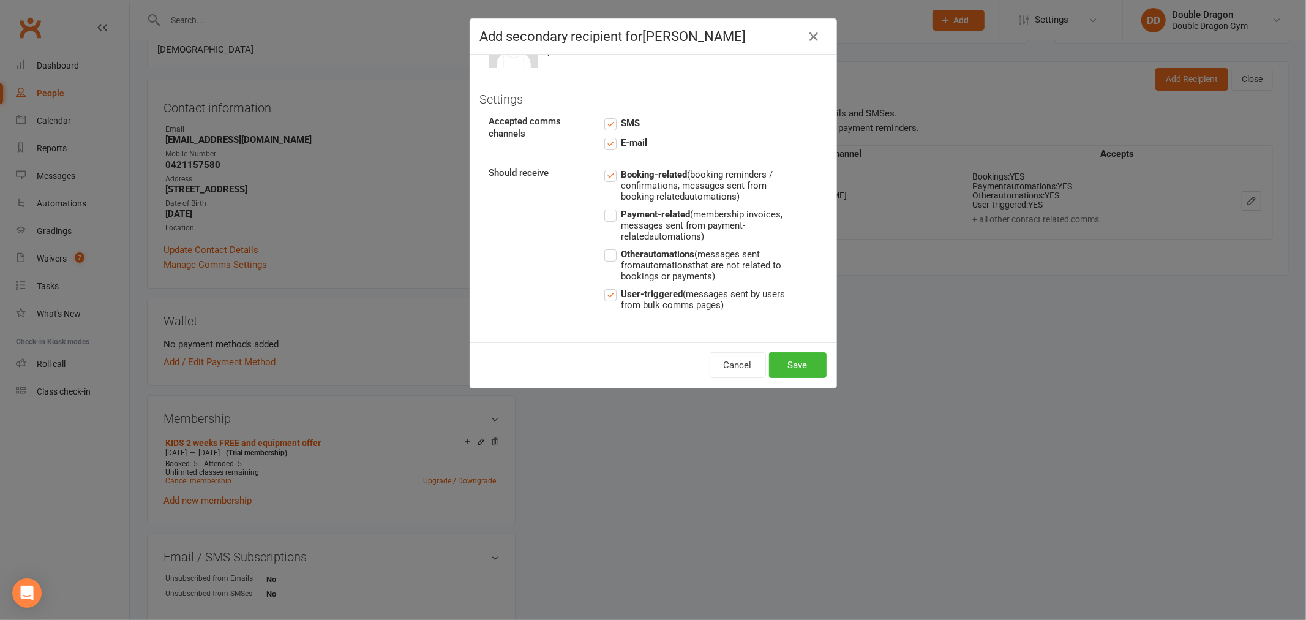
click at [604, 254] on label "Other automations (messages sent from automations that are not related to booki…" at bounding box center [696, 264] width 184 height 35
click at [604, 247] on input "Other automations (messages sent from automations that are not related to booki…" at bounding box center [696, 247] width 184 height 0
click at [604, 214] on label "Payment-related (membership invoices, messages sent from payment-related automa…" at bounding box center [696, 224] width 184 height 35
click at [604, 207] on input "Payment-related (membership invoices, messages sent from payment-related automa…" at bounding box center [696, 207] width 184 height 0
click at [604, 253] on label "Other automations (messages sent from automations that are not related to booki…" at bounding box center [696, 264] width 184 height 35
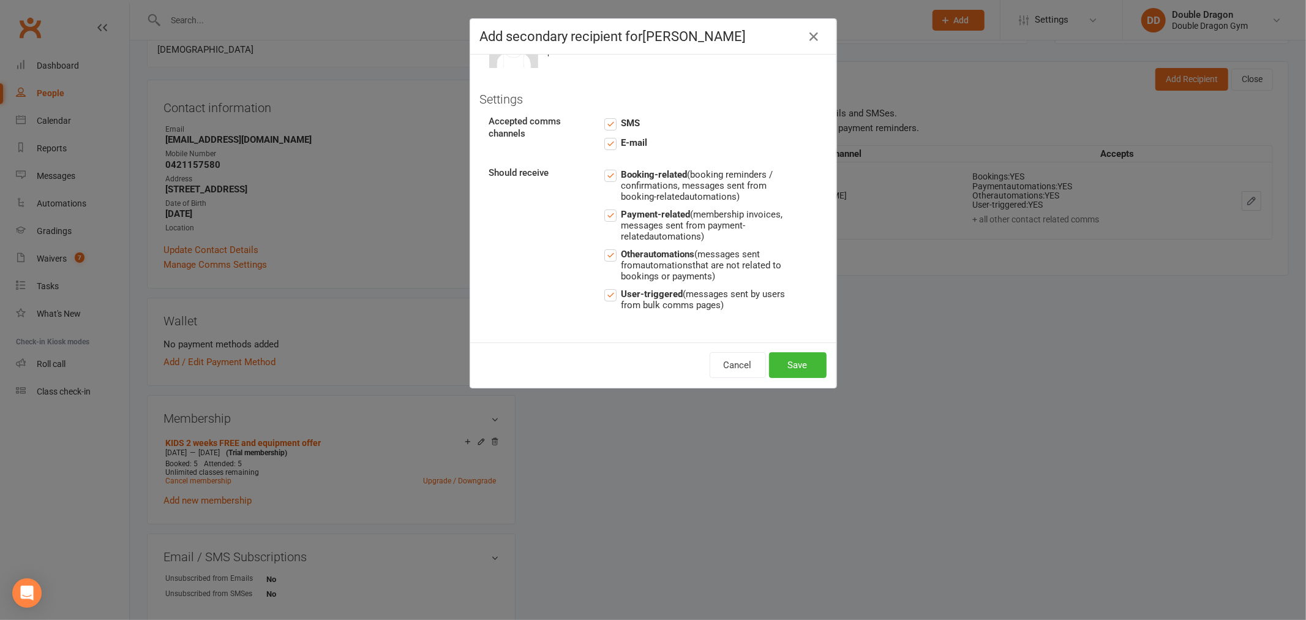
click at [604, 247] on input "Other automations (messages sent from automations that are not related to booki…" at bounding box center [696, 247] width 184 height 0
click at [605, 212] on label "Payment-related (membership invoices, messages sent from payment-related automa…" at bounding box center [696, 224] width 184 height 35
click at [605, 207] on input "Payment-related (membership invoices, messages sent from payment-related automa…" at bounding box center [696, 207] width 184 height 0
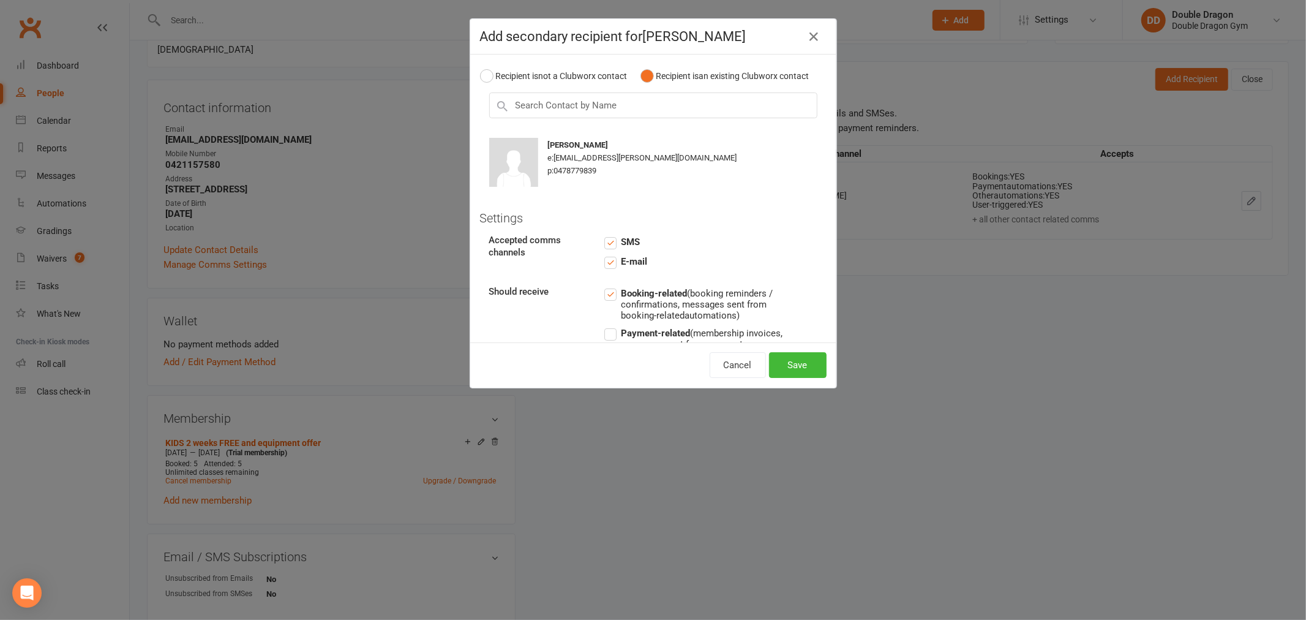
scroll to position [68, 0]
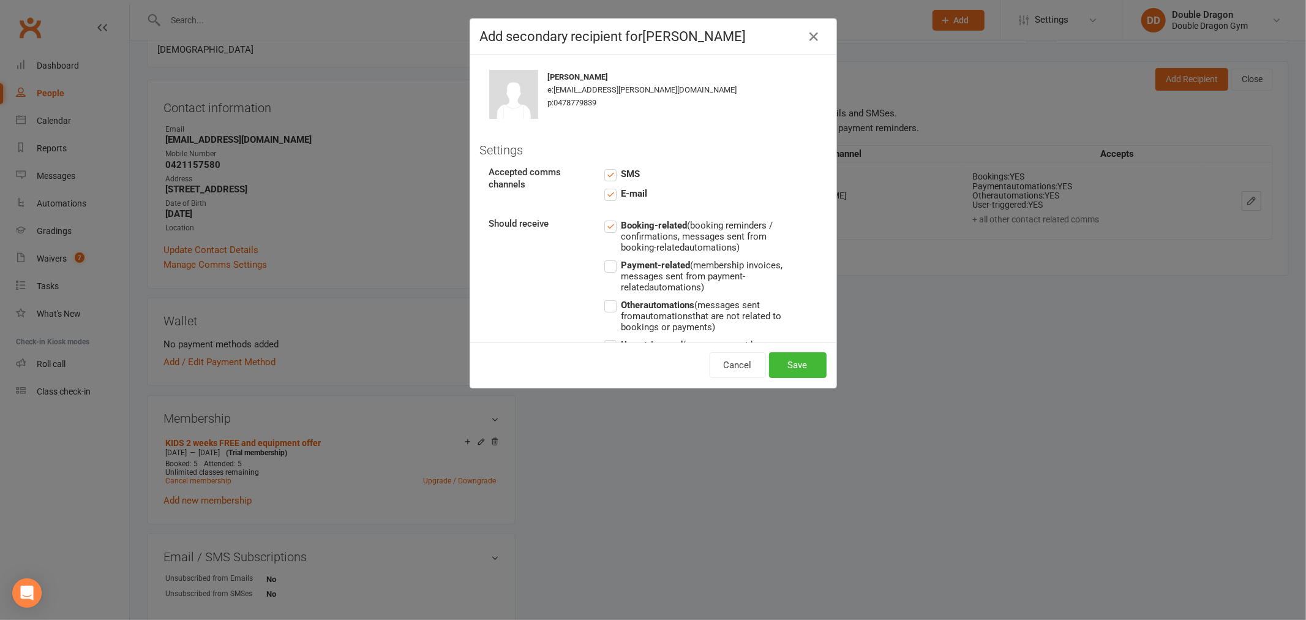
click at [604, 279] on label "Payment-related (membership invoices, messages sent from payment-related automa…" at bounding box center [696, 275] width 184 height 35
click at [604, 258] on input "Payment-related (membership invoices, messages sent from payment-related automa…" at bounding box center [696, 258] width 184 height 0
click at [784, 365] on button "Save" at bounding box center [798, 365] width 58 height 26
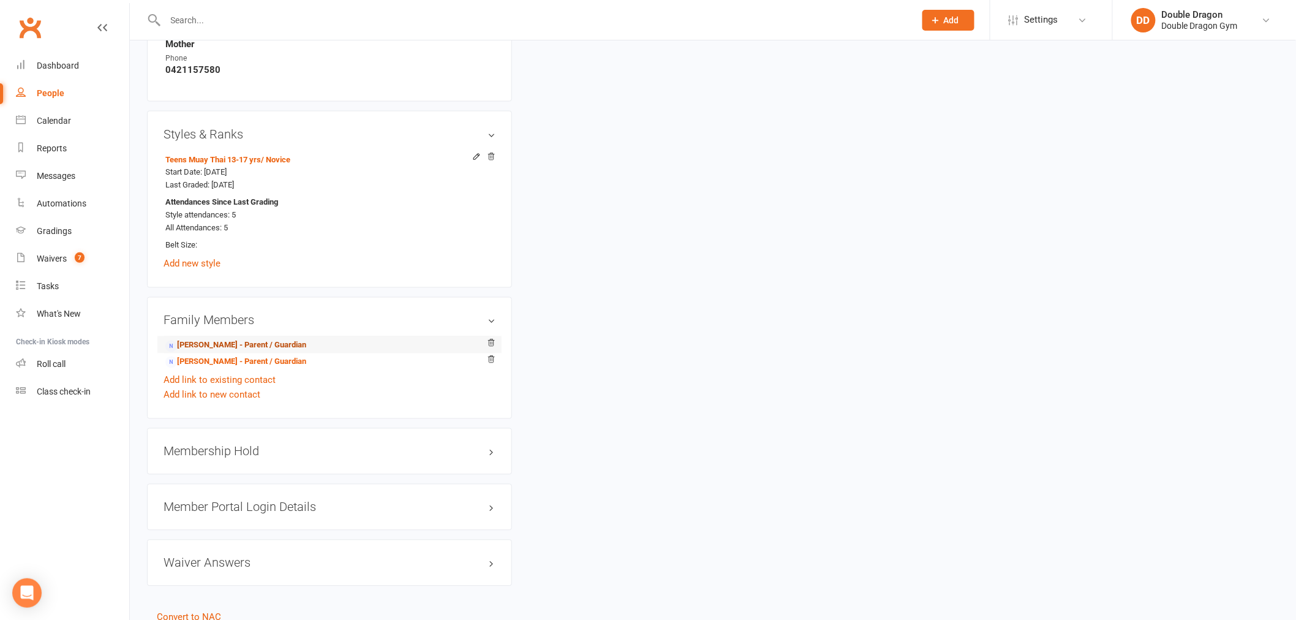
scroll to position [763, 0]
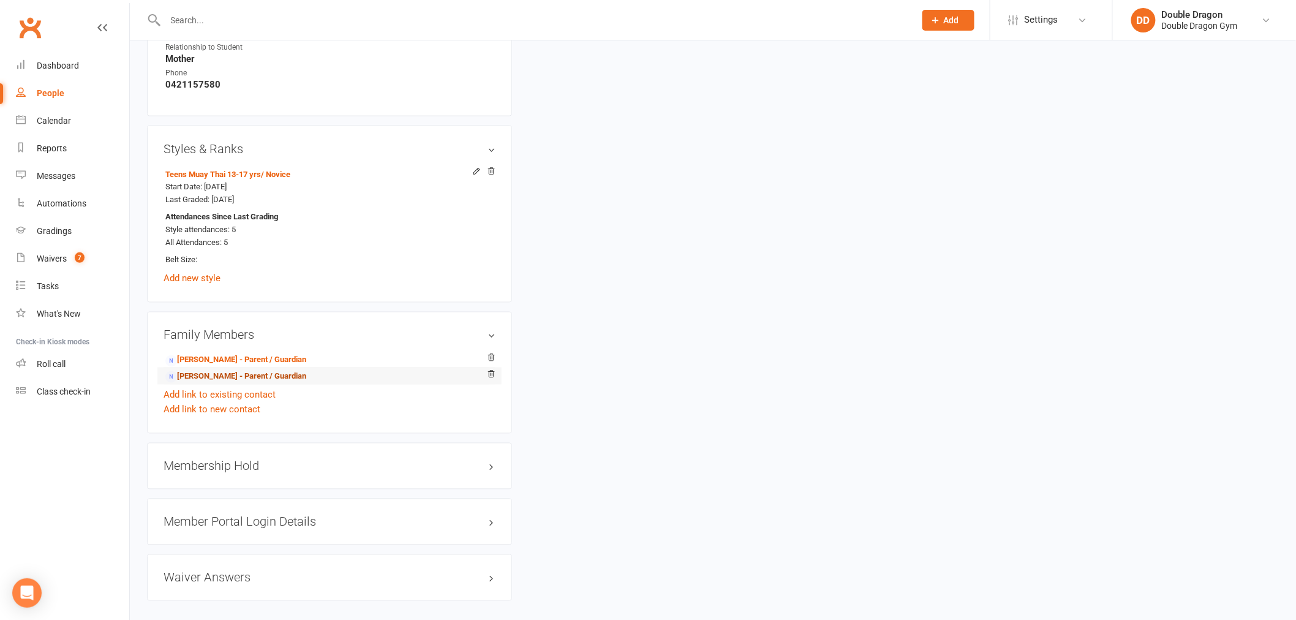
click at [204, 376] on link "Mark Hadden - Parent / Guardian" at bounding box center [235, 376] width 141 height 13
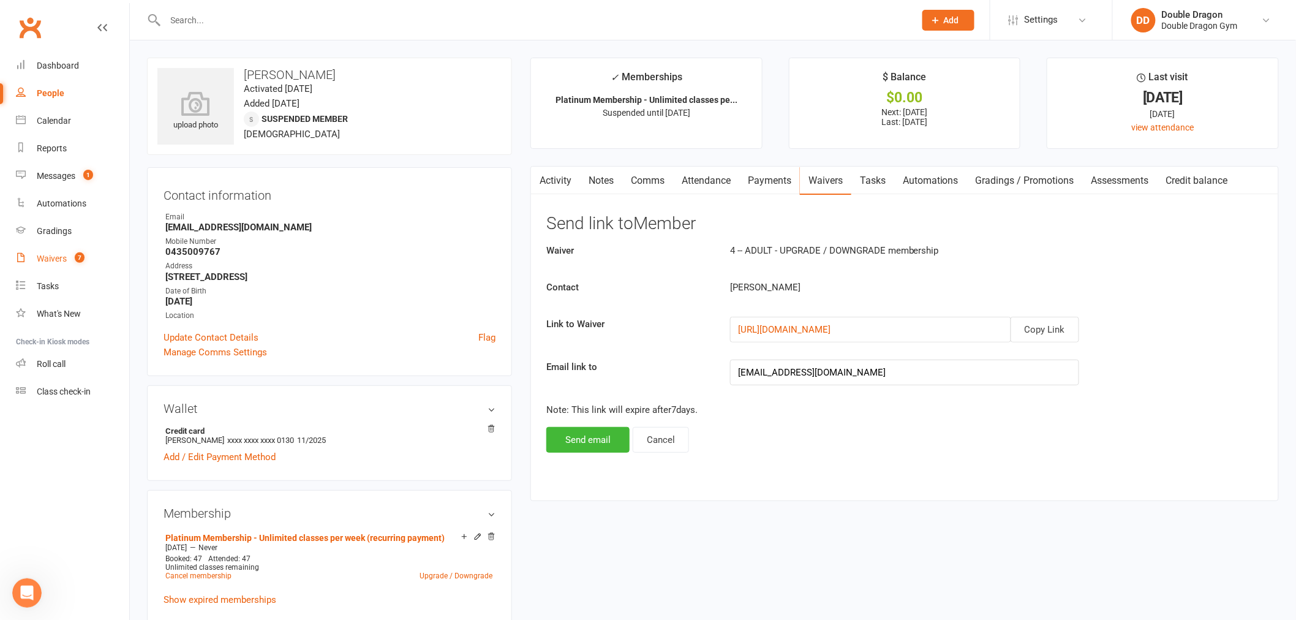
scroll to position [1321, 0]
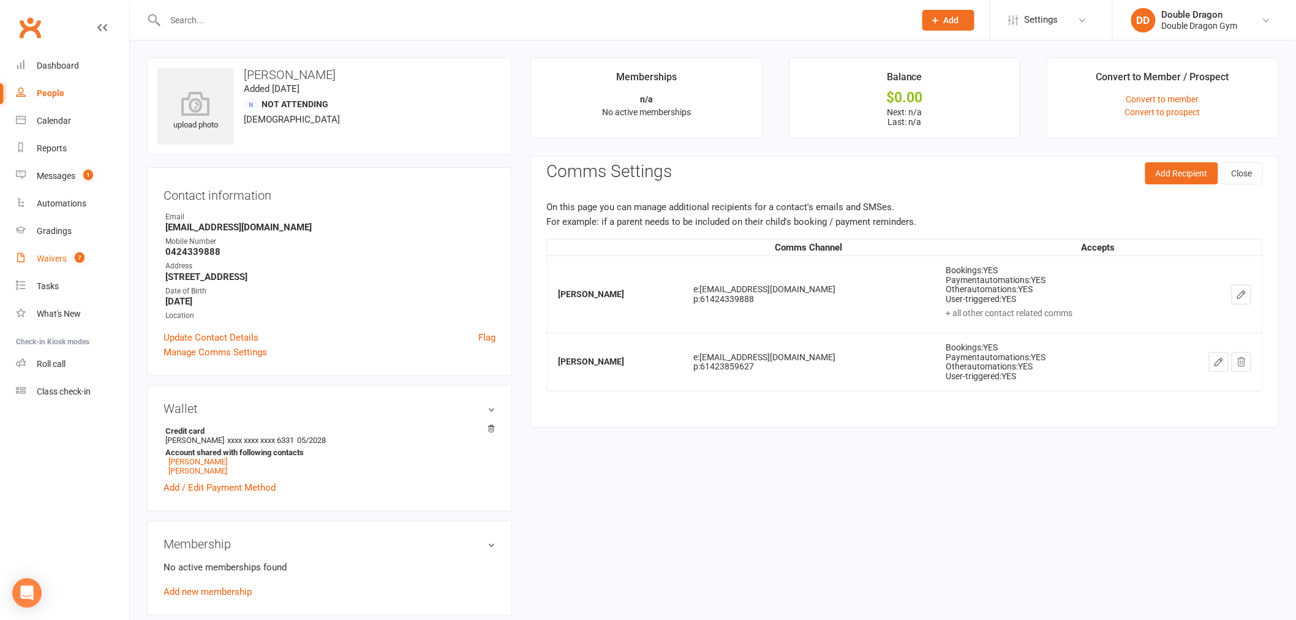
click at [64, 259] on div "Waivers" at bounding box center [52, 258] width 30 height 10
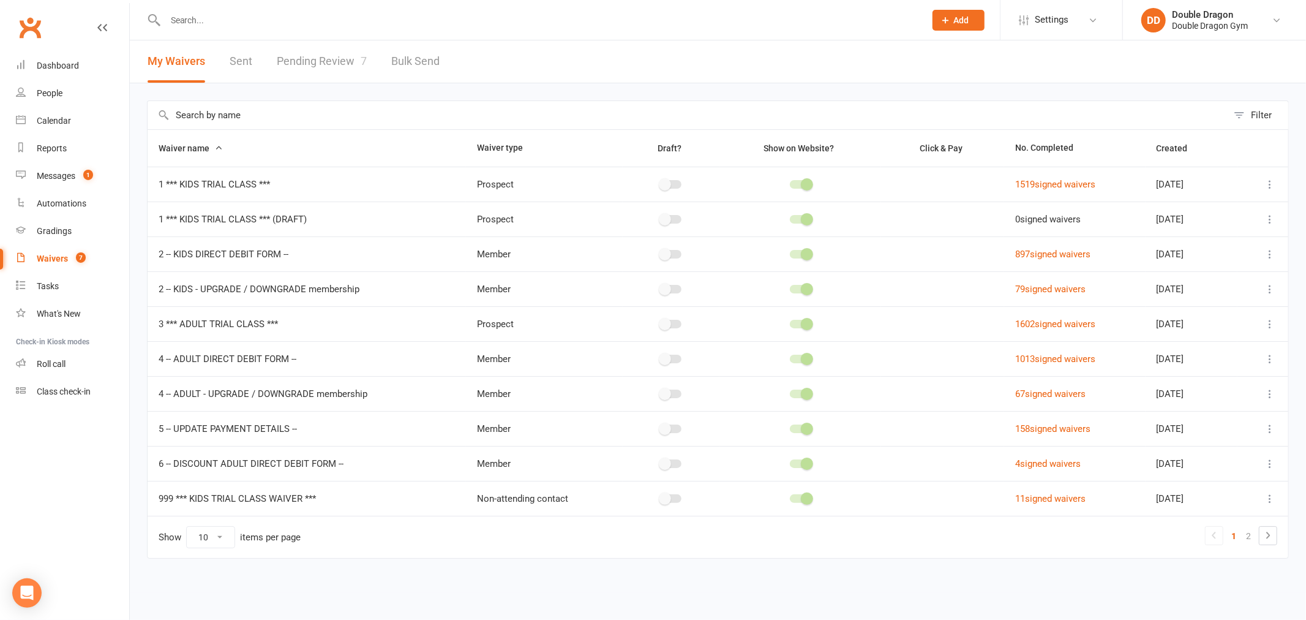
click at [329, 64] on link "Pending Review 7" at bounding box center [322, 61] width 90 height 42
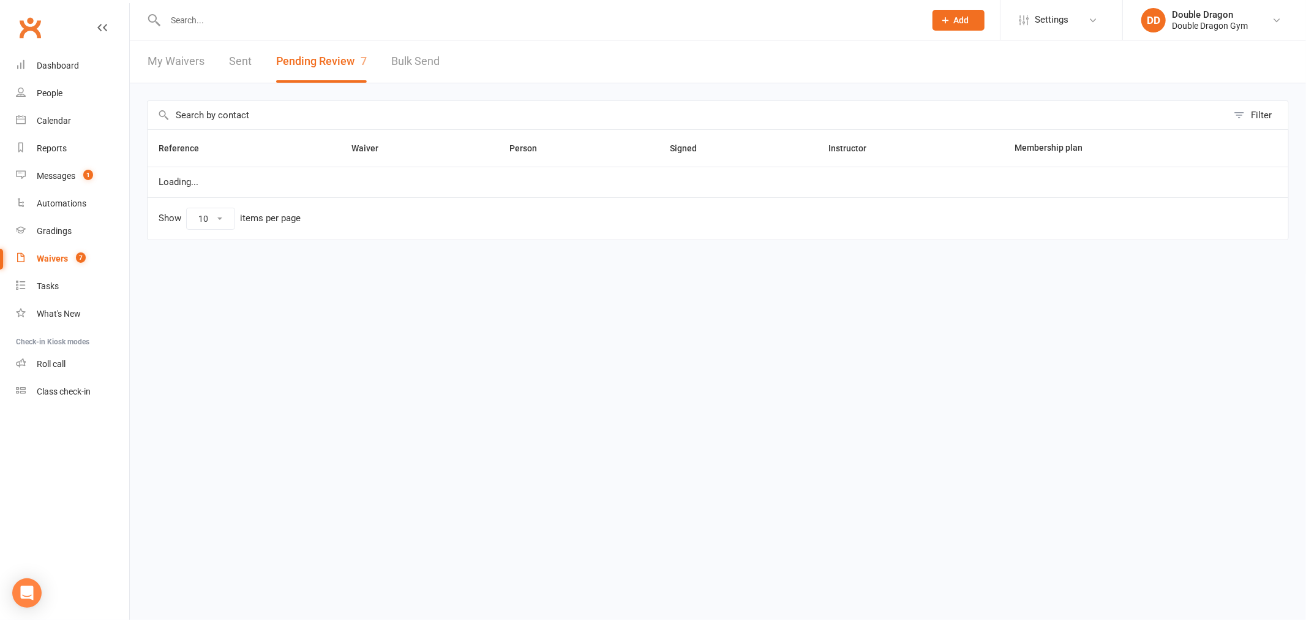
select select "100"
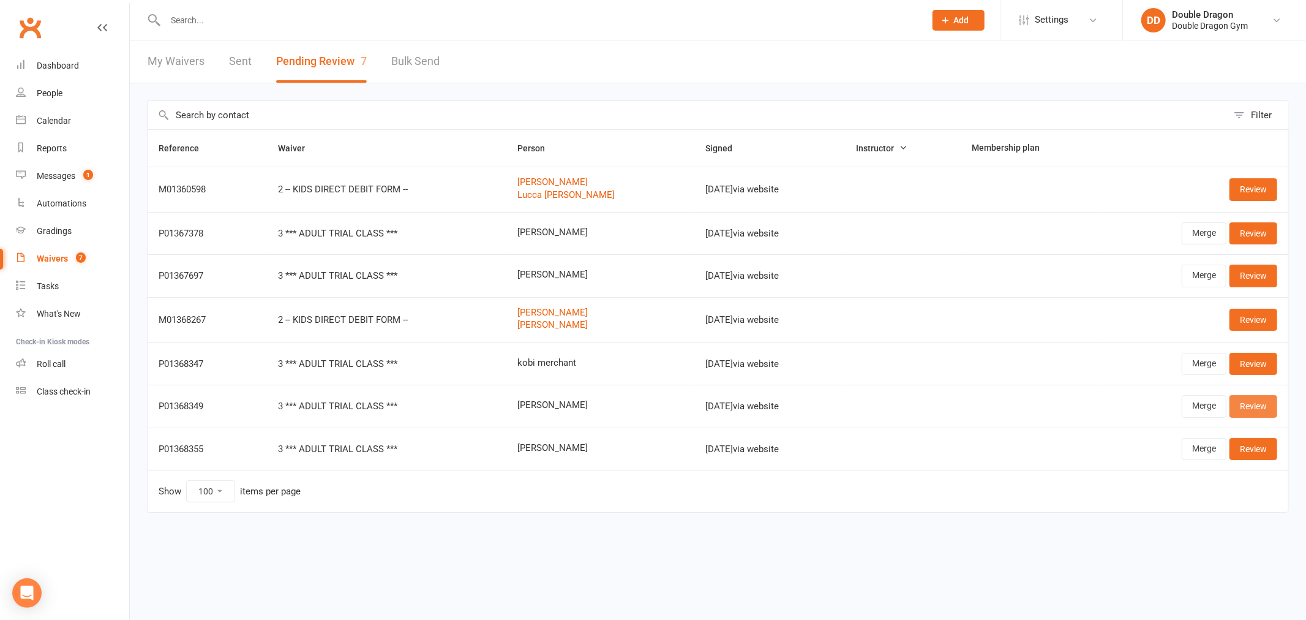
click at [1246, 411] on link "Review" at bounding box center [1253, 406] width 48 height 22
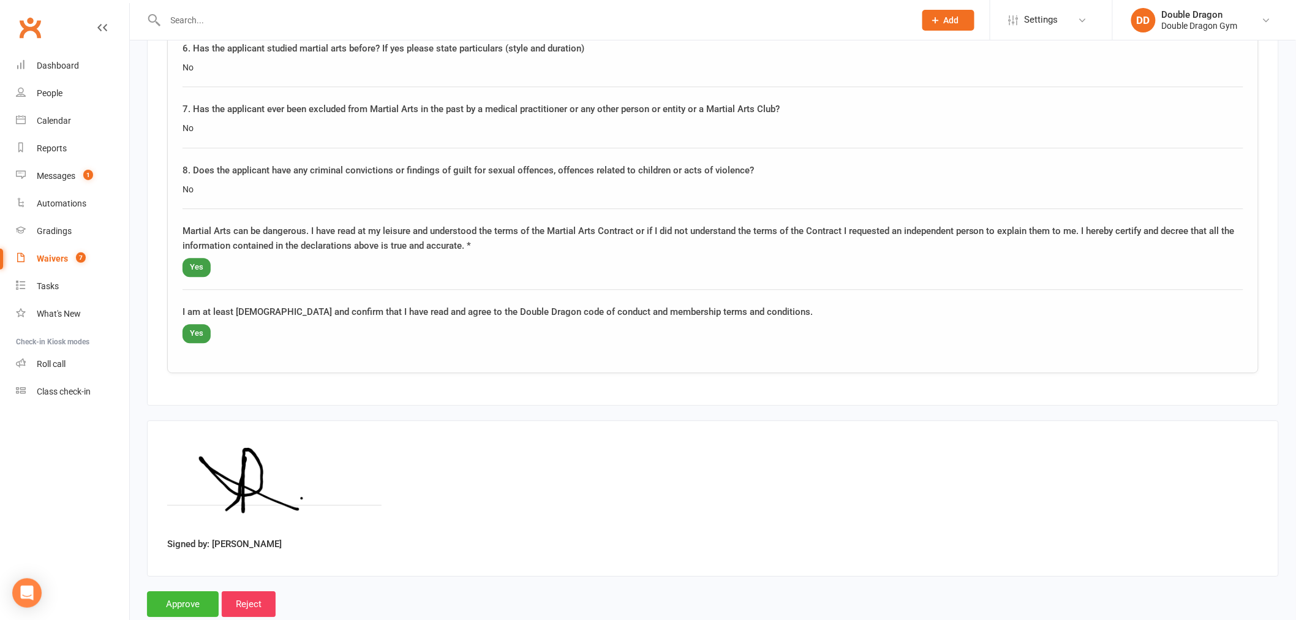
scroll to position [1237, 0]
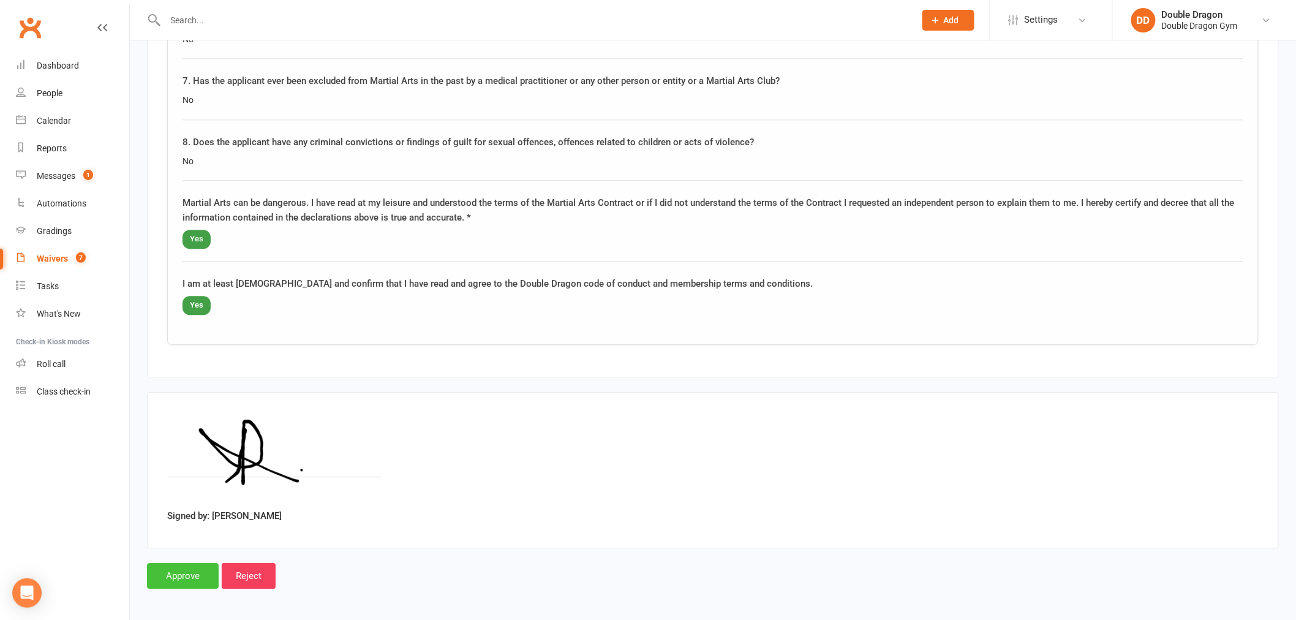
click at [171, 574] on input "Approve" at bounding box center [183, 576] width 72 height 26
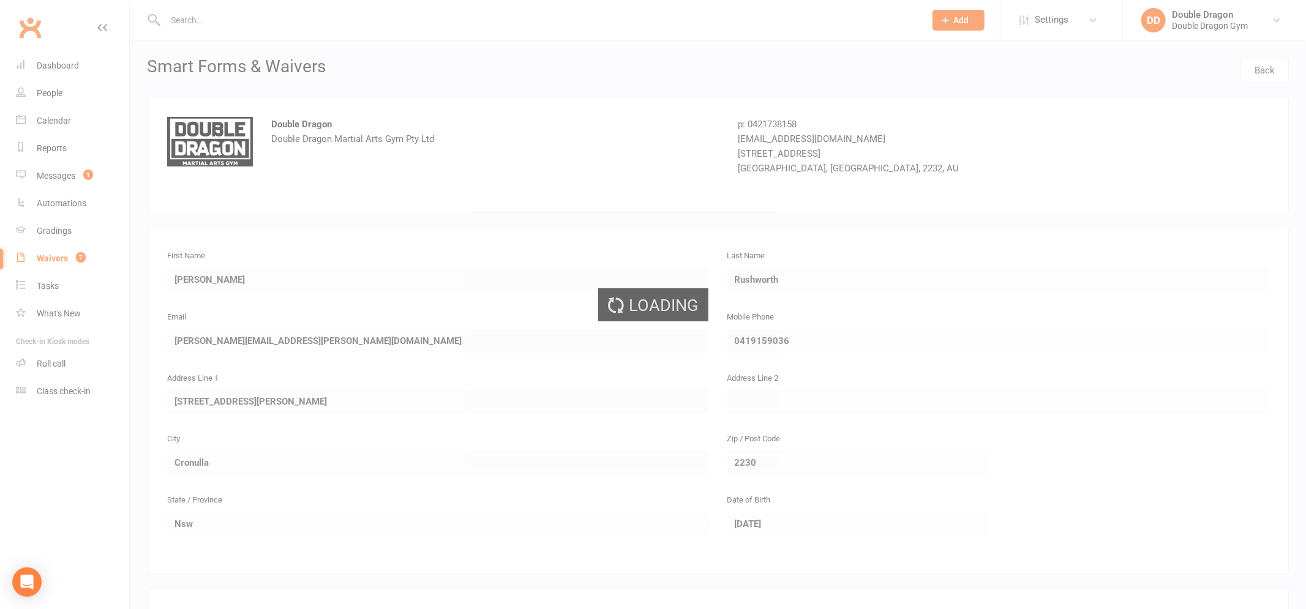
select select "100"
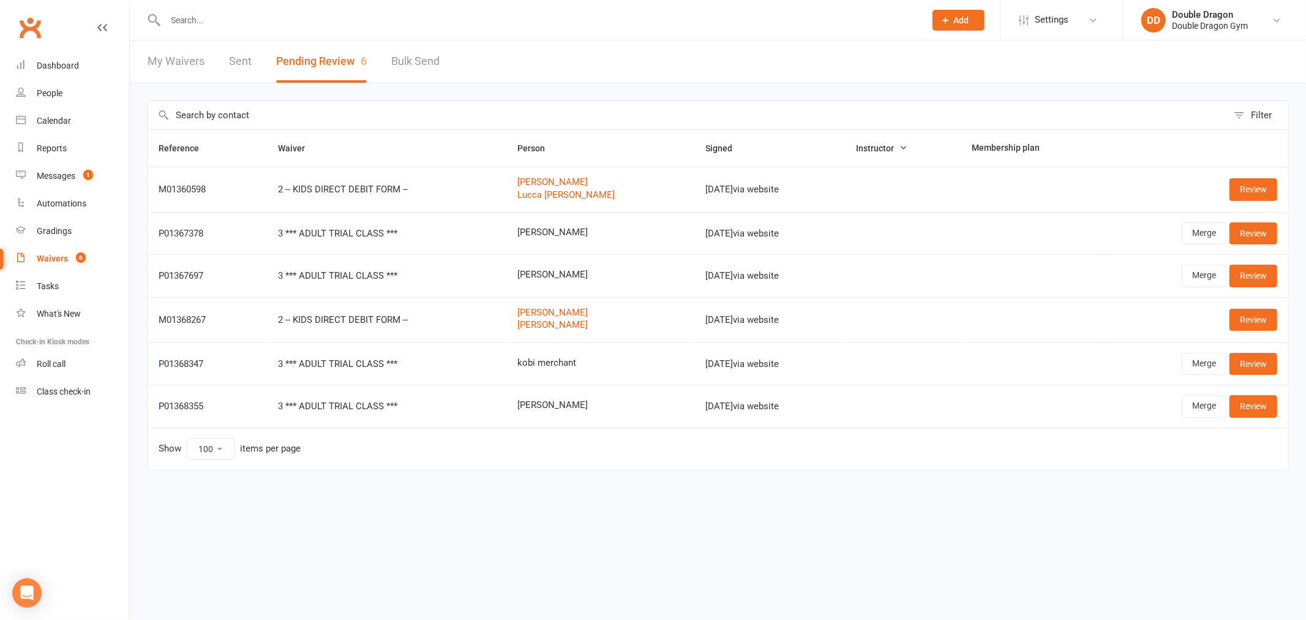
click at [212, 26] on input "text" at bounding box center [539, 20] width 755 height 17
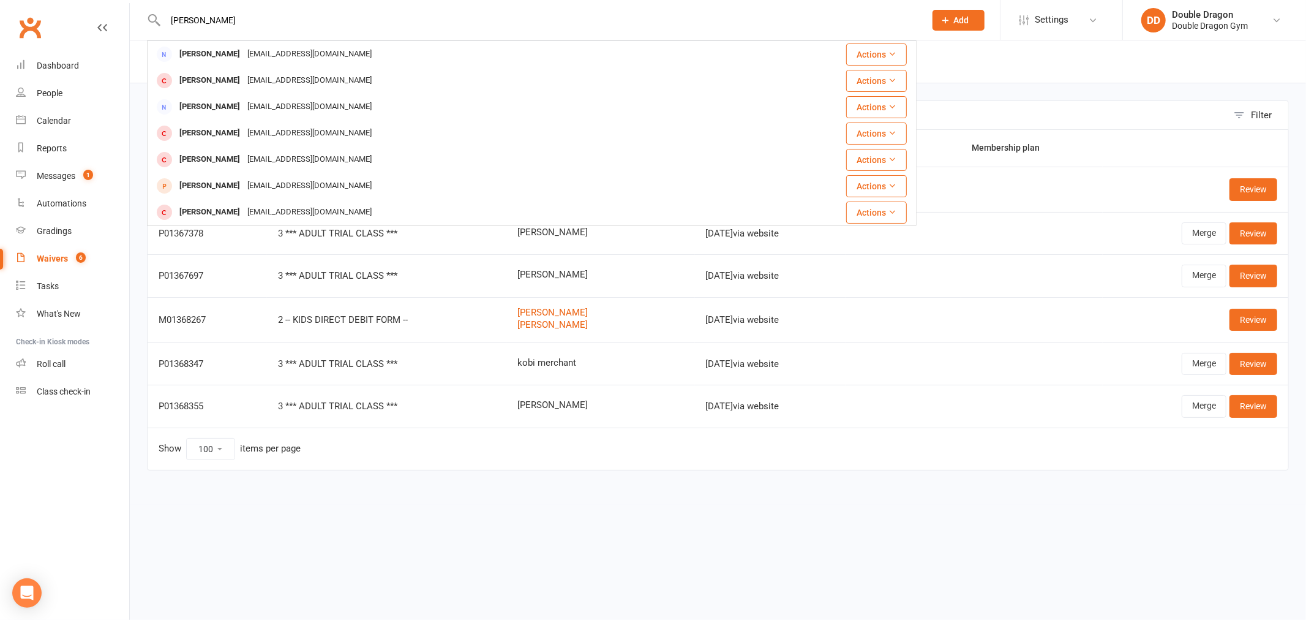
type input "[PERSON_NAME] soars"
drag, startPoint x: 258, startPoint y: 17, endPoint x: 95, endPoint y: 16, distance: 163.5
click at [95, 3] on header "[PERSON_NAME] soars [PERSON_NAME] [EMAIL_ADDRESS][DOMAIN_NAME] Actions [PERSON_…" at bounding box center [653, 3] width 1306 height 0
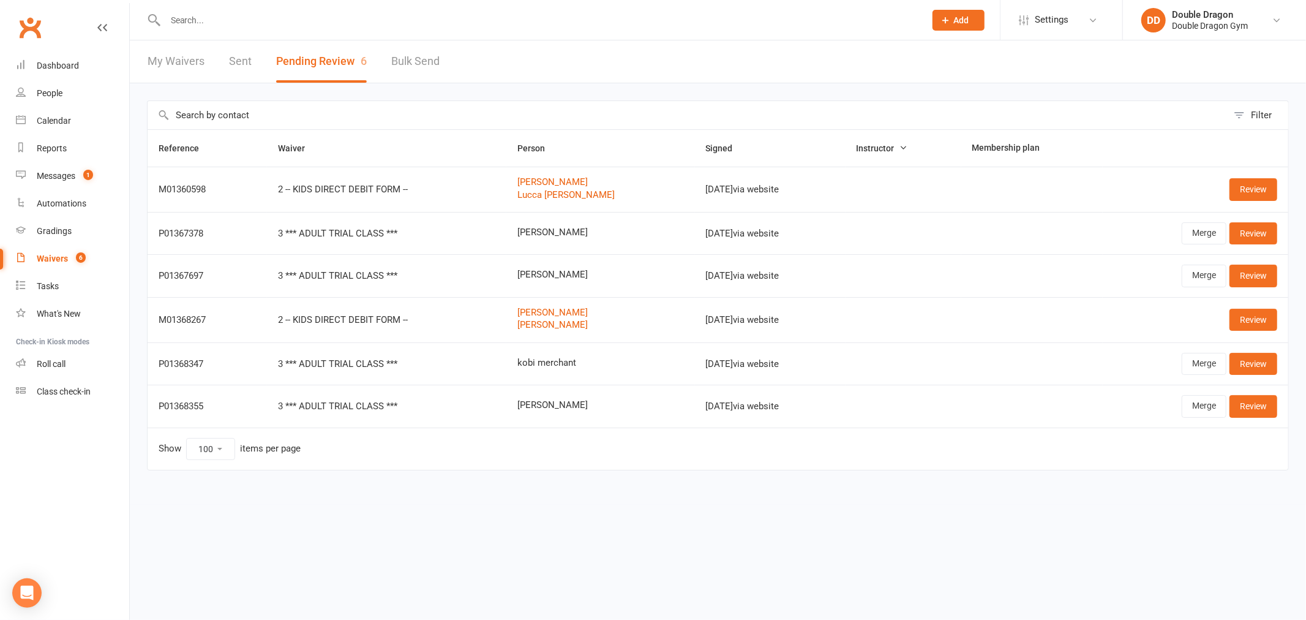
click at [230, 89] on div "Filter Reference Waiver Person Signed Instructor Membership plan M01360598 2 --…" at bounding box center [718, 293] width 1176 height 421
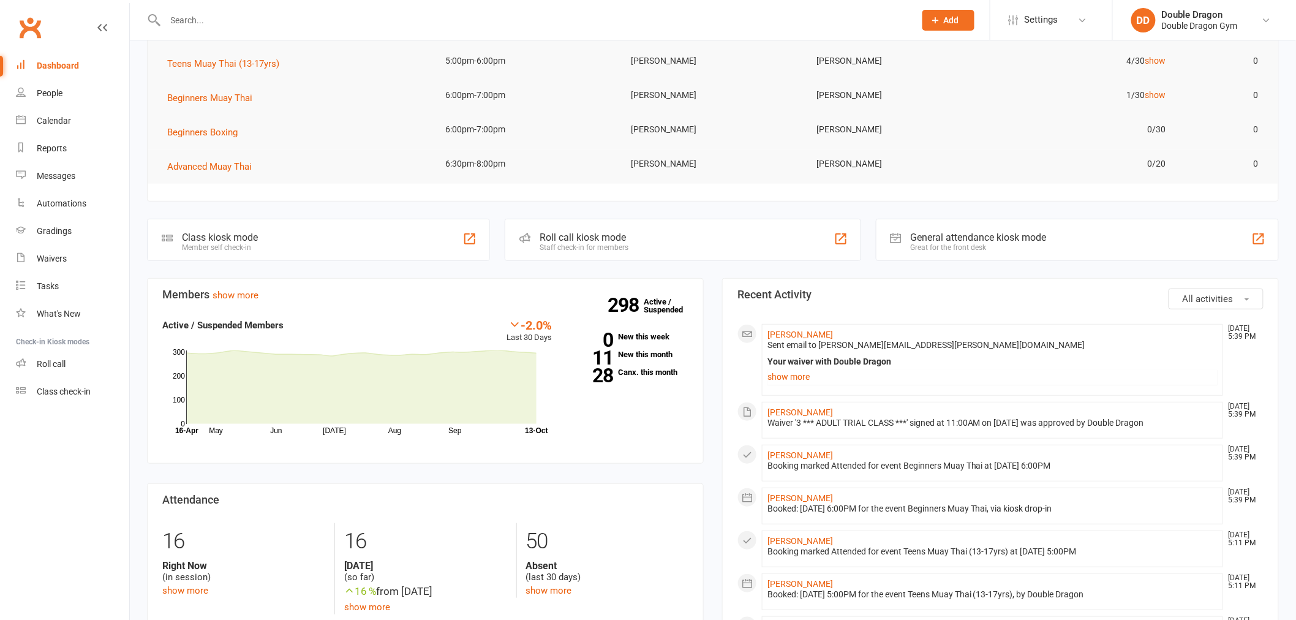
scroll to position [136, 0]
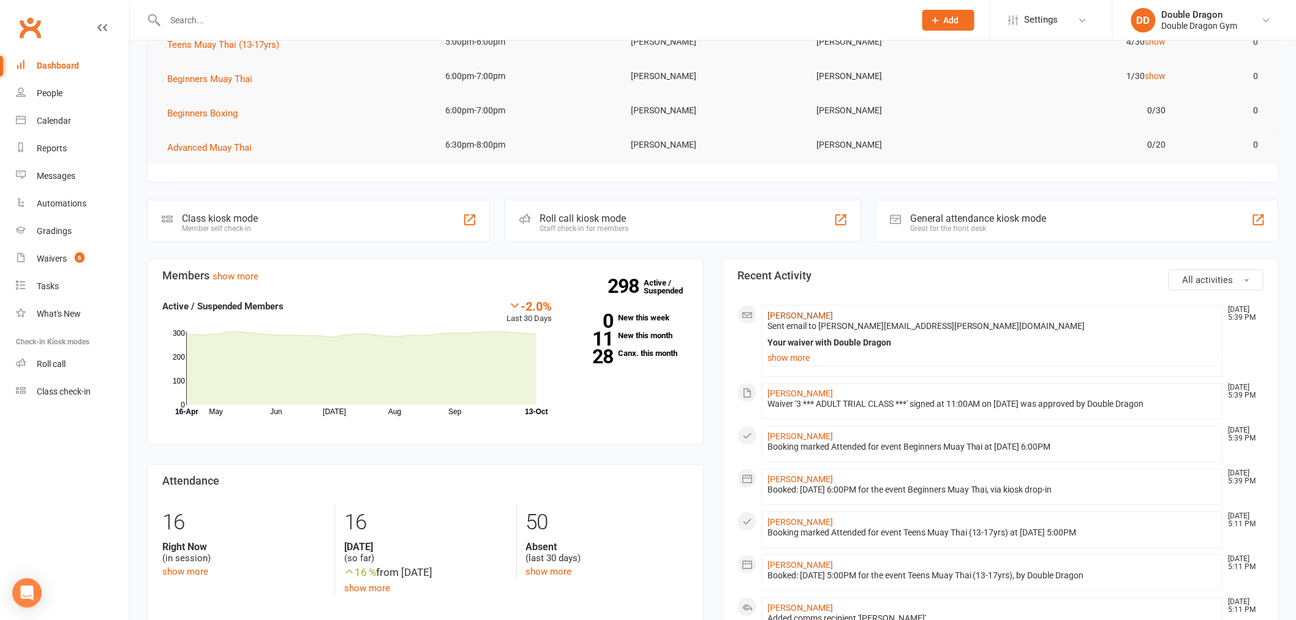
click at [813, 316] on link "[PERSON_NAME]" at bounding box center [800, 315] width 66 height 10
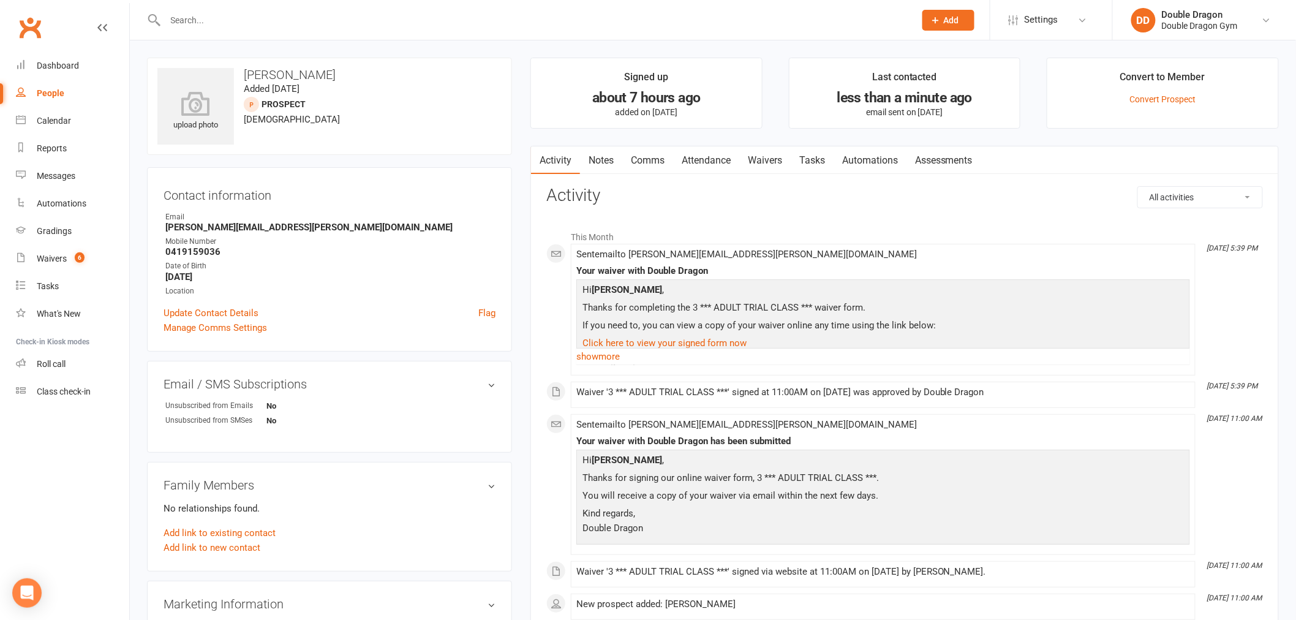
drag, startPoint x: 1154, startPoint y: 92, endPoint x: 1144, endPoint y: 105, distance: 15.7
click at [1154, 93] on li "Convert to Member Convert Prospect" at bounding box center [1162, 93] width 232 height 71
click at [1150, 100] on link "Convert Prospect" at bounding box center [1163, 99] width 66 height 10
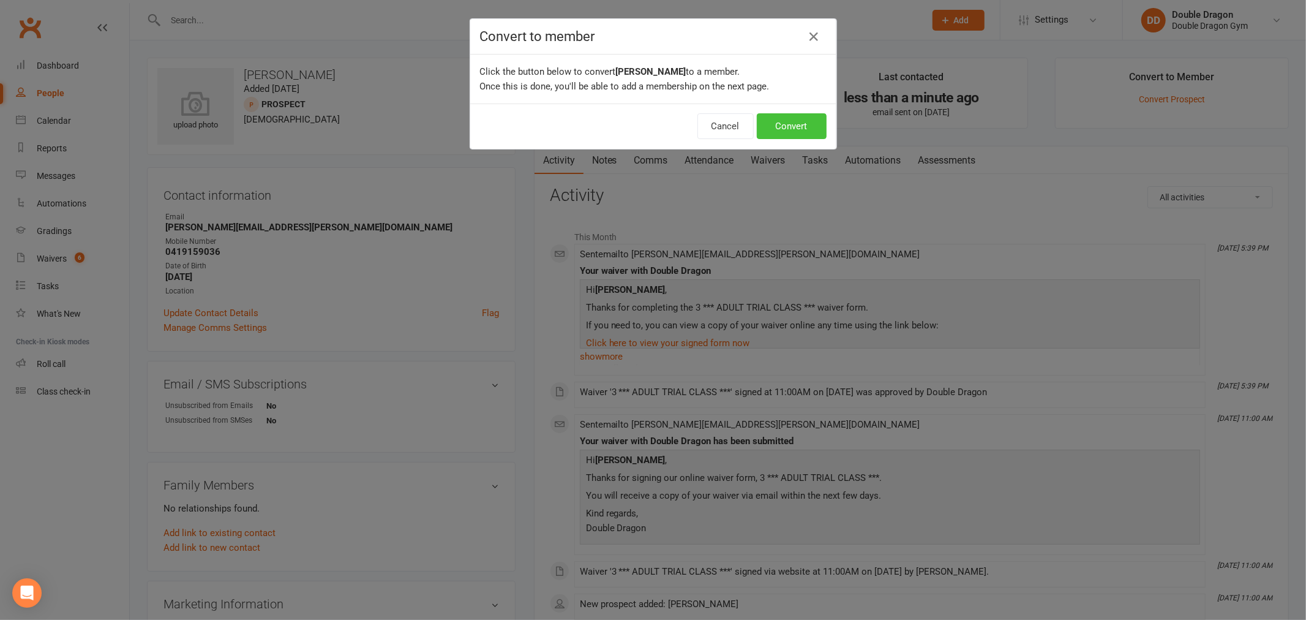
click at [792, 135] on button "Convert" at bounding box center [792, 126] width 70 height 26
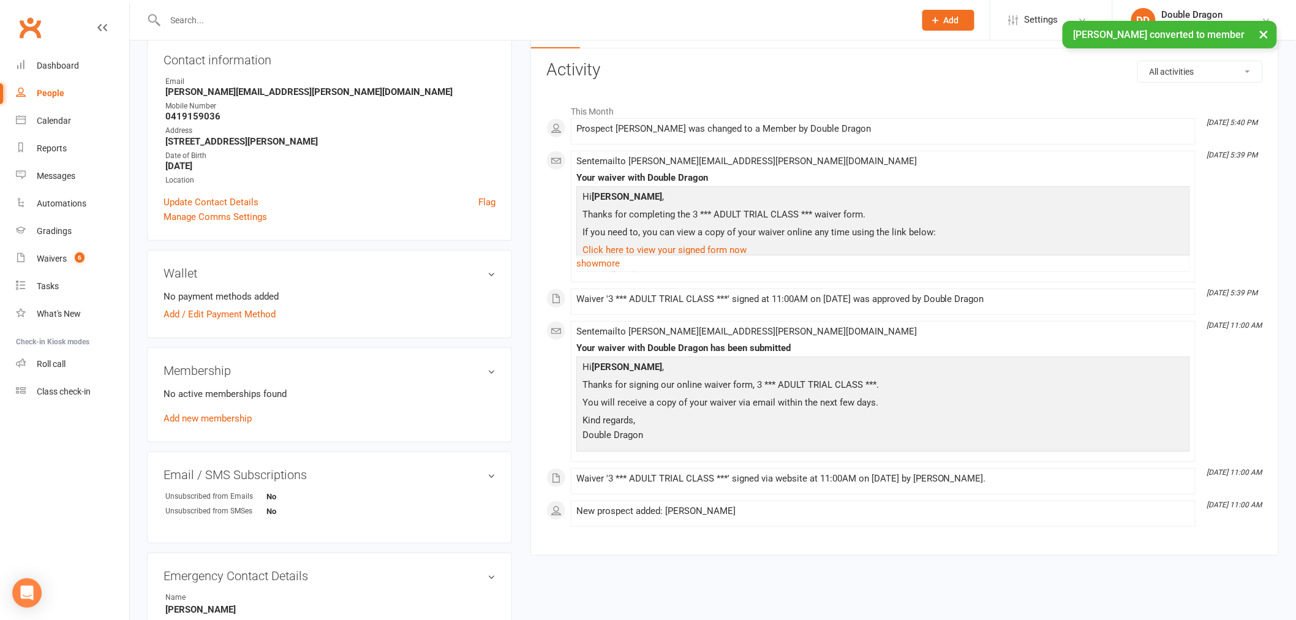
scroll to position [136, 0]
click at [205, 416] on link "Add new membership" at bounding box center [207, 417] width 88 height 11
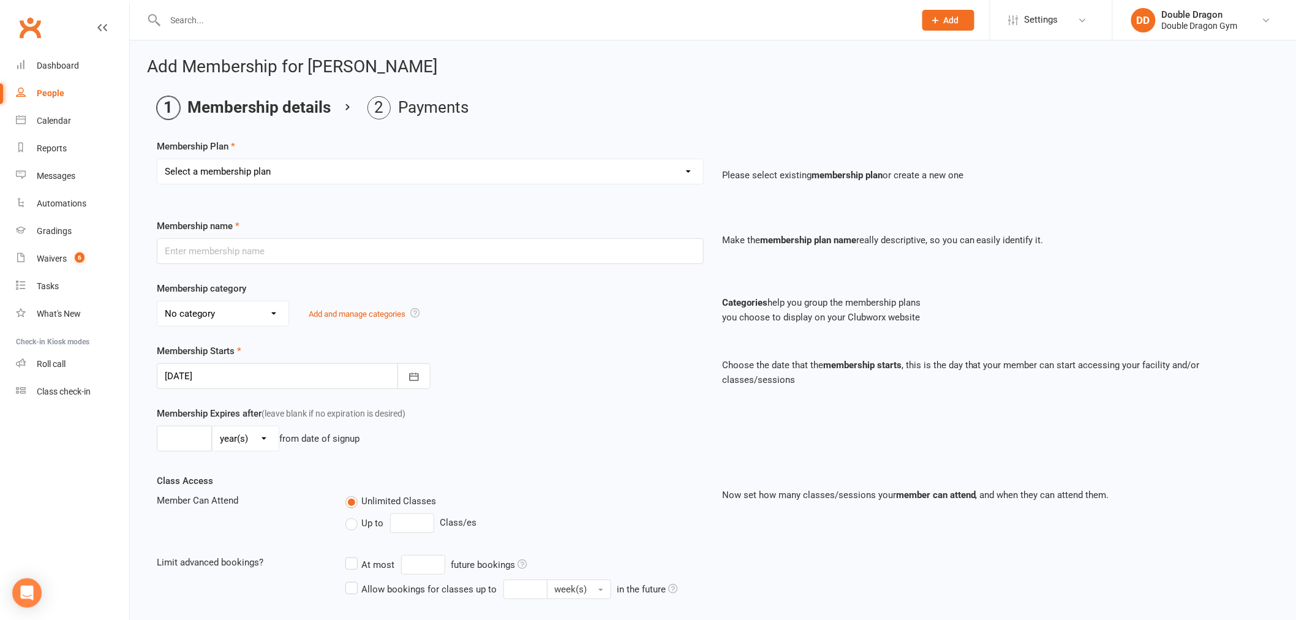
click at [296, 171] on select "Select a membership plan Create new Membership Plan Platinum Membership - Unlim…" at bounding box center [430, 171] width 546 height 24
select select "10"
click at [157, 159] on select "Select a membership plan Create new Membership Plan Platinum Membership - Unlim…" at bounding box center [430, 171] width 546 height 24
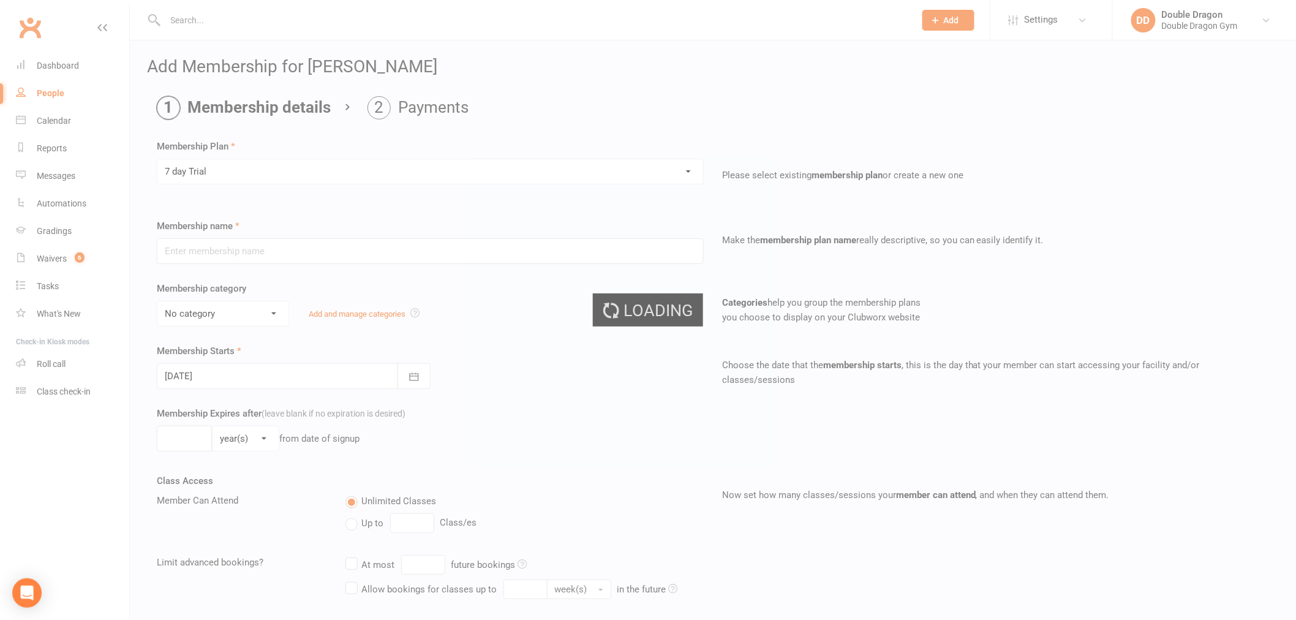
type input "7 day Trial"
select select "14"
type input "1"
select select "1"
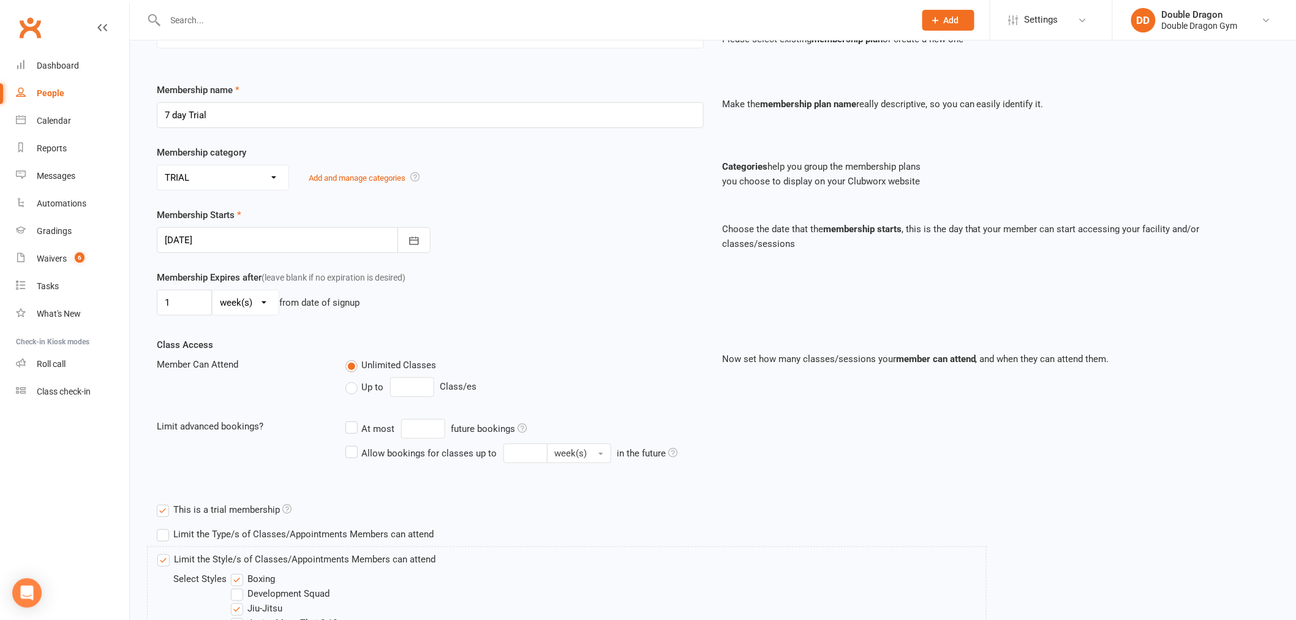
scroll to position [359, 0]
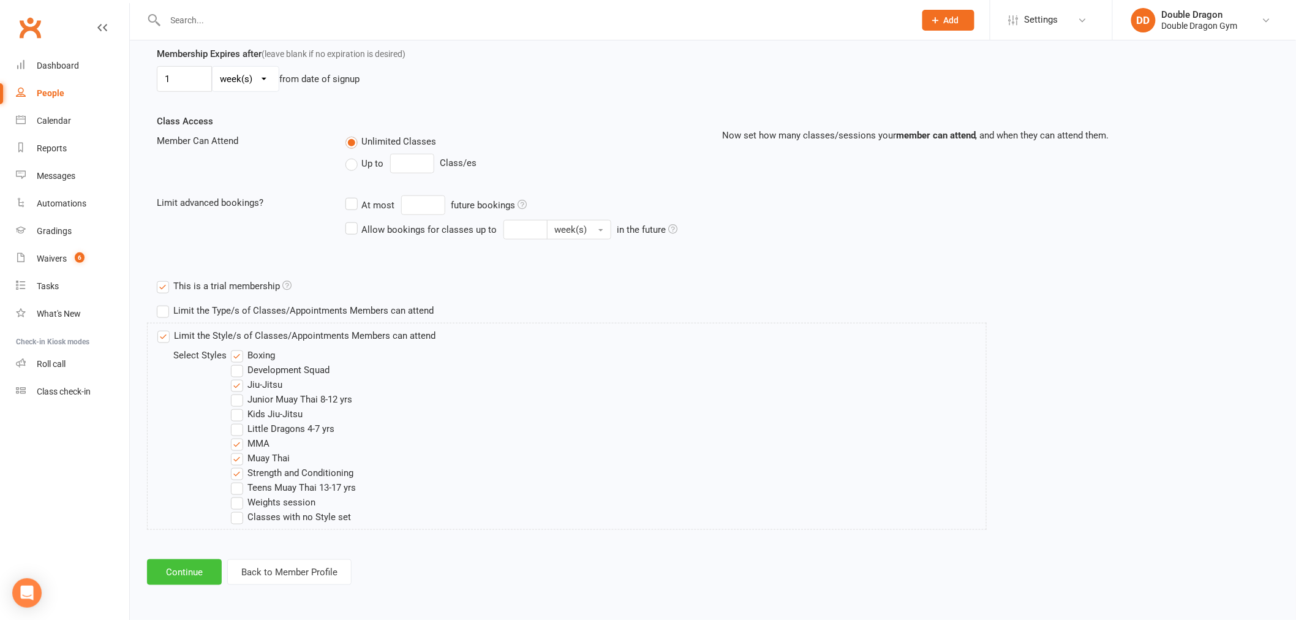
click at [182, 569] on button "Continue" at bounding box center [184, 572] width 75 height 26
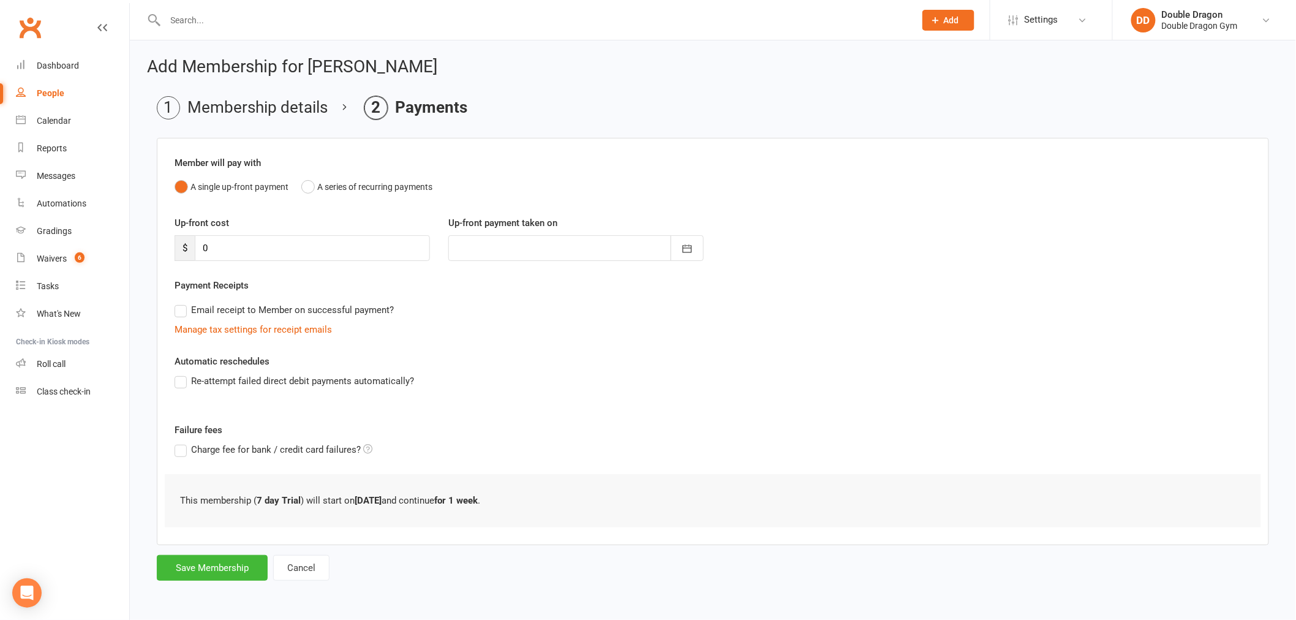
scroll to position [0, 0]
drag, startPoint x: 222, startPoint y: 566, endPoint x: 194, endPoint y: 553, distance: 30.4
click at [219, 568] on button "Save Membership" at bounding box center [212, 568] width 111 height 26
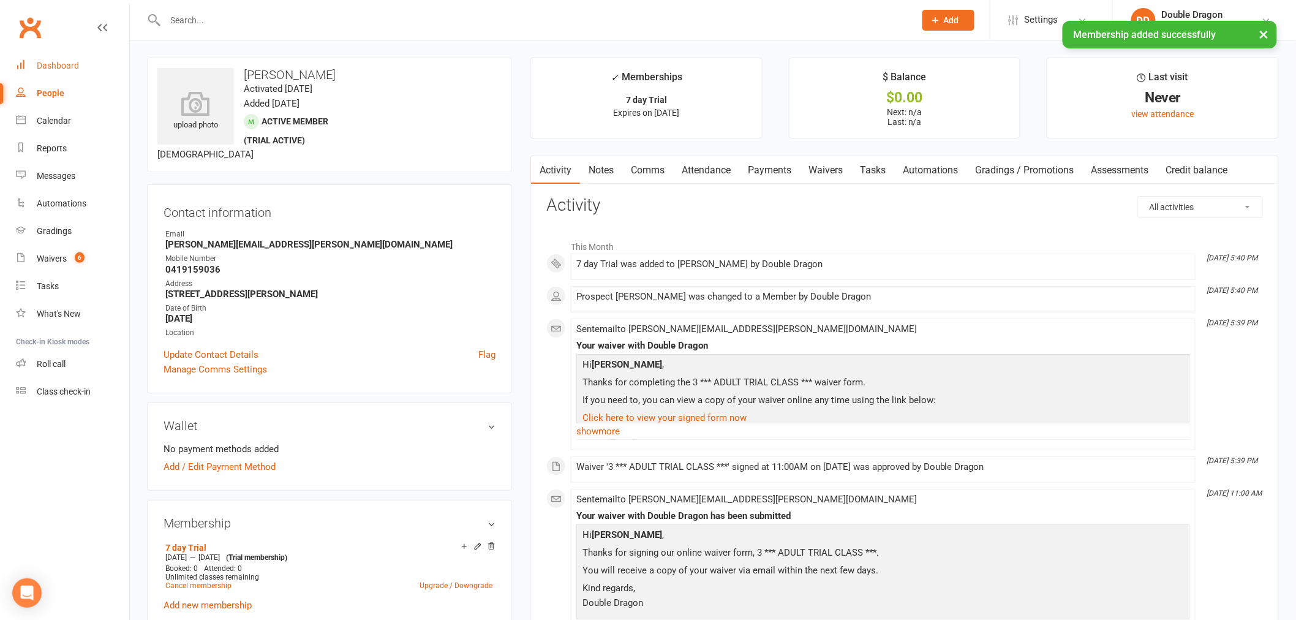
click at [69, 72] on link "Dashboard" at bounding box center [72, 66] width 113 height 28
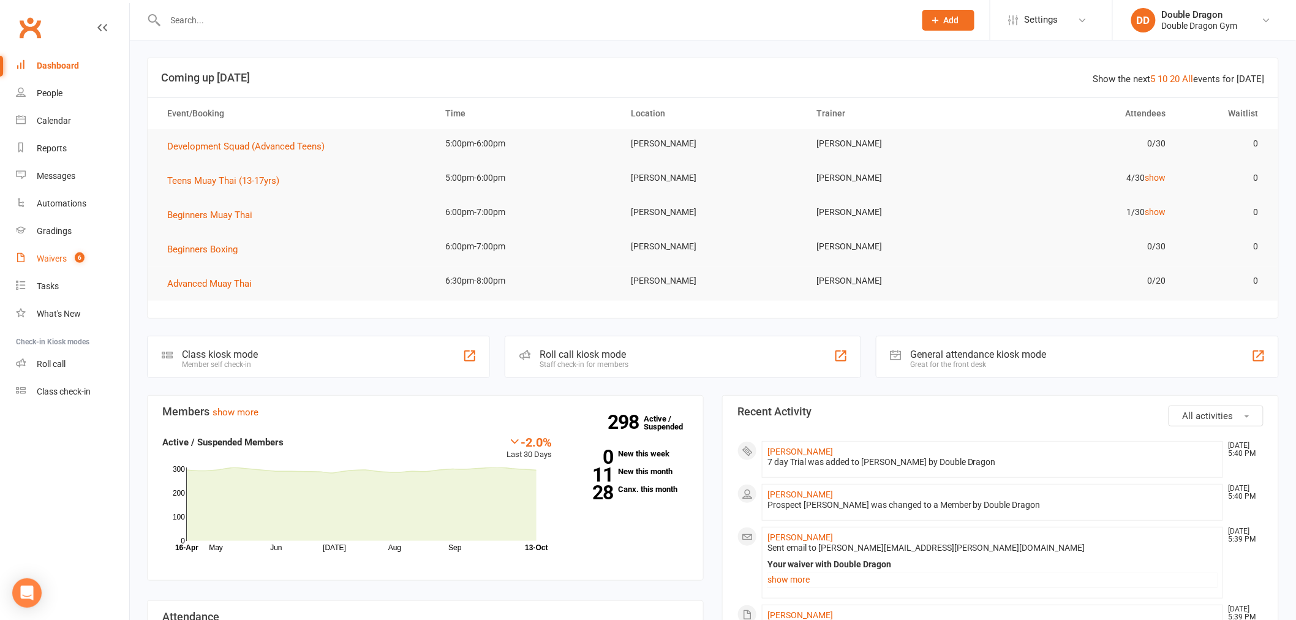
click at [70, 255] on count-badge "6" at bounding box center [77, 258] width 16 height 10
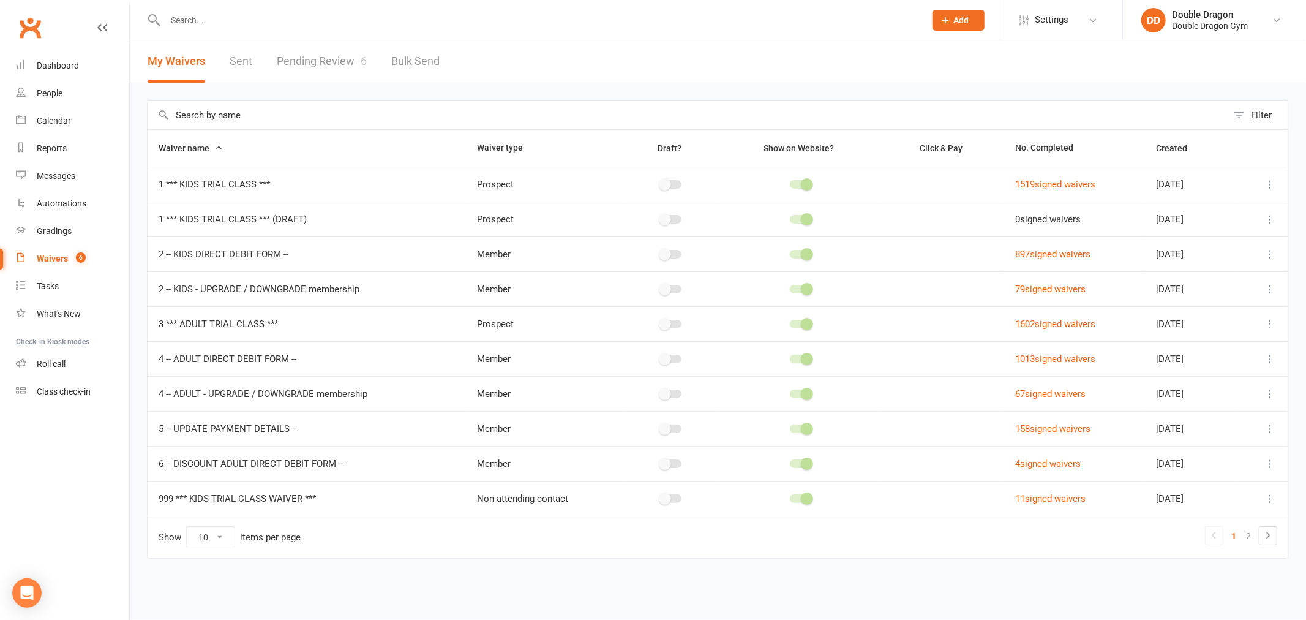
click at [328, 59] on link "Pending Review 6" at bounding box center [322, 61] width 90 height 42
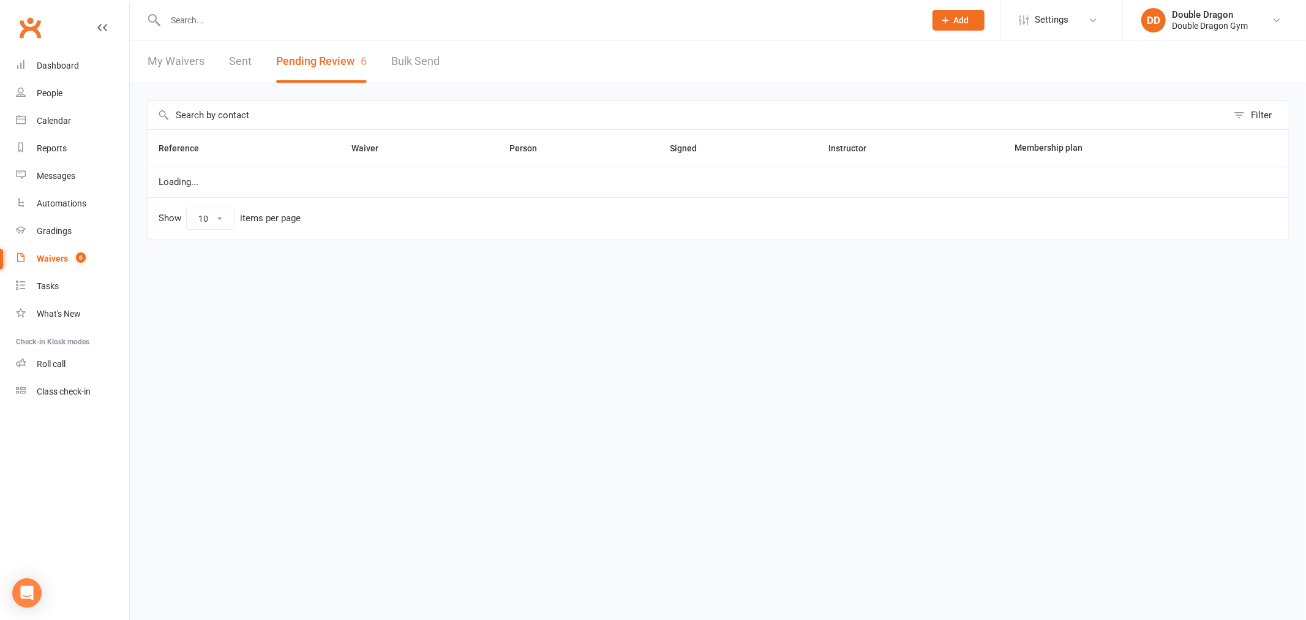
select select "100"
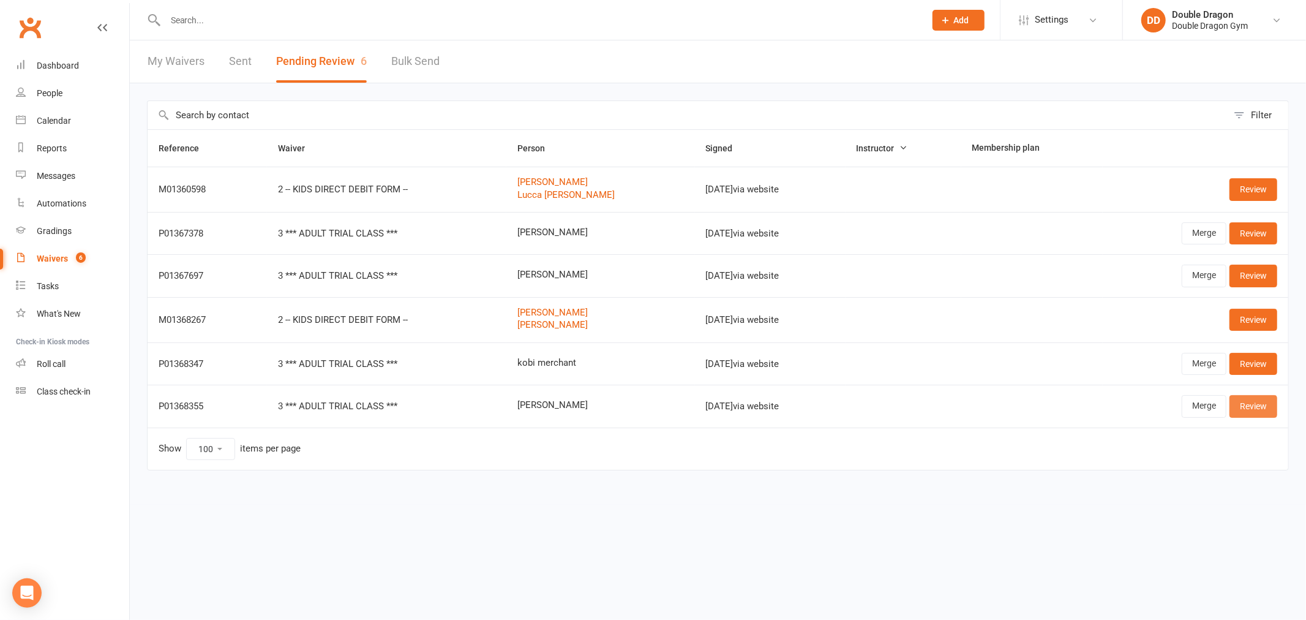
click at [1244, 408] on link "Review" at bounding box center [1253, 406] width 48 height 22
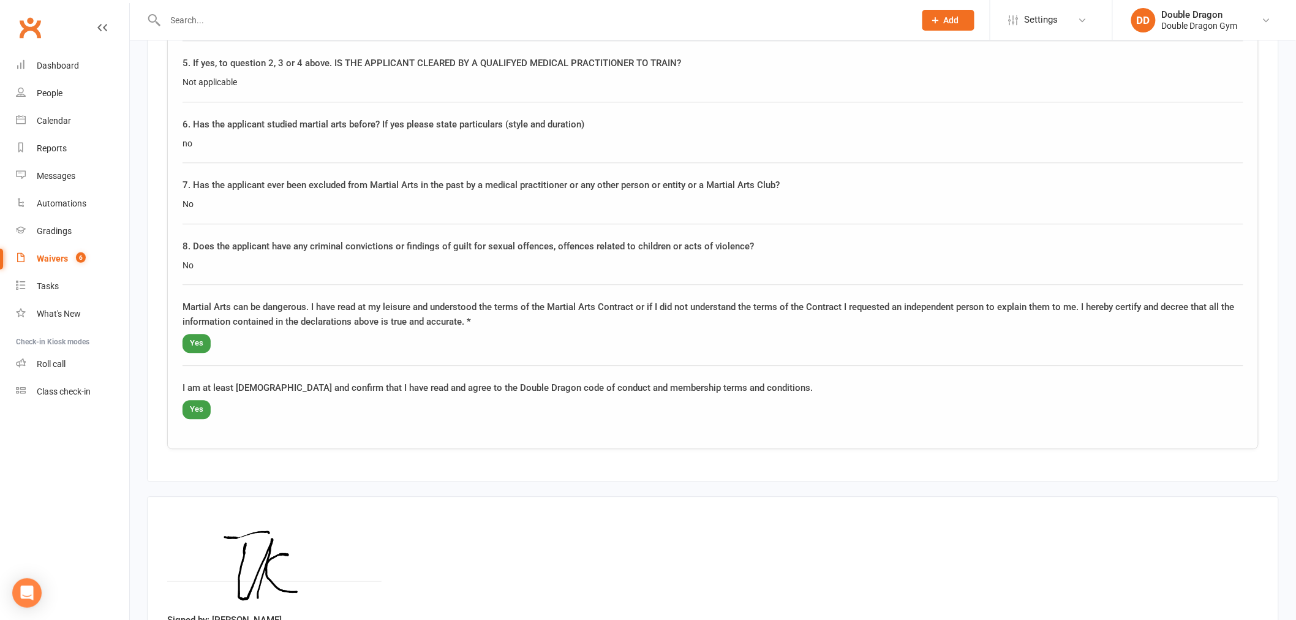
scroll to position [1237, 0]
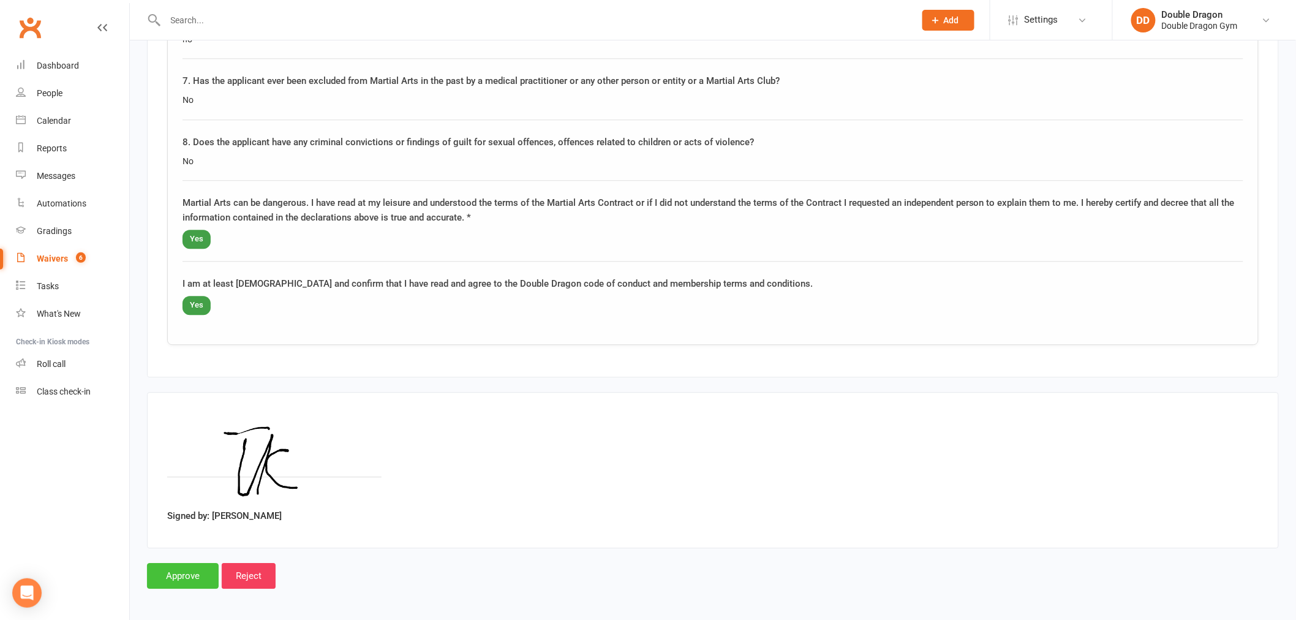
drag, startPoint x: 157, startPoint y: 576, endPoint x: 174, endPoint y: 577, distance: 16.6
click at [159, 576] on input "Approve" at bounding box center [183, 576] width 72 height 26
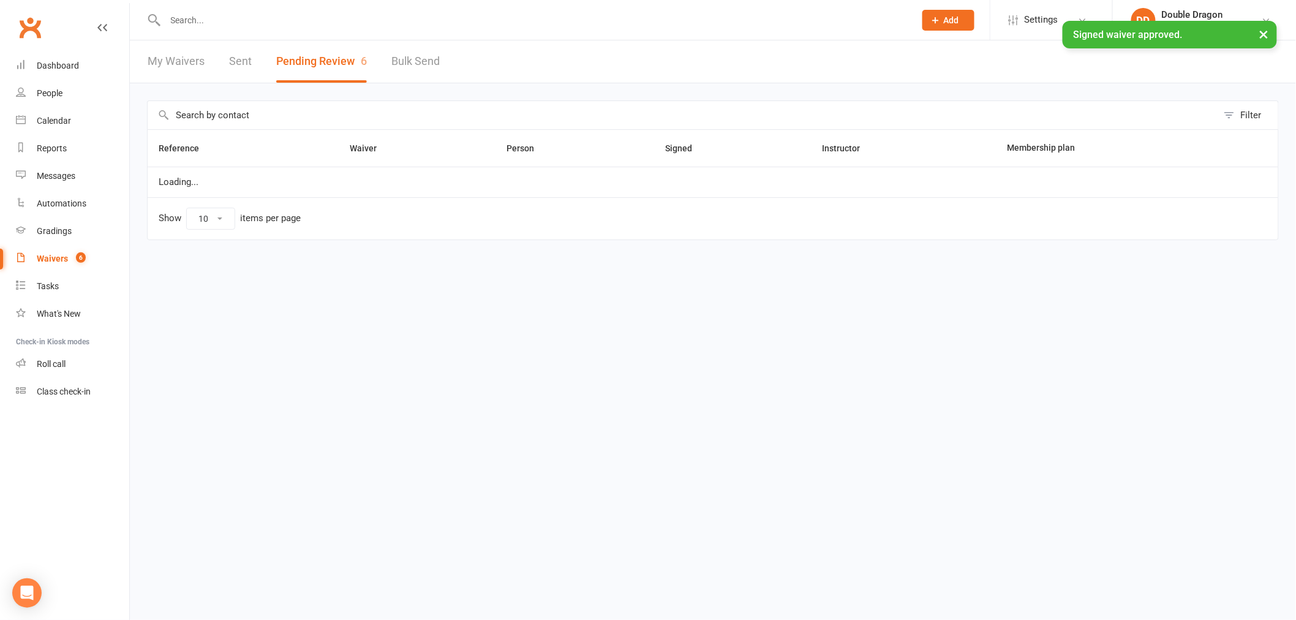
select select "100"
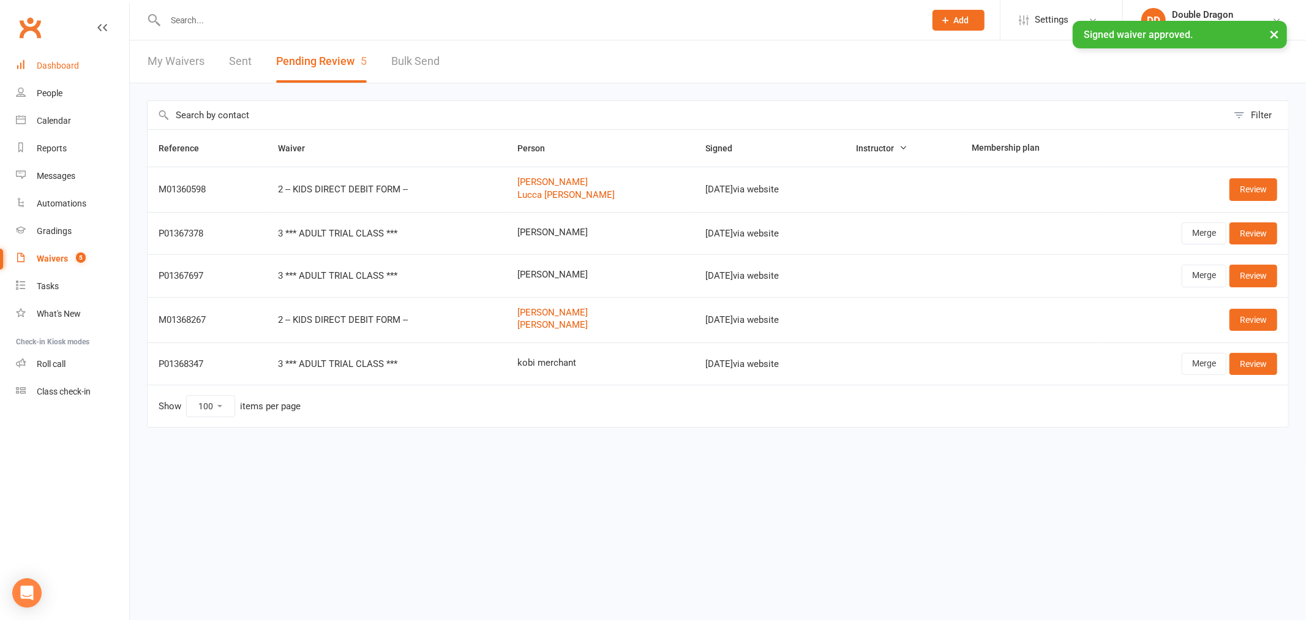
drag, startPoint x: 64, startPoint y: 60, endPoint x: 80, endPoint y: 60, distance: 15.9
click at [64, 61] on div "Dashboard" at bounding box center [58, 66] width 42 height 10
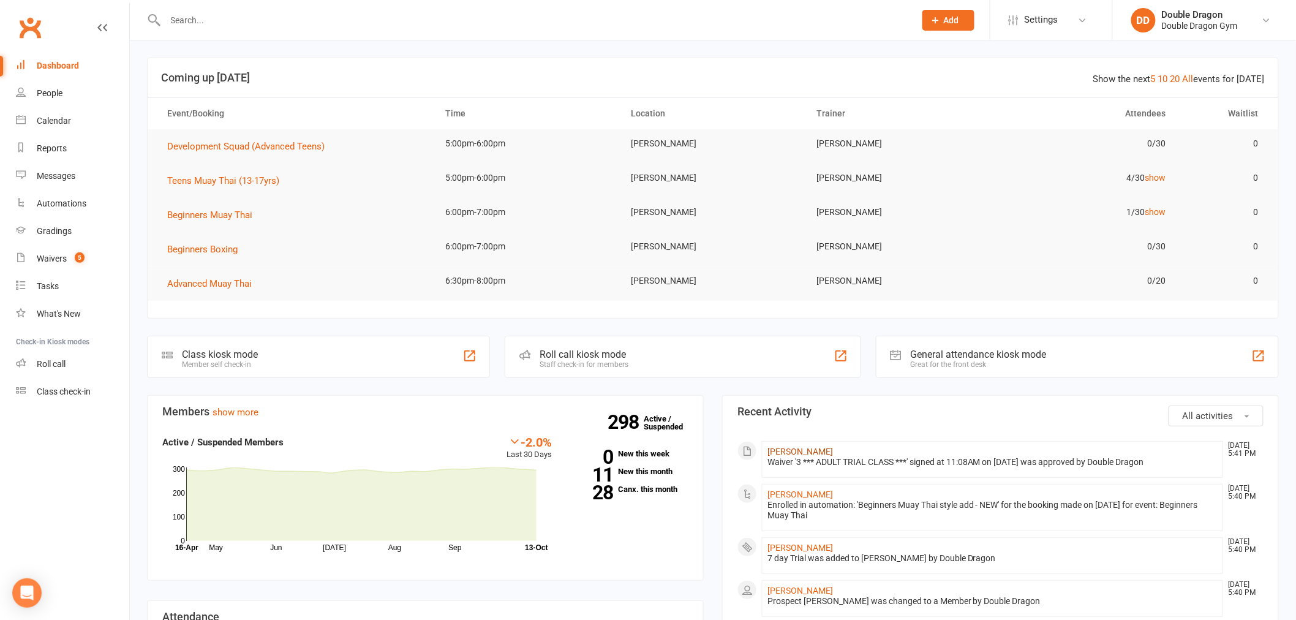
click at [795, 451] on link "takira Kippaya" at bounding box center [800, 451] width 66 height 10
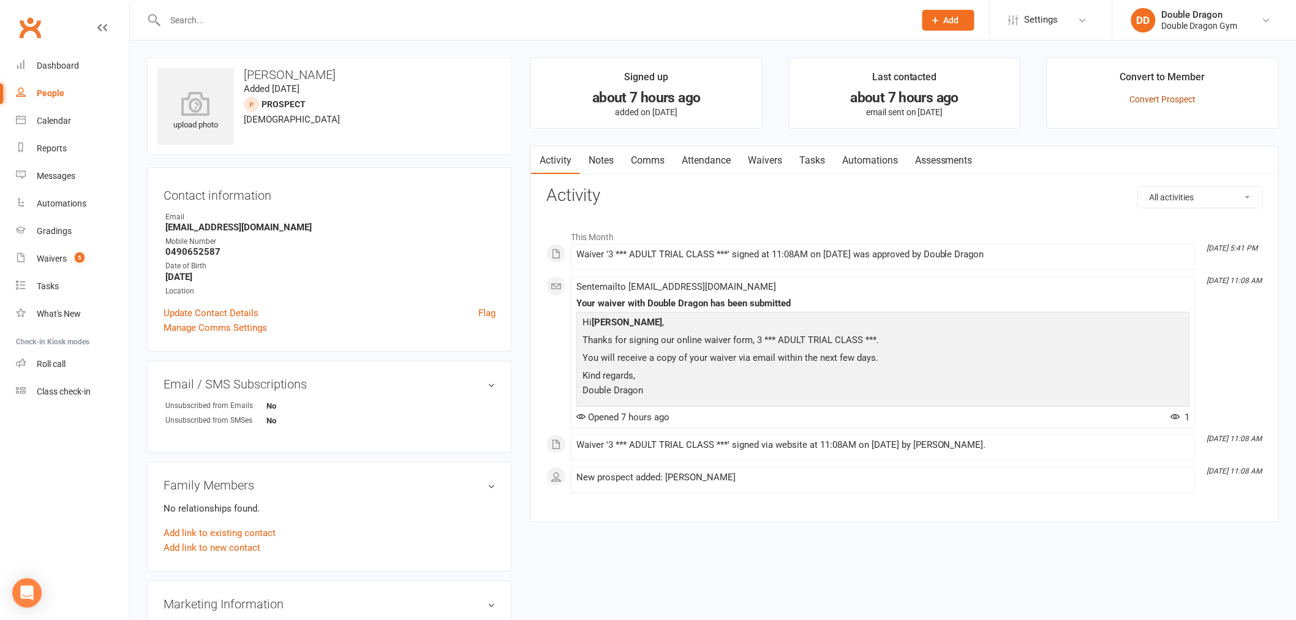
click at [1171, 100] on link "Convert Prospect" at bounding box center [1163, 99] width 66 height 10
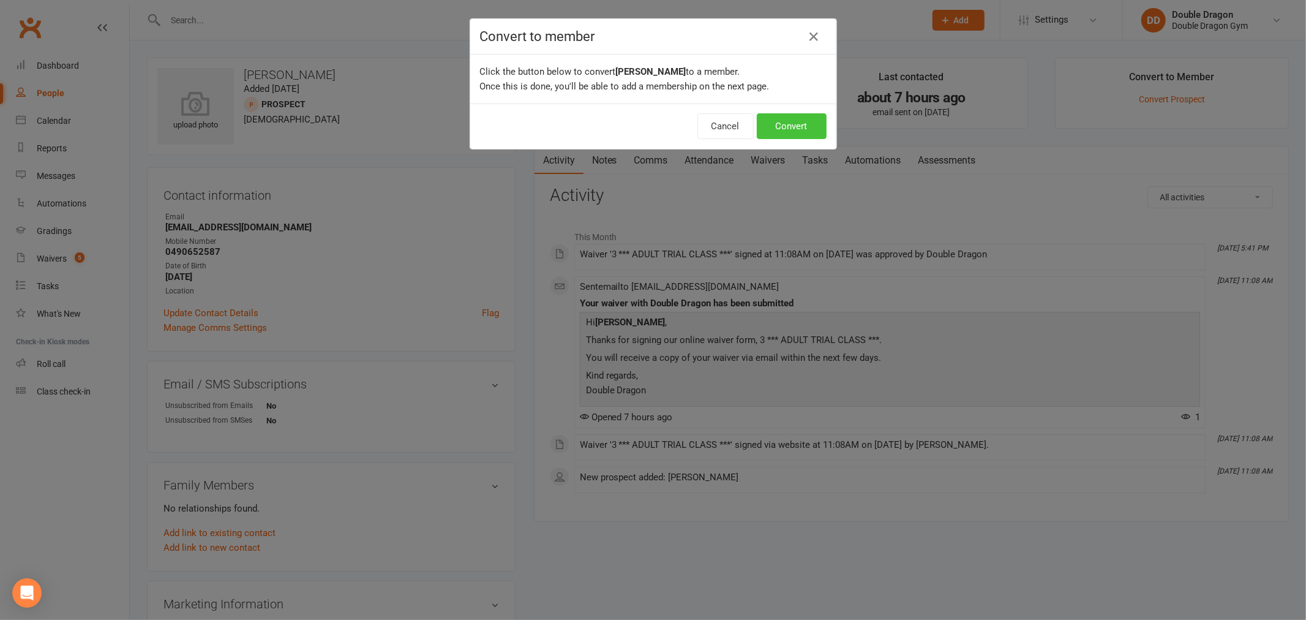
click at [794, 114] on button "Convert" at bounding box center [792, 126] width 70 height 26
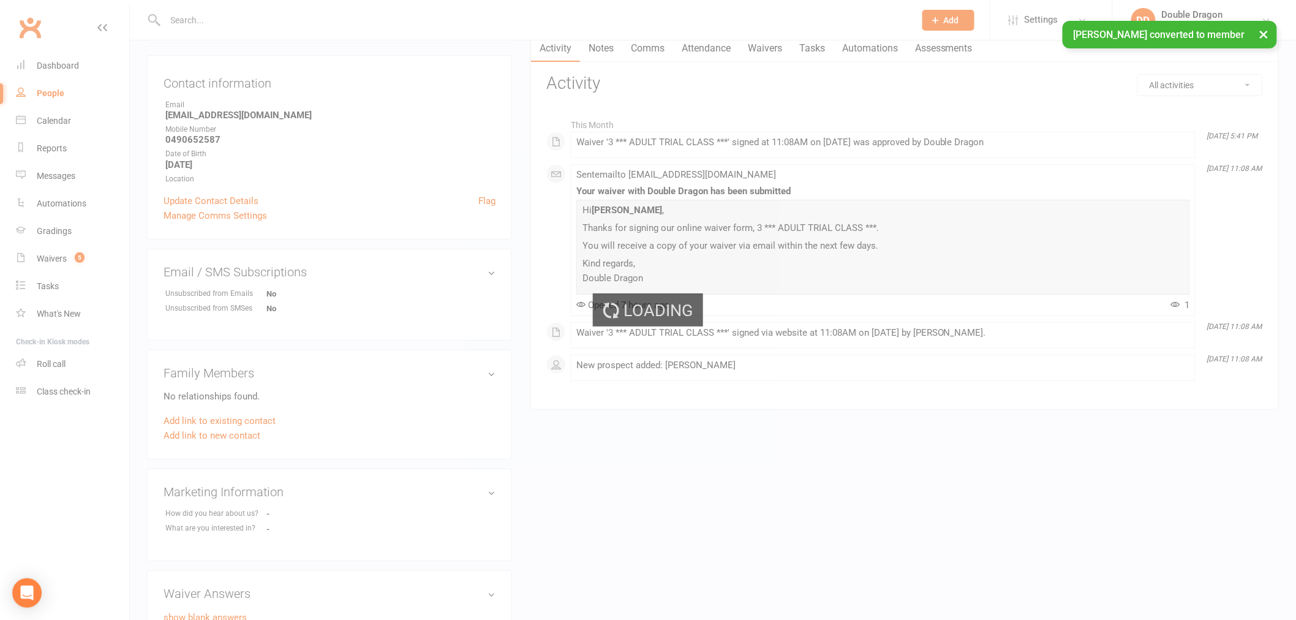
scroll to position [136, 0]
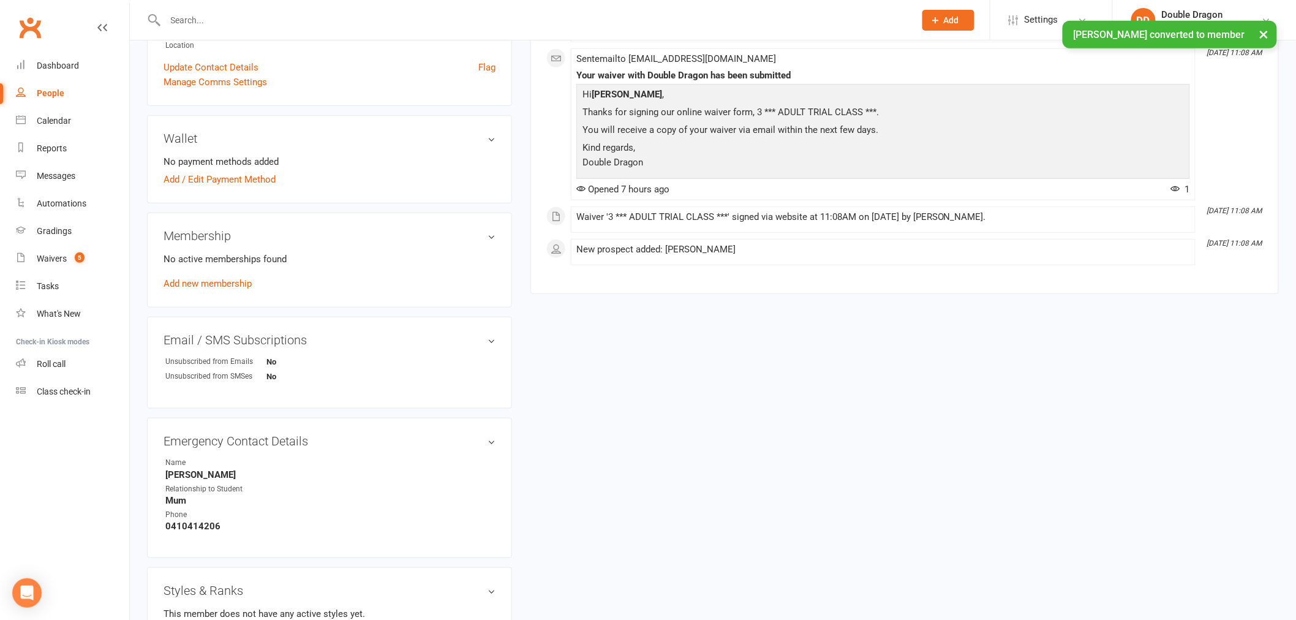
scroll to position [272, 0]
click at [216, 278] on link "Add new membership" at bounding box center [207, 281] width 88 height 11
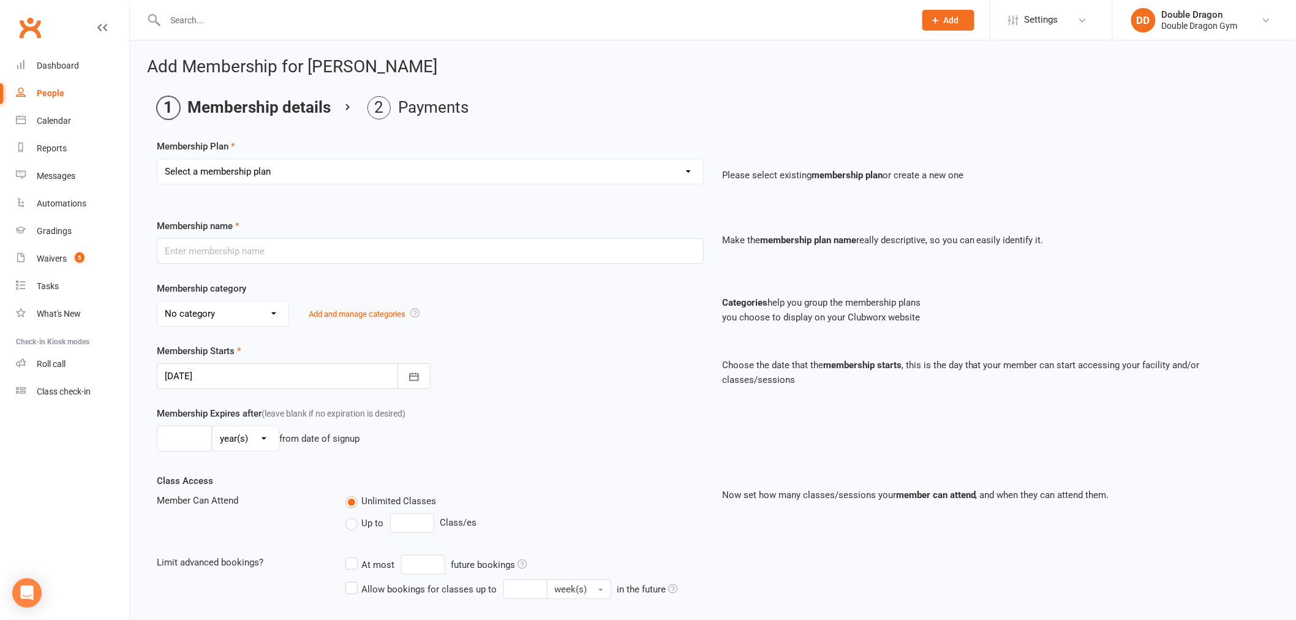
click at [309, 171] on select "Select a membership plan Create new Membership Plan Platinum Membership - Unlim…" at bounding box center [430, 171] width 546 height 24
select select "10"
click at [157, 159] on select "Select a membership plan Create new Membership Plan Platinum Membership - Unlim…" at bounding box center [430, 171] width 546 height 24
type input "7 day Trial"
select select "14"
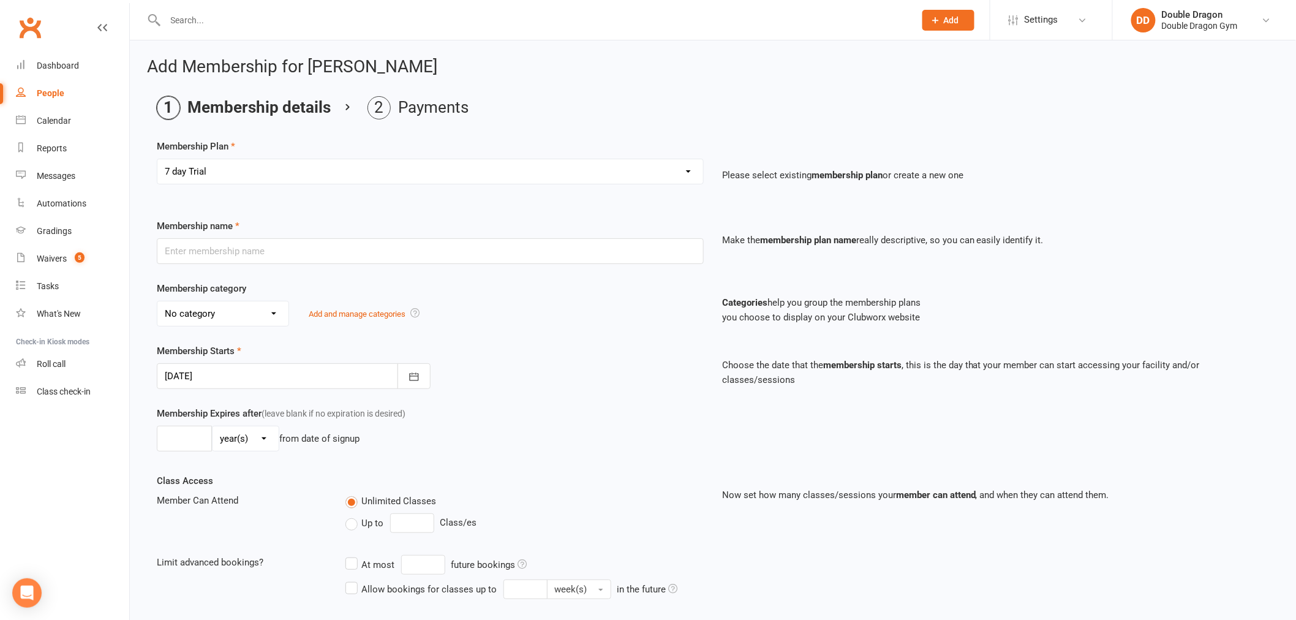
type input "1"
select select "1"
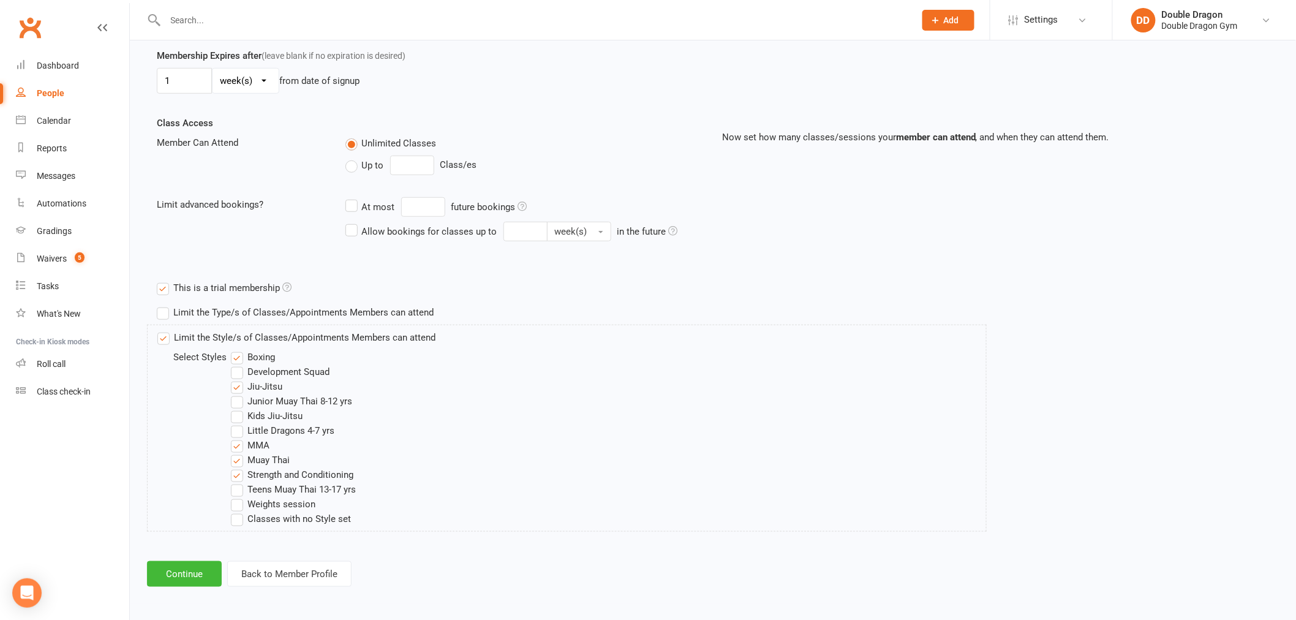
scroll to position [359, 0]
click at [189, 571] on button "Continue" at bounding box center [184, 572] width 75 height 26
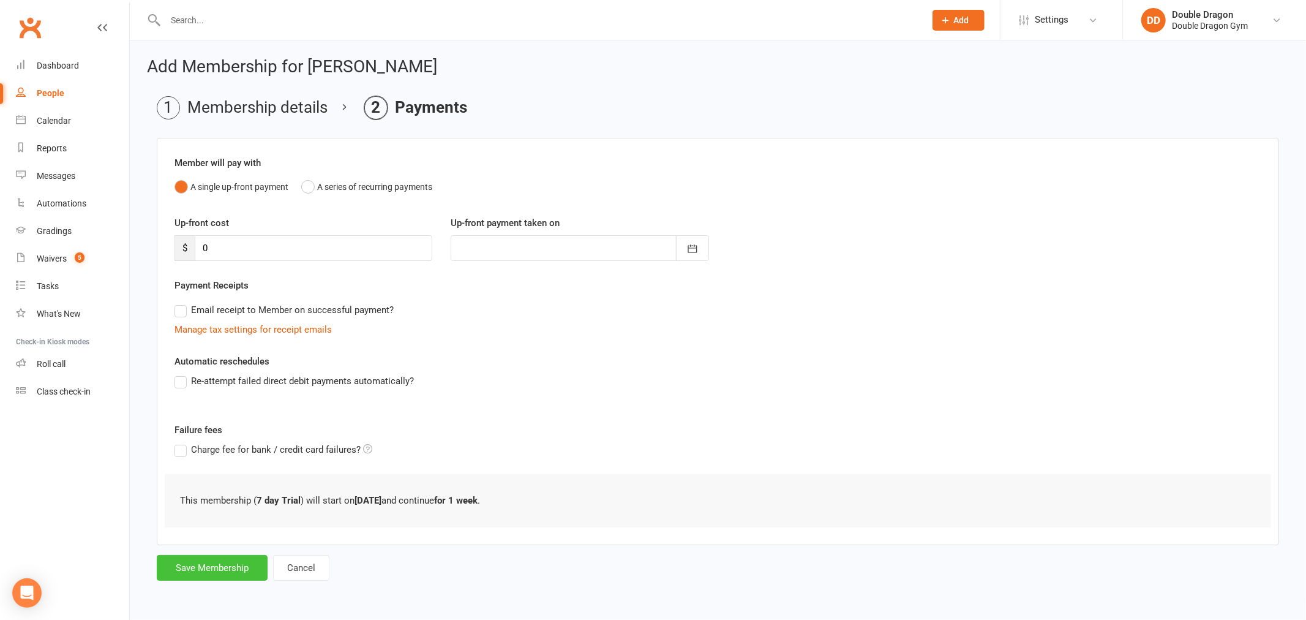
click at [228, 577] on button "Save Membership" at bounding box center [212, 568] width 111 height 26
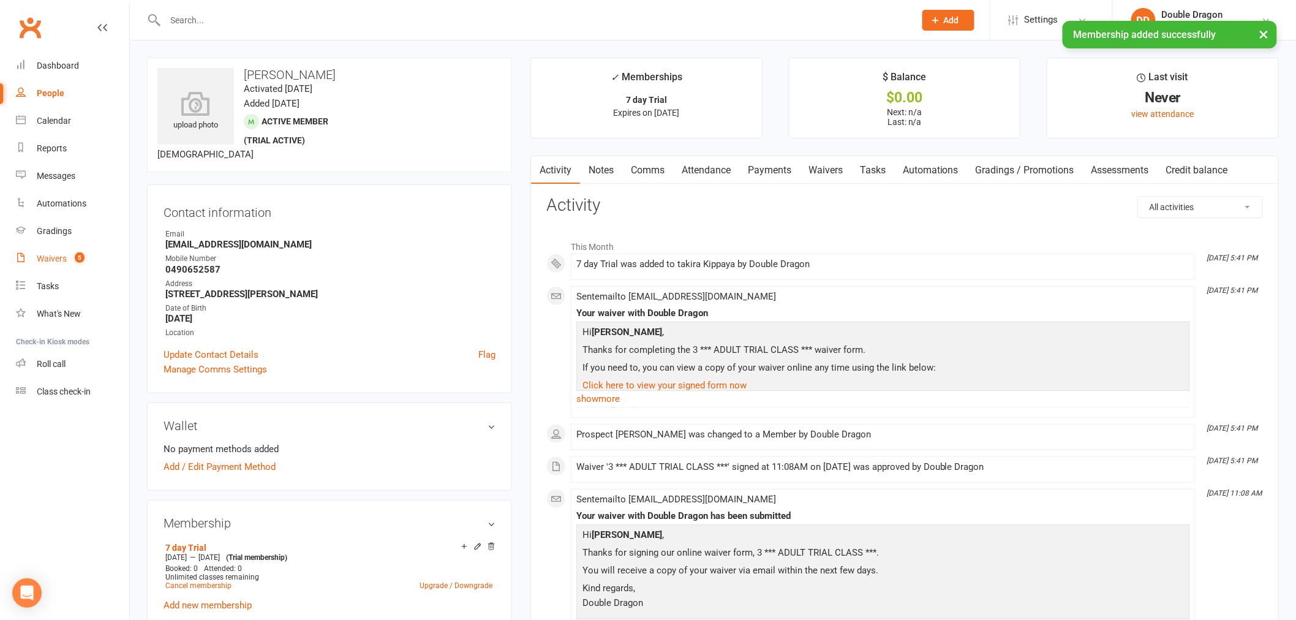
click at [53, 261] on div "Waivers" at bounding box center [52, 258] width 30 height 10
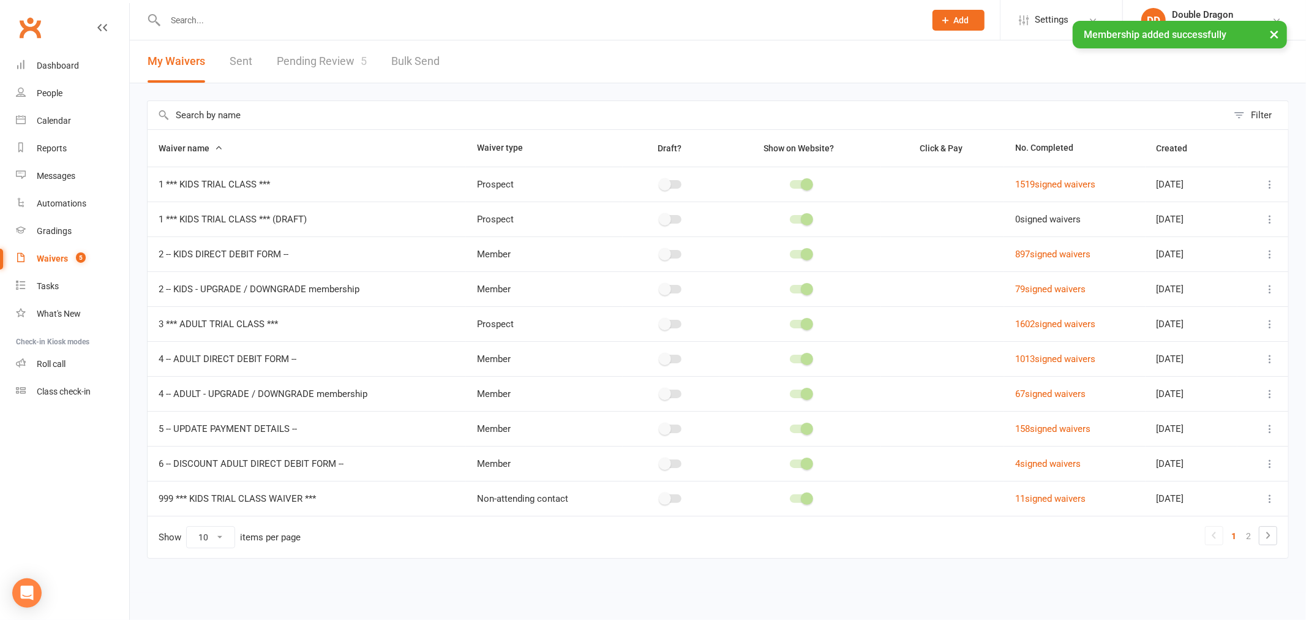
click at [327, 59] on link "Pending Review 5" at bounding box center [322, 61] width 90 height 42
select select "100"
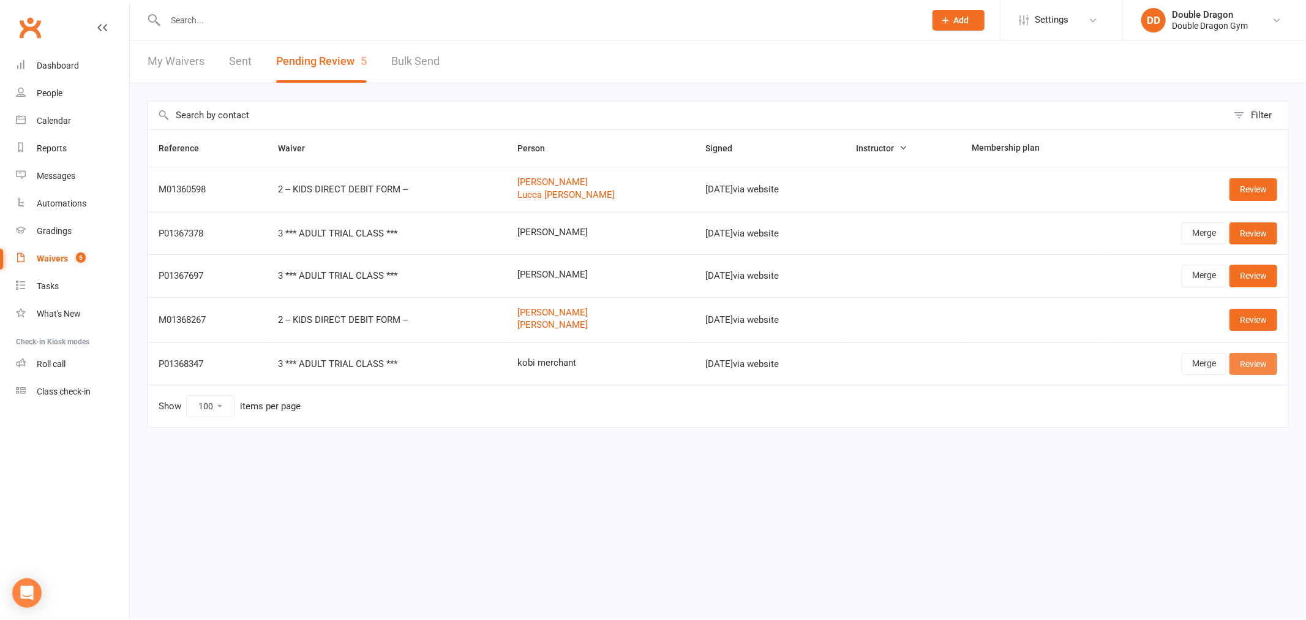
click at [1264, 362] on link "Review" at bounding box center [1253, 364] width 48 height 22
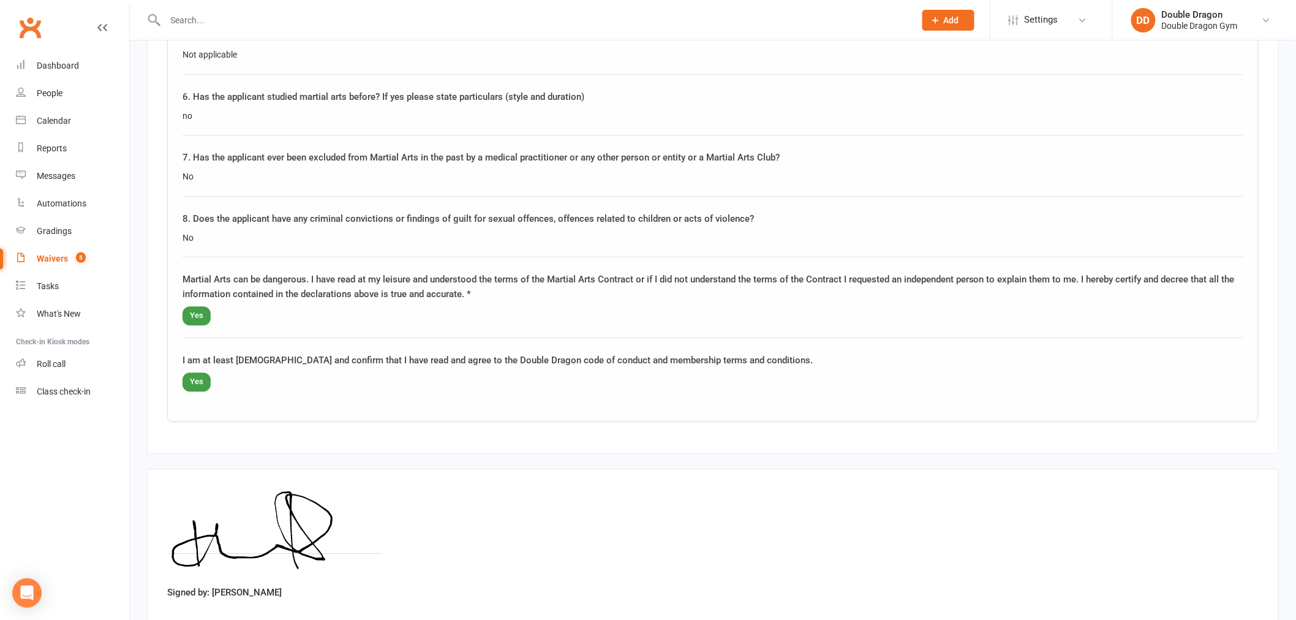
scroll to position [1237, 0]
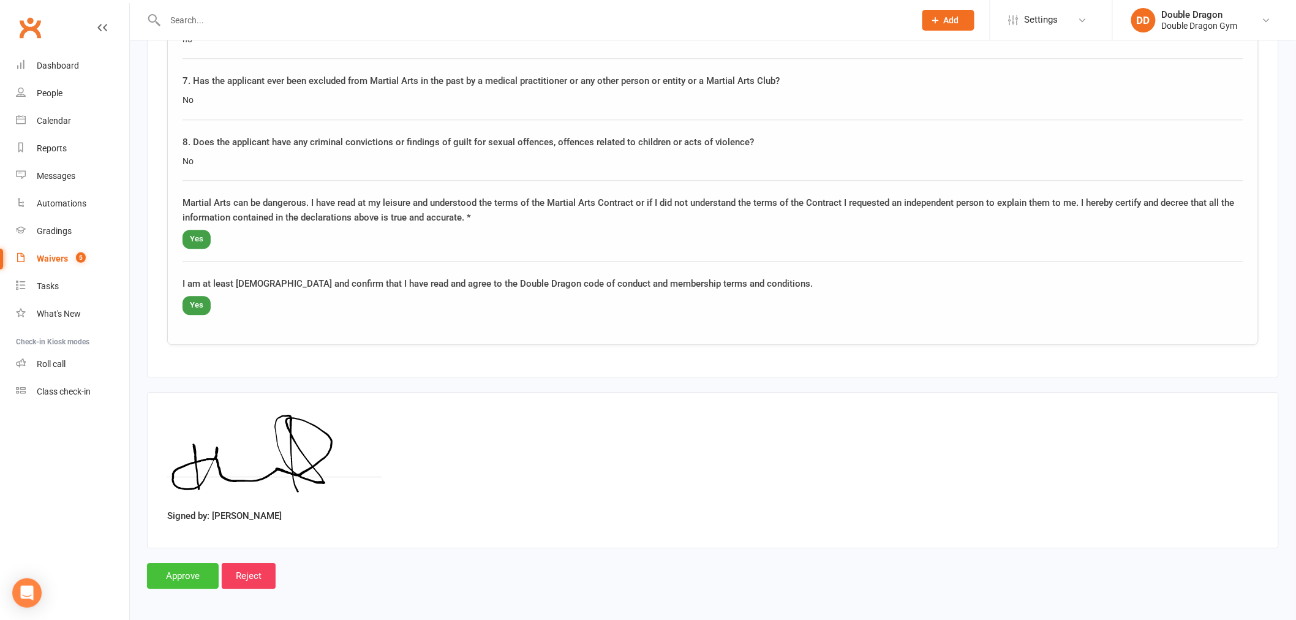
click at [193, 573] on input "Approve" at bounding box center [183, 576] width 72 height 26
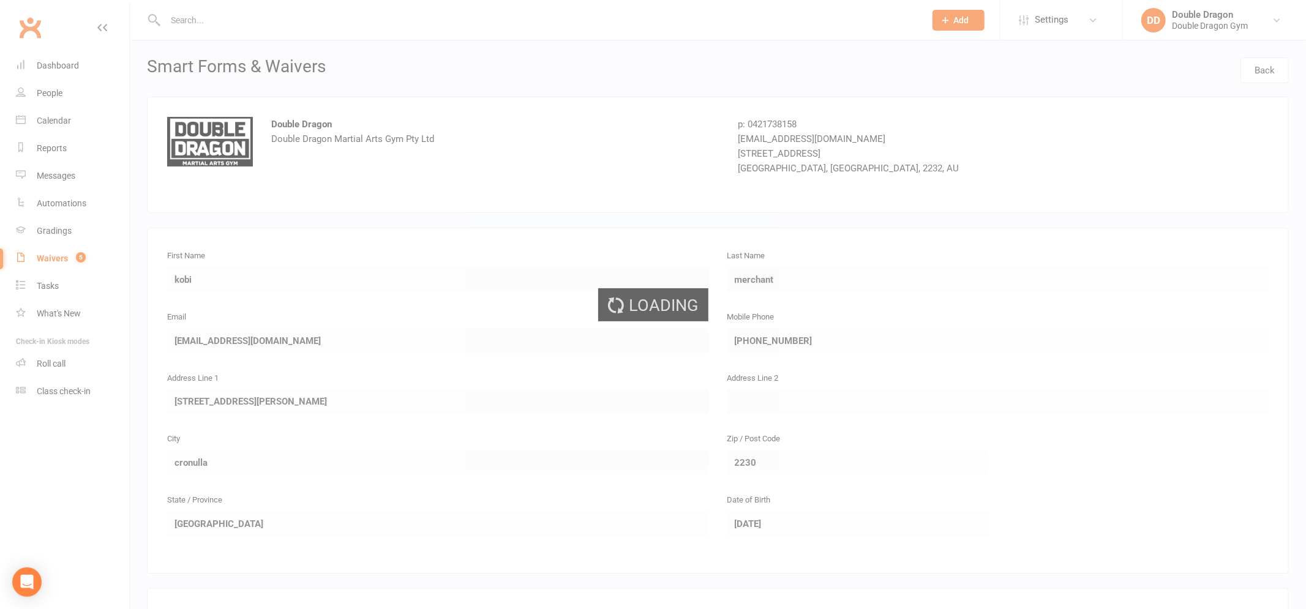
select select "100"
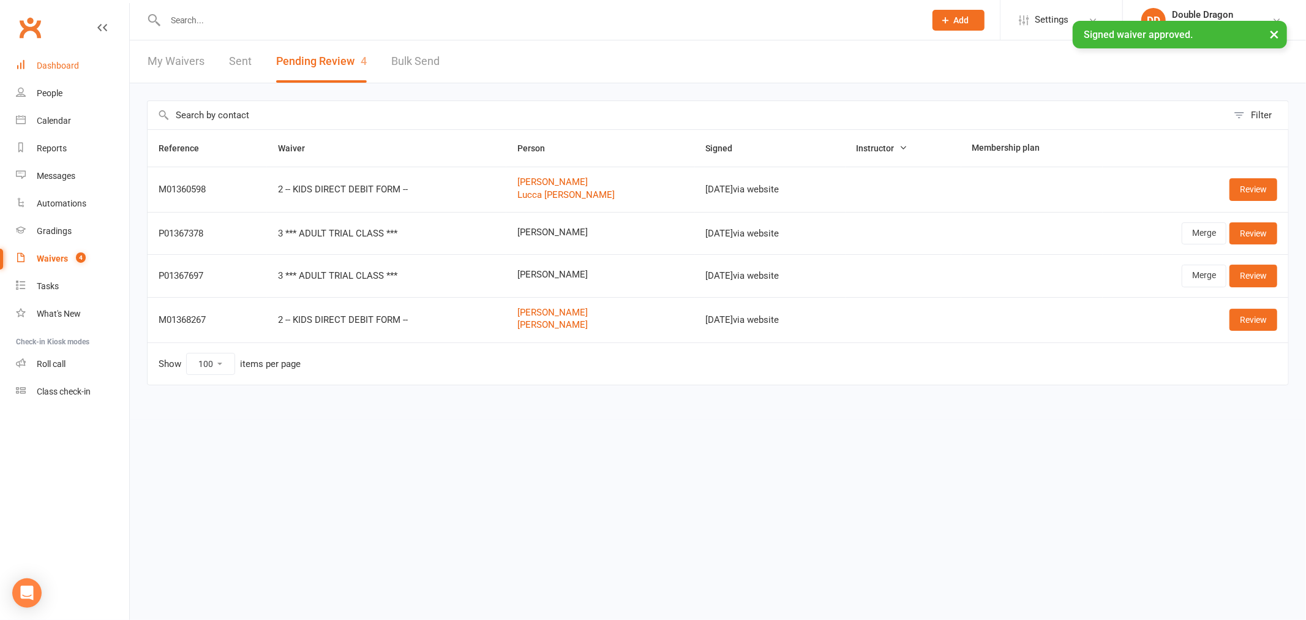
click at [38, 67] on div "Dashboard" at bounding box center [58, 66] width 42 height 10
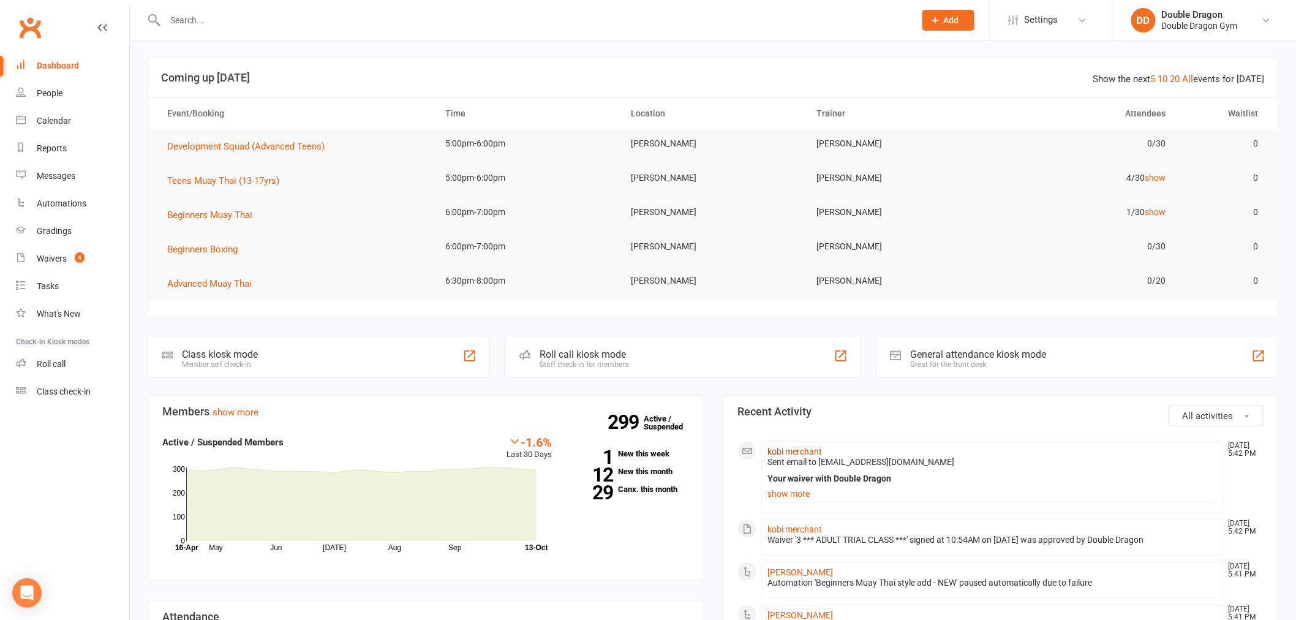
click at [796, 451] on link "kobi merchant" at bounding box center [794, 451] width 54 height 10
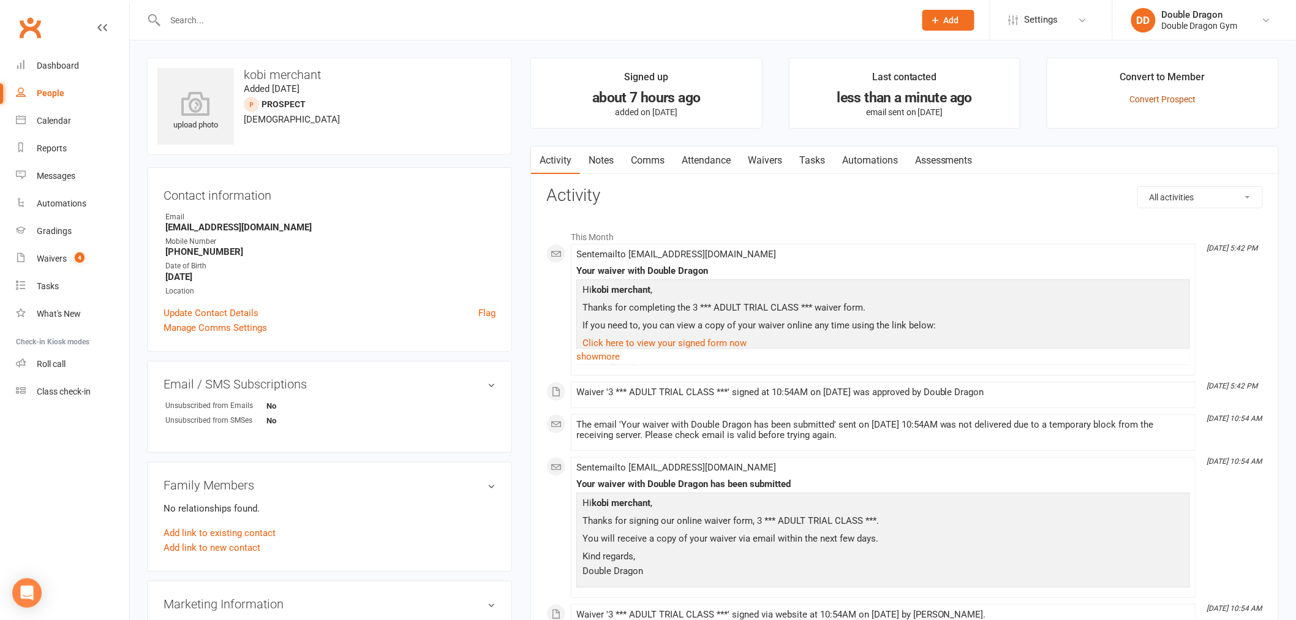
click at [1161, 102] on link "Convert Prospect" at bounding box center [1163, 99] width 66 height 10
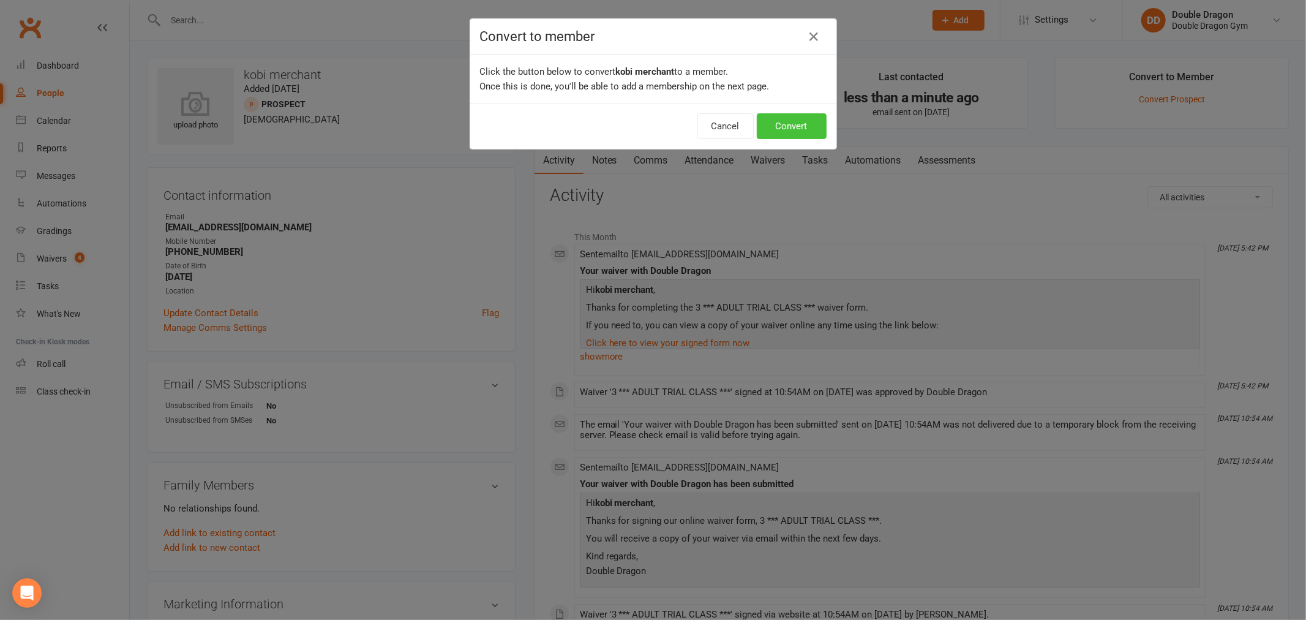
click at [793, 124] on button "Convert" at bounding box center [792, 126] width 70 height 26
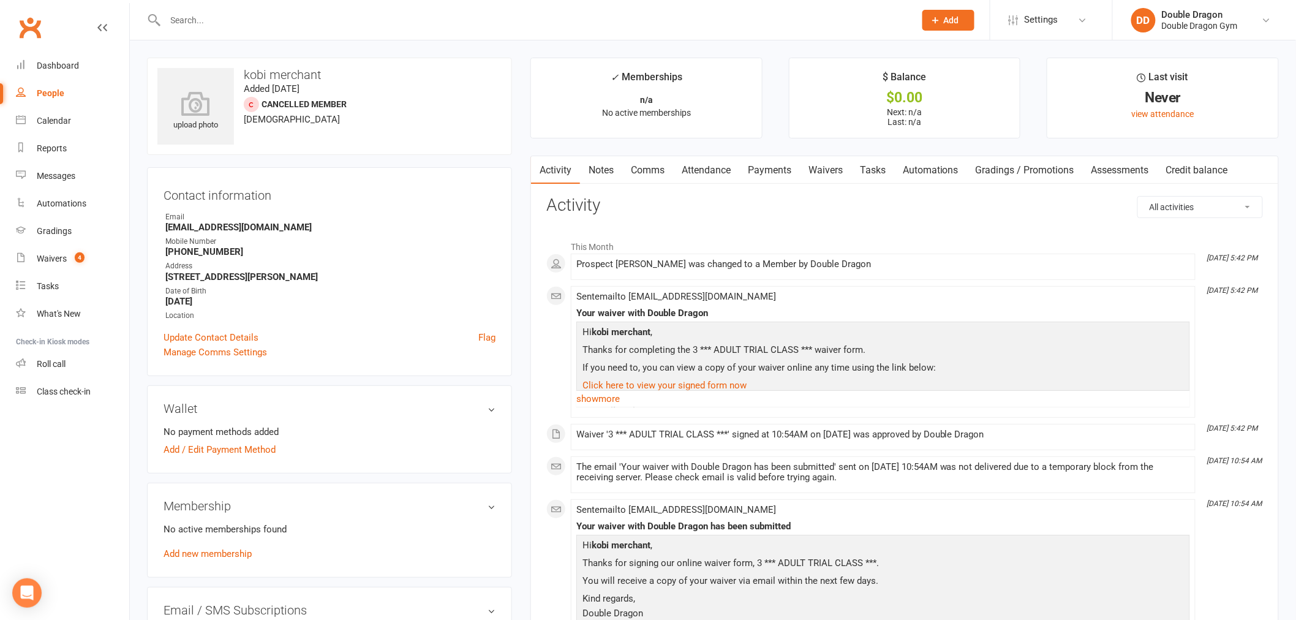
click at [227, 558] on div "No active memberships found Add new membership" at bounding box center [329, 541] width 332 height 39
click at [230, 552] on link "Add new membership" at bounding box center [207, 553] width 88 height 11
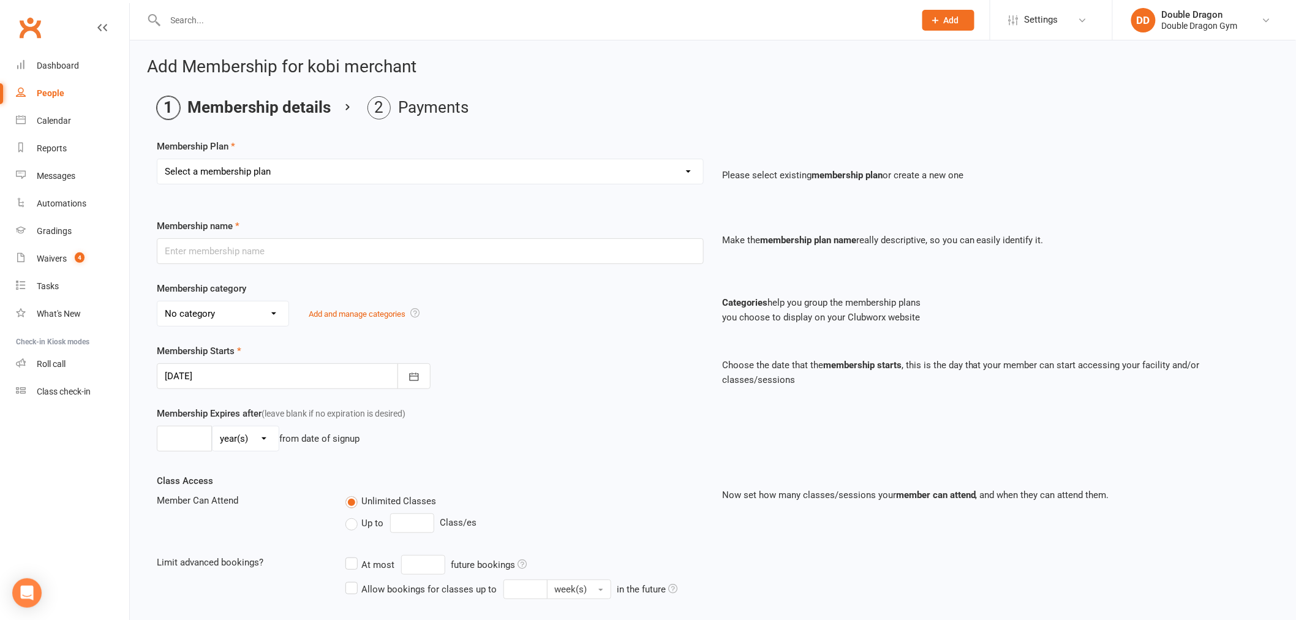
click at [321, 154] on div "Membership Plan Select a membership plan Create new Membership Plan Platinum Me…" at bounding box center [713, 170] width 1112 height 62
click at [322, 160] on select "Select a membership plan Create new Membership Plan Platinum Membership - Unlim…" at bounding box center [430, 171] width 546 height 24
select select "10"
click at [157, 159] on select "Select a membership plan Create new Membership Plan Platinum Membership - Unlim…" at bounding box center [430, 171] width 546 height 24
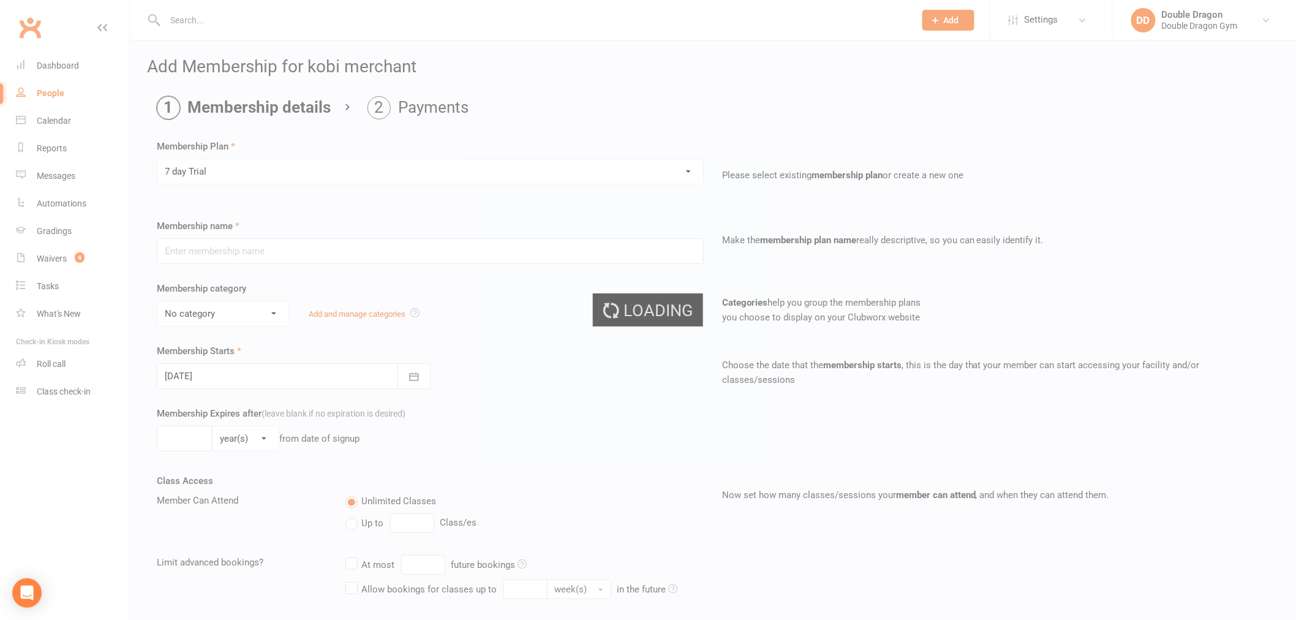
type input "7 day Trial"
select select "14"
type input "1"
select select "1"
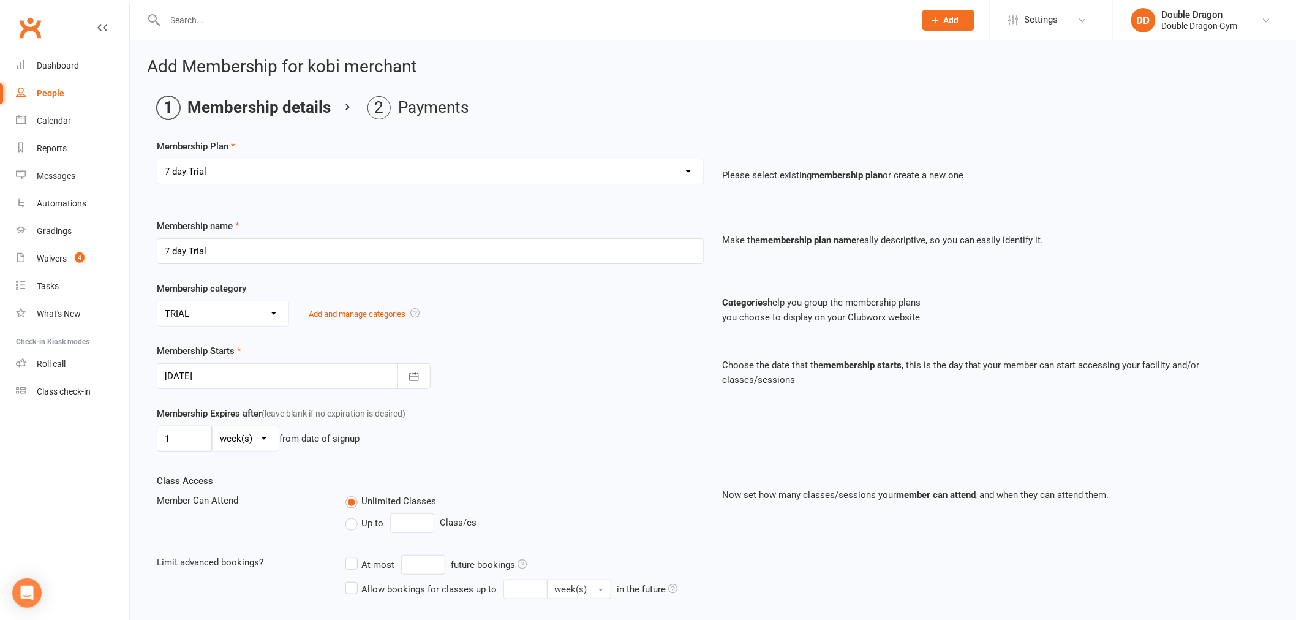
click at [369, 176] on select "Select a membership plan Create new Membership Plan Platinum Membership - Unlim…" at bounding box center [430, 171] width 546 height 24
click at [157, 159] on select "Select a membership plan Create new Membership Plan Platinum Membership - Unlim…" at bounding box center [430, 171] width 546 height 24
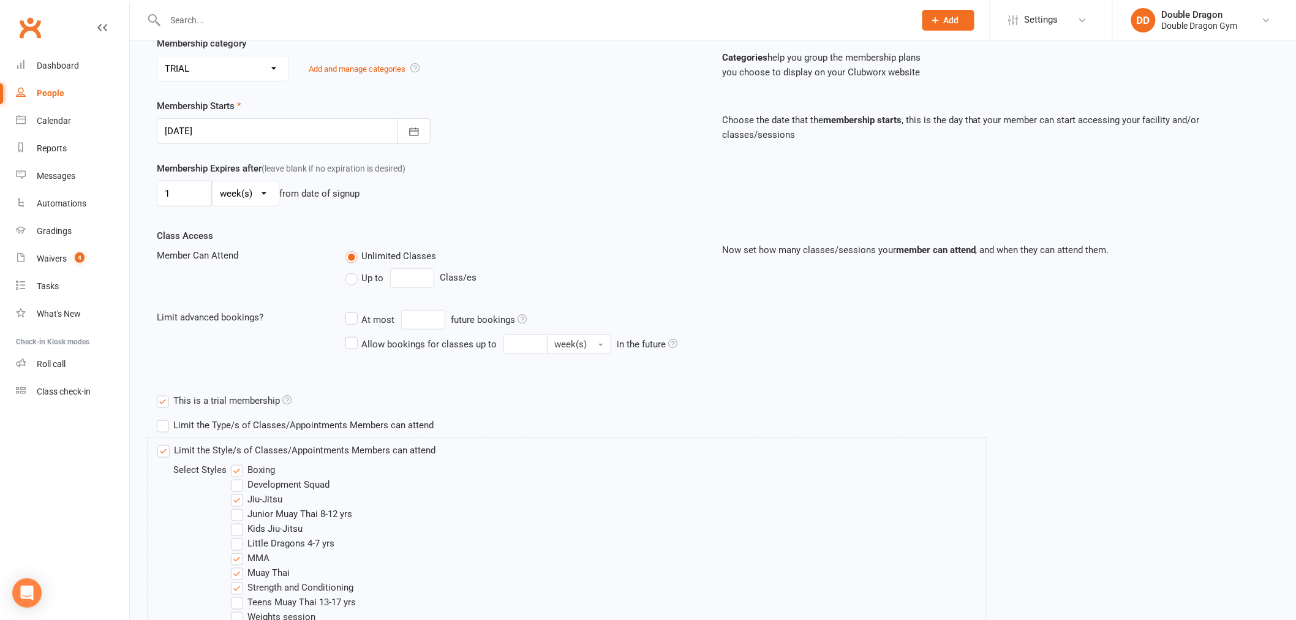
scroll to position [359, 0]
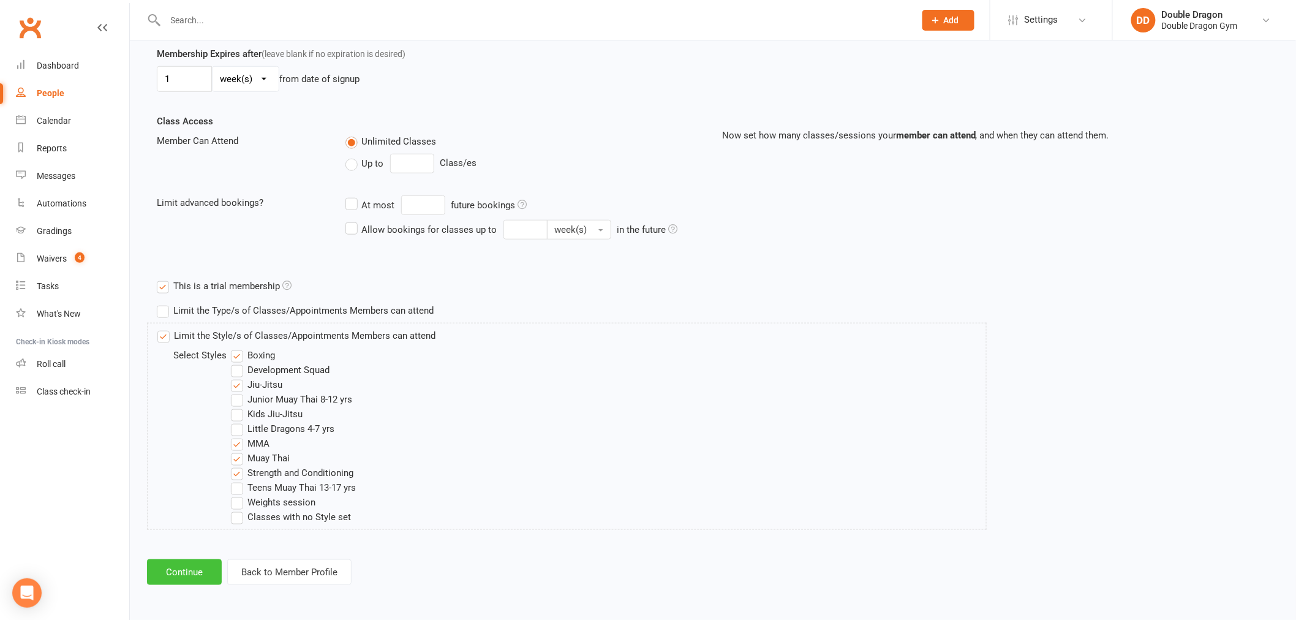
click at [180, 574] on button "Continue" at bounding box center [184, 572] width 75 height 26
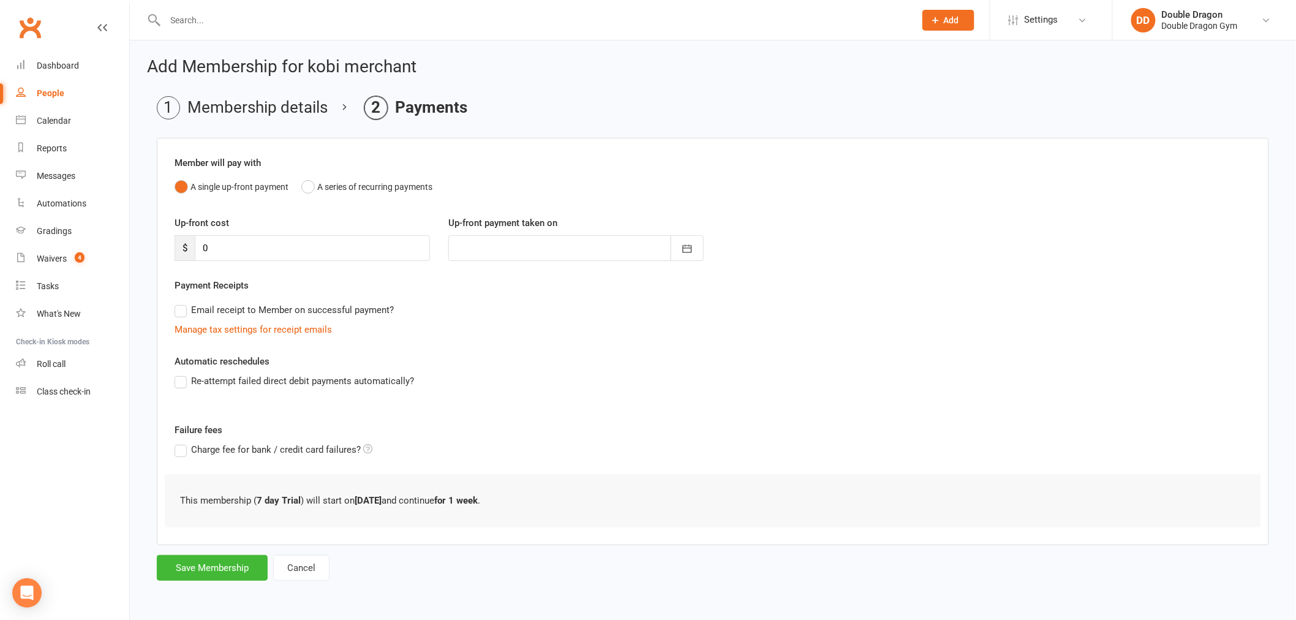
scroll to position [0, 0]
click at [180, 574] on button "Save Membership" at bounding box center [212, 568] width 111 height 26
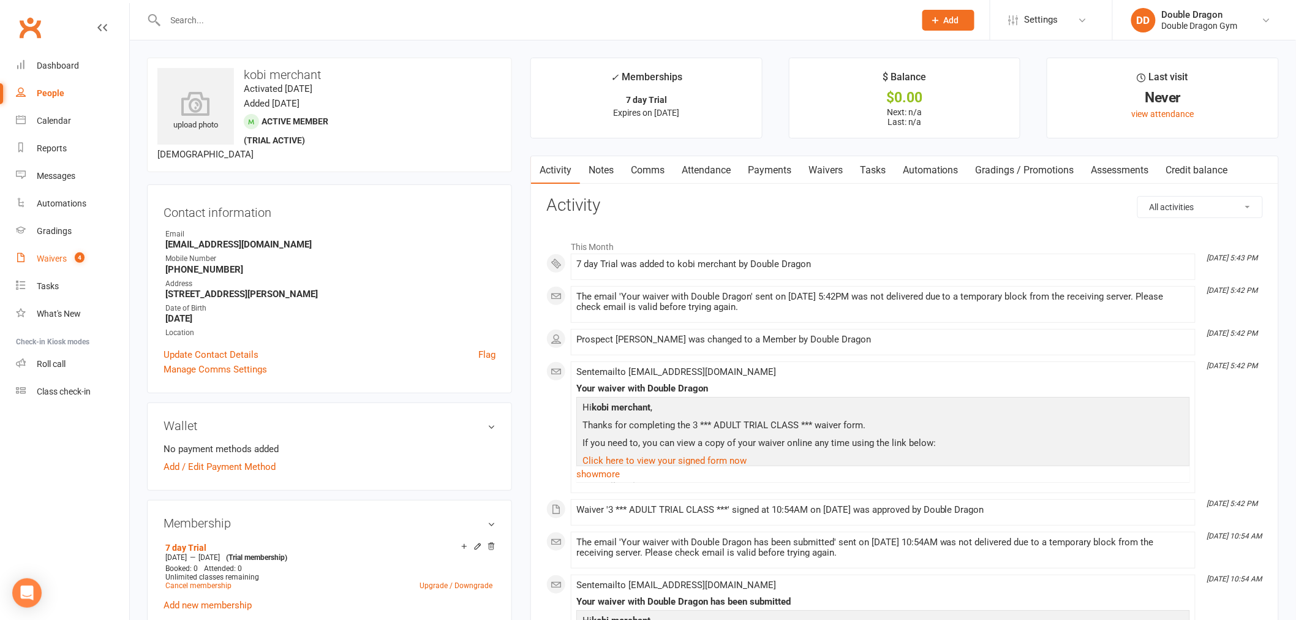
click at [65, 262] on div "Waivers" at bounding box center [52, 258] width 30 height 10
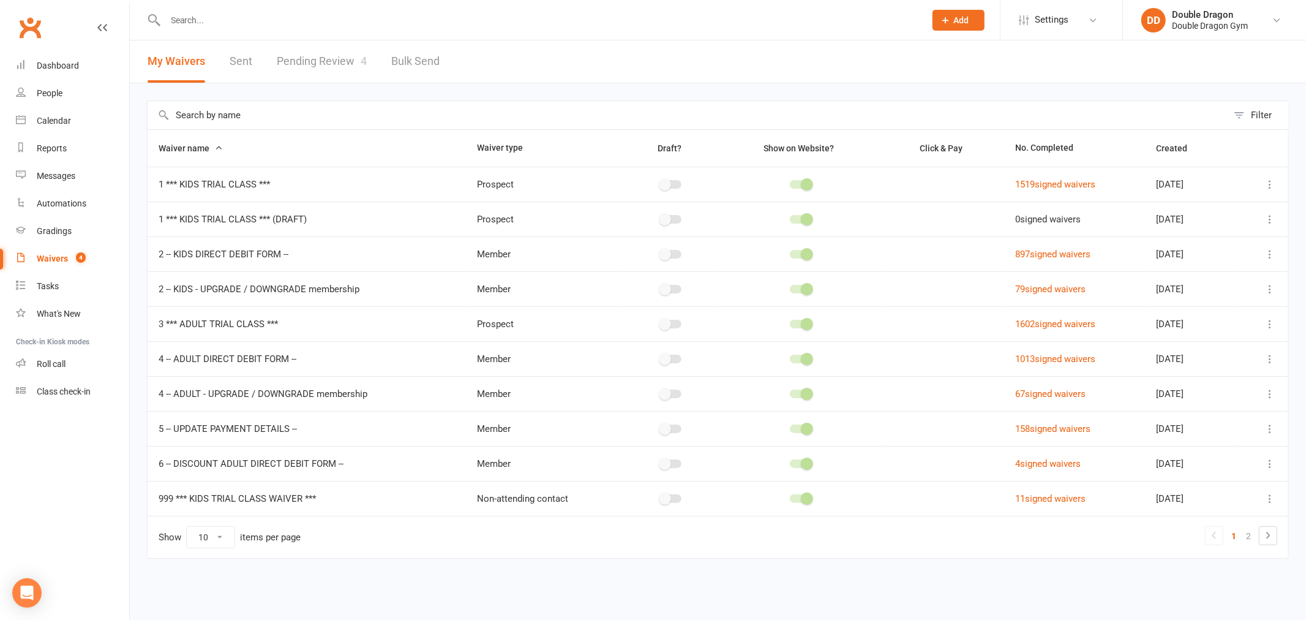
click at [340, 45] on link "Pending Review 4" at bounding box center [322, 61] width 90 height 42
select select "100"
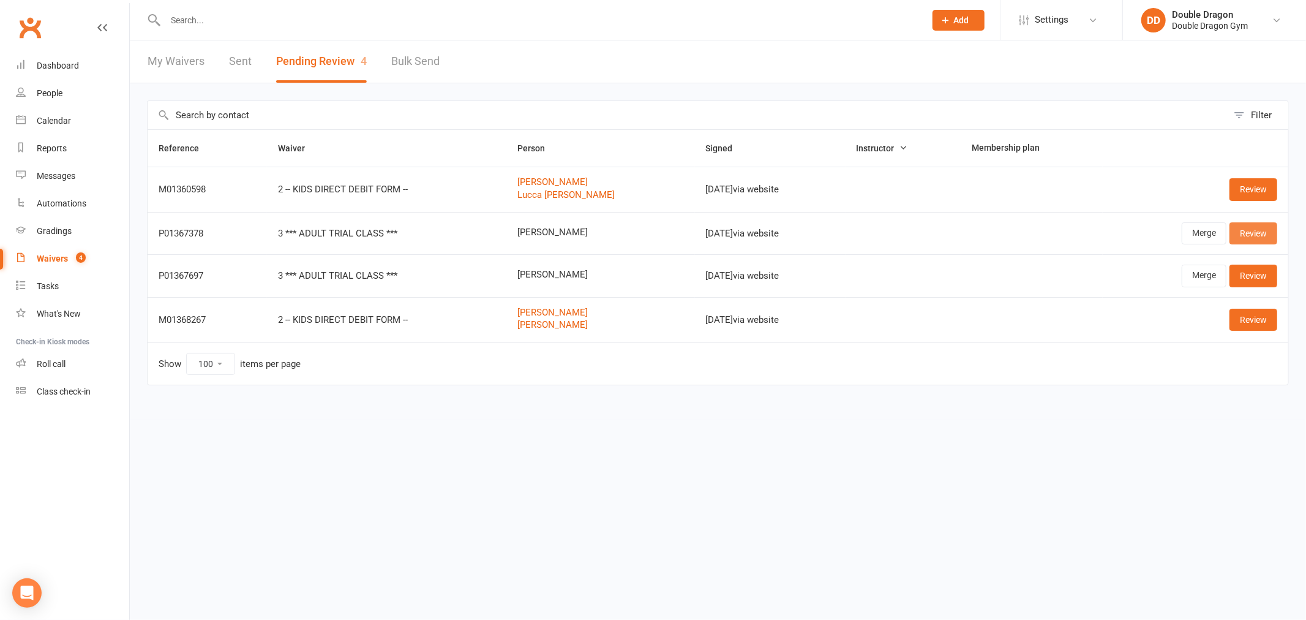
click at [1271, 231] on link "Review" at bounding box center [1253, 233] width 48 height 22
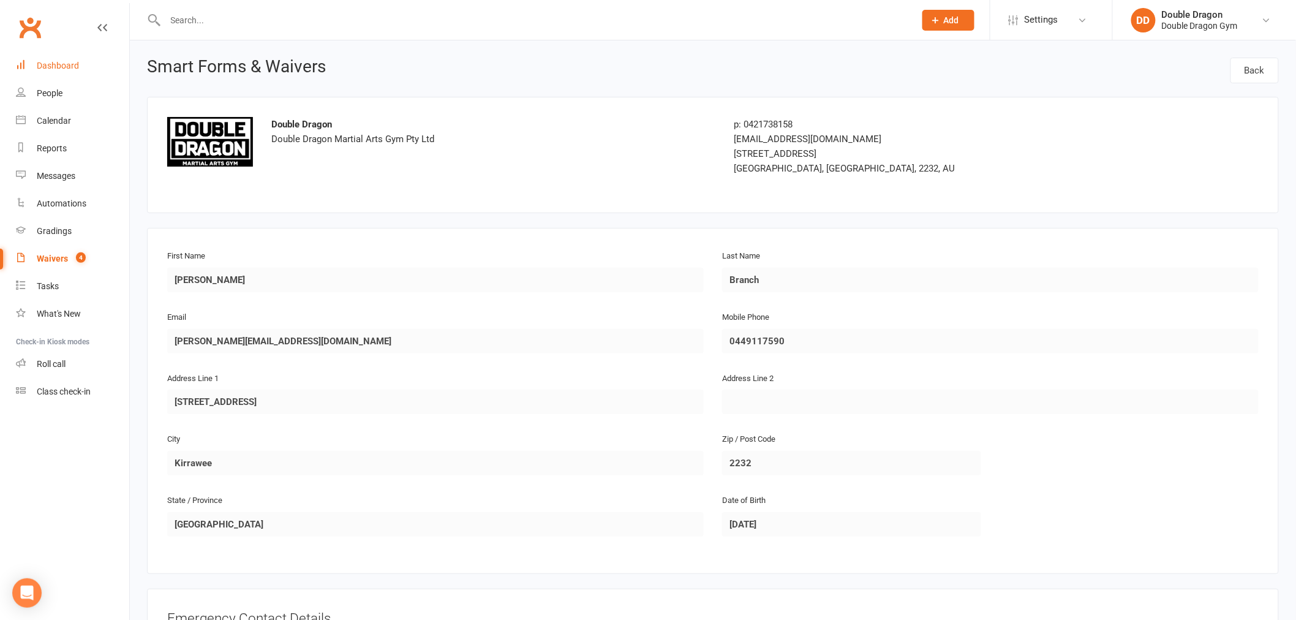
click at [64, 58] on link "Dashboard" at bounding box center [72, 66] width 113 height 28
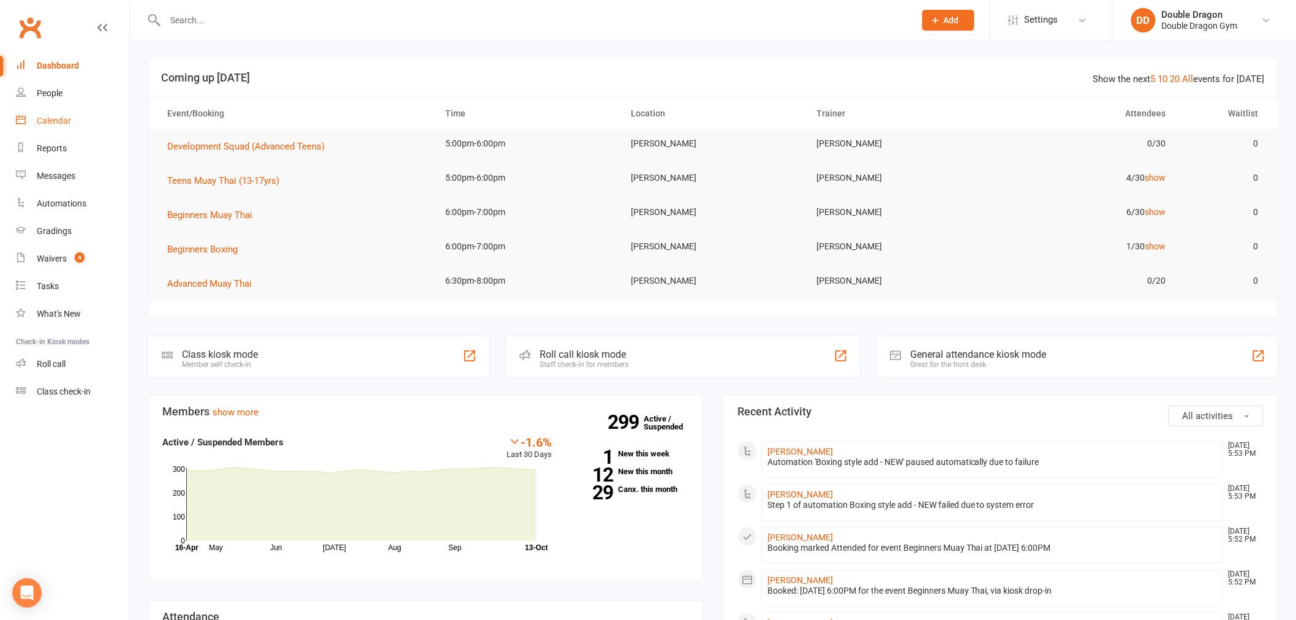
click at [70, 130] on link "Calendar" at bounding box center [72, 121] width 113 height 28
click at [52, 119] on div "Calendar" at bounding box center [54, 121] width 34 height 10
click at [54, 119] on div "Calendar" at bounding box center [54, 121] width 34 height 10
click at [242, 360] on div "Member self check-in" at bounding box center [220, 364] width 76 height 9
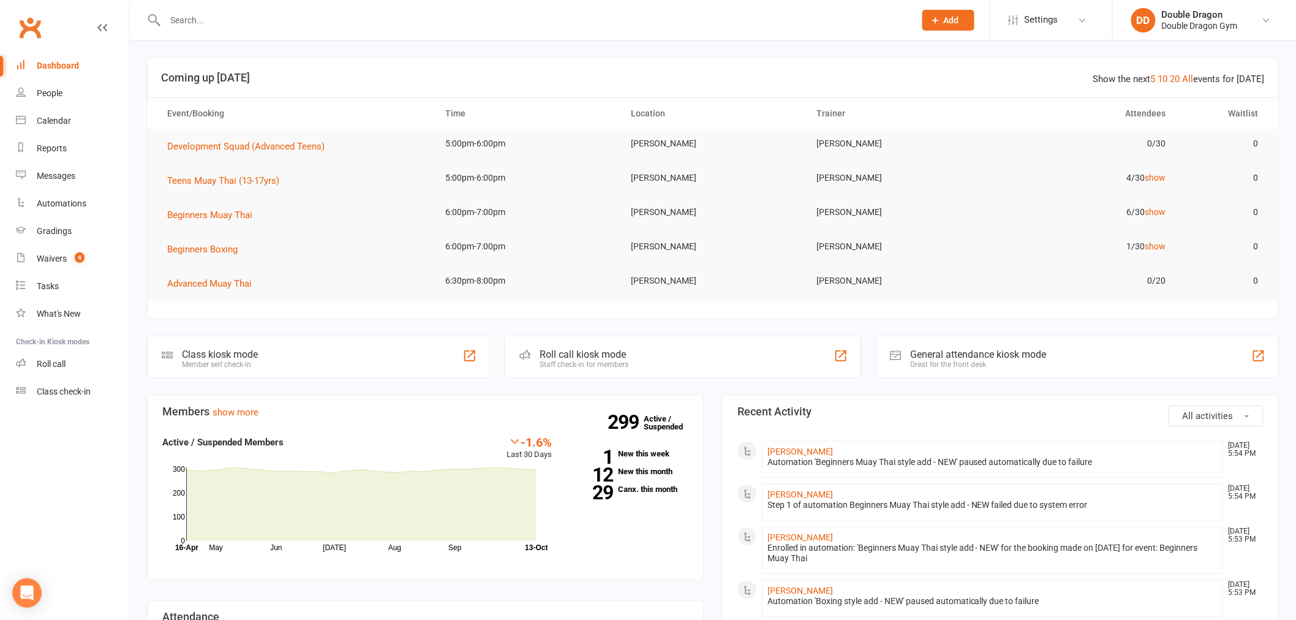
click at [628, 365] on div "Staff check-in for members" at bounding box center [583, 364] width 89 height 9
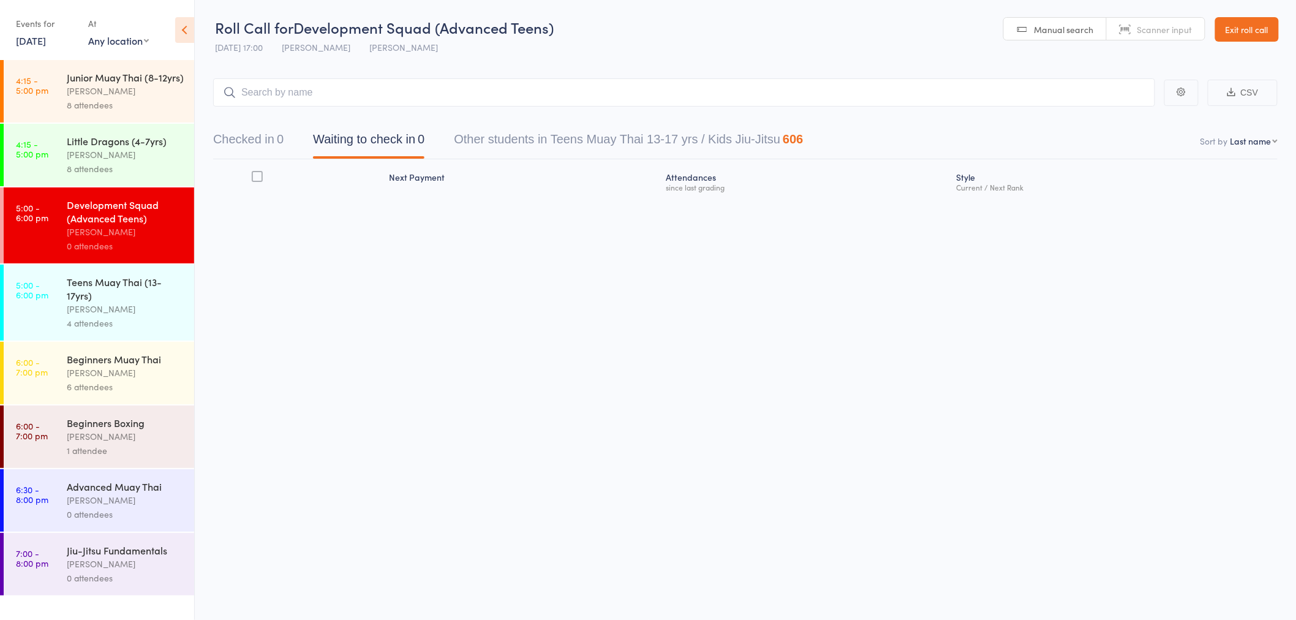
click at [141, 375] on div "[PERSON_NAME]" at bounding box center [125, 373] width 117 height 14
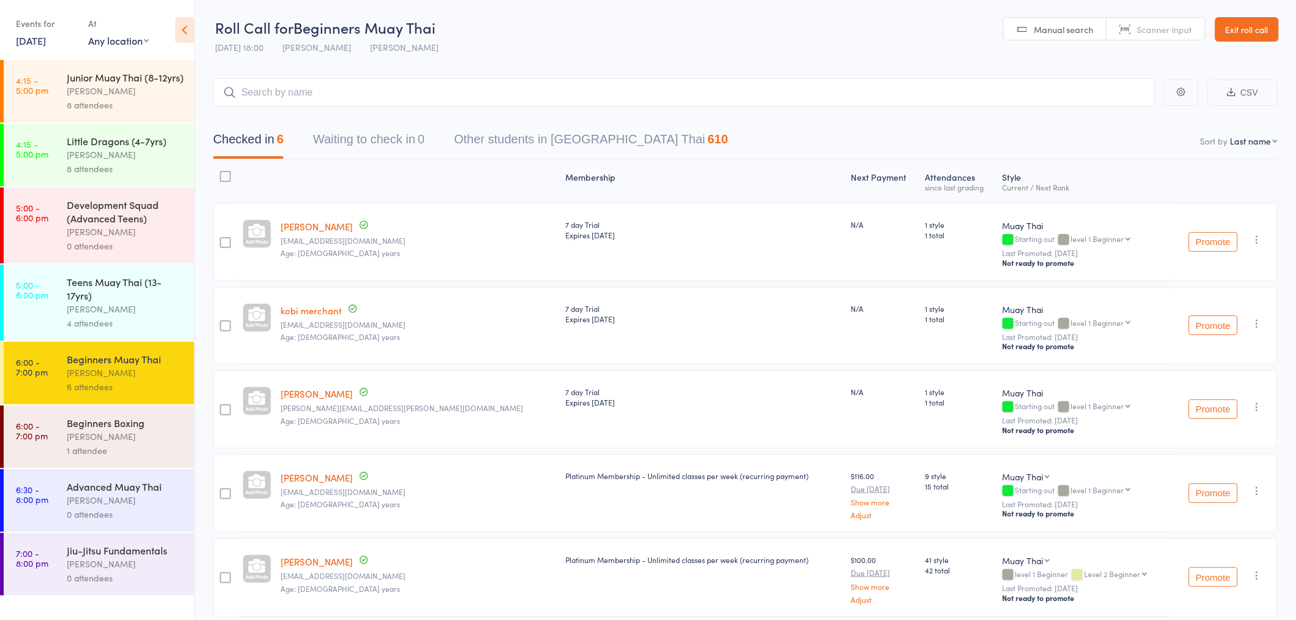
click at [331, 100] on input "search" at bounding box center [684, 92] width 942 height 28
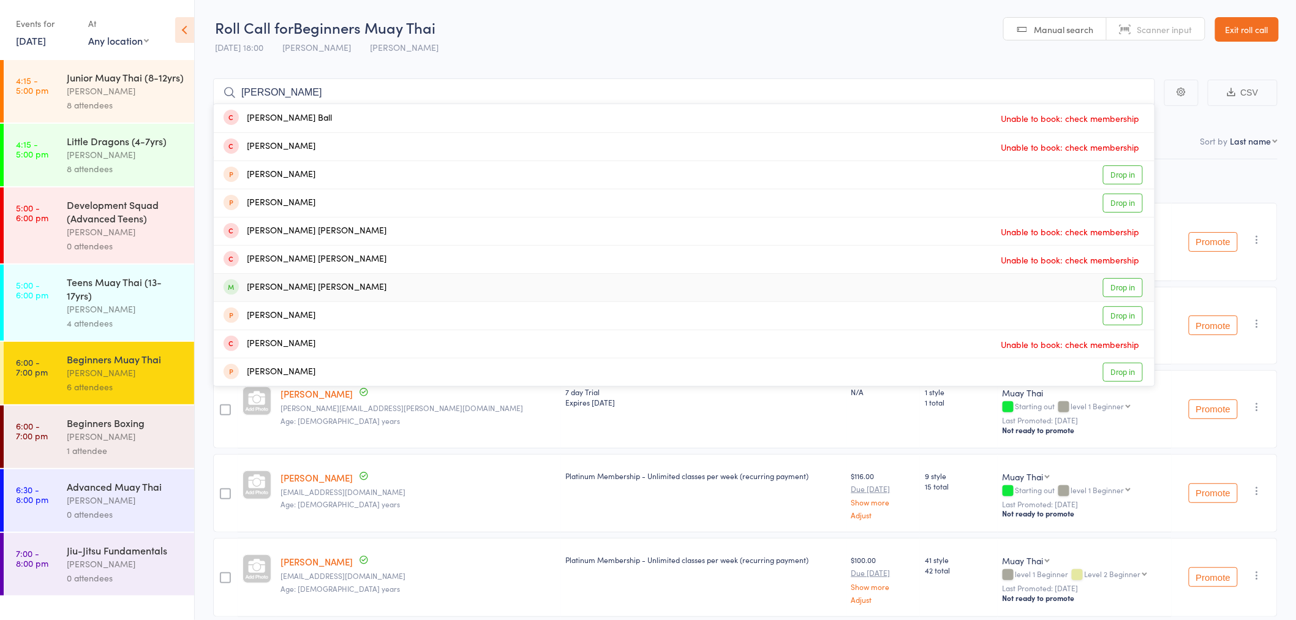
type input "[PERSON_NAME]"
click at [1106, 293] on link "Drop in" at bounding box center [1123, 287] width 40 height 19
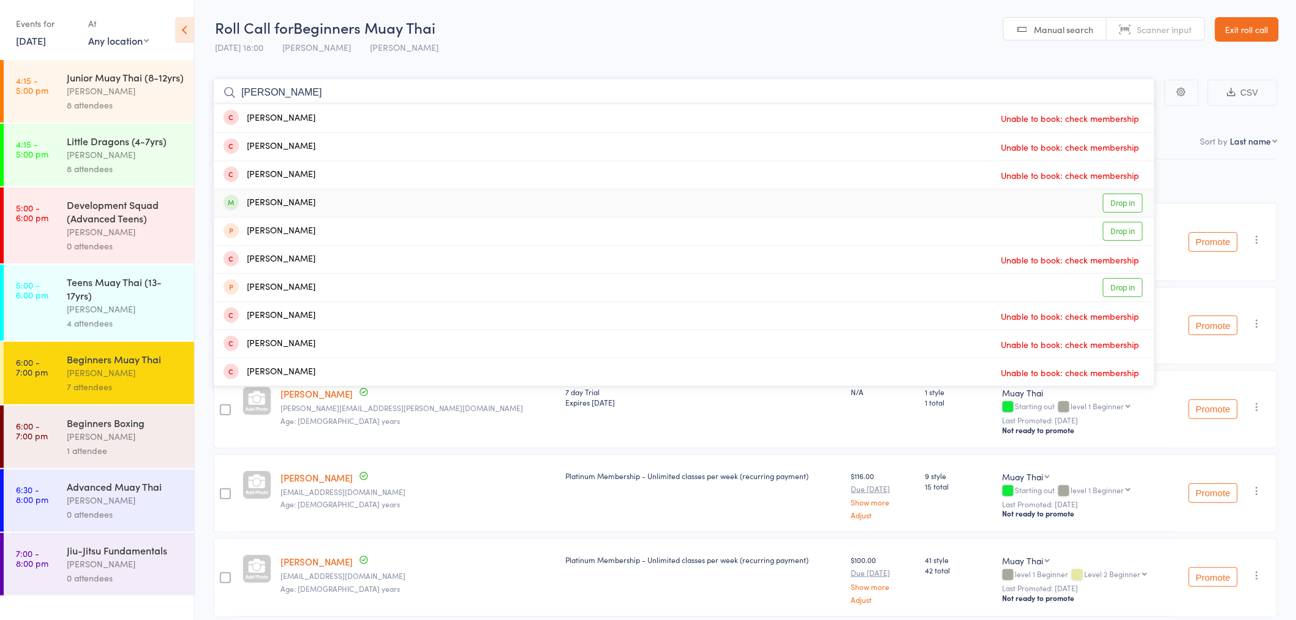
type input "[PERSON_NAME]"
click at [1127, 202] on link "Drop in" at bounding box center [1123, 202] width 40 height 19
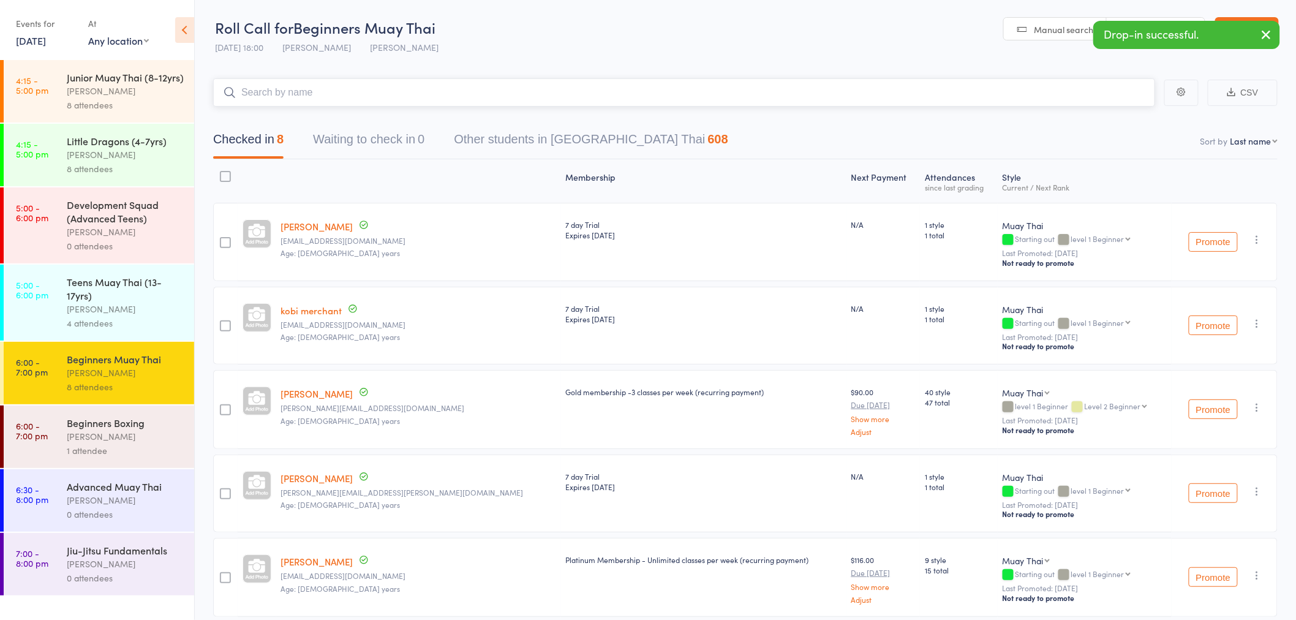
type input "a"
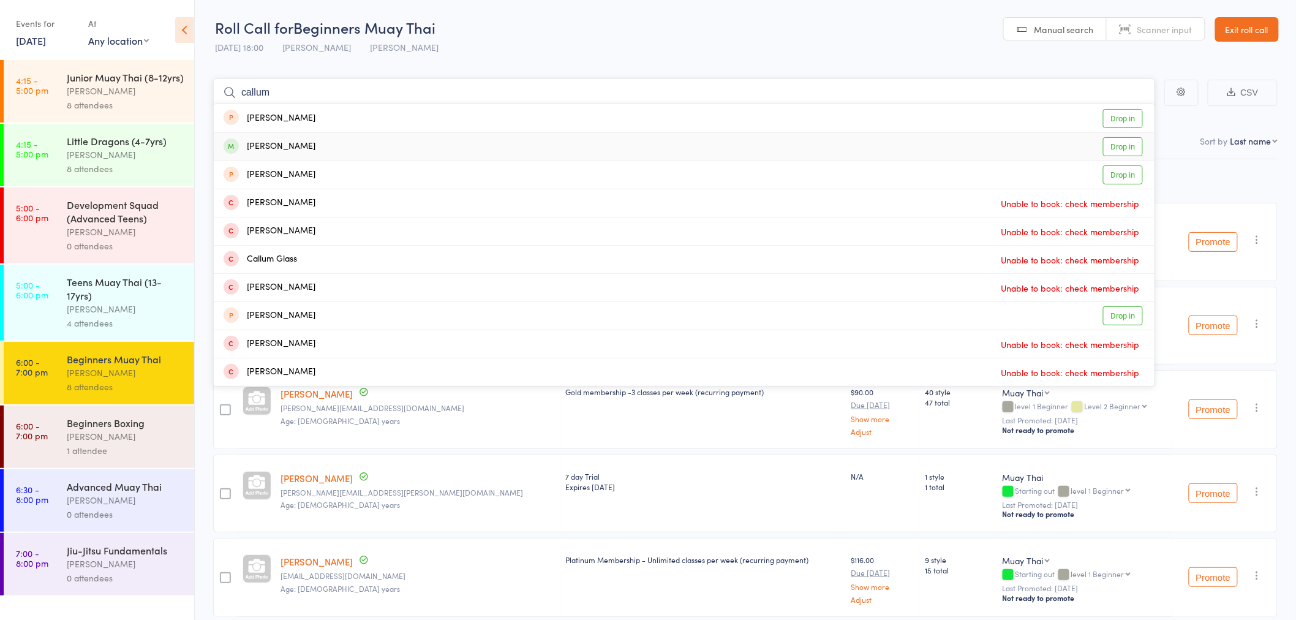
type input "callum"
click at [1130, 155] on link "Drop in" at bounding box center [1123, 146] width 40 height 19
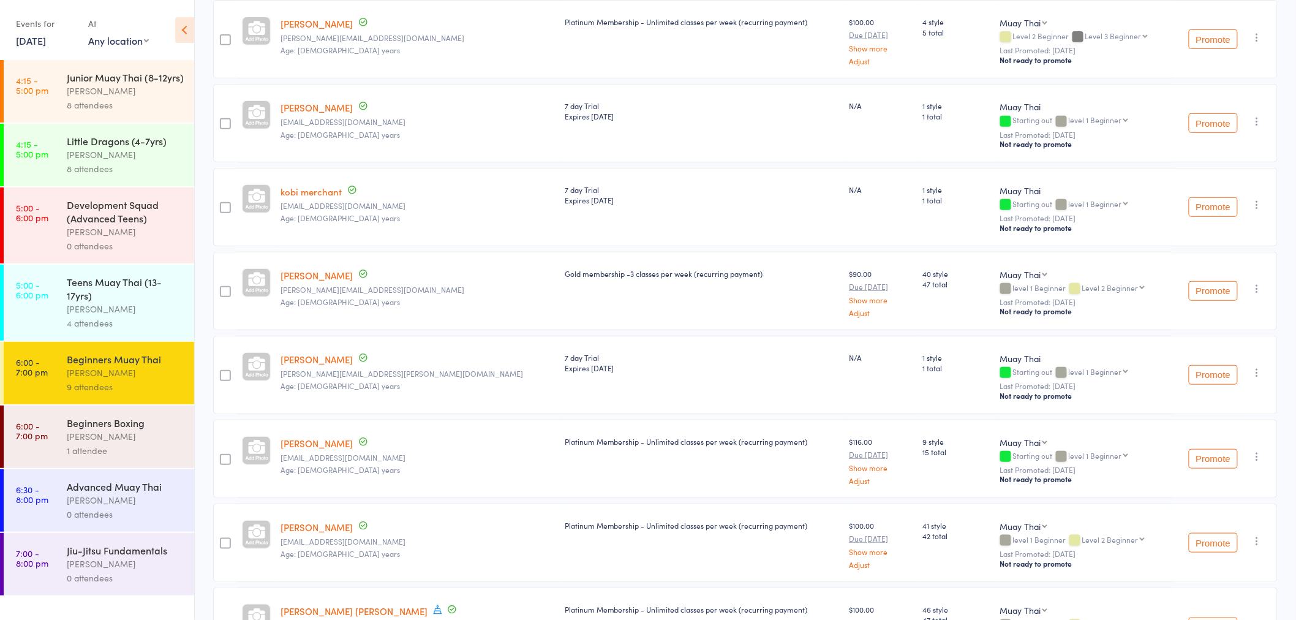
scroll to position [204, 0]
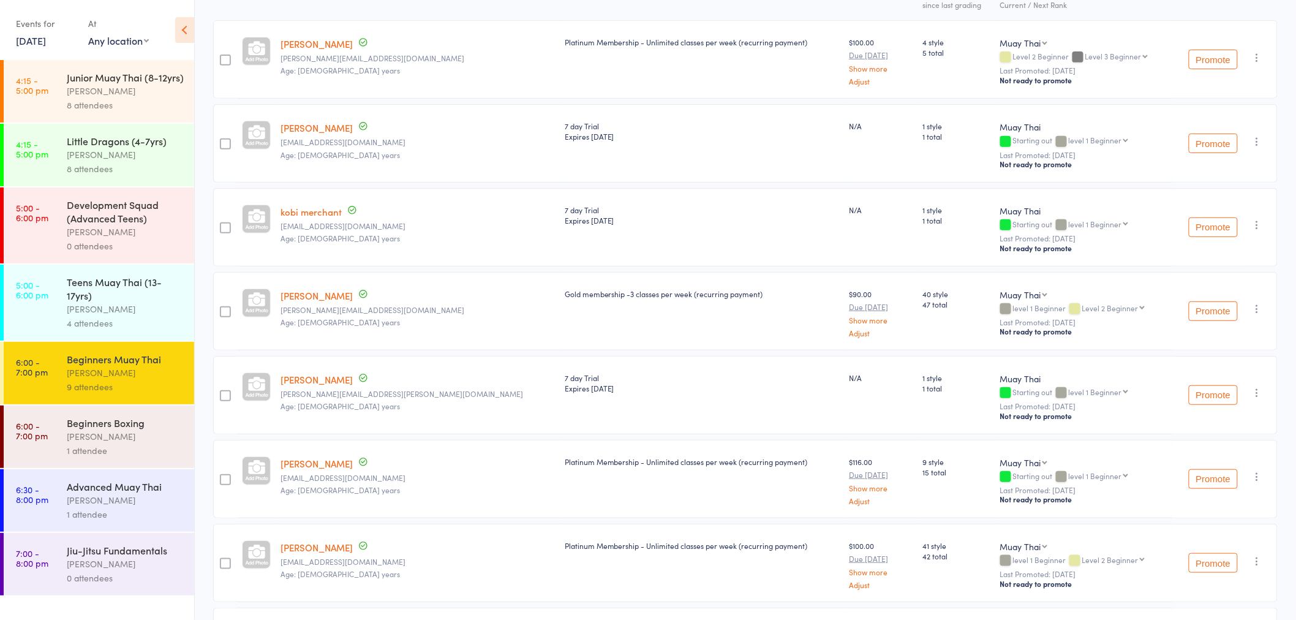
scroll to position [43, 0]
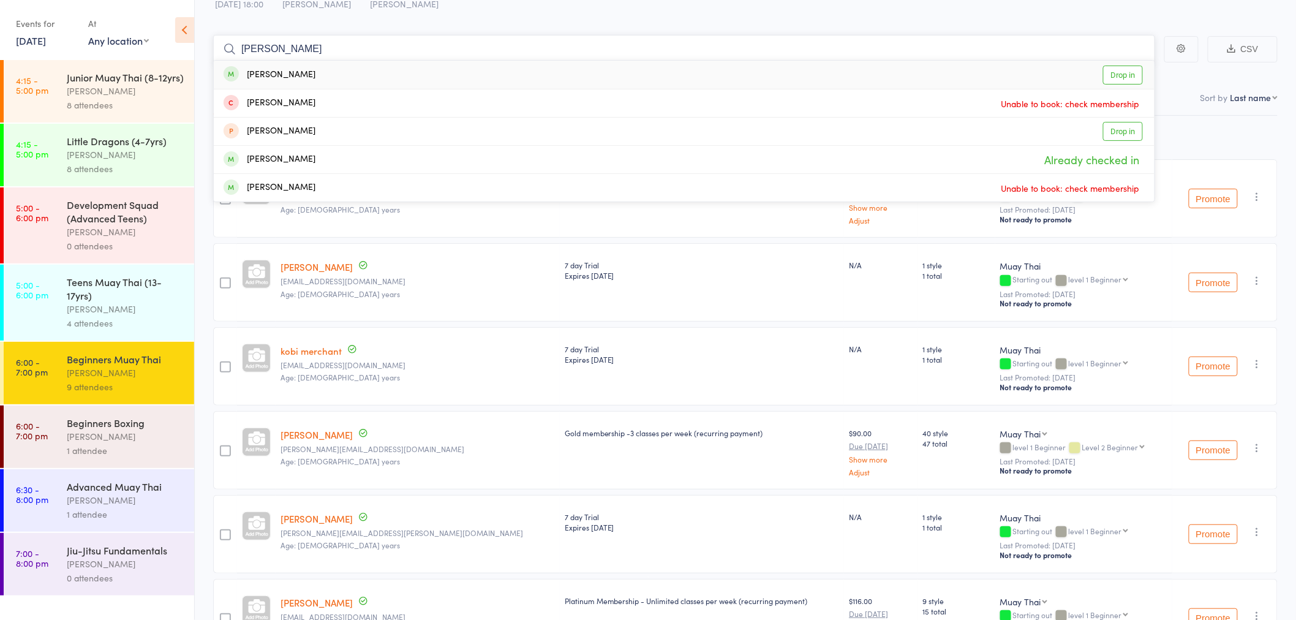
type input "[PERSON_NAME]"
click at [1127, 72] on link "Drop in" at bounding box center [1123, 75] width 40 height 19
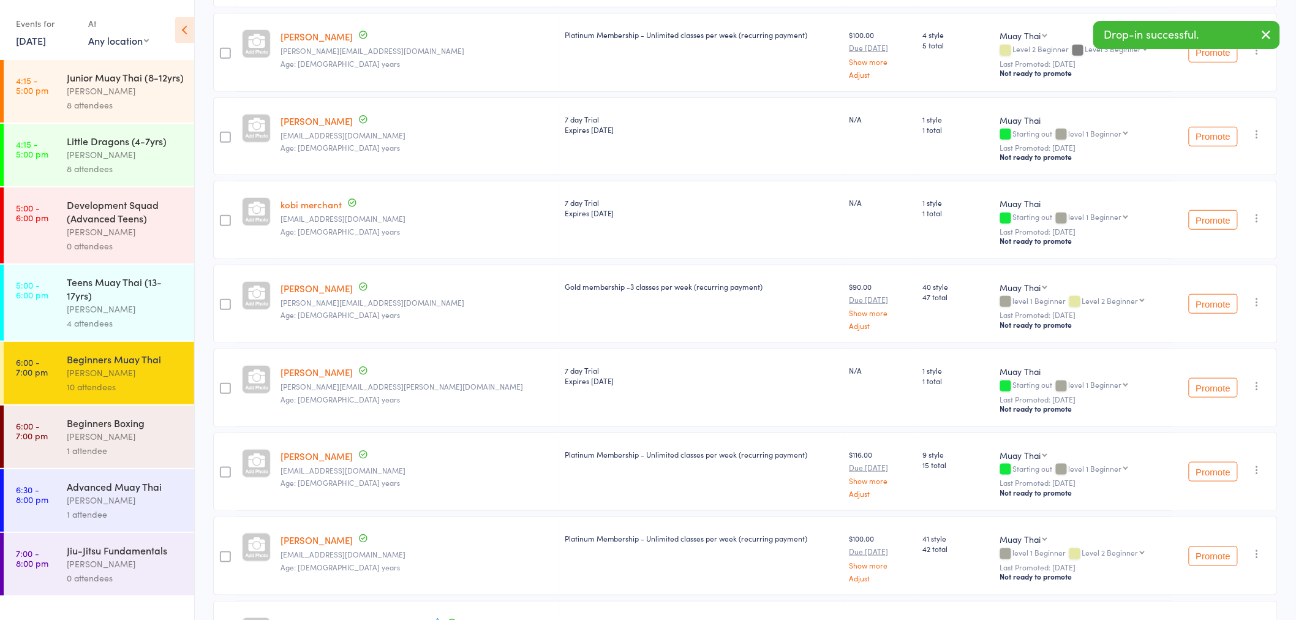
scroll to position [264, 0]
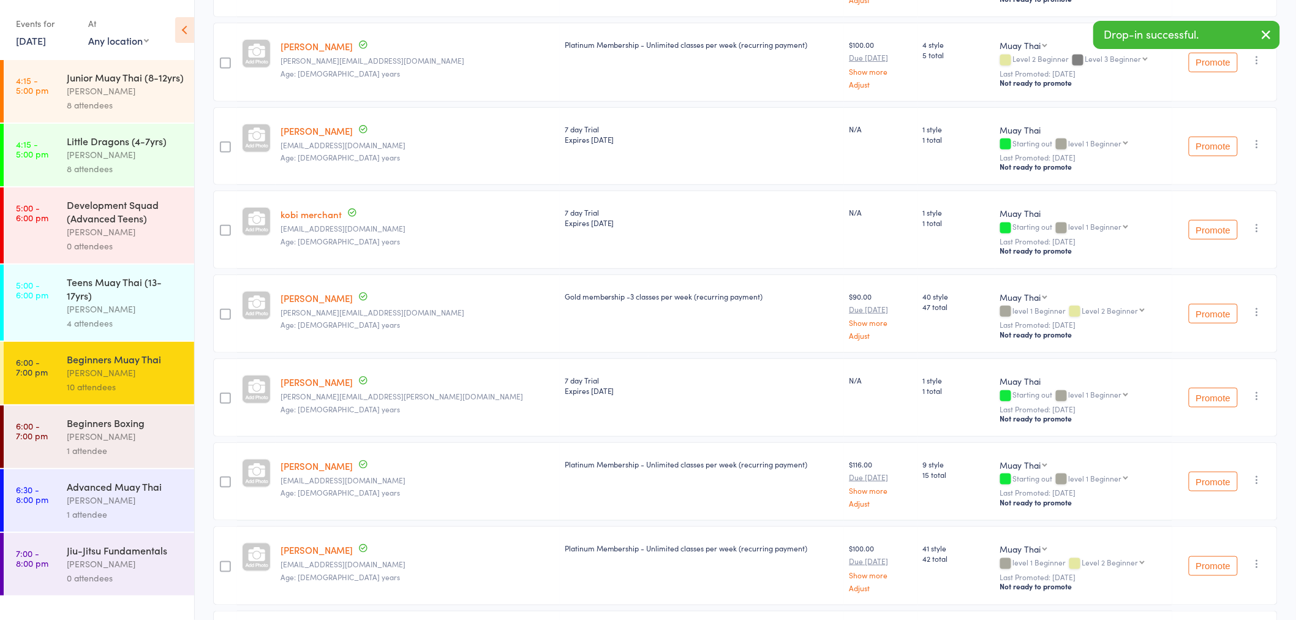
click at [155, 448] on div "1 attendee" at bounding box center [125, 450] width 117 height 14
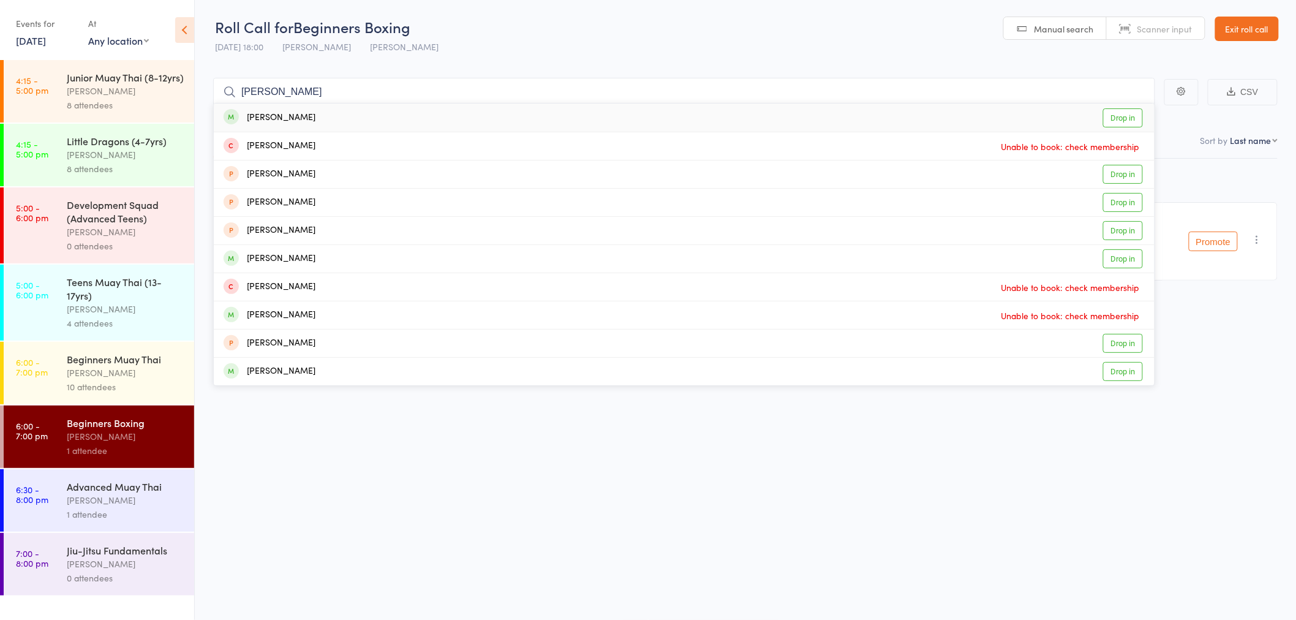
type input "[PERSON_NAME]"
click at [1113, 124] on link "Drop in" at bounding box center [1123, 117] width 40 height 19
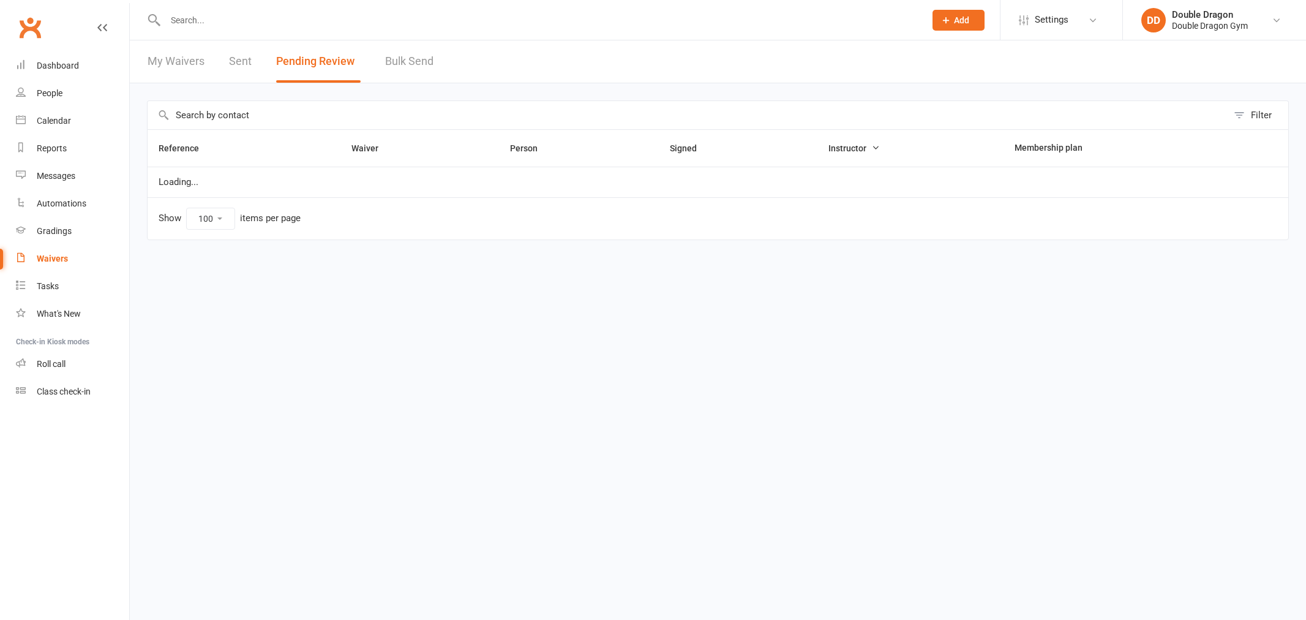
select select "100"
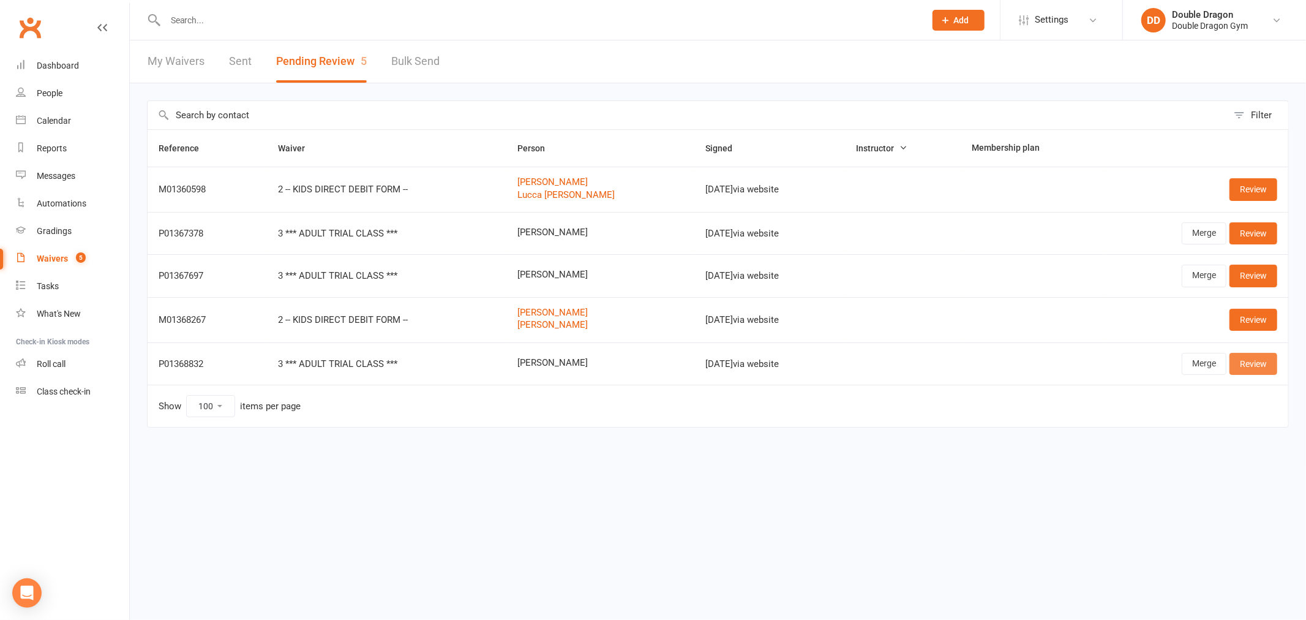
click at [1260, 366] on link "Review" at bounding box center [1253, 364] width 48 height 22
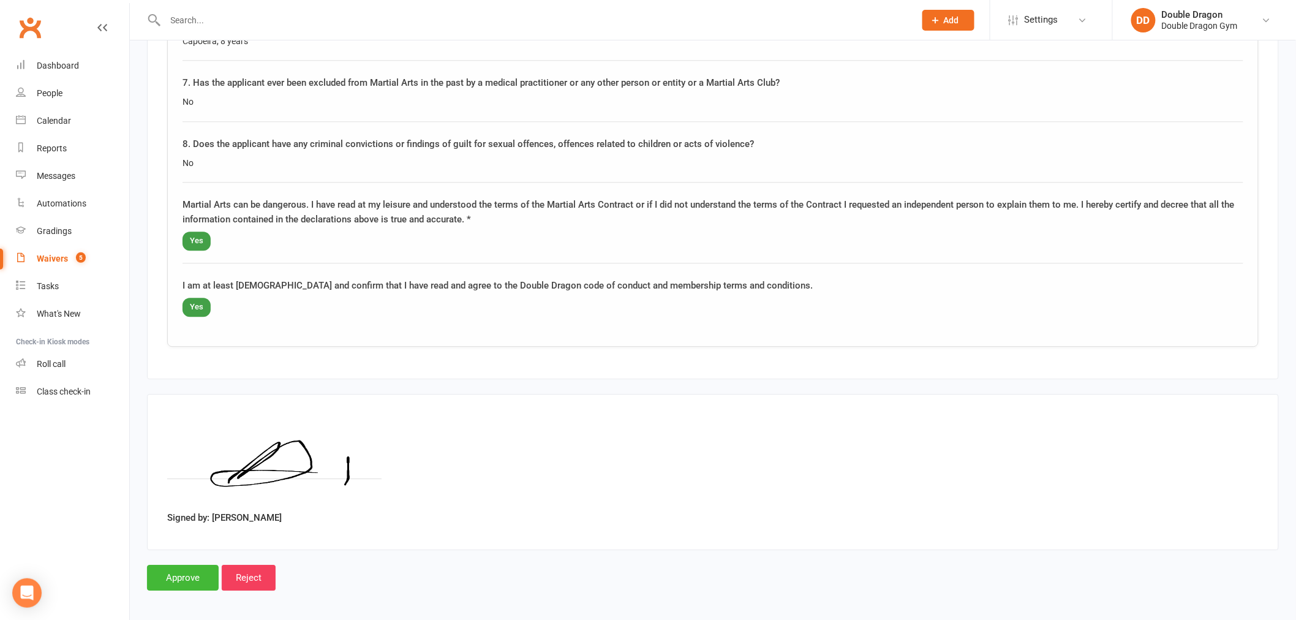
scroll to position [1237, 0]
click at [186, 580] on input "Approve" at bounding box center [183, 576] width 72 height 26
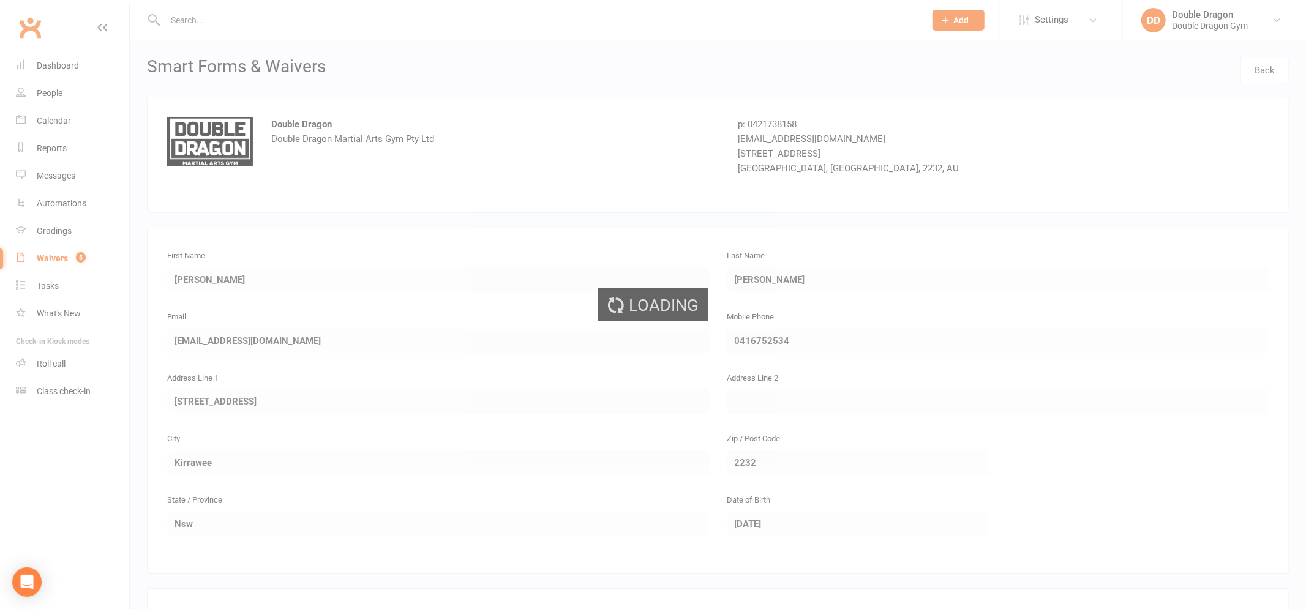
select select "100"
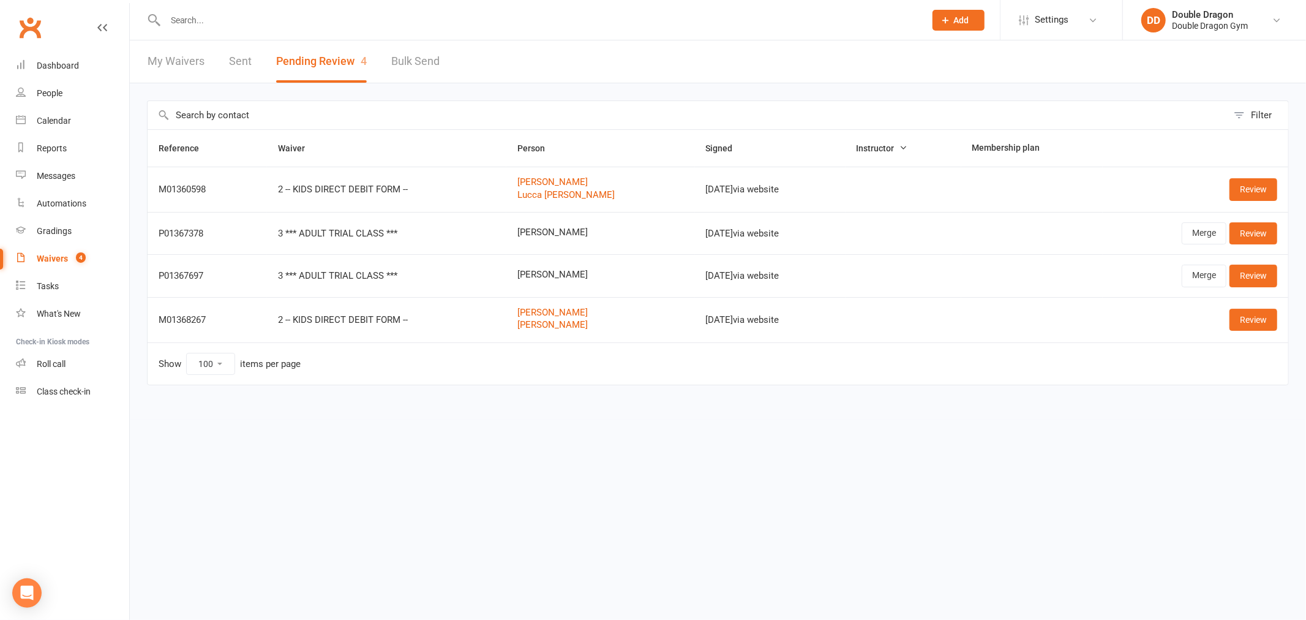
click at [215, 6] on div at bounding box center [532, 20] width 770 height 40
click at [215, 15] on input "text" at bounding box center [539, 20] width 755 height 17
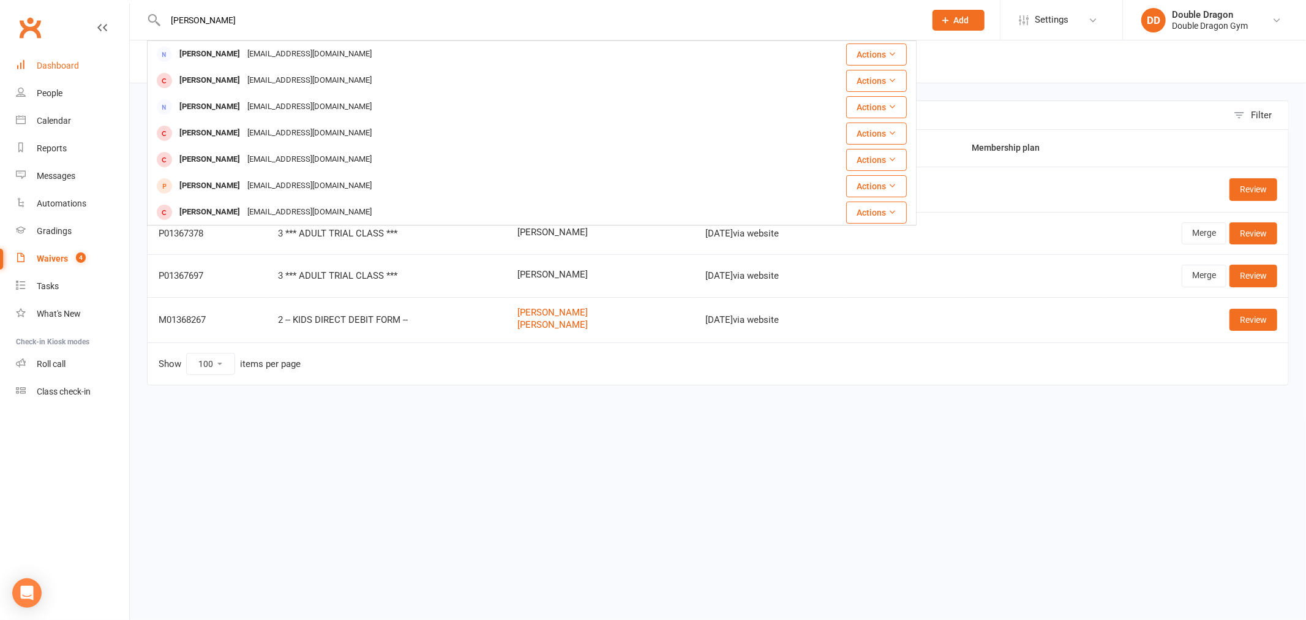
type input "[PERSON_NAME]"
click at [48, 65] on div "Dashboard" at bounding box center [58, 66] width 42 height 10
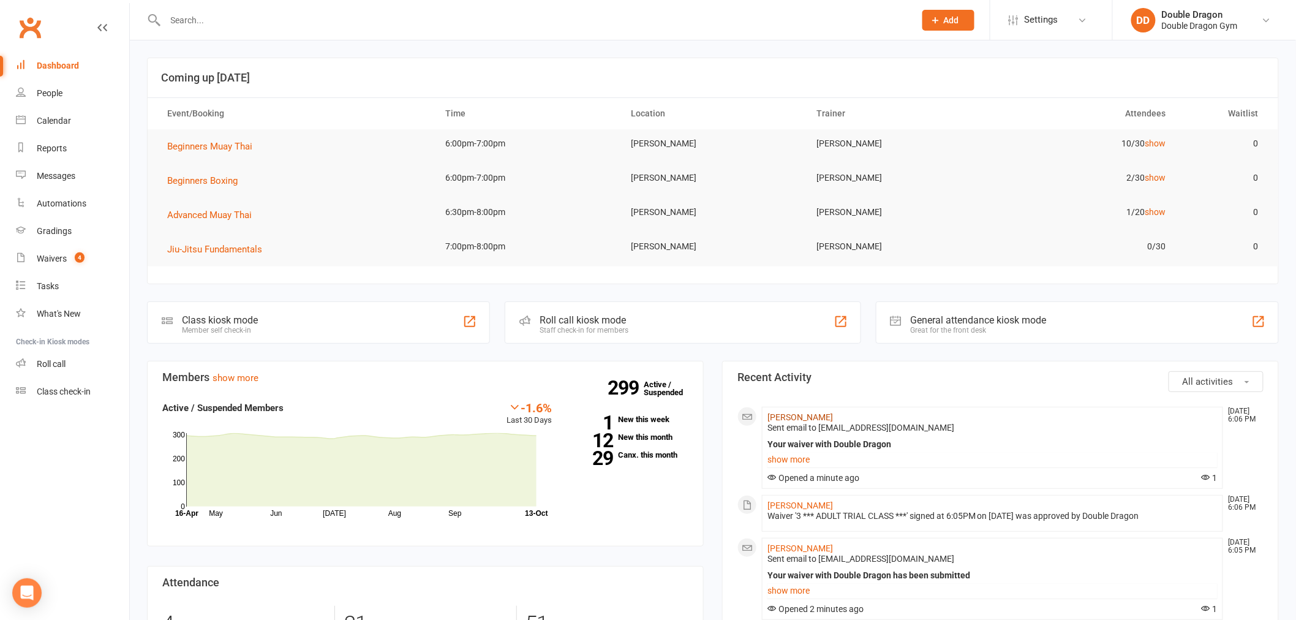
click at [792, 416] on link "[PERSON_NAME]" at bounding box center [800, 417] width 66 height 10
